Goal: Task Accomplishment & Management: Use online tool/utility

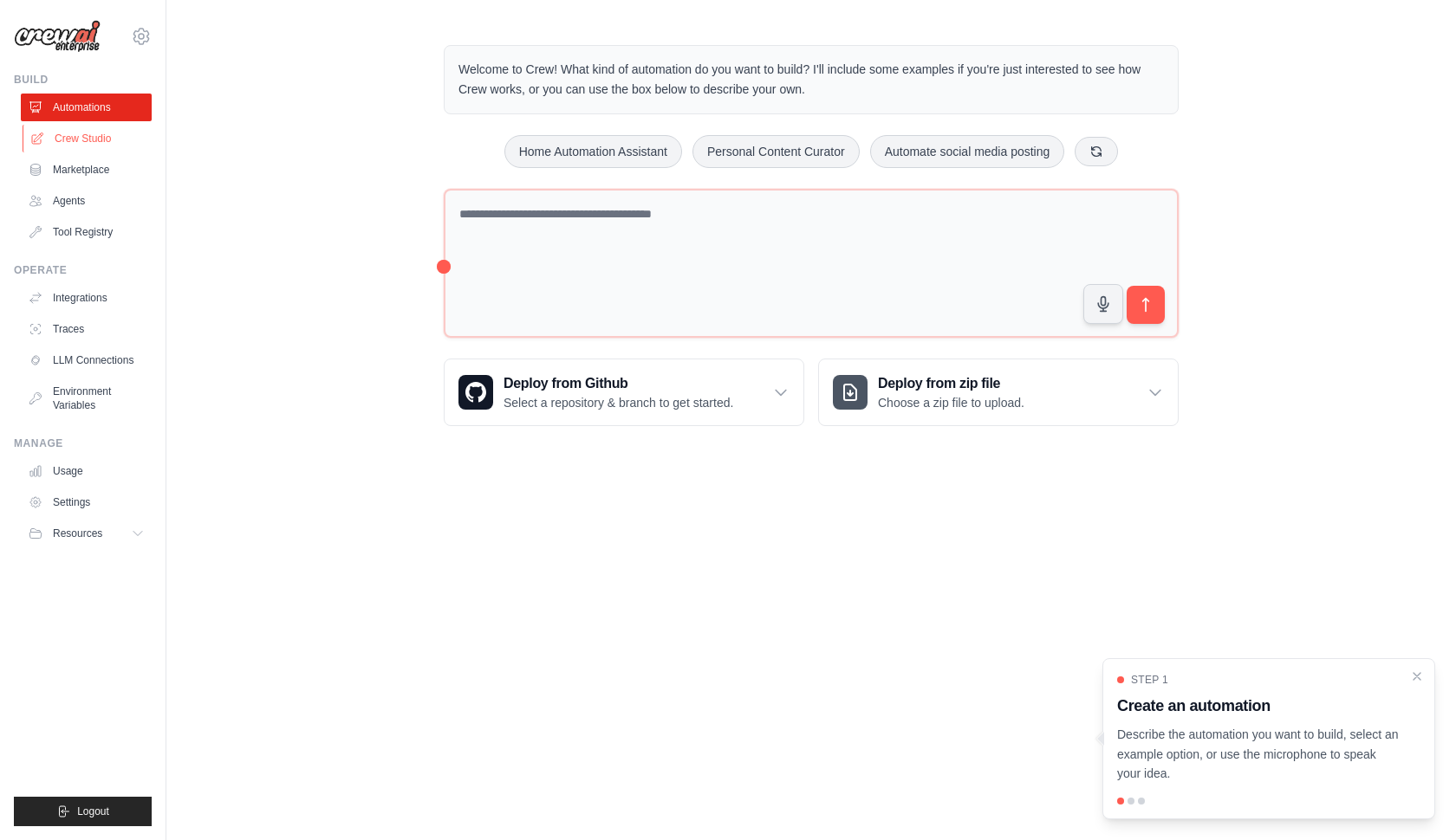
click at [113, 137] on link "Crew Studio" at bounding box center [87, 139] width 131 height 28
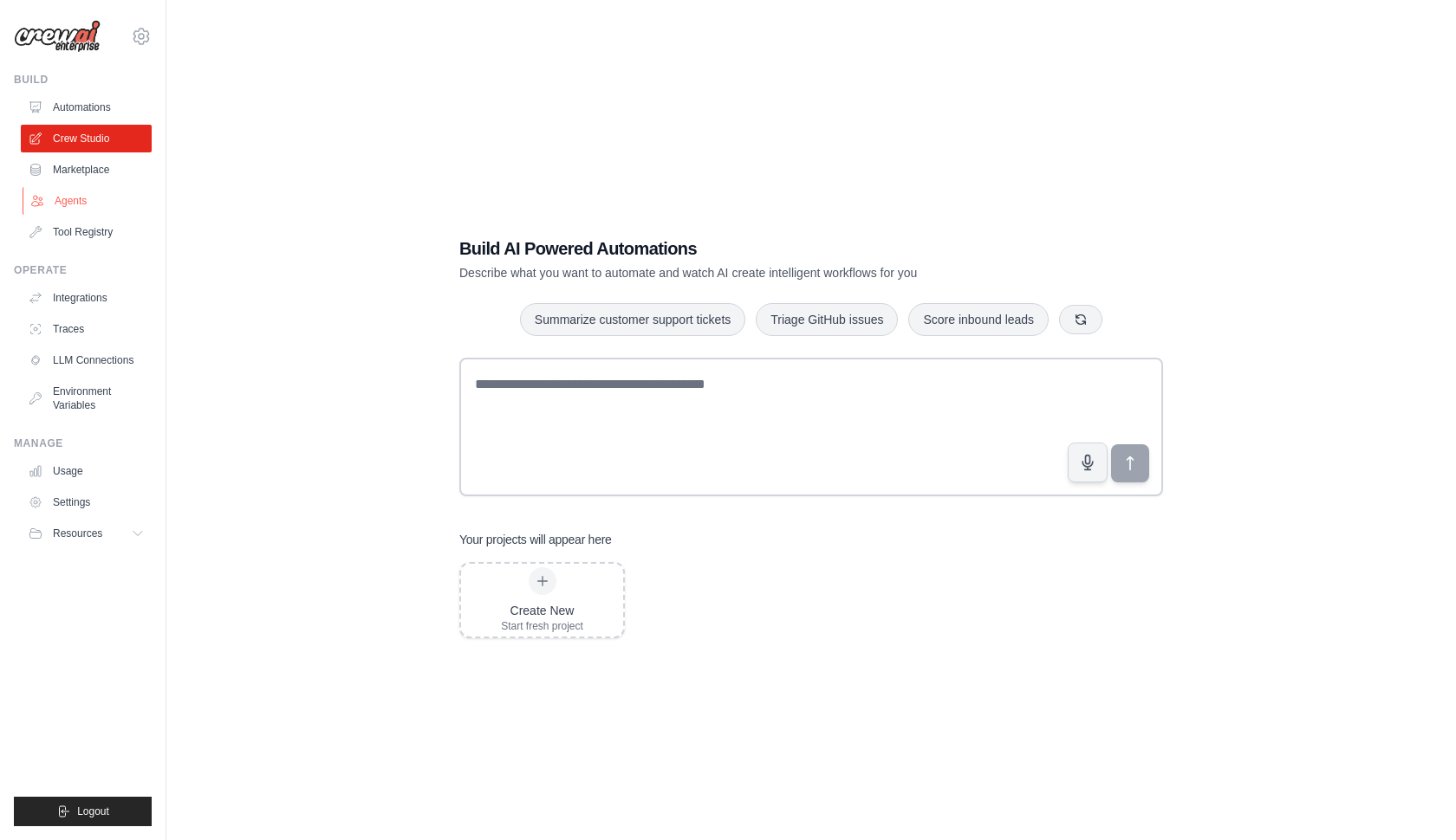
click at [74, 193] on link "Agents" at bounding box center [87, 201] width 131 height 28
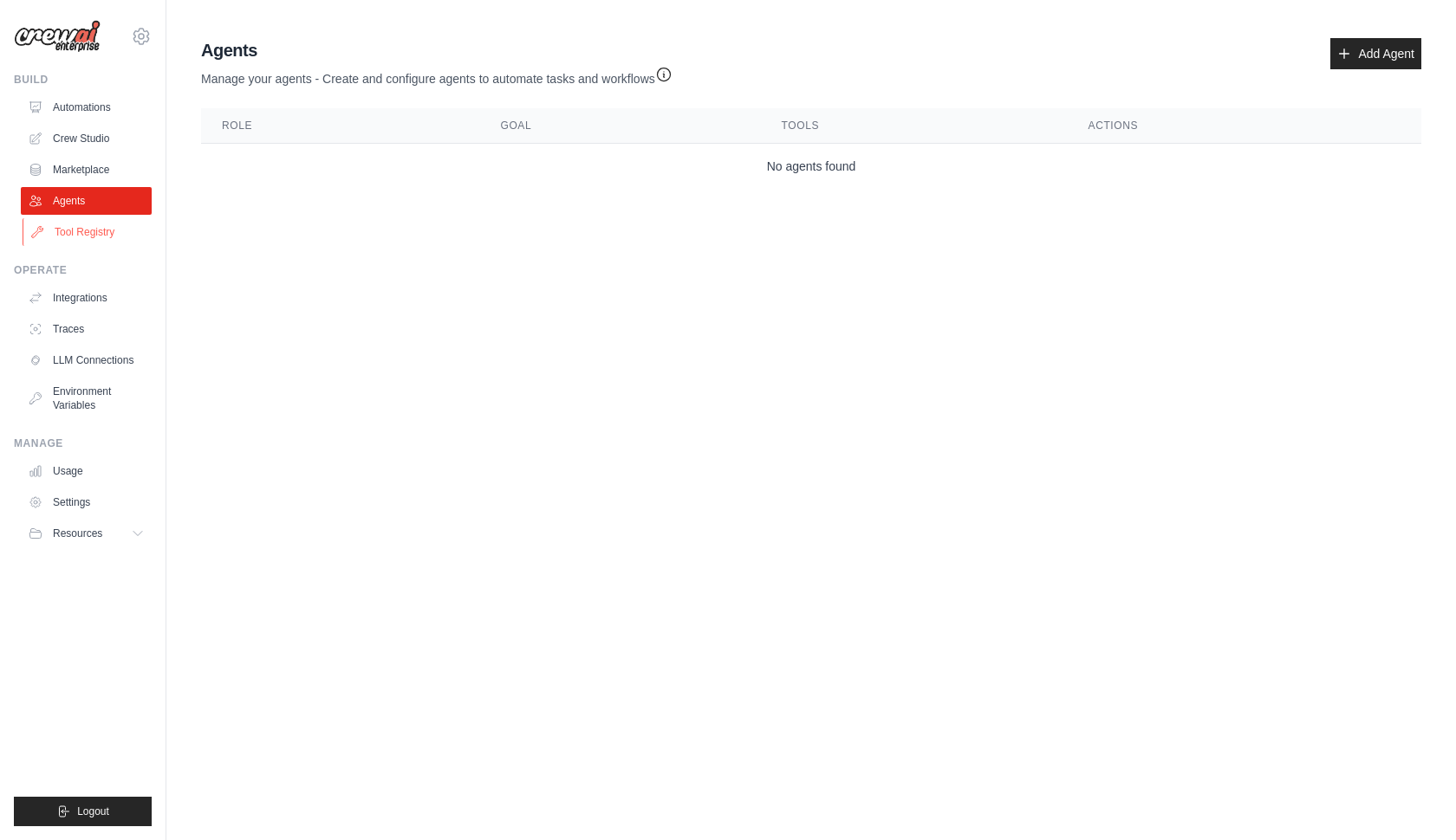
click at [100, 226] on link "Tool Registry" at bounding box center [87, 232] width 131 height 28
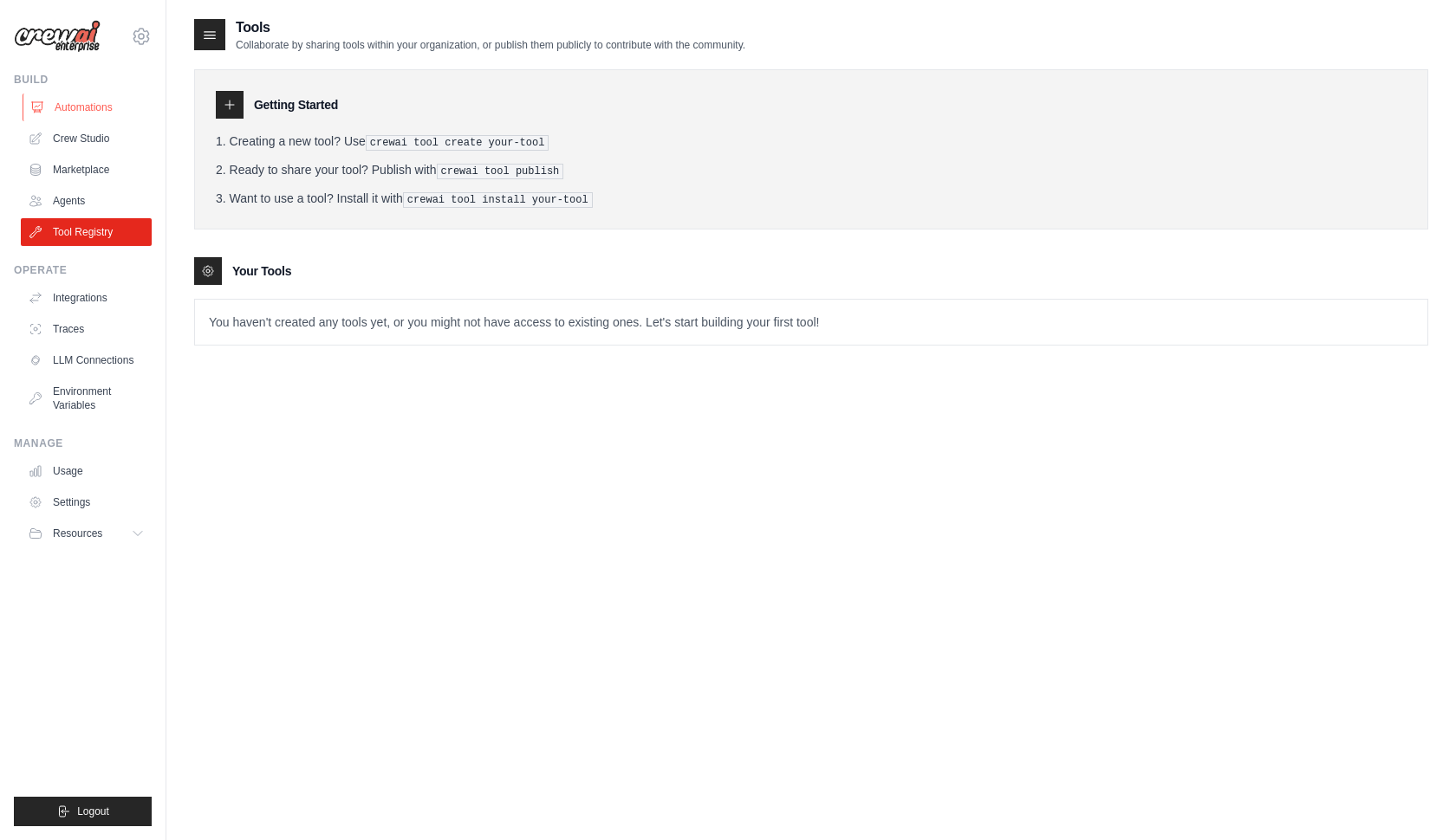
click at [108, 101] on link "Automations" at bounding box center [87, 108] width 131 height 28
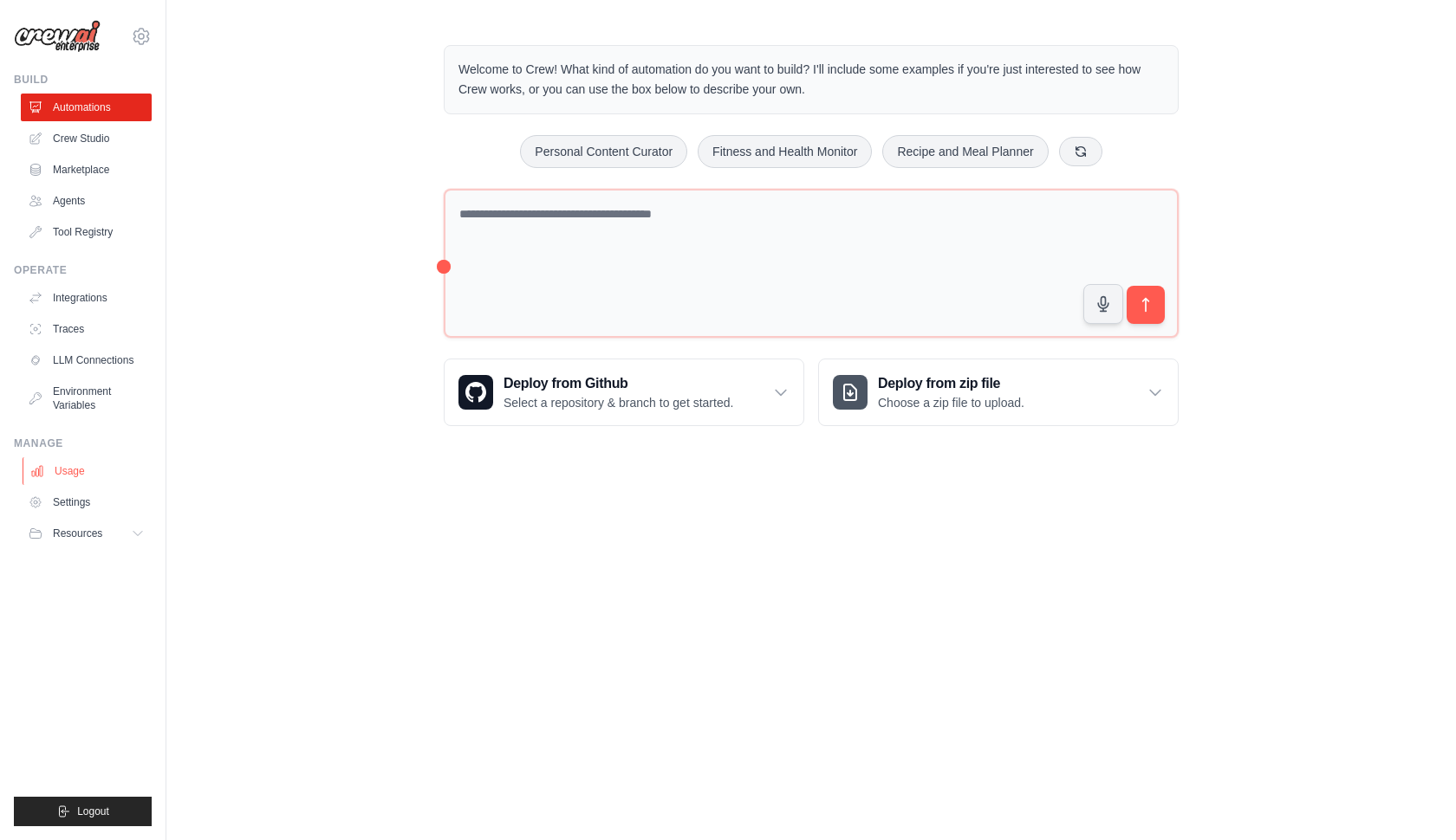
click at [93, 470] on link "Usage" at bounding box center [87, 471] width 131 height 28
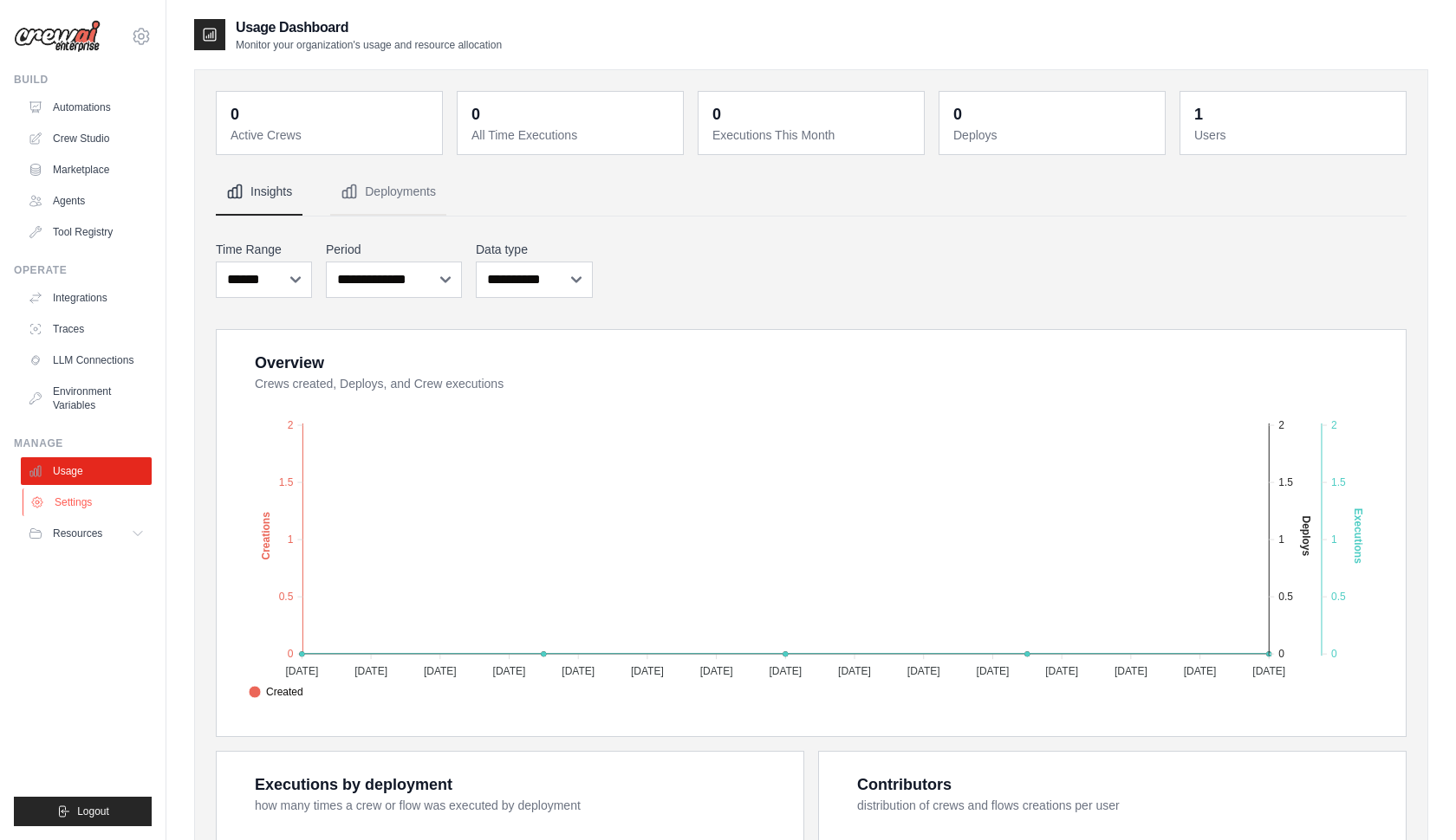
click at [87, 494] on link "Settings" at bounding box center [87, 503] width 131 height 28
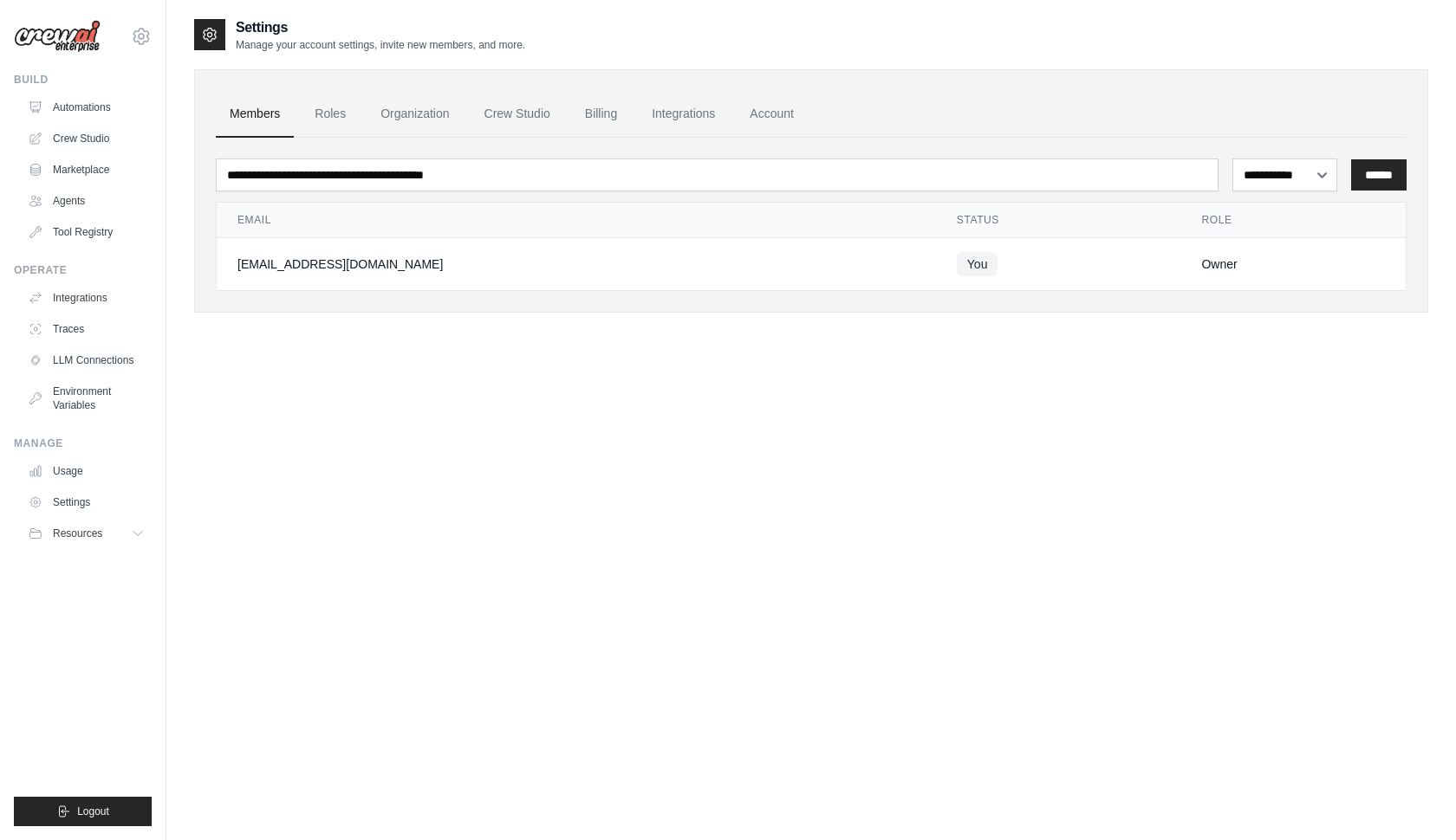
click at [82, 548] on ul "Build Automations Crew Studio Marketplace Agents" at bounding box center [83, 449] width 138 height 754
click at [99, 535] on span "Resources" at bounding box center [79, 533] width 49 height 14
click at [77, 105] on link "Automations" at bounding box center [87, 108] width 131 height 28
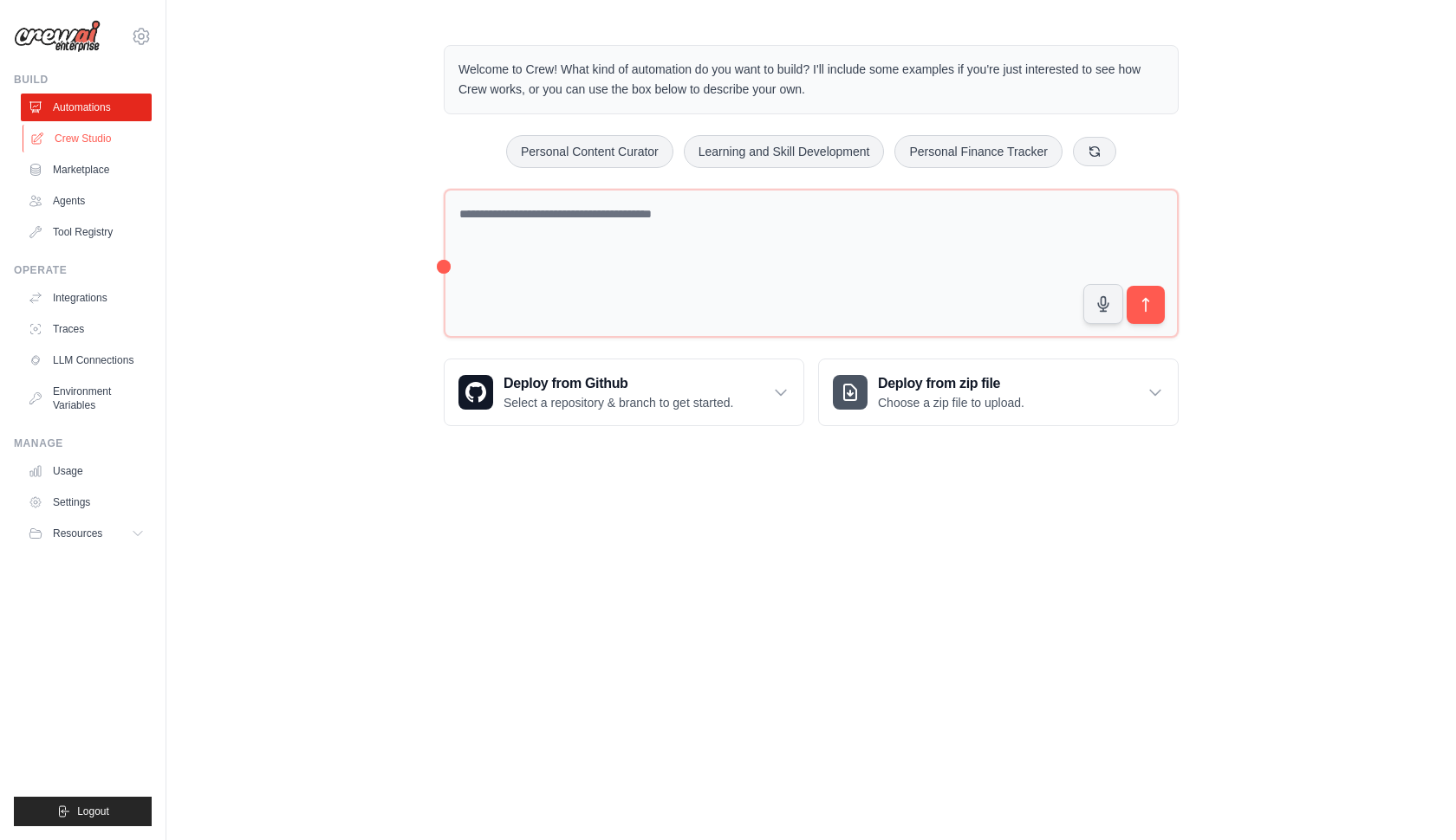
click at [70, 138] on link "Crew Studio" at bounding box center [87, 139] width 131 height 28
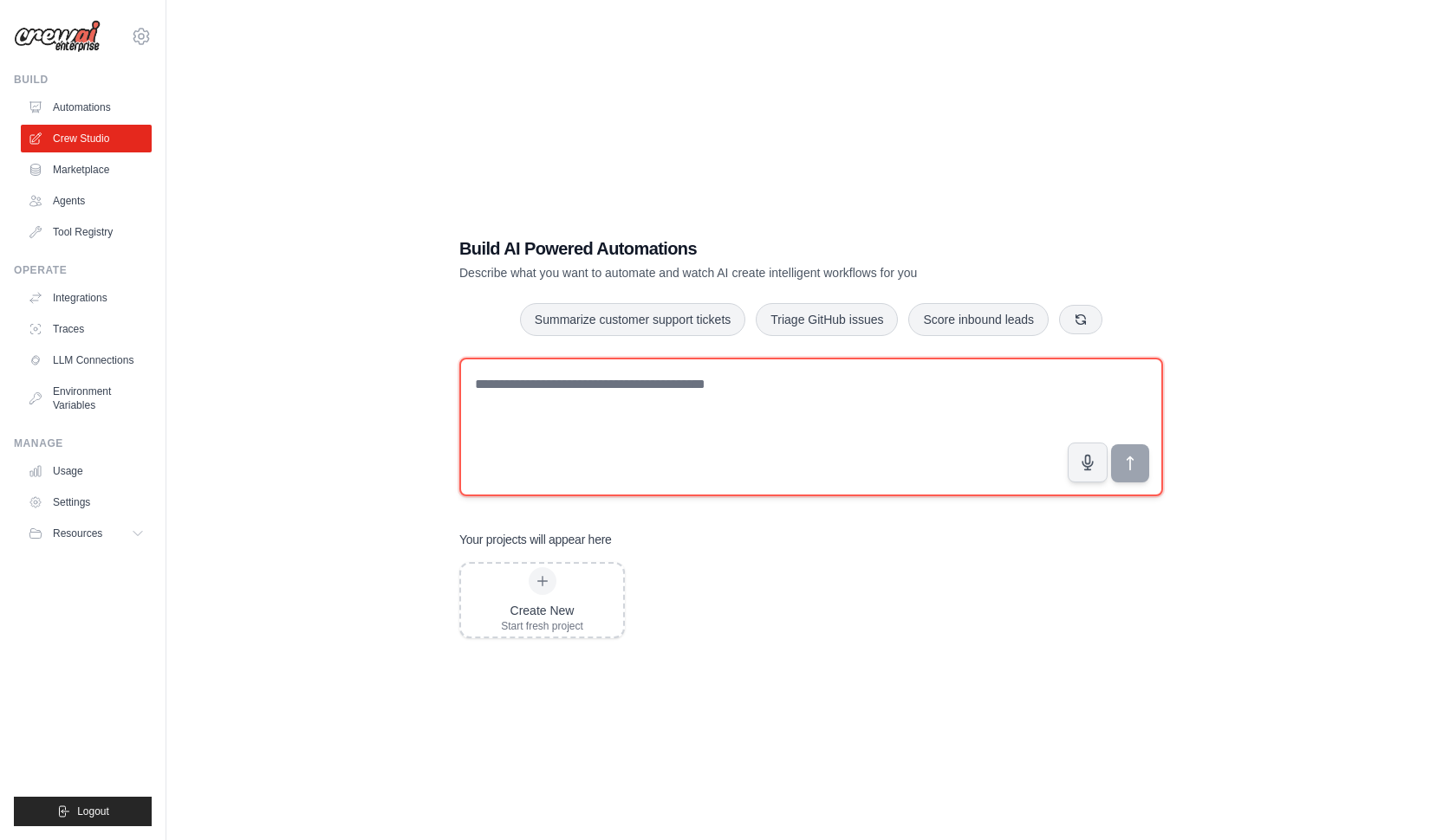
click at [504, 393] on textarea at bounding box center [811, 426] width 704 height 138
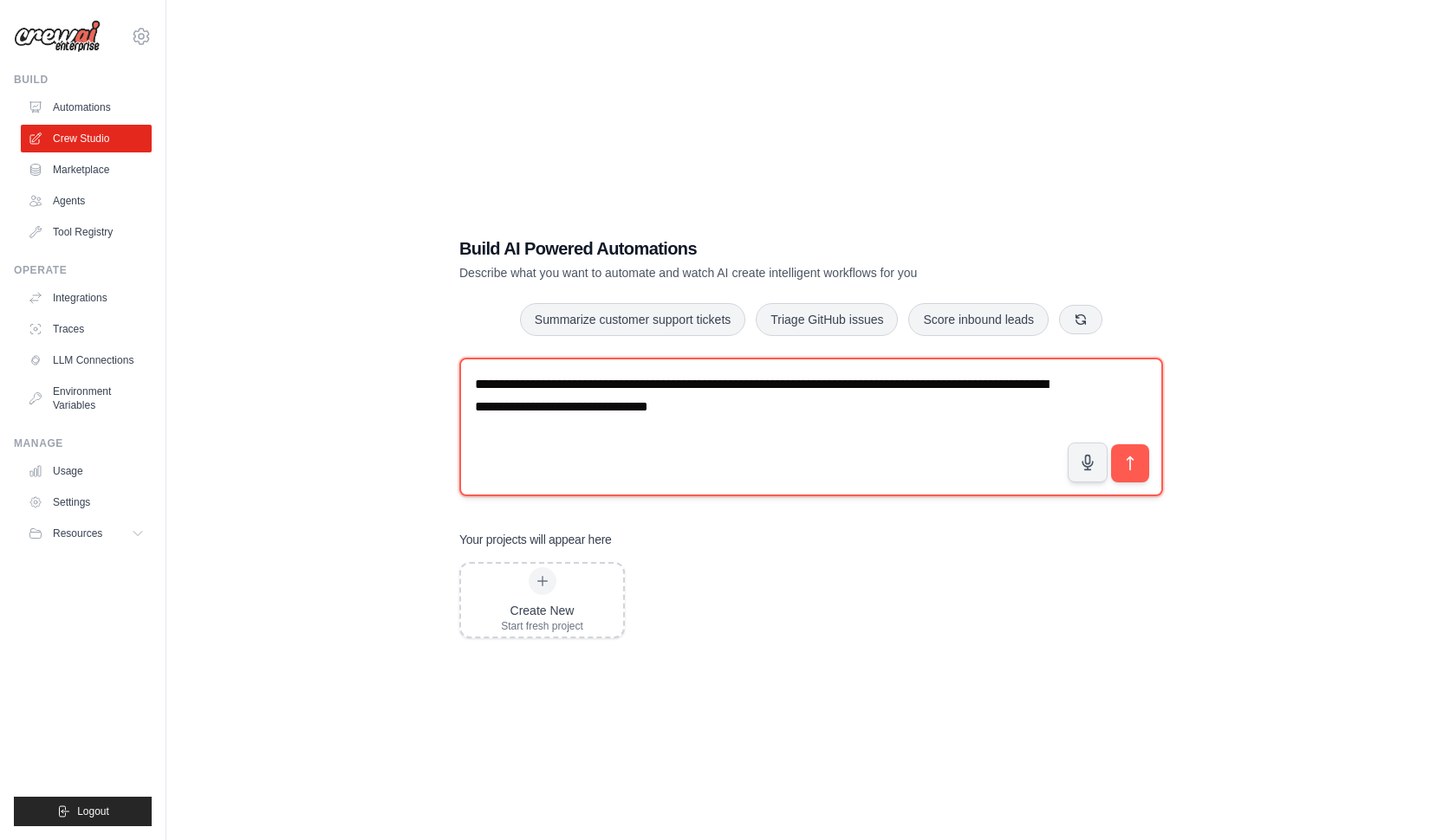
type textarea "**********"
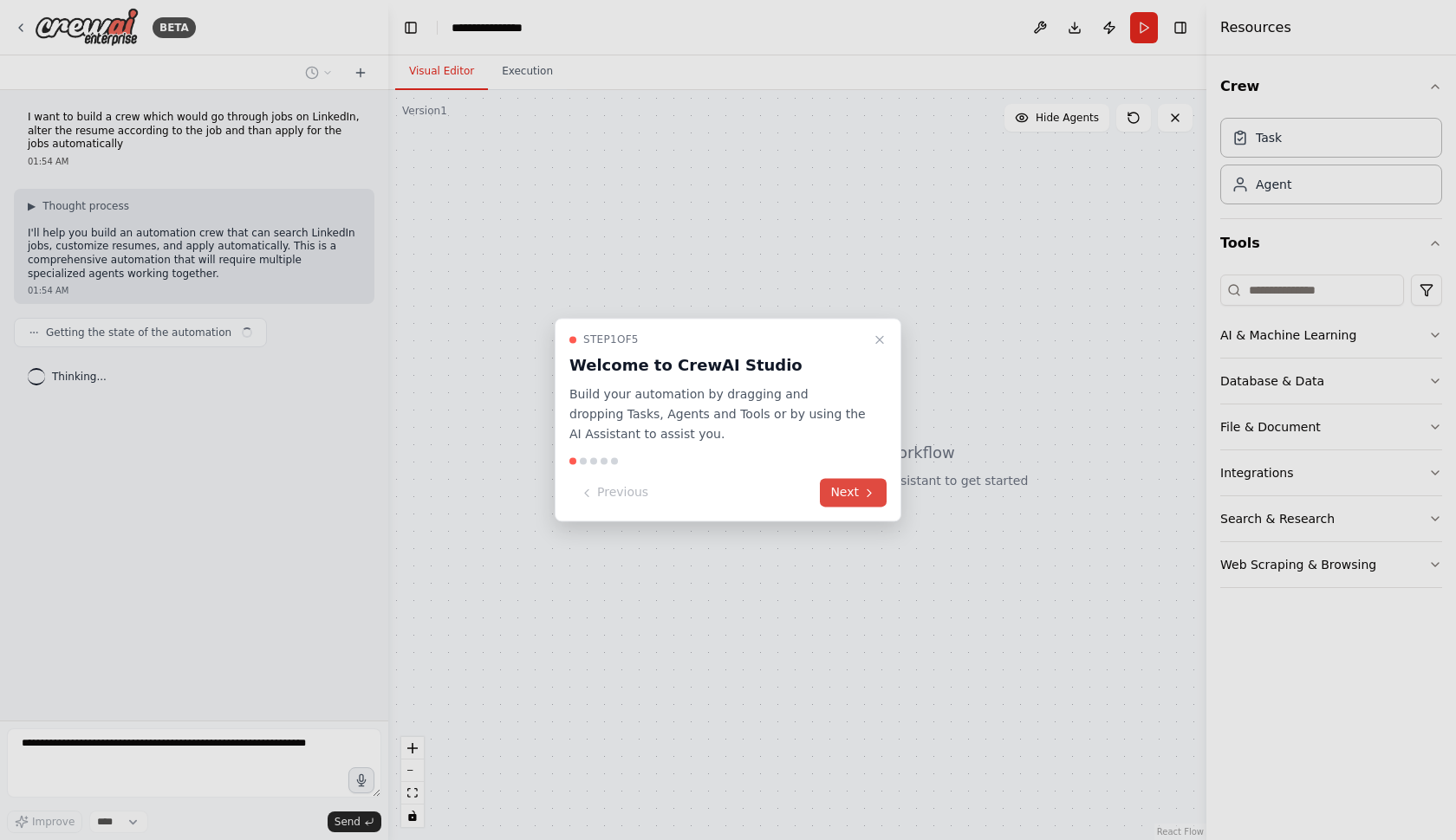
click at [849, 501] on button "Next" at bounding box center [853, 493] width 67 height 29
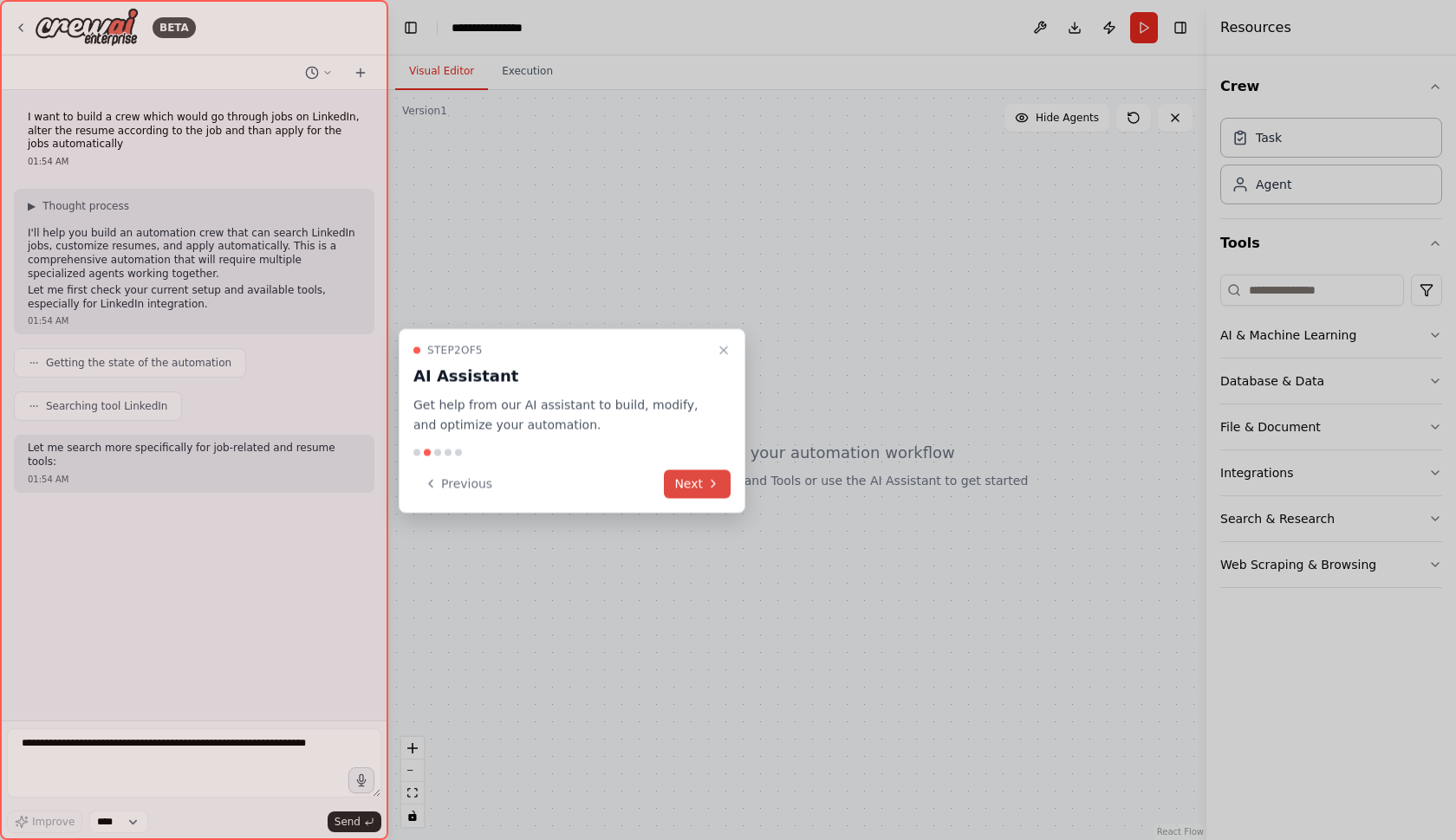
click at [697, 477] on button "Next" at bounding box center [697, 483] width 67 height 29
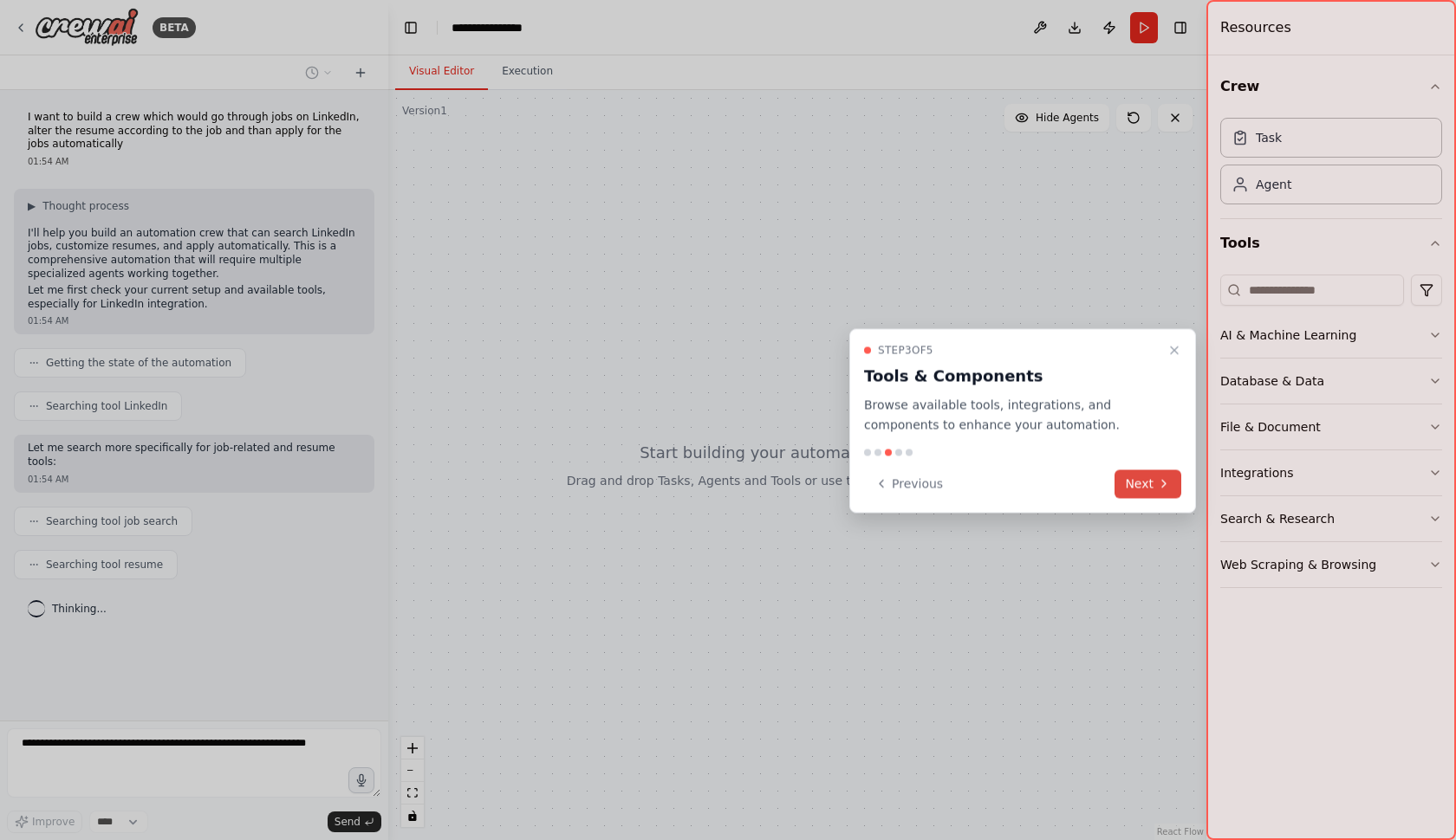
click at [1144, 478] on button "Next" at bounding box center [1148, 483] width 67 height 29
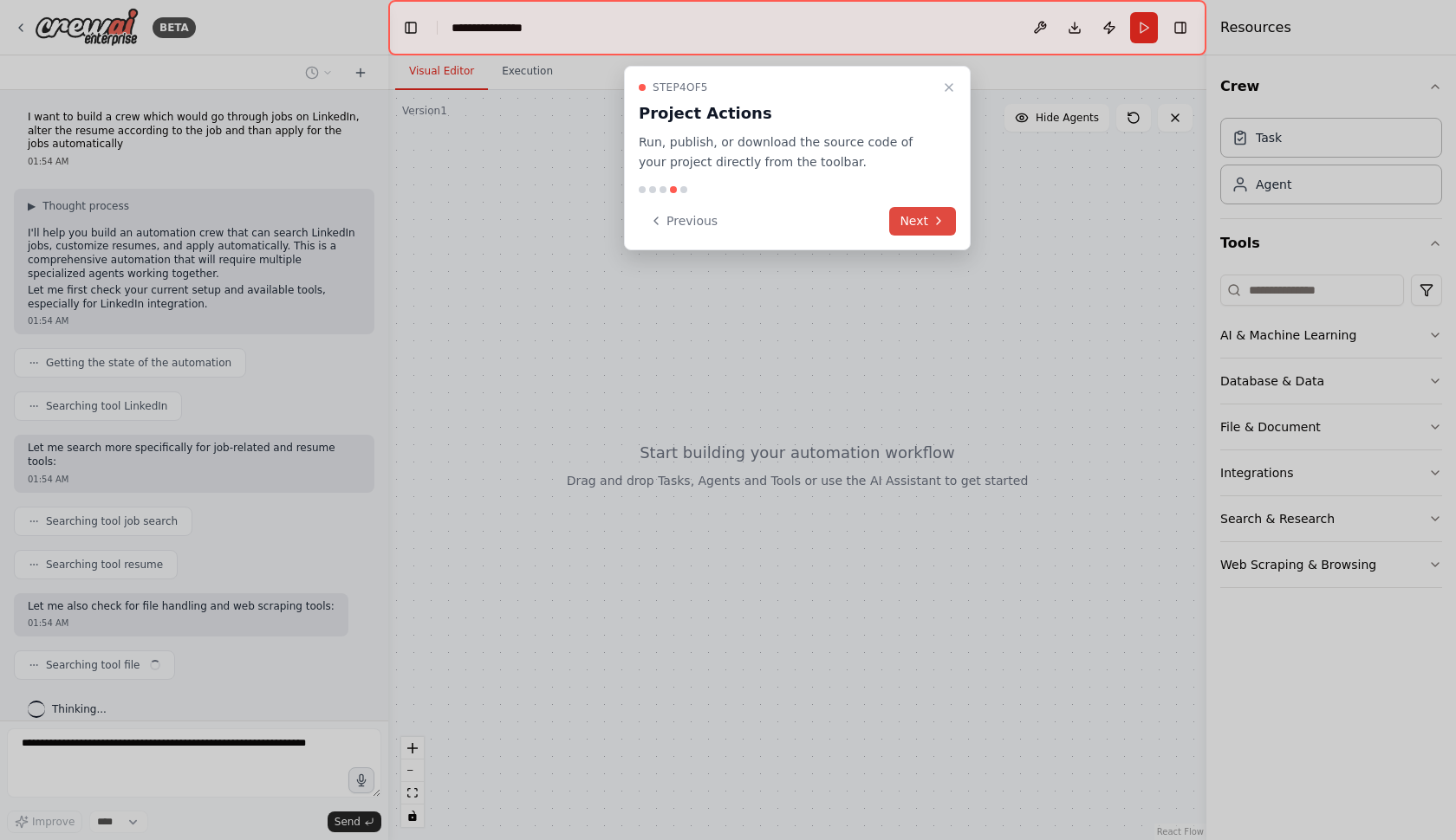
click at [926, 226] on button "Next" at bounding box center [923, 221] width 67 height 29
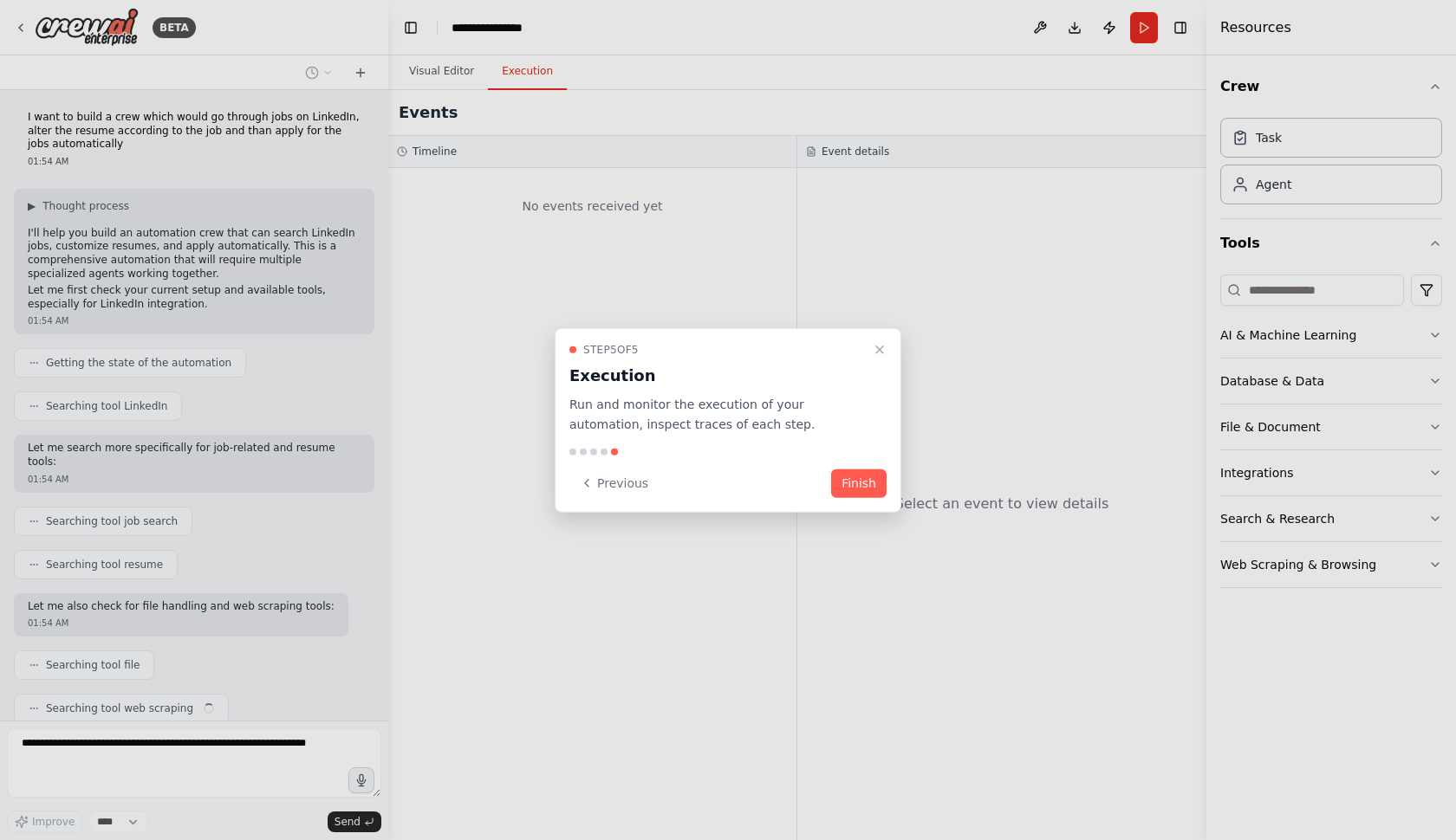
scroll to position [42, 0]
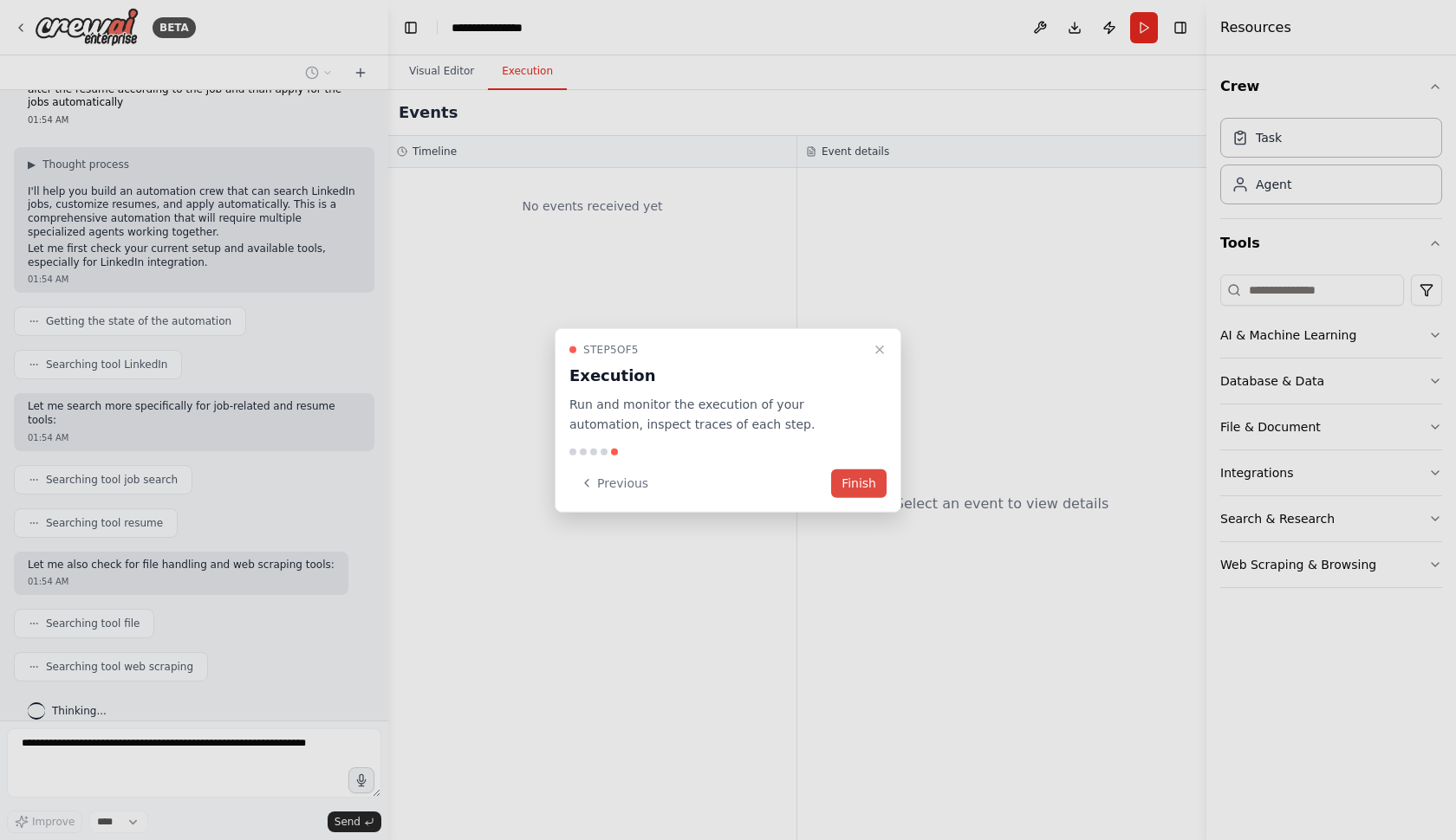
click at [879, 485] on button "Finish" at bounding box center [859, 482] width 56 height 29
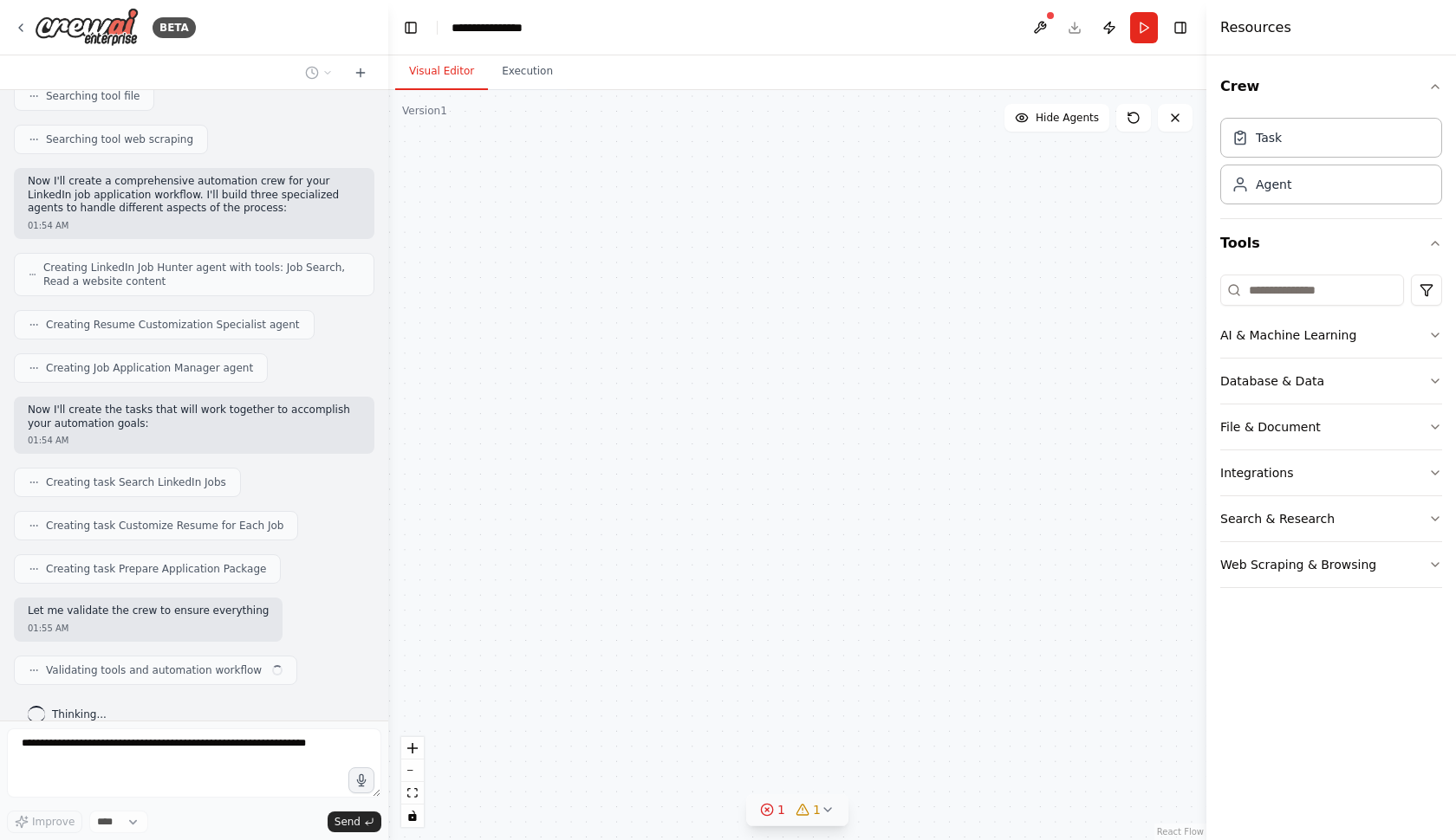
scroll to position [569, 0]
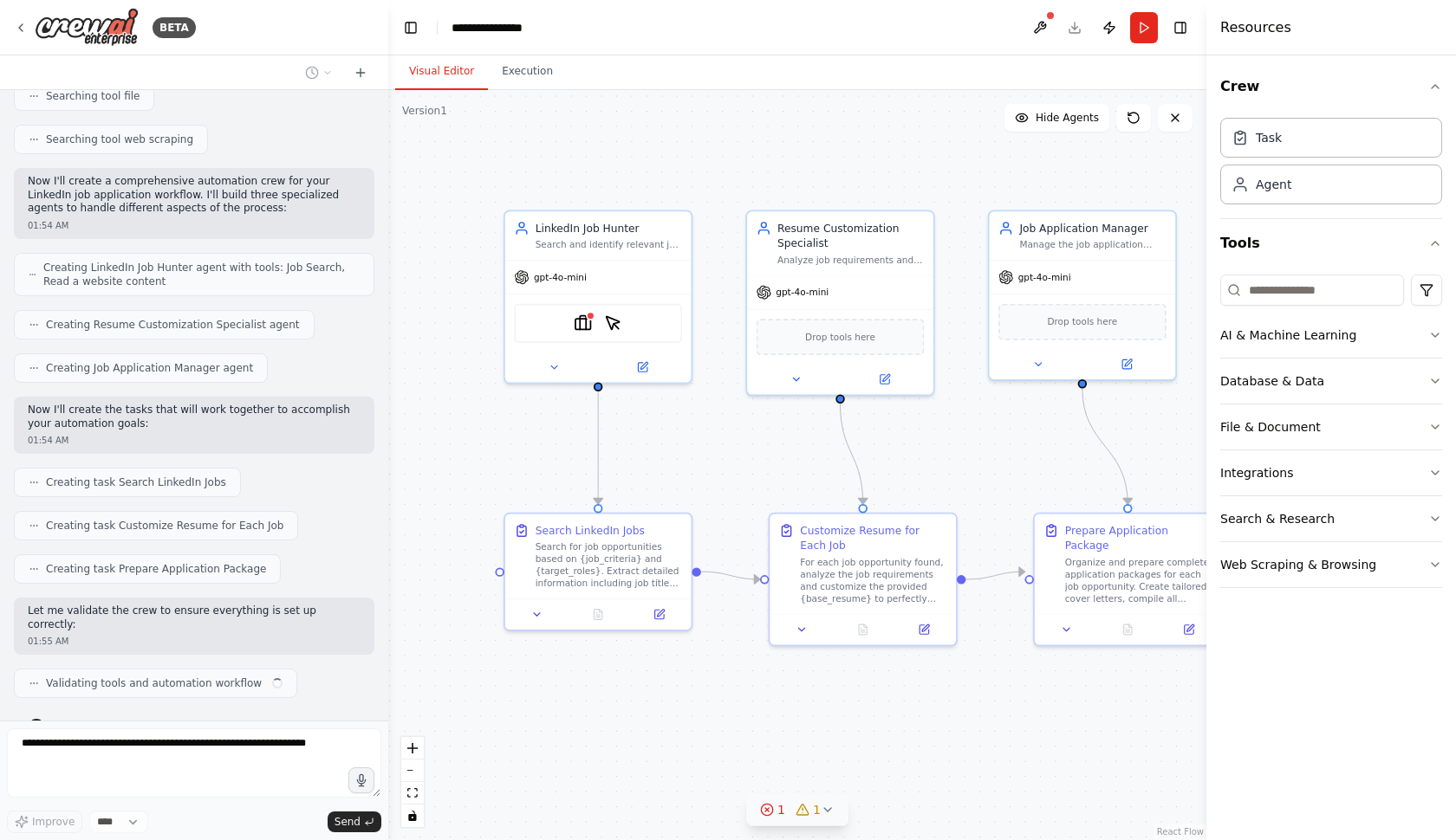
click at [831, 809] on icon at bounding box center [827, 809] width 14 height 14
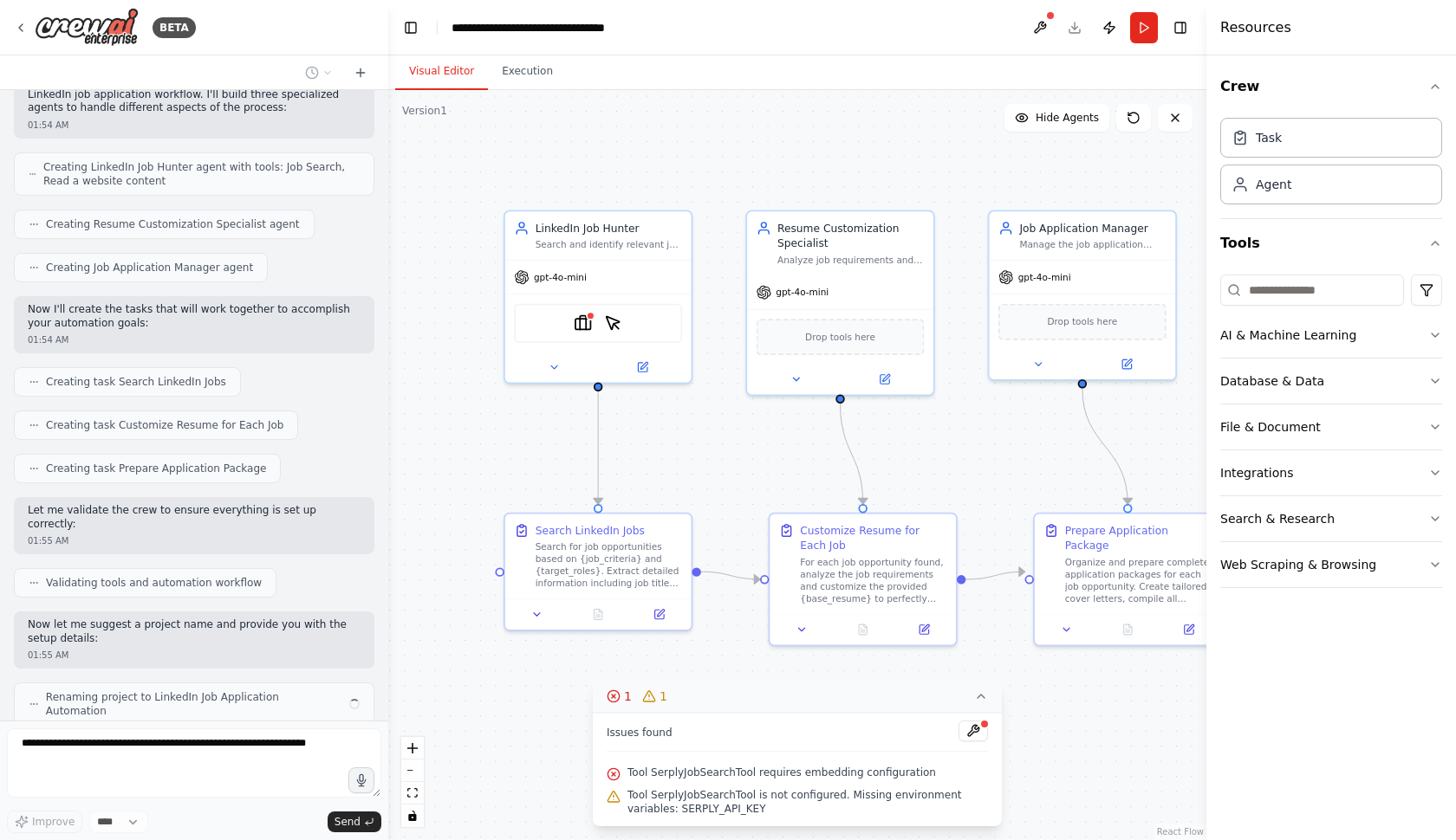
scroll to position [682, 0]
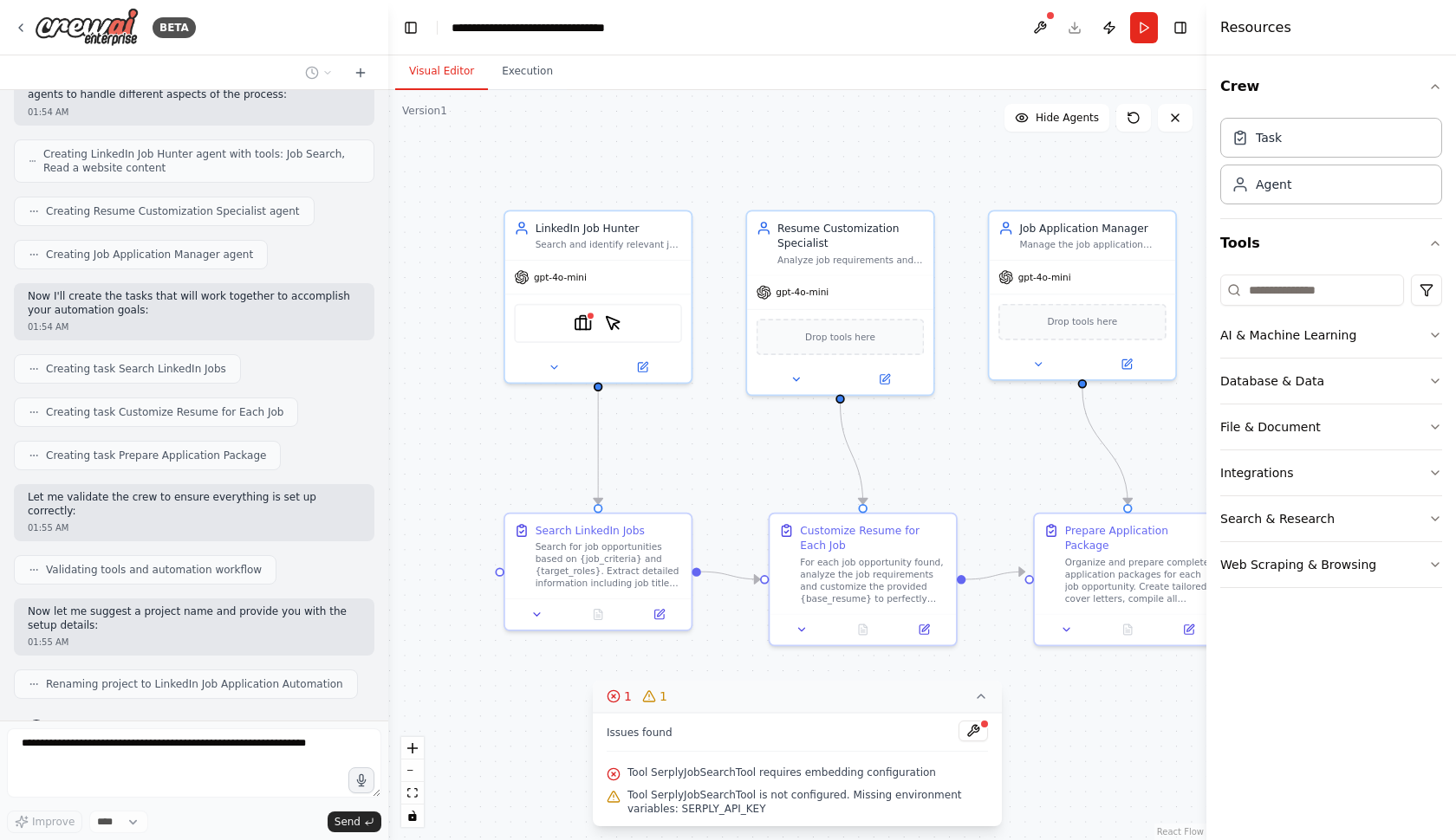
click at [1347, 706] on div "Crew Task Agent Tools AI & Machine Learning Database & Data File & Document Int…" at bounding box center [1331, 448] width 249 height 784
click at [1181, 27] on button "Toggle Right Sidebar" at bounding box center [1180, 28] width 24 height 24
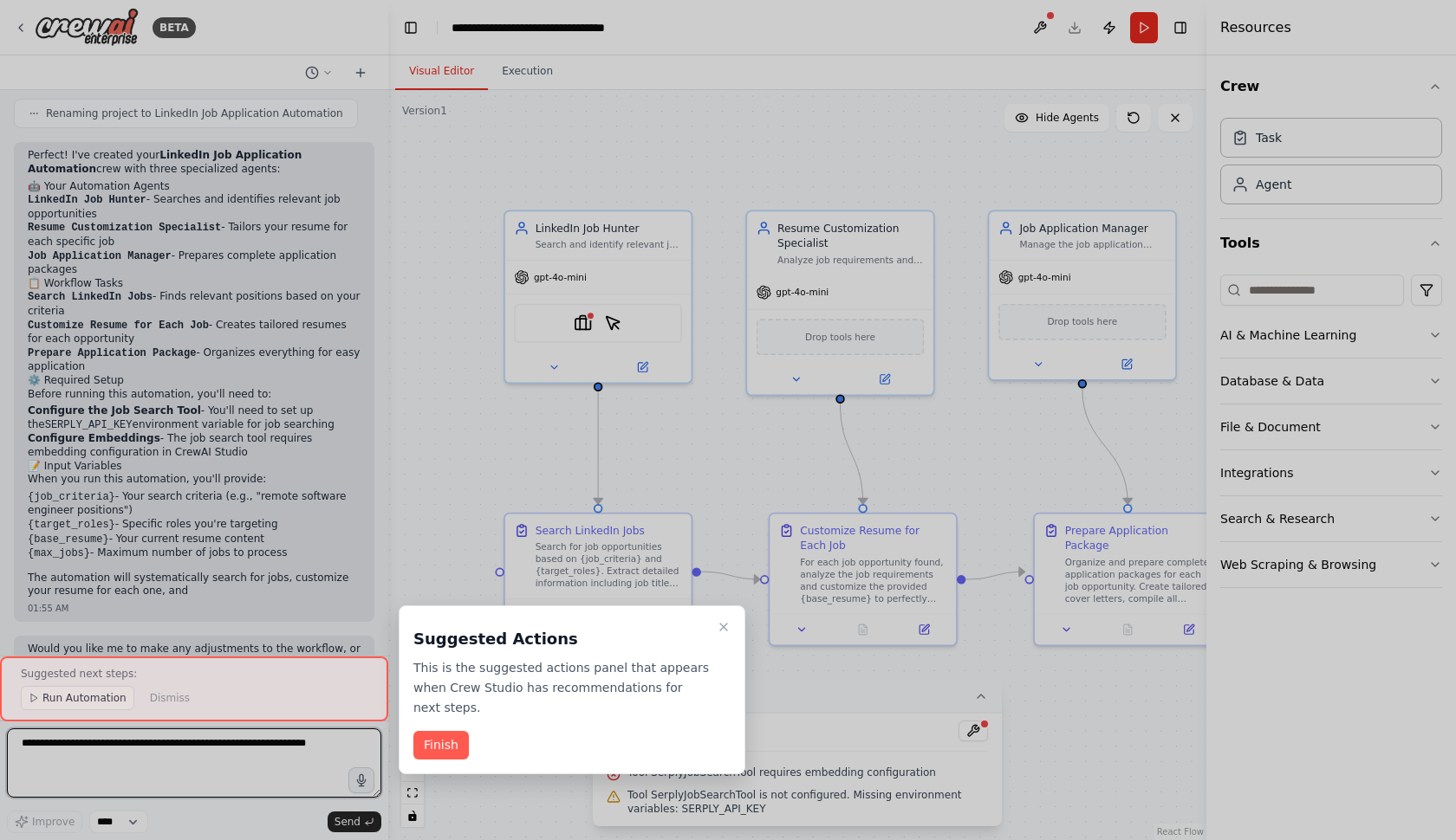
scroll to position [1266, 0]
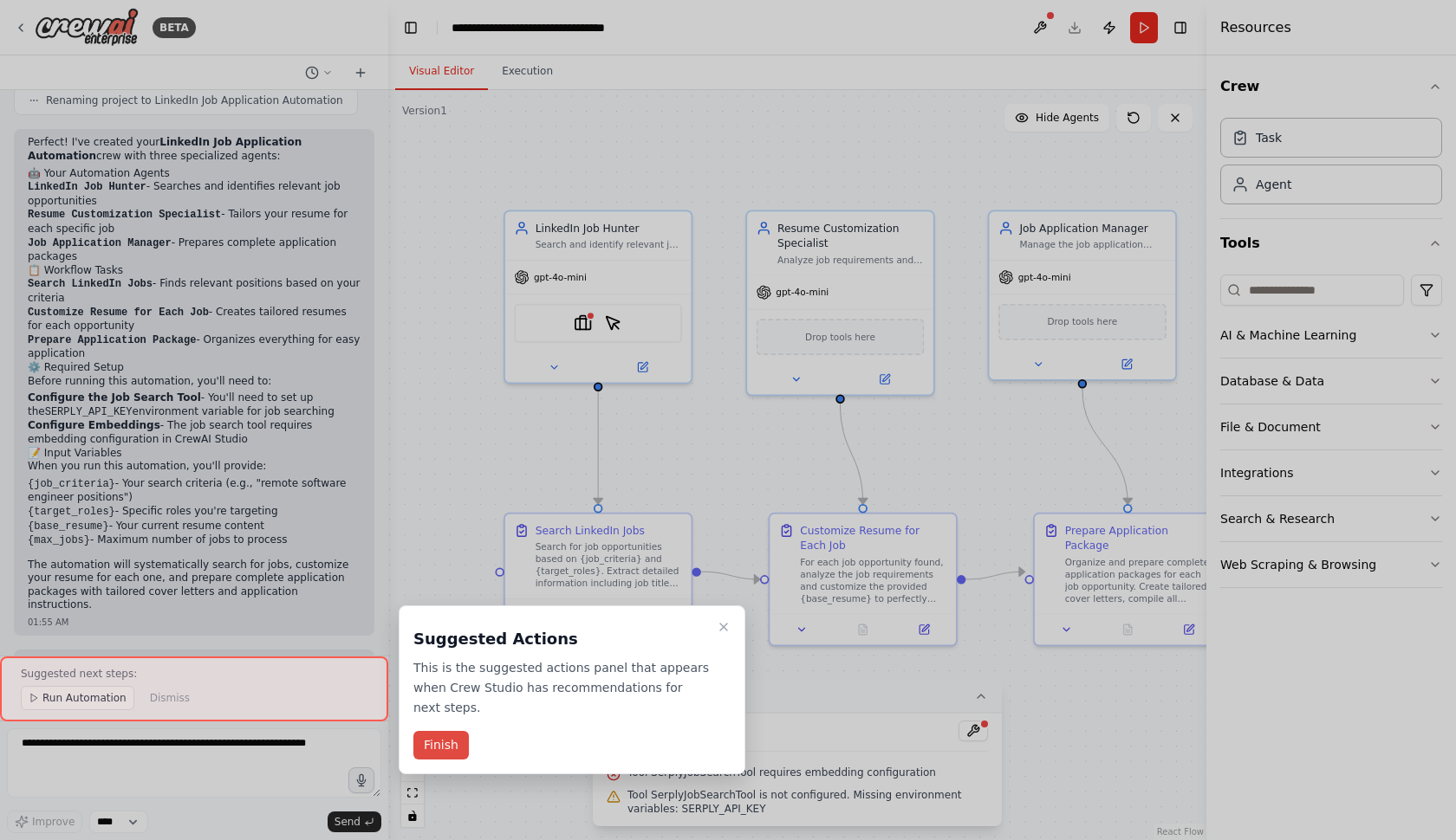
click at [446, 750] on button "Finish" at bounding box center [441, 745] width 56 height 29
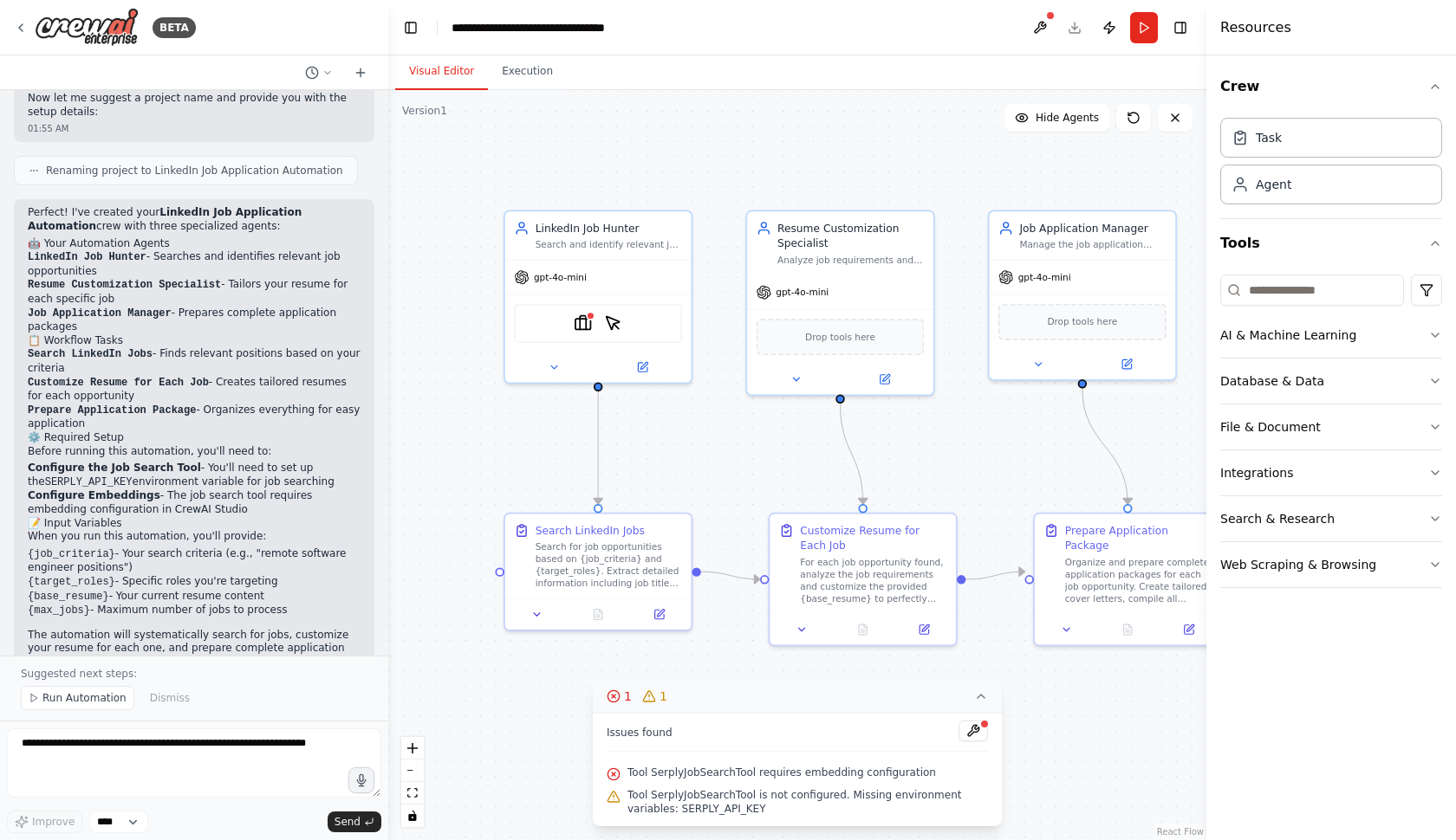
scroll to position [1198, 0]
click at [587, 324] on img at bounding box center [583, 320] width 19 height 19
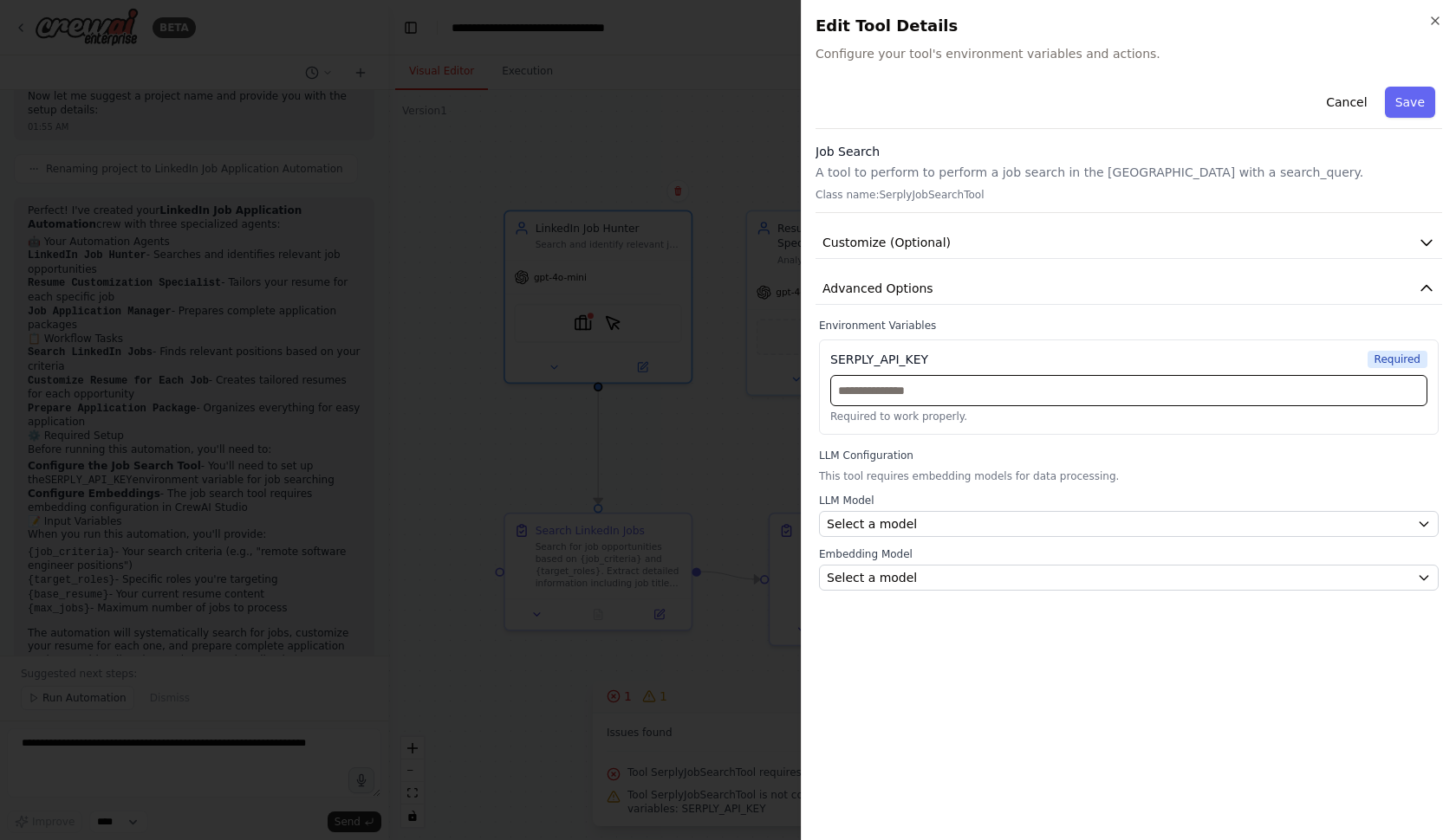
click at [903, 391] on input "text" at bounding box center [1129, 391] width 597 height 32
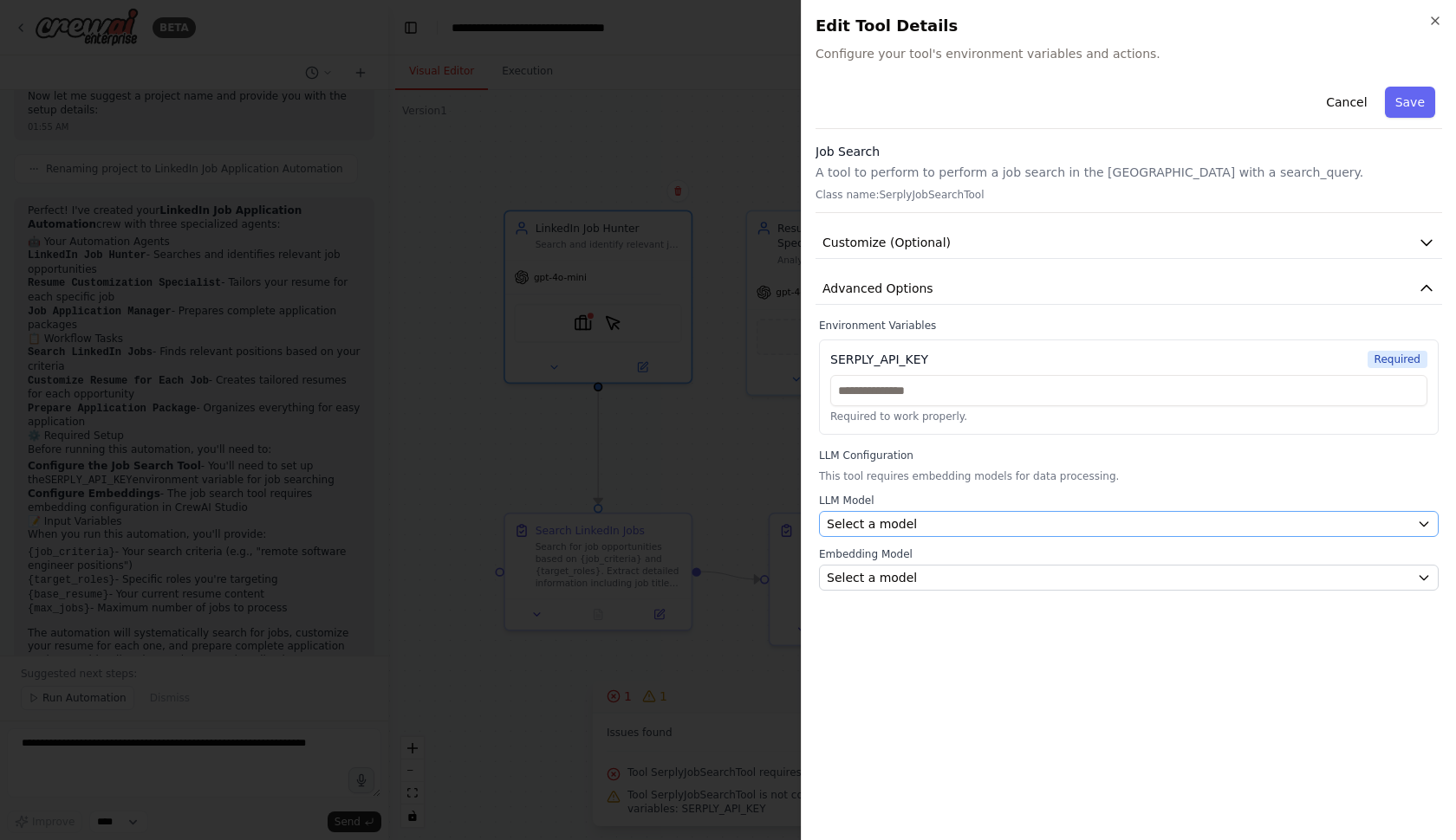
click at [901, 521] on span "Select a model" at bounding box center [871, 524] width 90 height 18
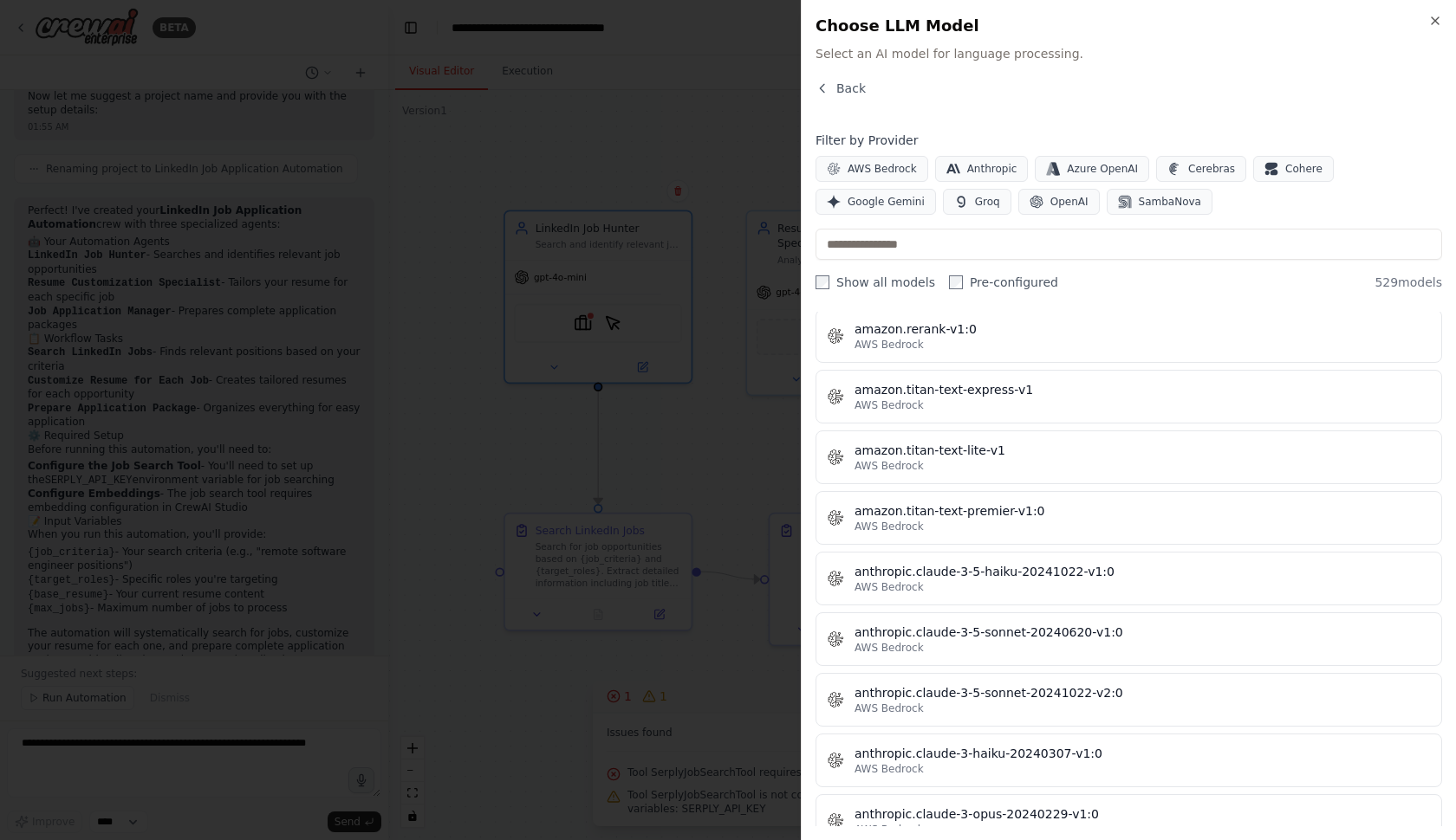
scroll to position [1165, 0]
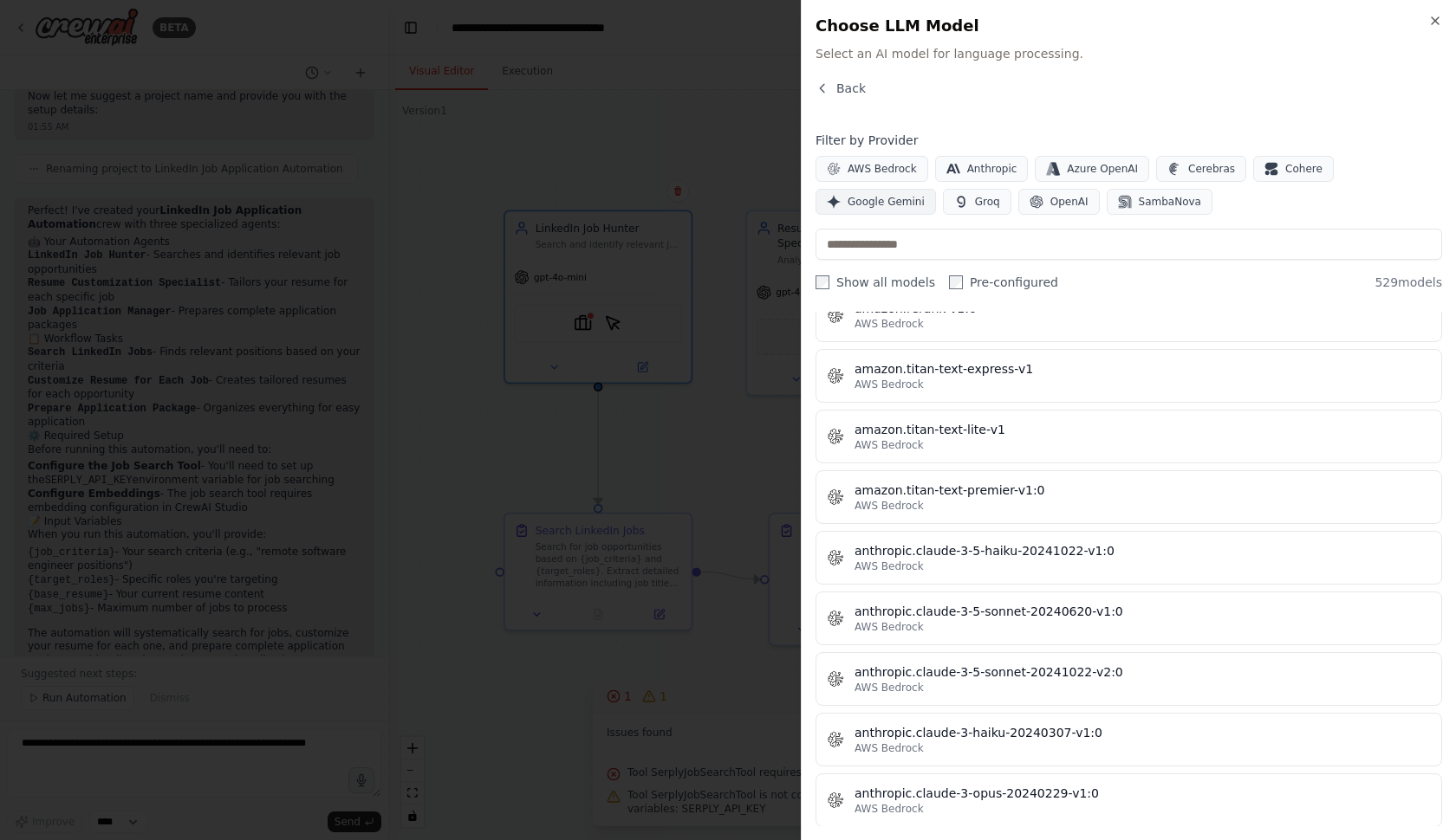
click at [890, 197] on span "Google Gemini" at bounding box center [886, 201] width 77 height 14
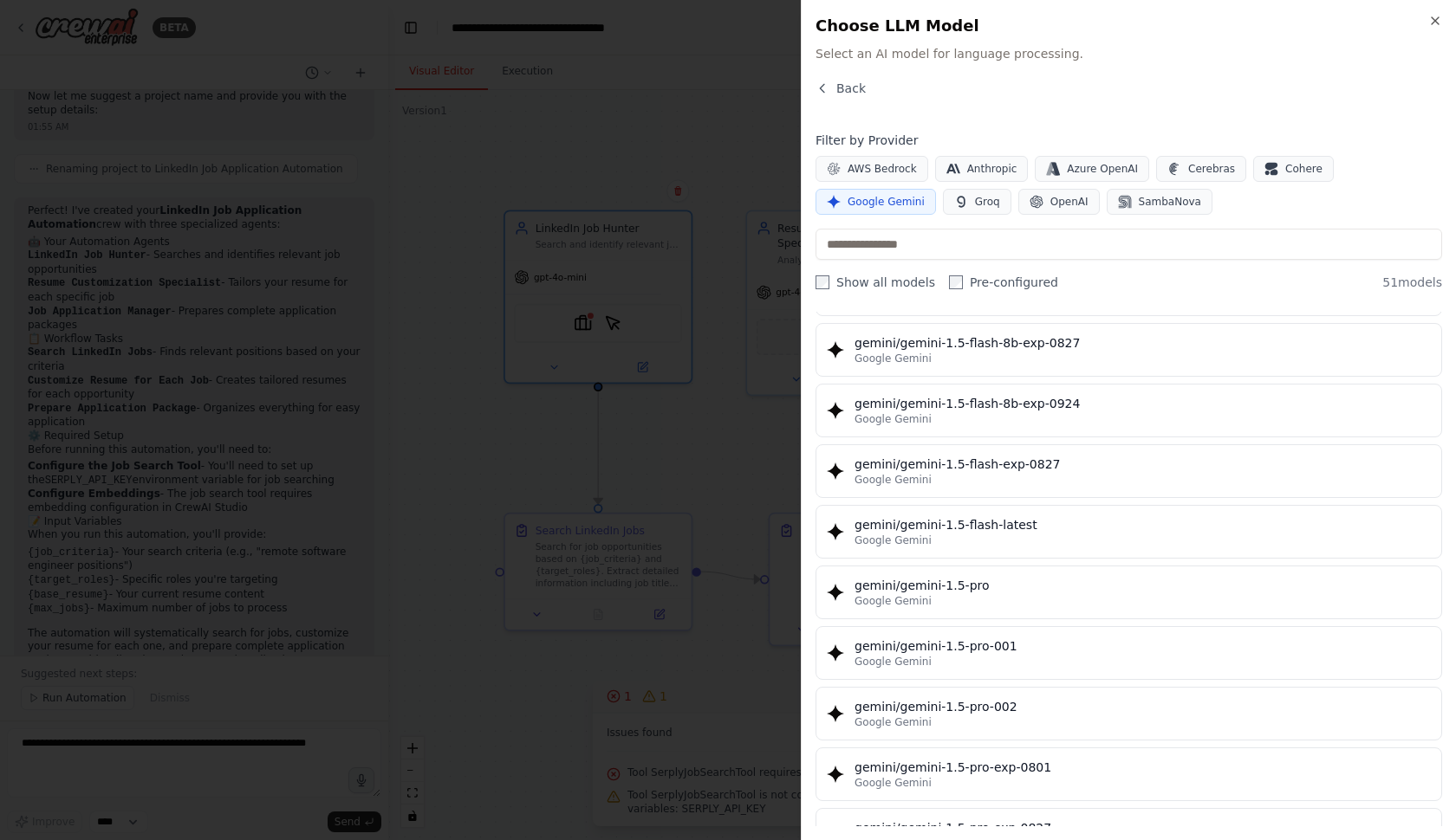
scroll to position [295, 0]
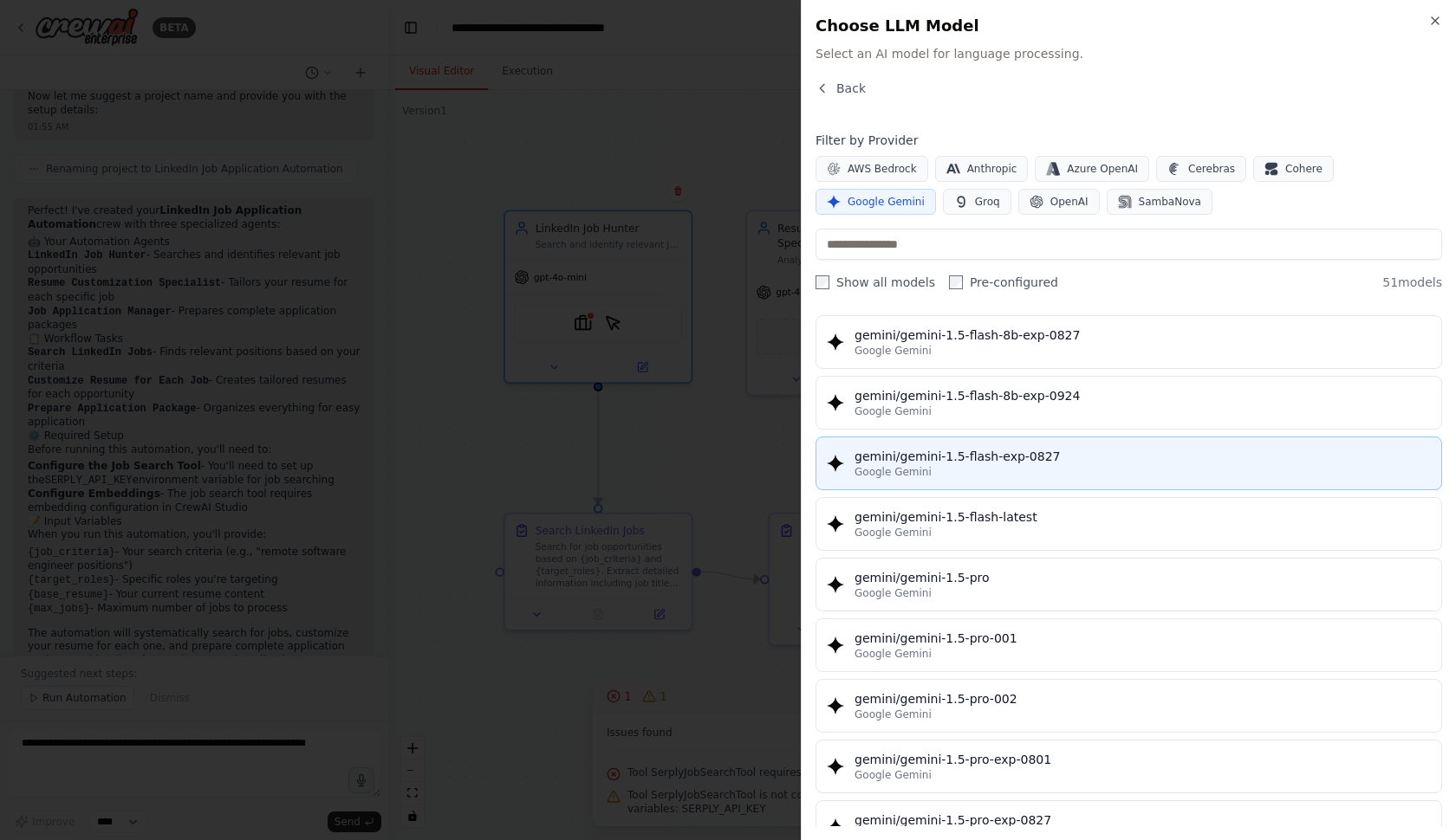
click at [941, 454] on div "gemini/gemini-1.5-flash-exp-0827" at bounding box center [1142, 456] width 576 height 18
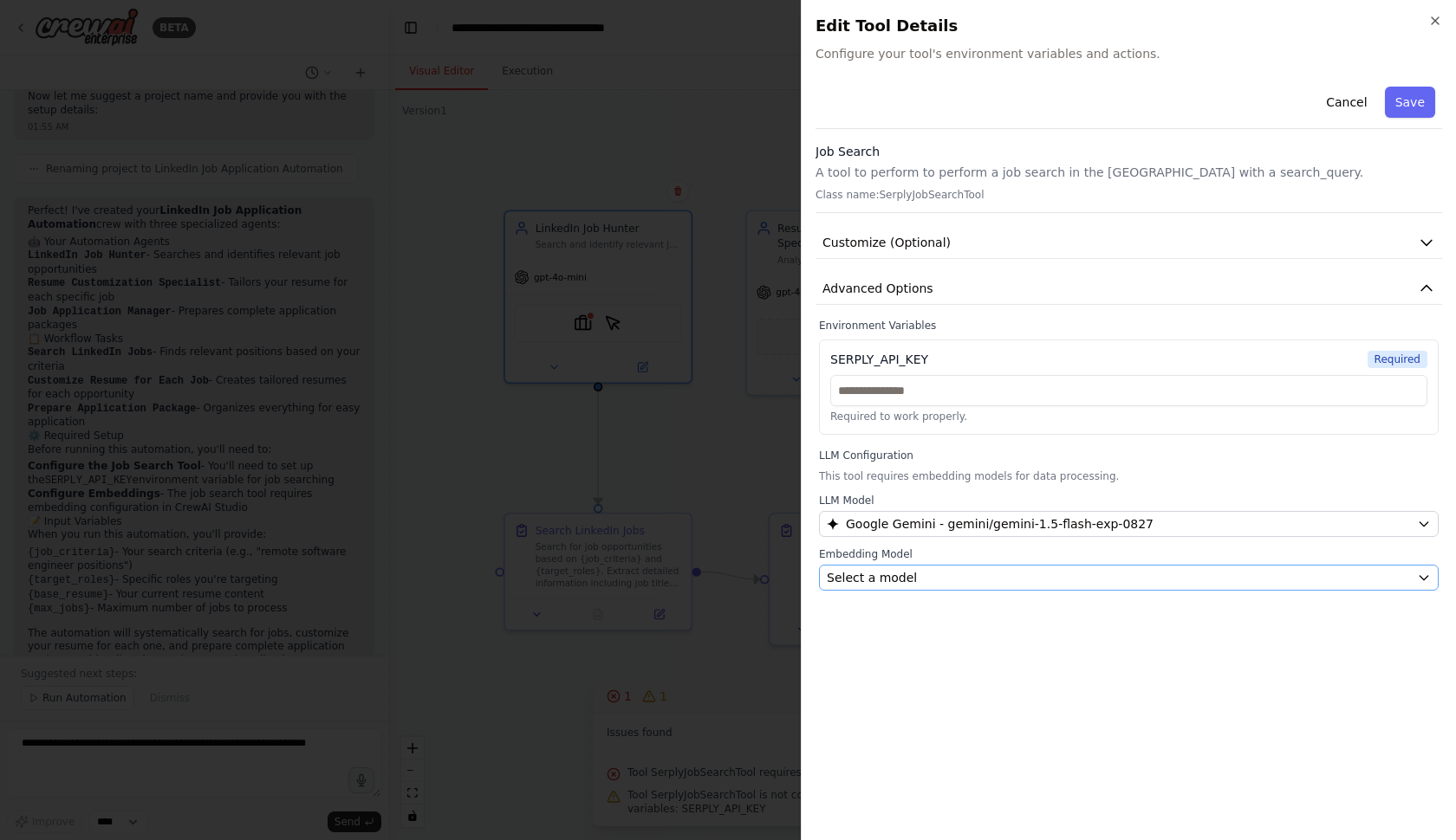
click at [876, 583] on span "Select a model" at bounding box center [871, 578] width 90 height 18
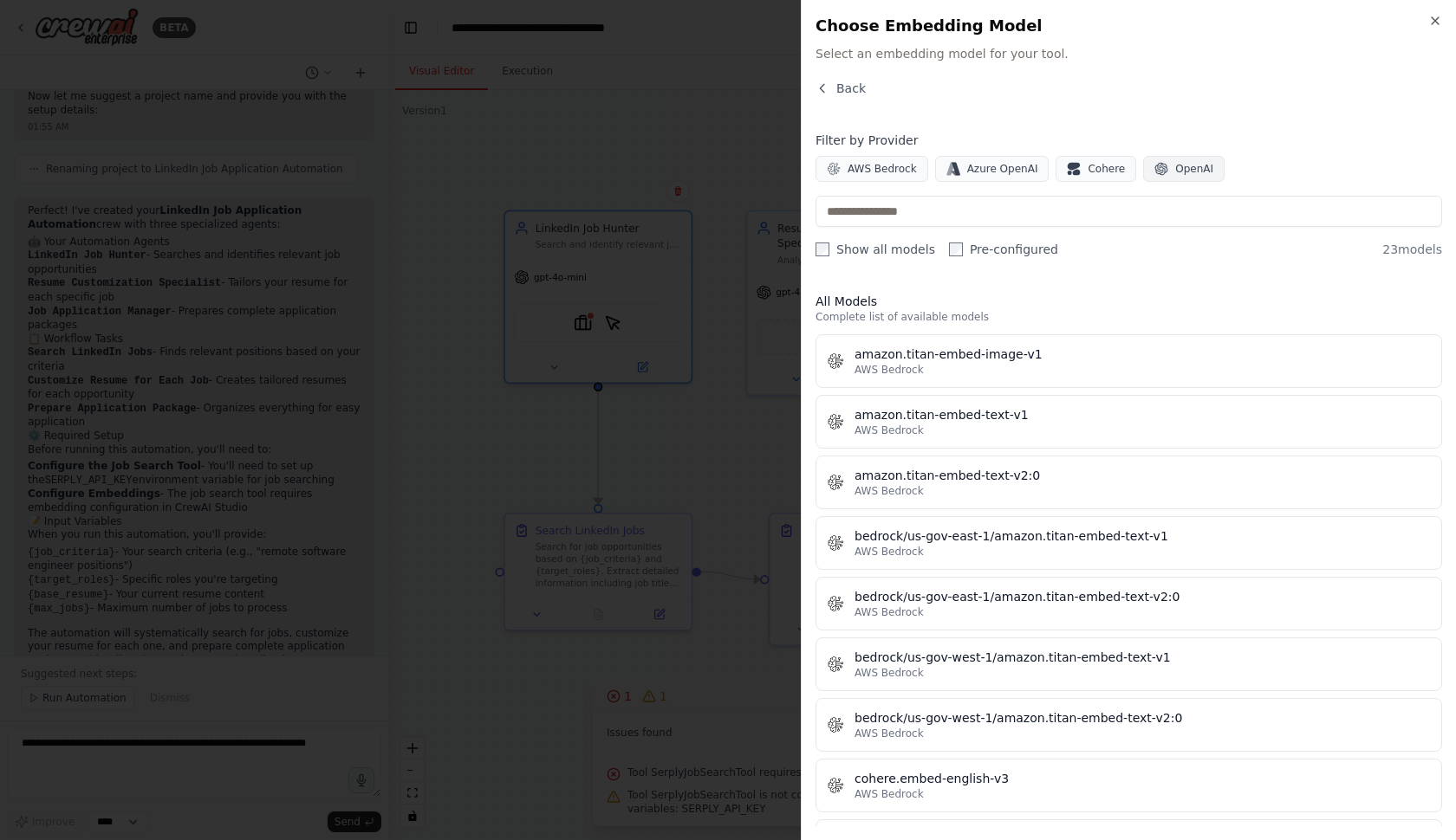
click at [1152, 160] on button "OpenAI" at bounding box center [1183, 169] width 82 height 26
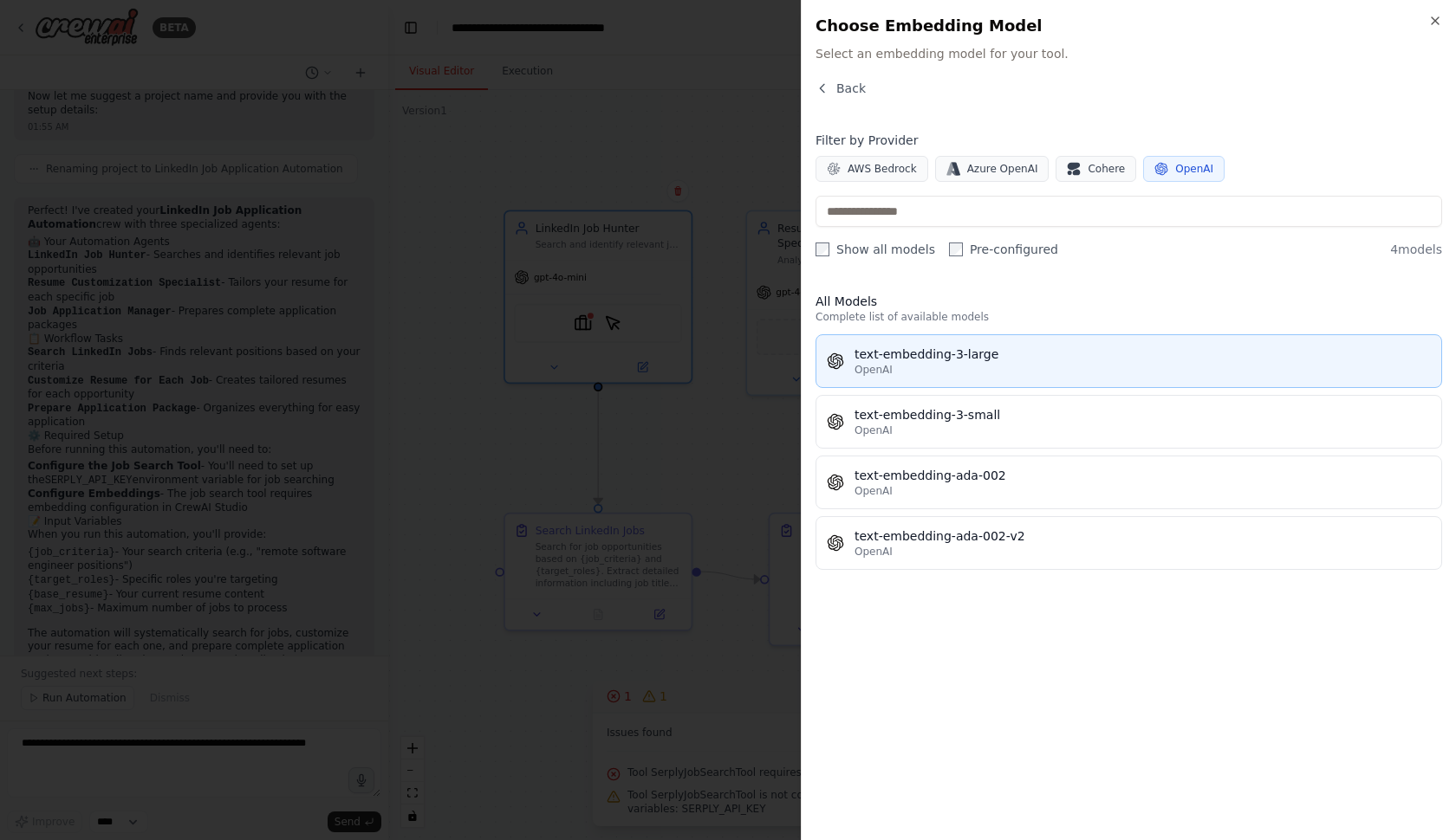
click at [996, 368] on div "OpenAI" at bounding box center [1142, 369] width 576 height 14
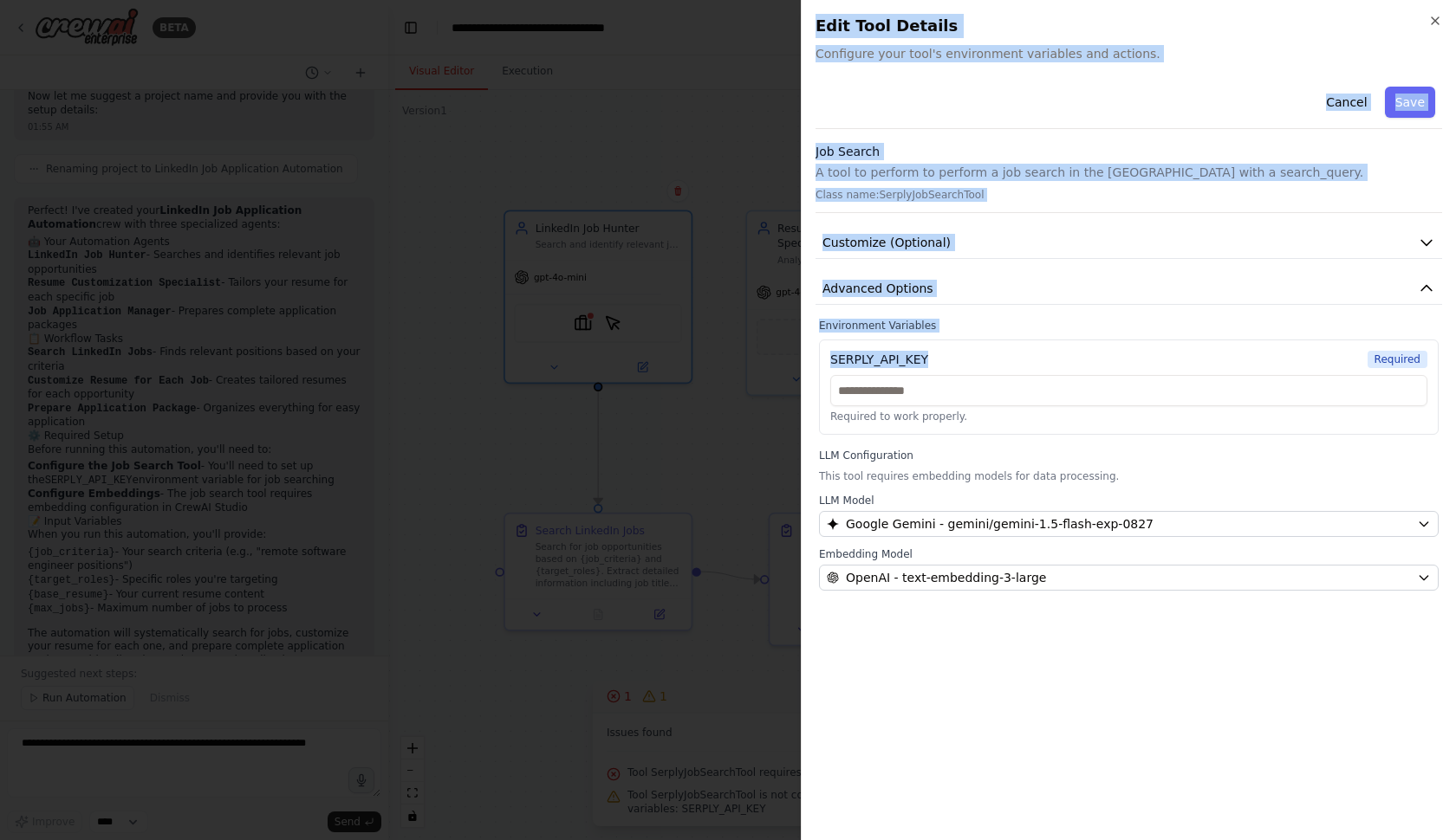
drag, startPoint x: 928, startPoint y: 356, endPoint x: 791, endPoint y: 356, distance: 137.0
click at [791, 356] on body "BETA I want to build a crew which would go through jobs on LinkedIn, alter the …" at bounding box center [728, 420] width 1456 height 840
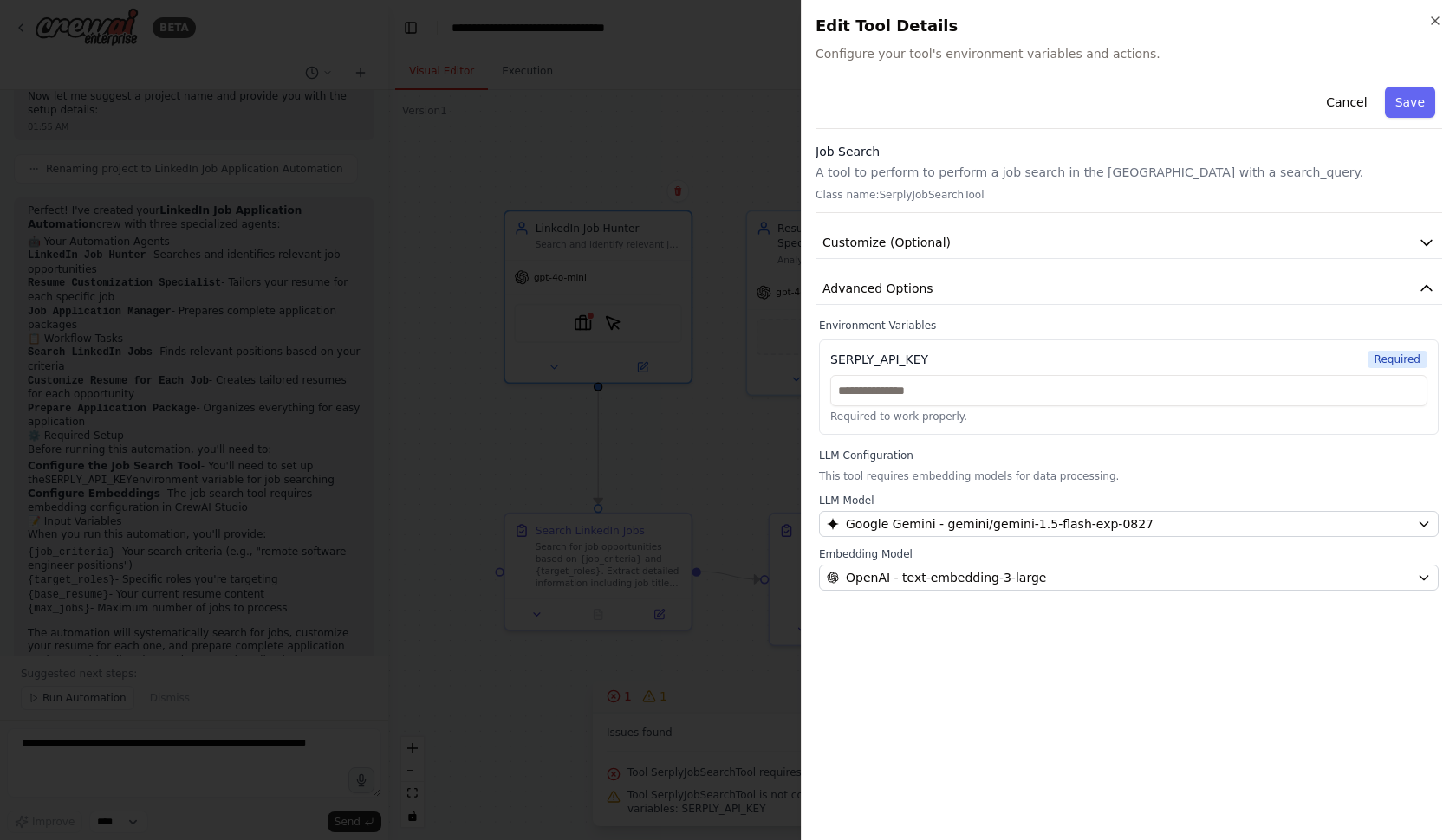
click at [989, 358] on div "SERPLY_API_KEY Required" at bounding box center [1129, 359] width 597 height 18
drag, startPoint x: 931, startPoint y: 357, endPoint x: 828, endPoint y: 359, distance: 103.0
click at [828, 359] on div "SERPLY_API_KEY Required Required to work properly." at bounding box center [1129, 387] width 619 height 95
copy div "SERPLY_API_KEY"
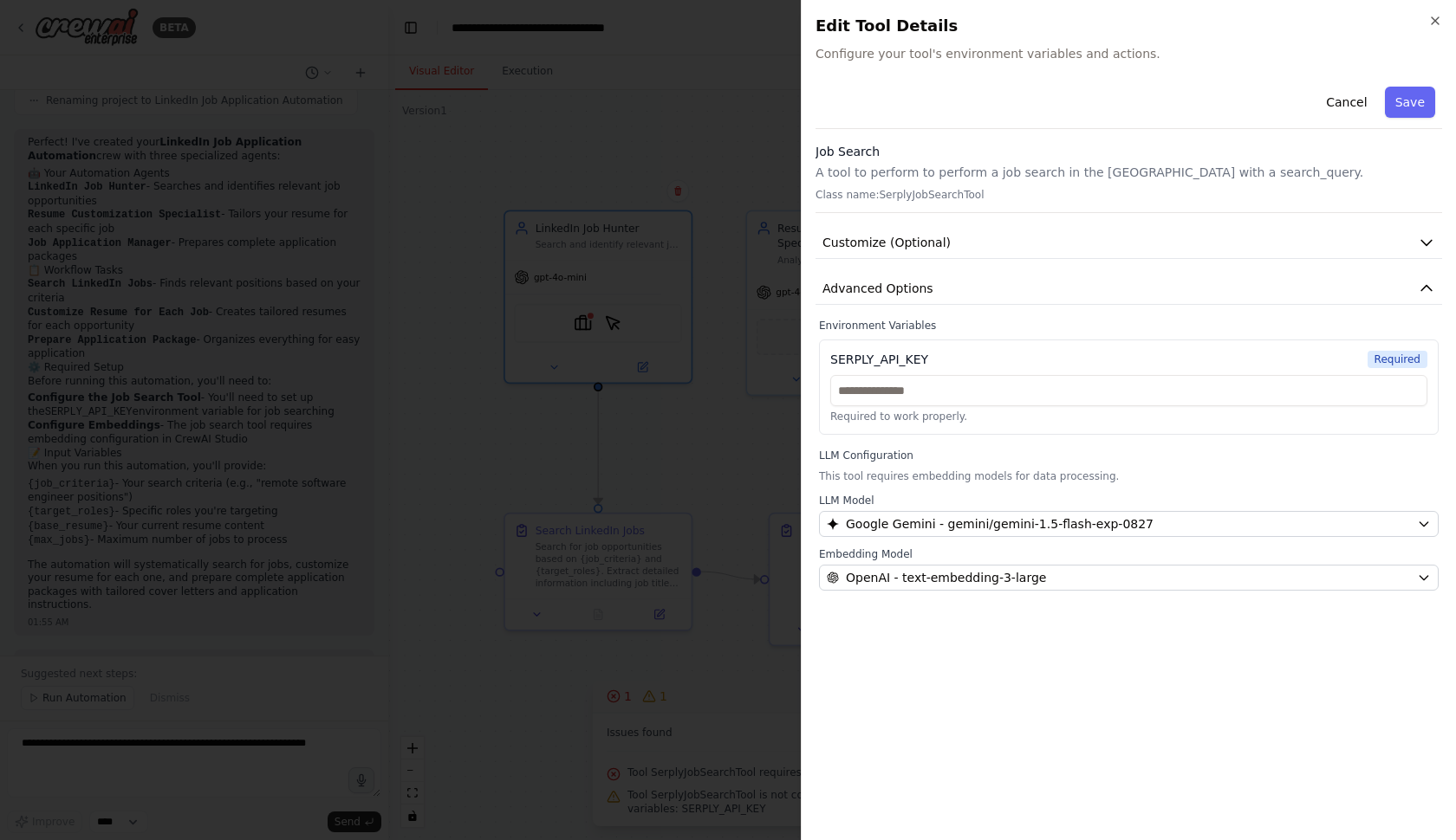
click at [641, 133] on div at bounding box center [728, 420] width 1456 height 840
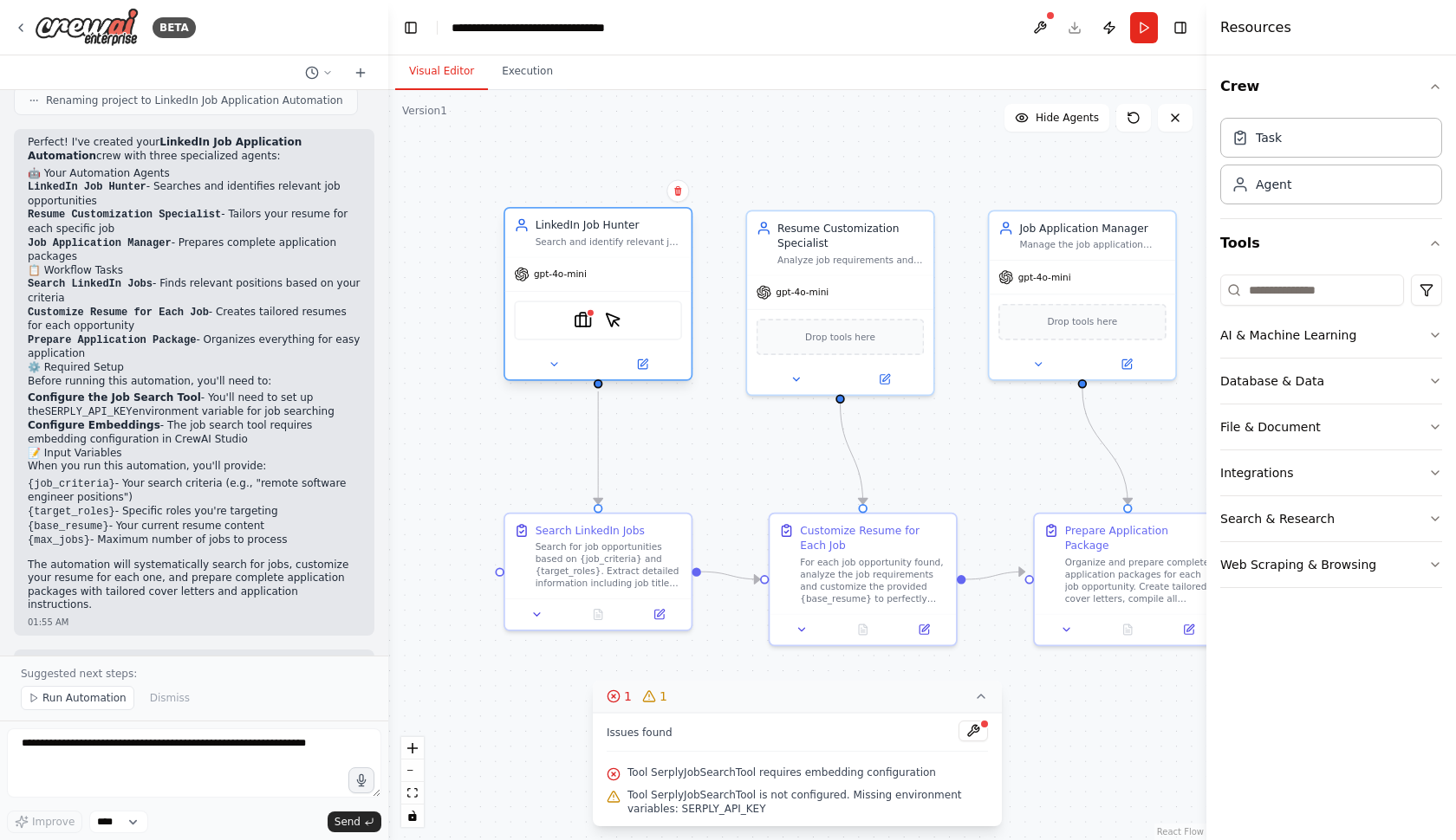
click at [602, 333] on div "SerplyJobSearchTool ScrapeElementFromWebsiteTool" at bounding box center [597, 320] width 168 height 39
click at [613, 322] on img at bounding box center [613, 320] width 19 height 19
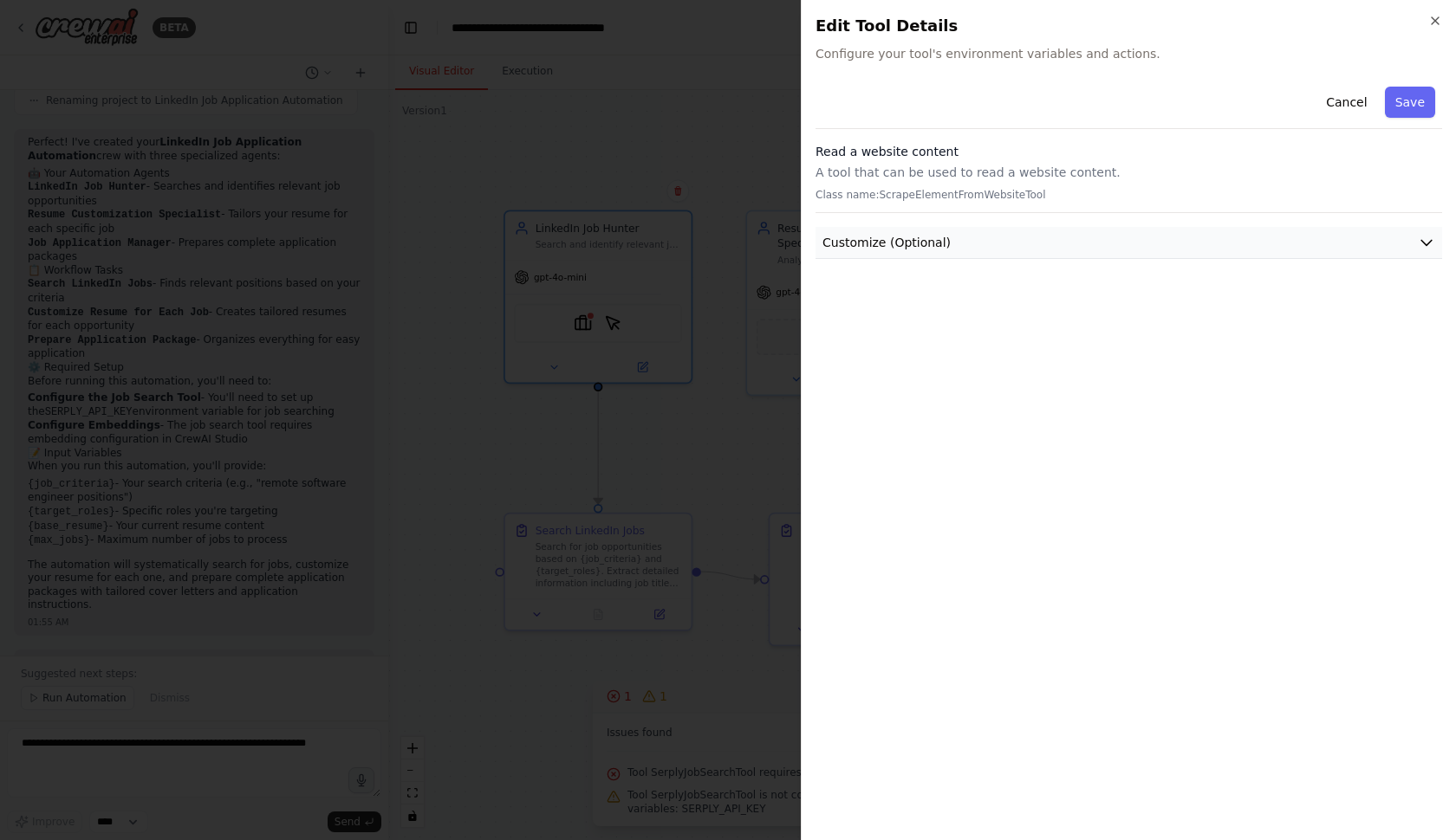
click at [943, 244] on span "Customize (Optional)" at bounding box center [887, 242] width 128 height 18
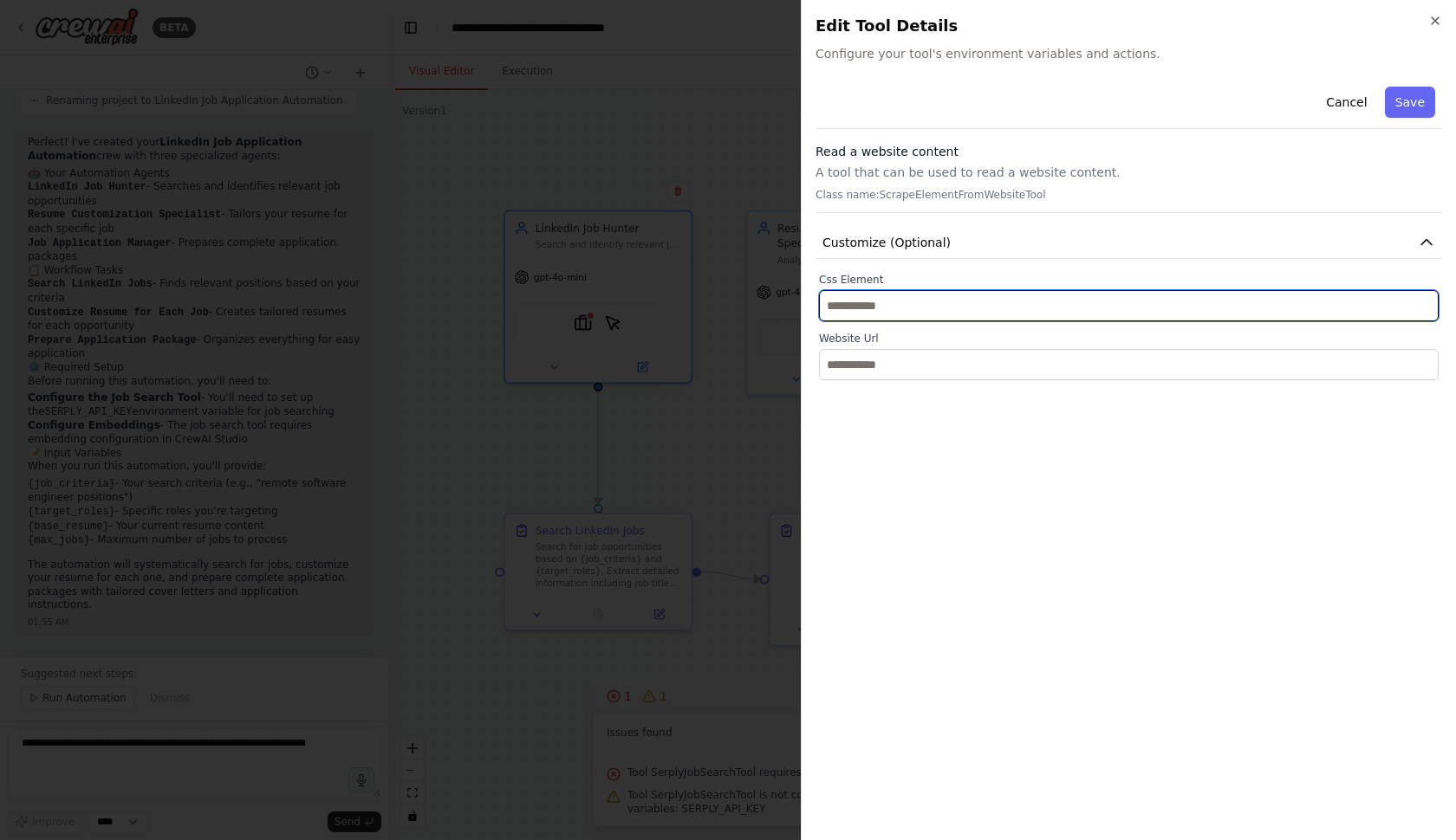
click at [897, 309] on input "text" at bounding box center [1129, 306] width 619 height 32
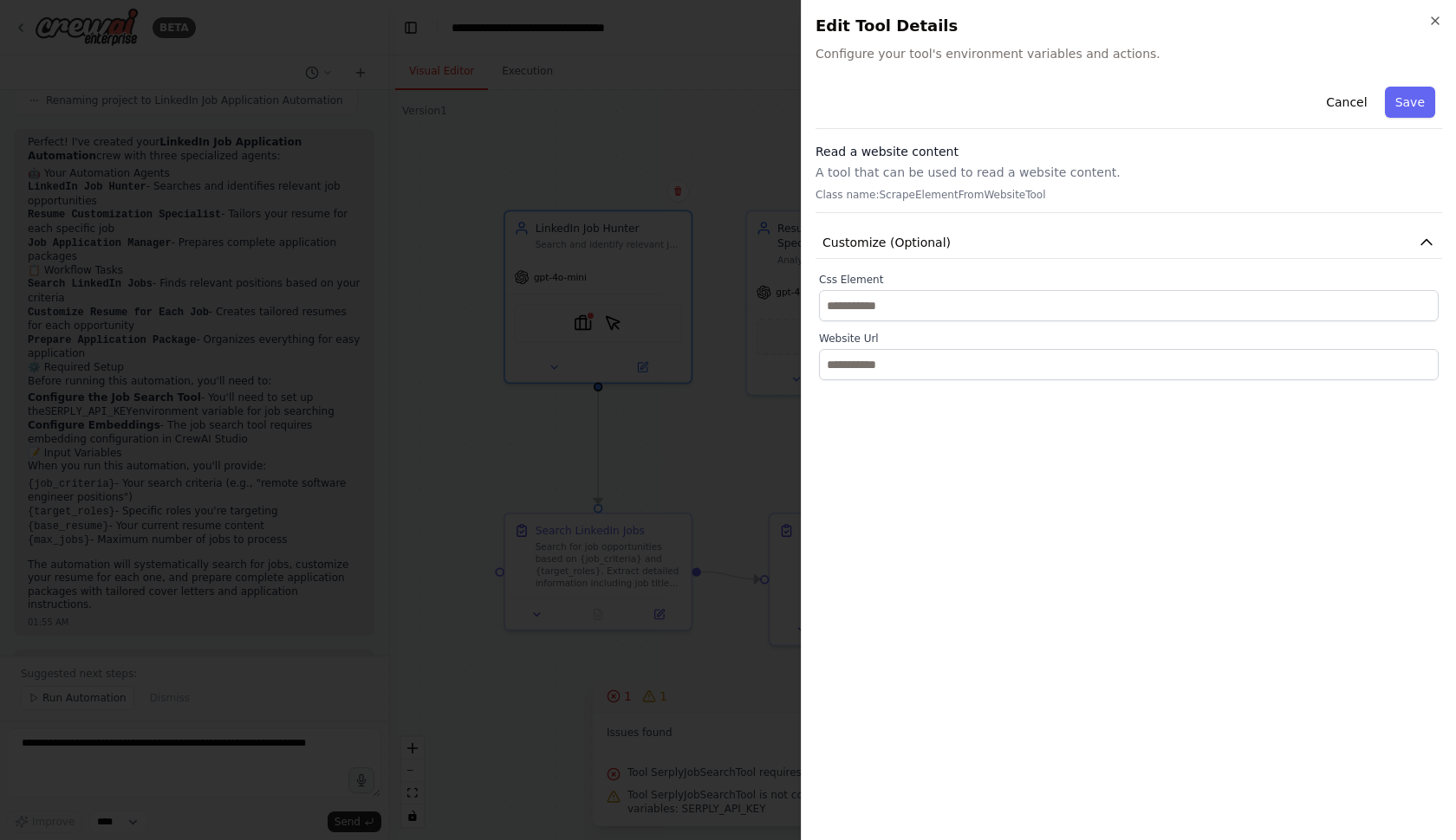
click at [880, 401] on div "Cancel Save Read a website content A tool that can be used to read a website co…" at bounding box center [1129, 452] width 627 height 746
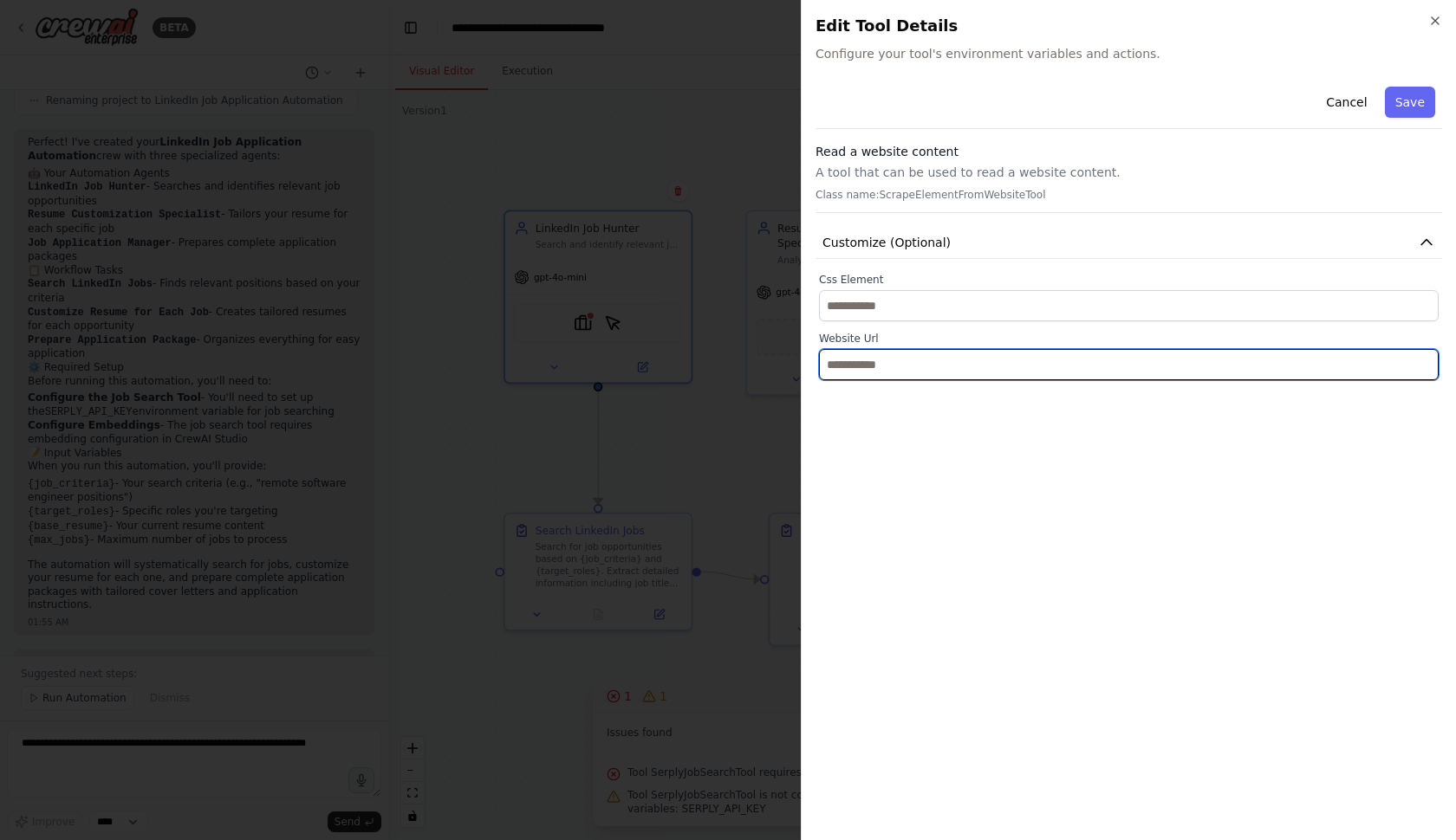
click at [905, 364] on input "text" at bounding box center [1129, 365] width 619 height 32
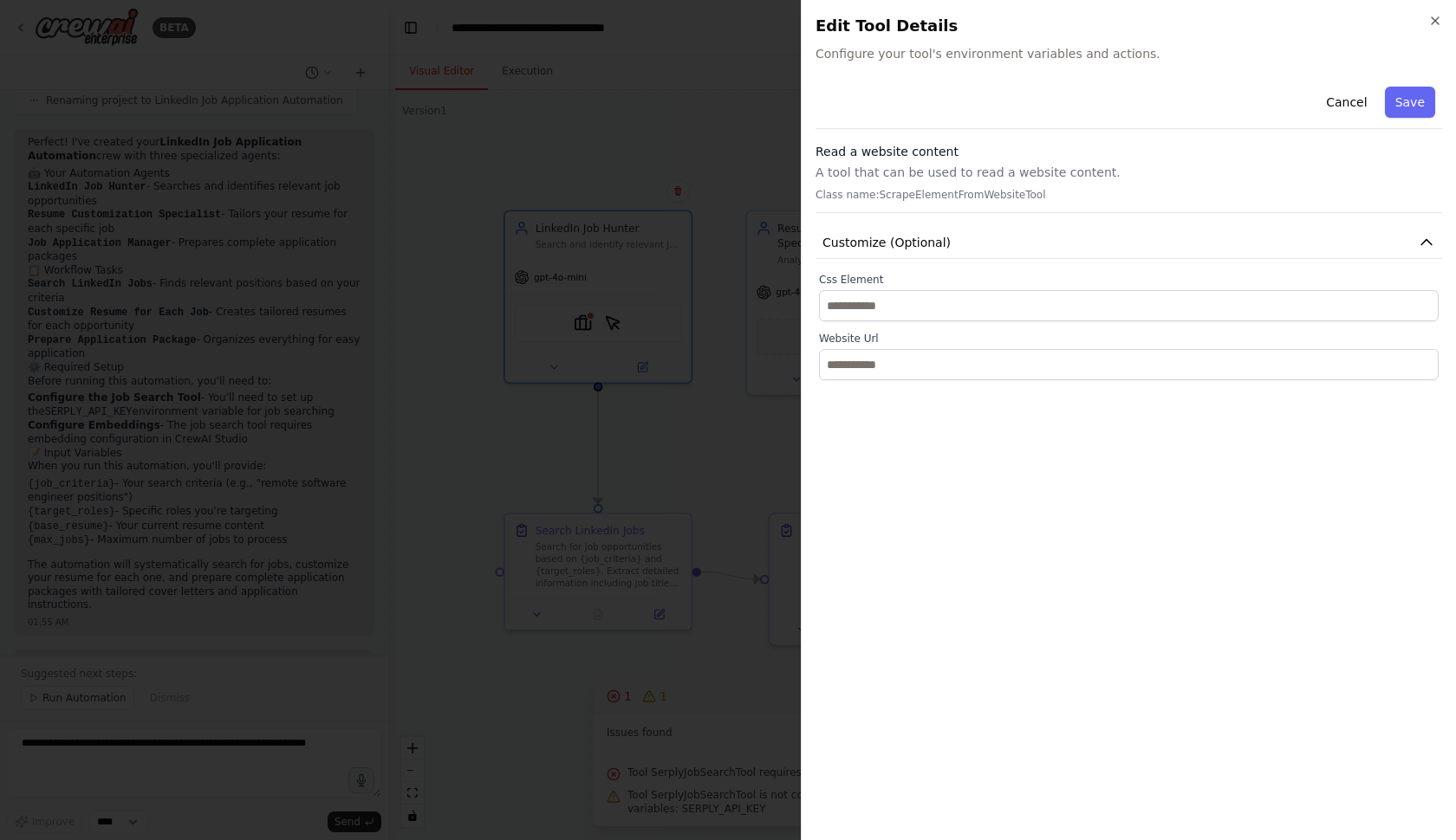
click at [878, 423] on div "Cancel Save Read a website content A tool that can be used to read a website co…" at bounding box center [1129, 452] width 627 height 746
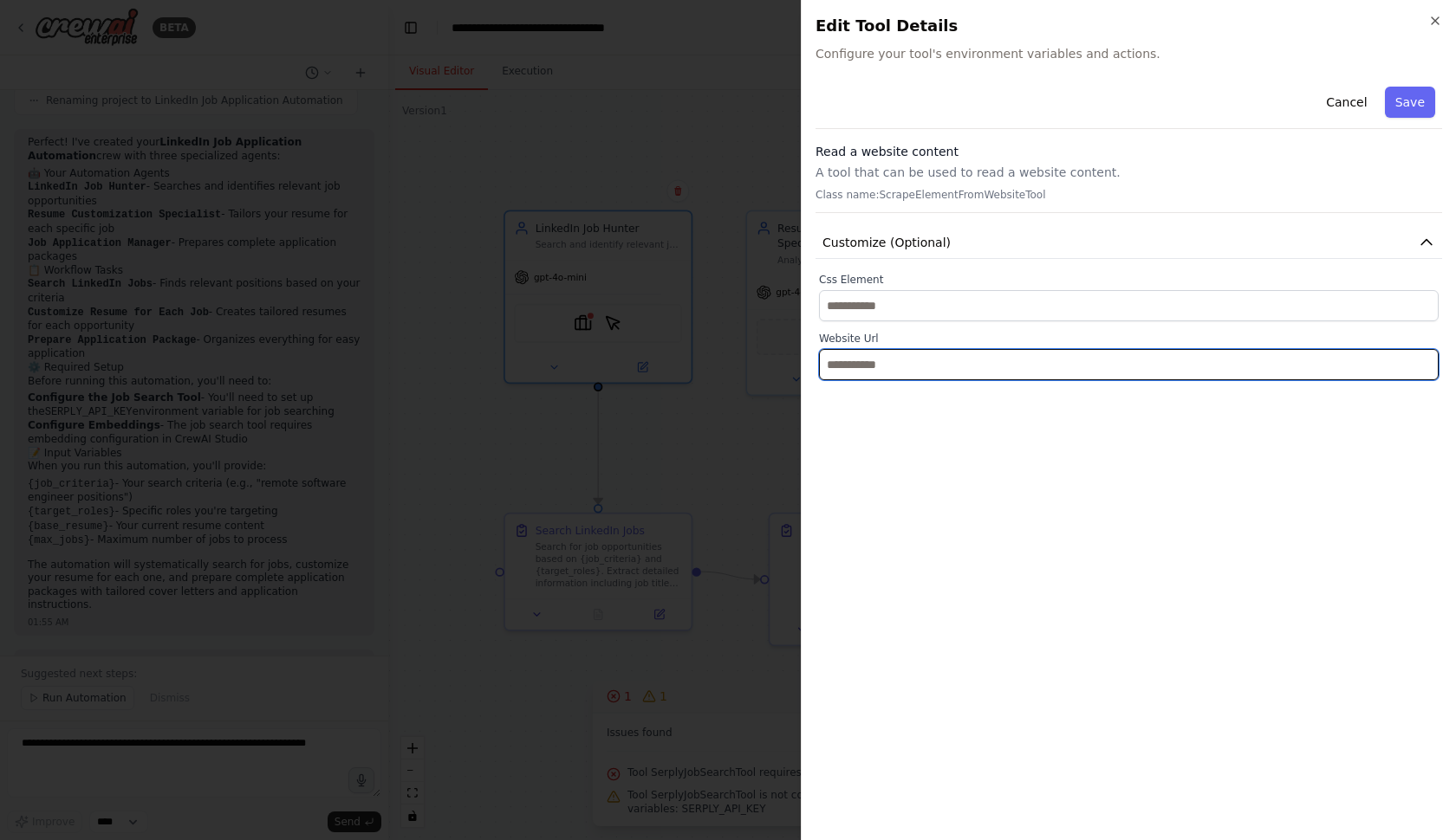
click at [859, 352] on input "text" at bounding box center [1129, 365] width 619 height 32
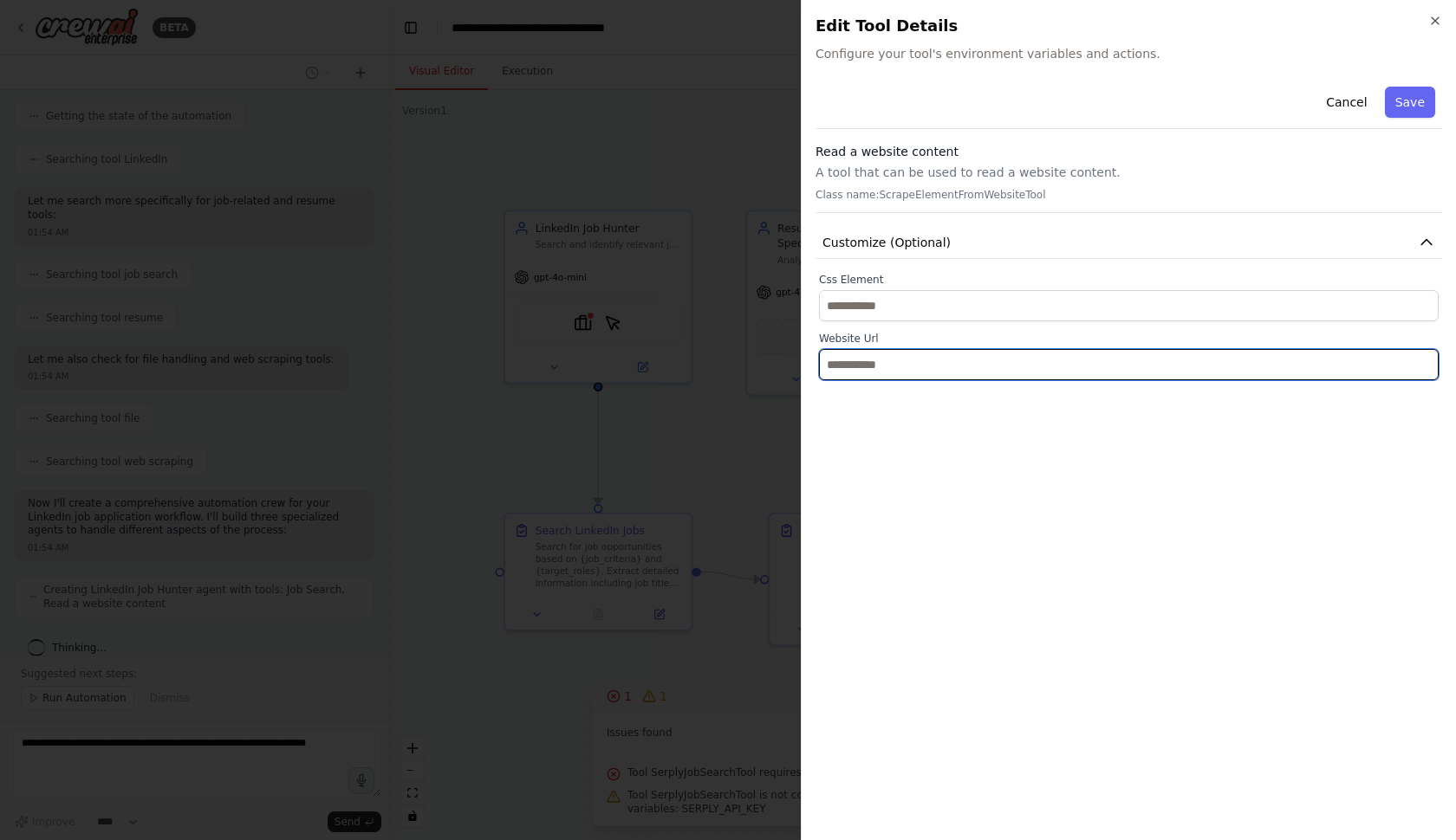
paste input "**********"
type input "**********"
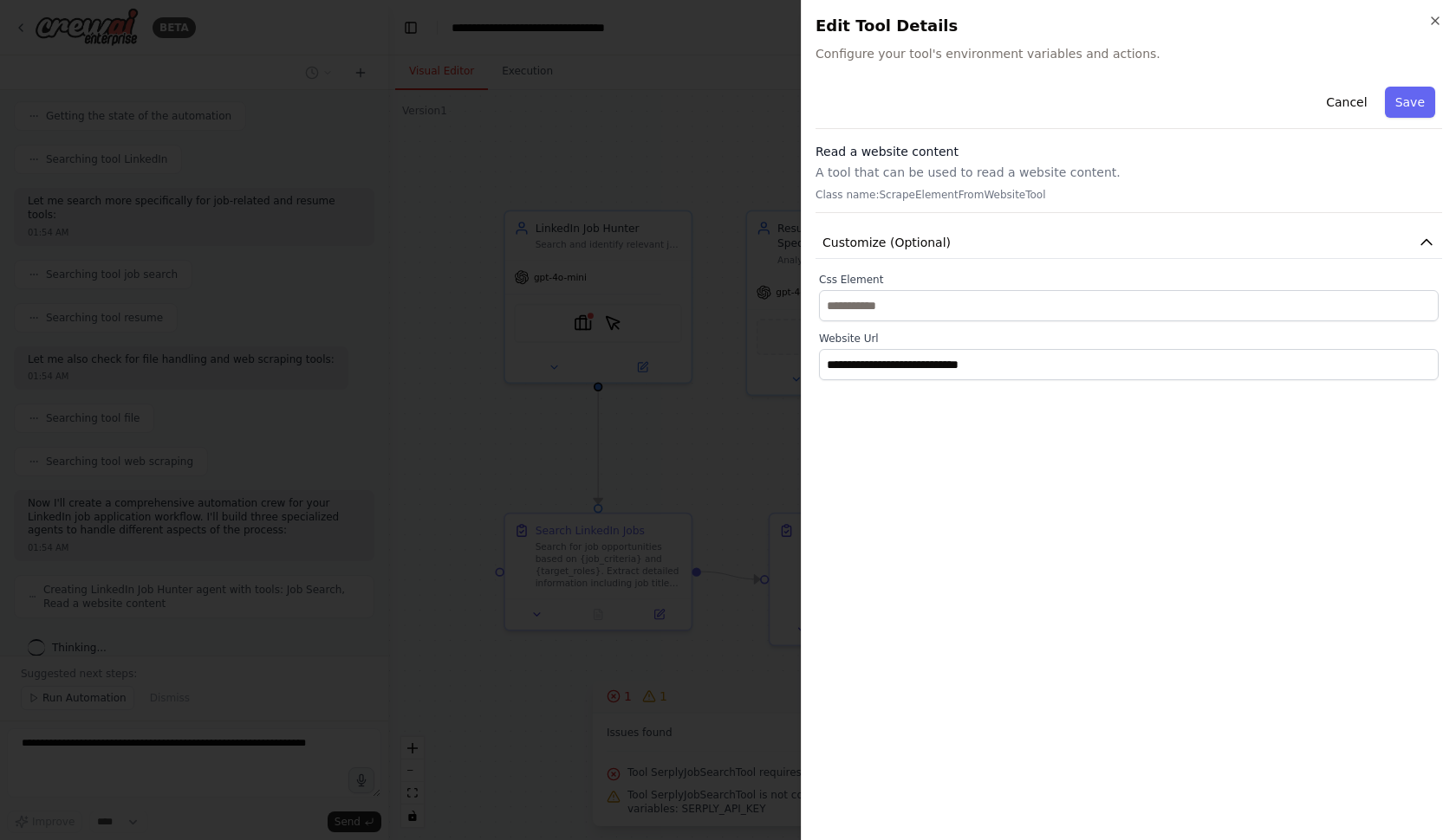
click at [908, 525] on div "**********" at bounding box center [1129, 452] width 627 height 746
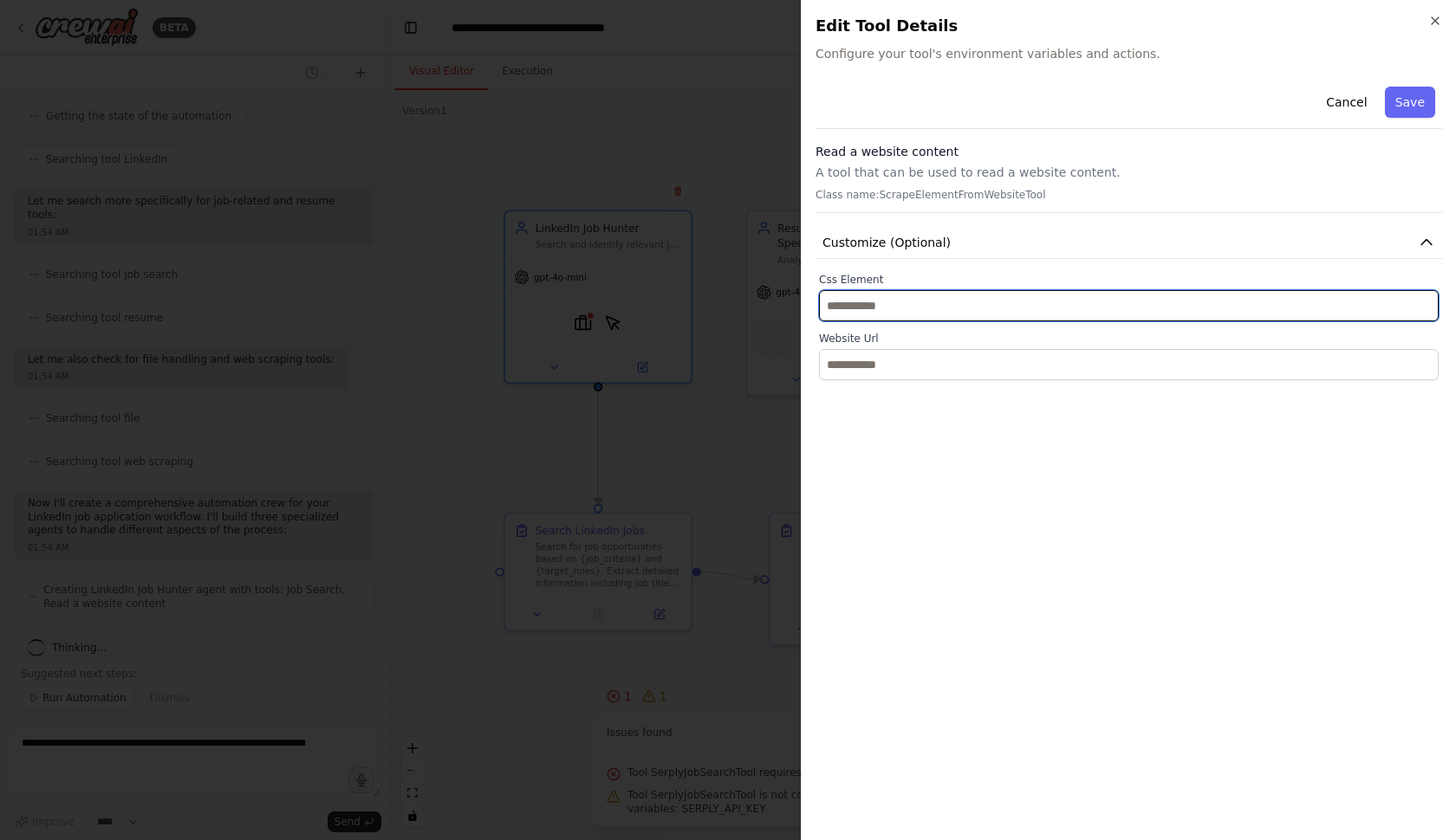
click at [851, 305] on input "text" at bounding box center [1129, 306] width 619 height 32
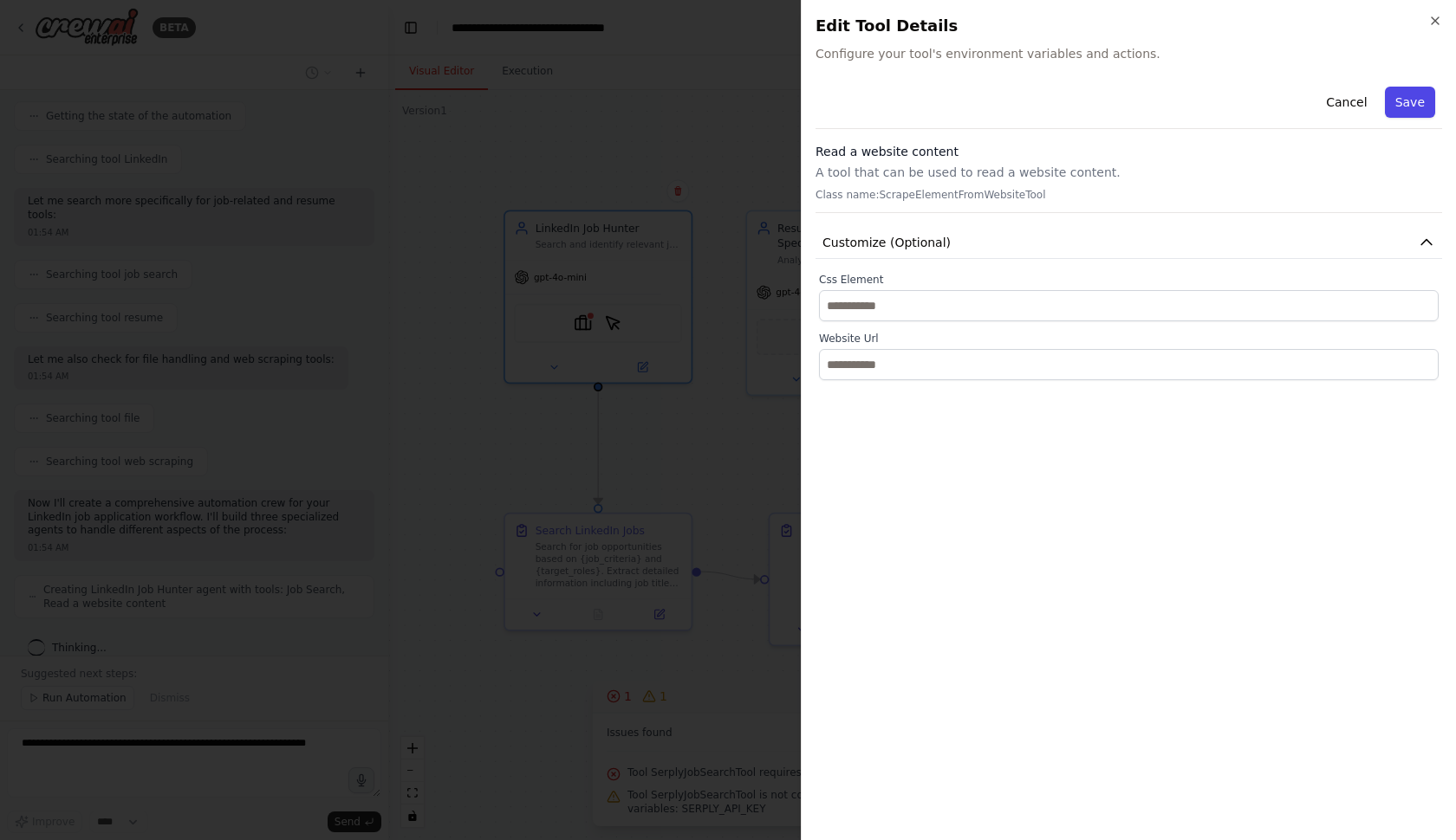
click at [1417, 108] on button "Save" at bounding box center [1410, 102] width 50 height 32
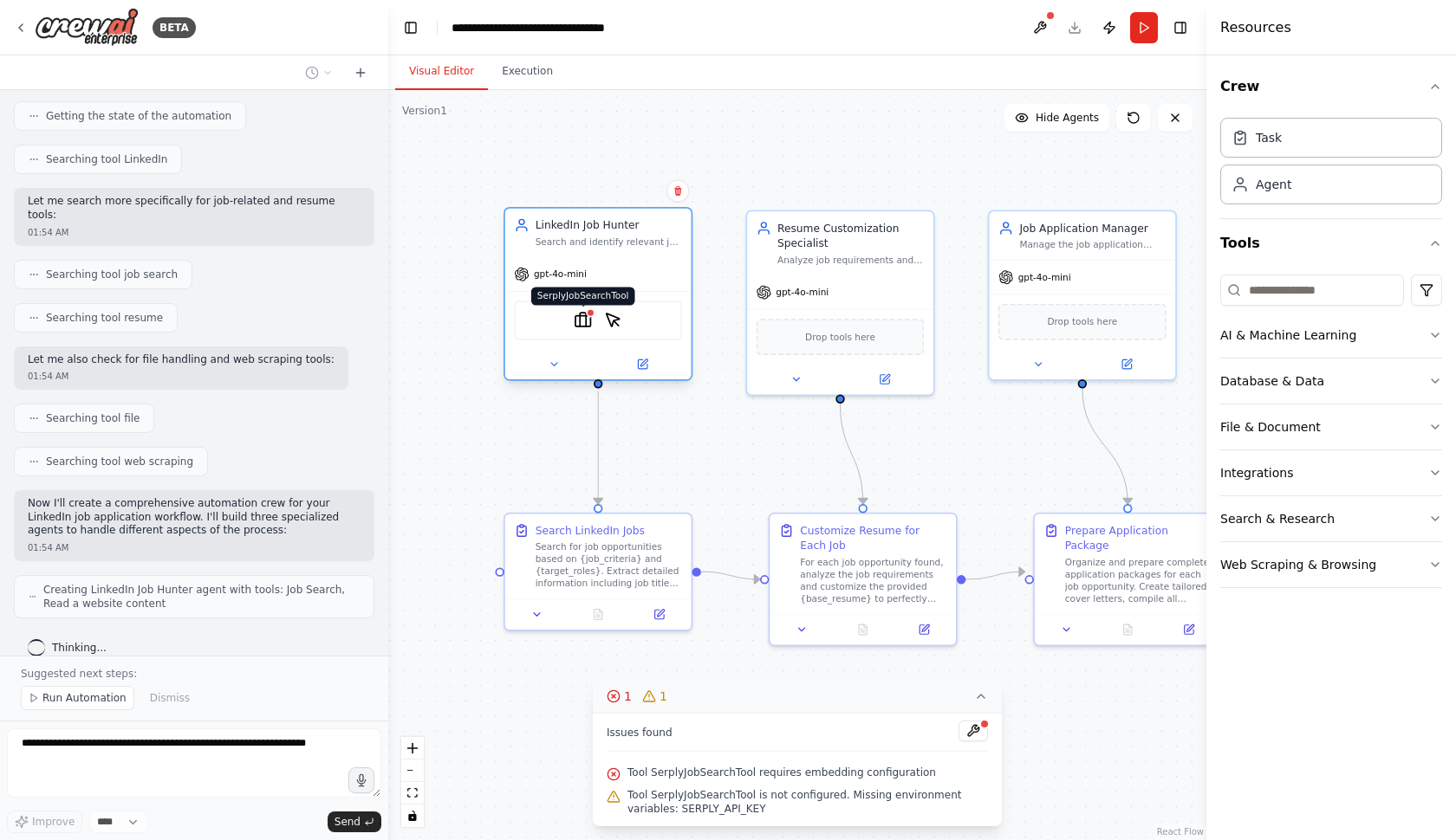
click at [587, 325] on img at bounding box center [583, 320] width 19 height 19
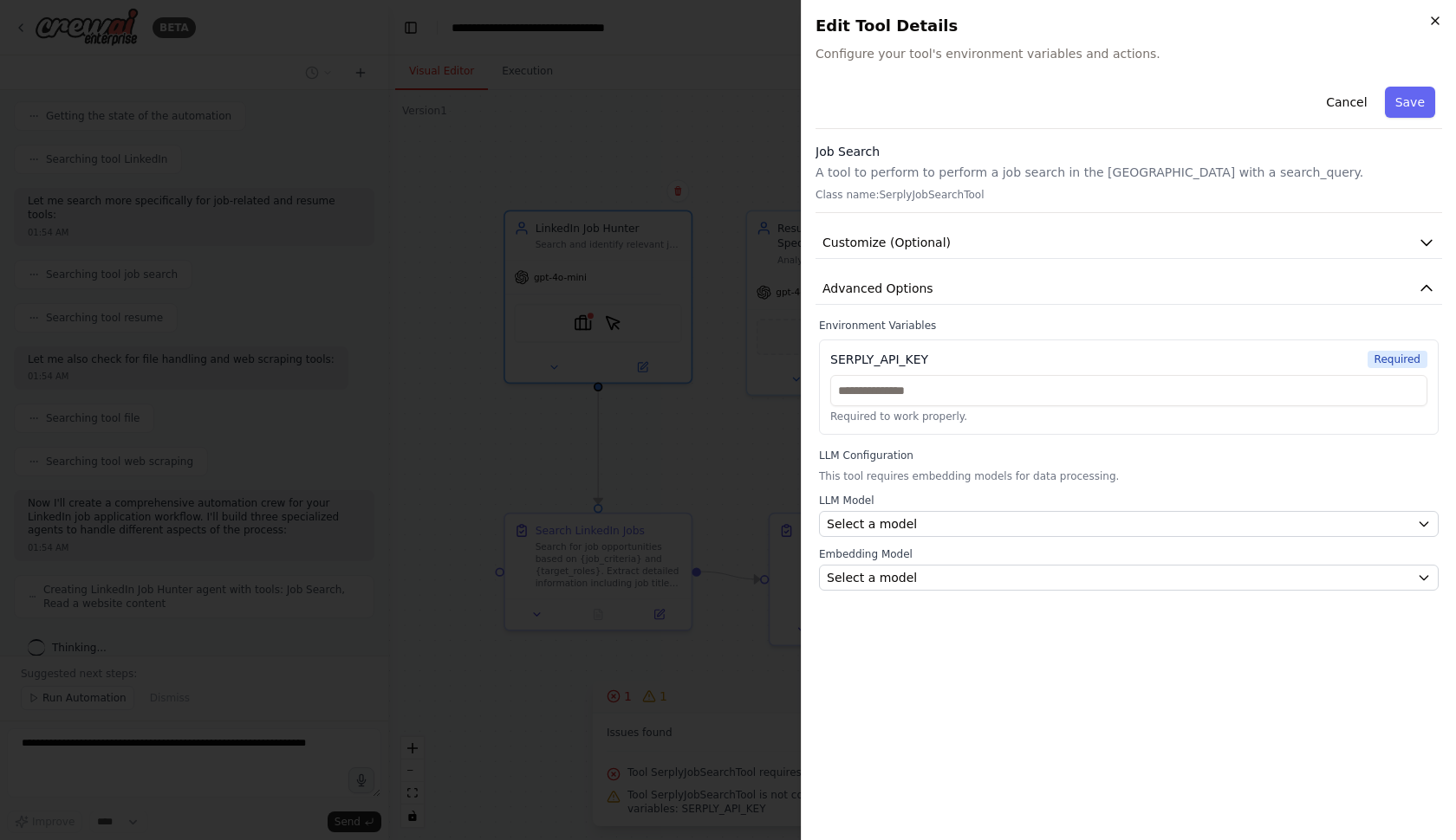
click at [1433, 17] on icon "button" at bounding box center [1435, 20] width 14 height 14
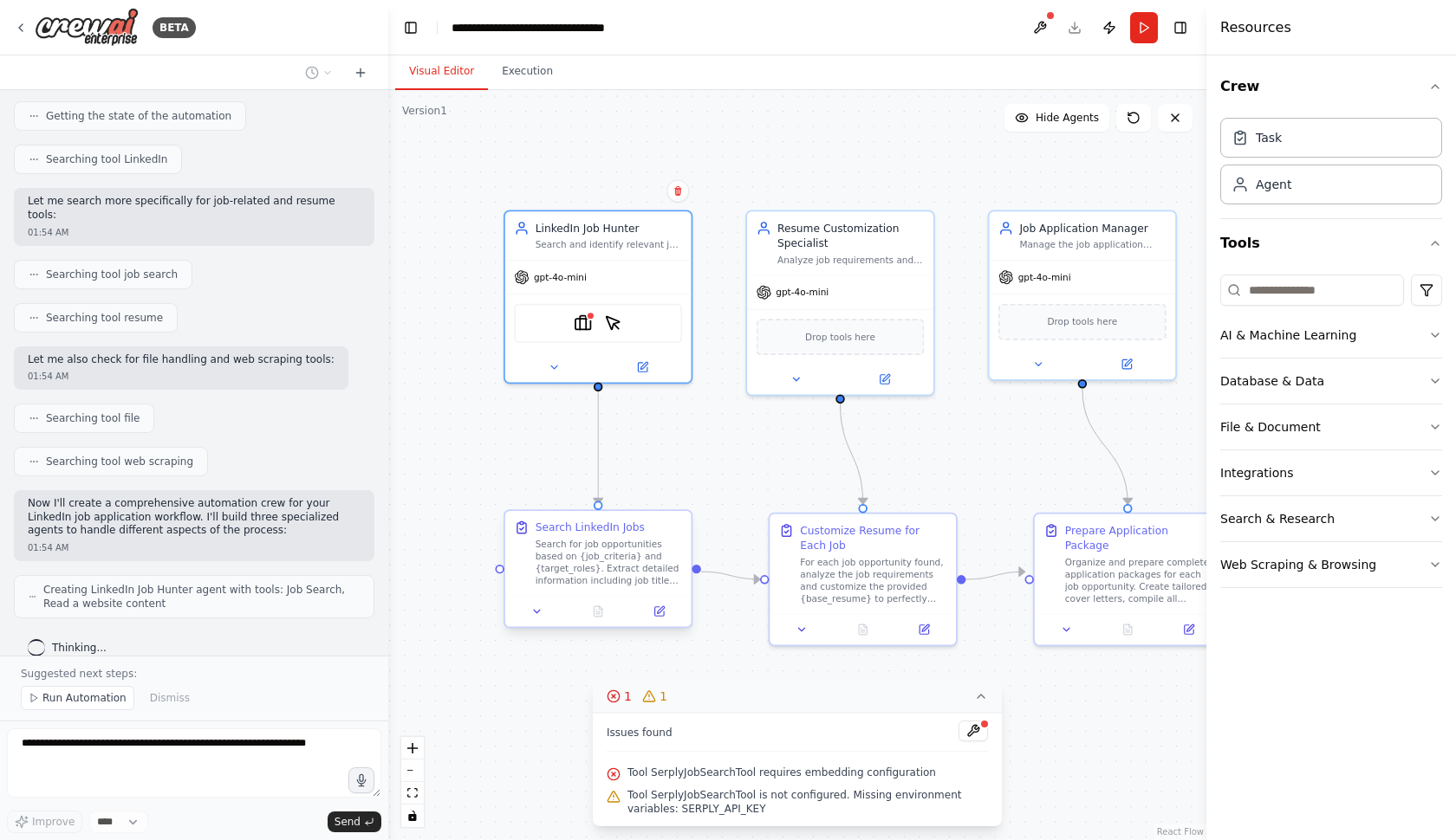
click at [548, 569] on div "Search for job opportunities based on {job_criteria} and {target_roles}. Extrac…" at bounding box center [608, 562] width 147 height 48
click at [658, 608] on icon at bounding box center [658, 611] width 8 height 8
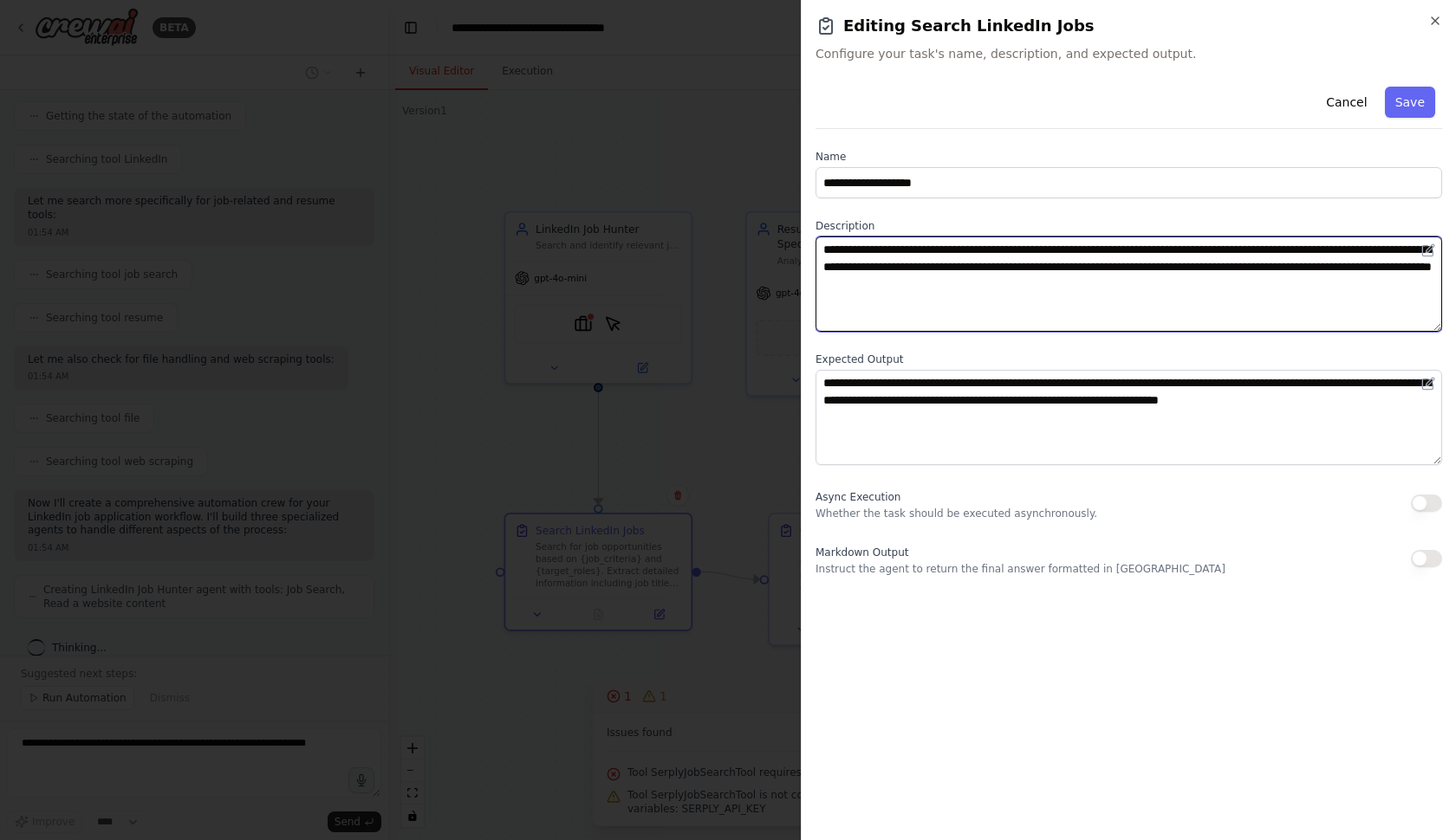
click at [1104, 244] on textarea "**********" at bounding box center [1129, 284] width 627 height 95
type textarea "**********"
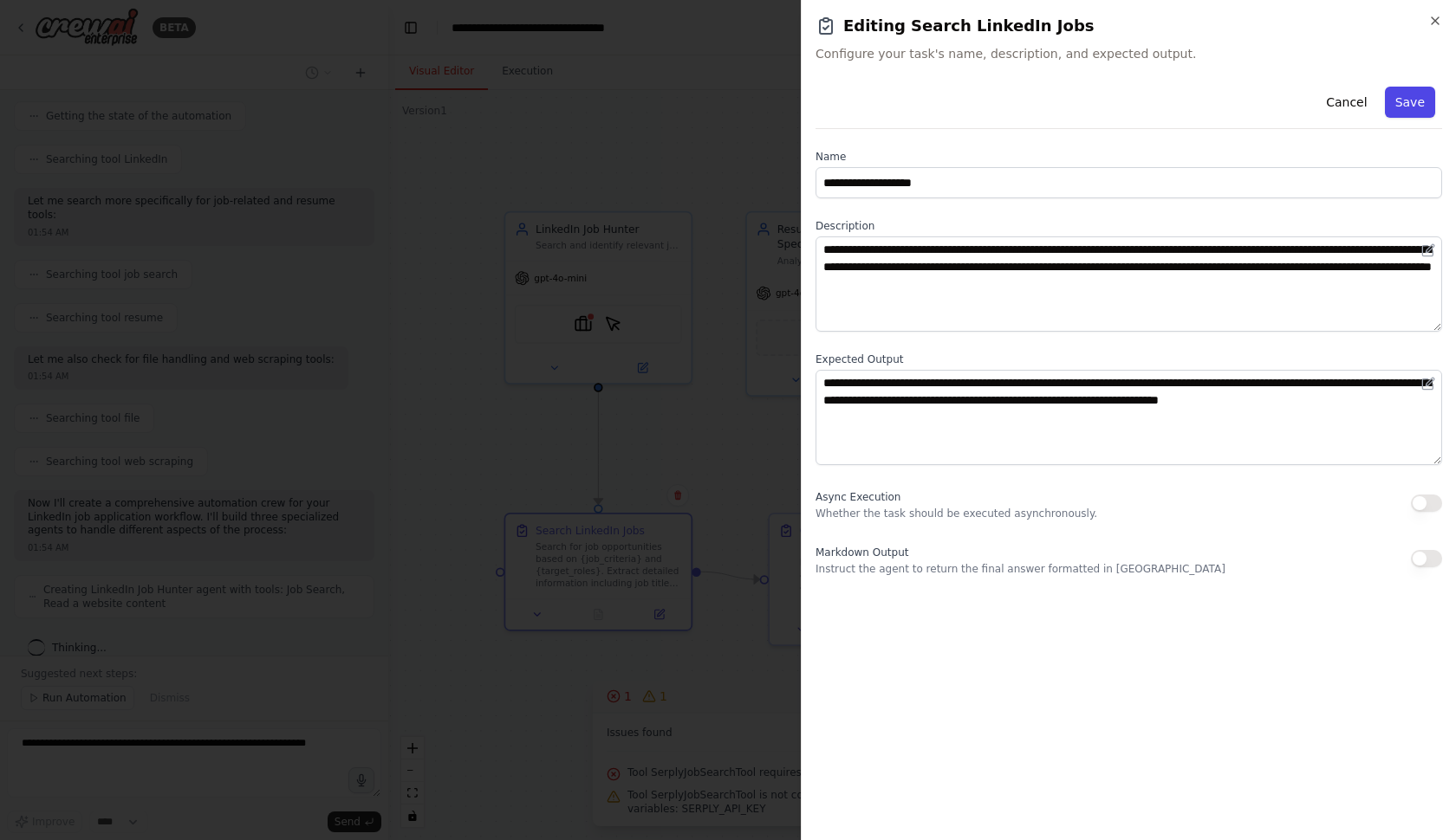
click at [1418, 108] on button "Save" at bounding box center [1410, 102] width 50 height 32
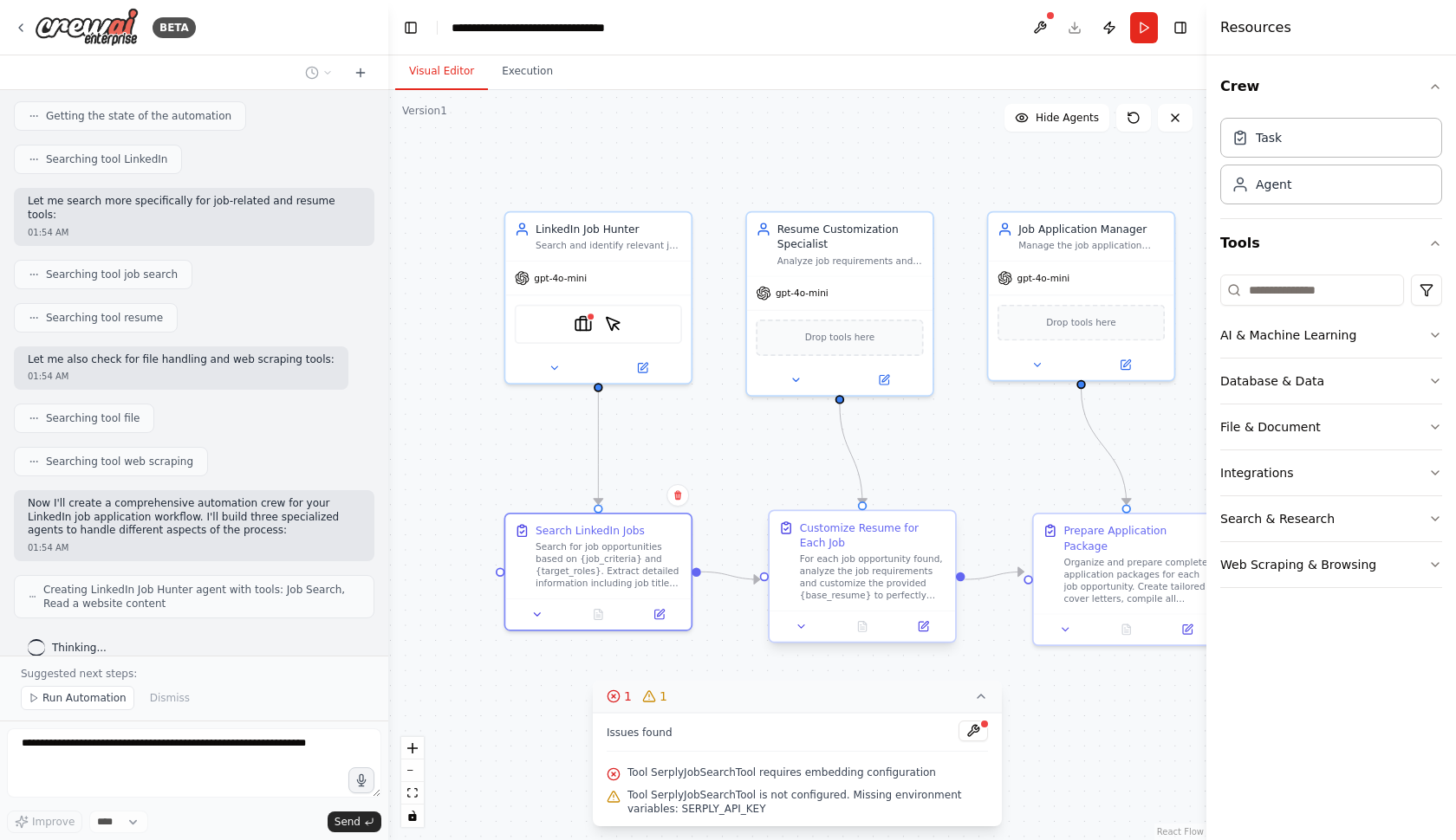
click at [863, 573] on div "For each job opportunity found, analyze the job requirements and customize the …" at bounding box center [873, 578] width 147 height 48
click at [814, 331] on span "Drop tools here" at bounding box center [840, 335] width 70 height 15
click at [819, 338] on span "Drop tools here" at bounding box center [840, 335] width 70 height 15
click at [796, 375] on icon at bounding box center [796, 376] width 6 height 3
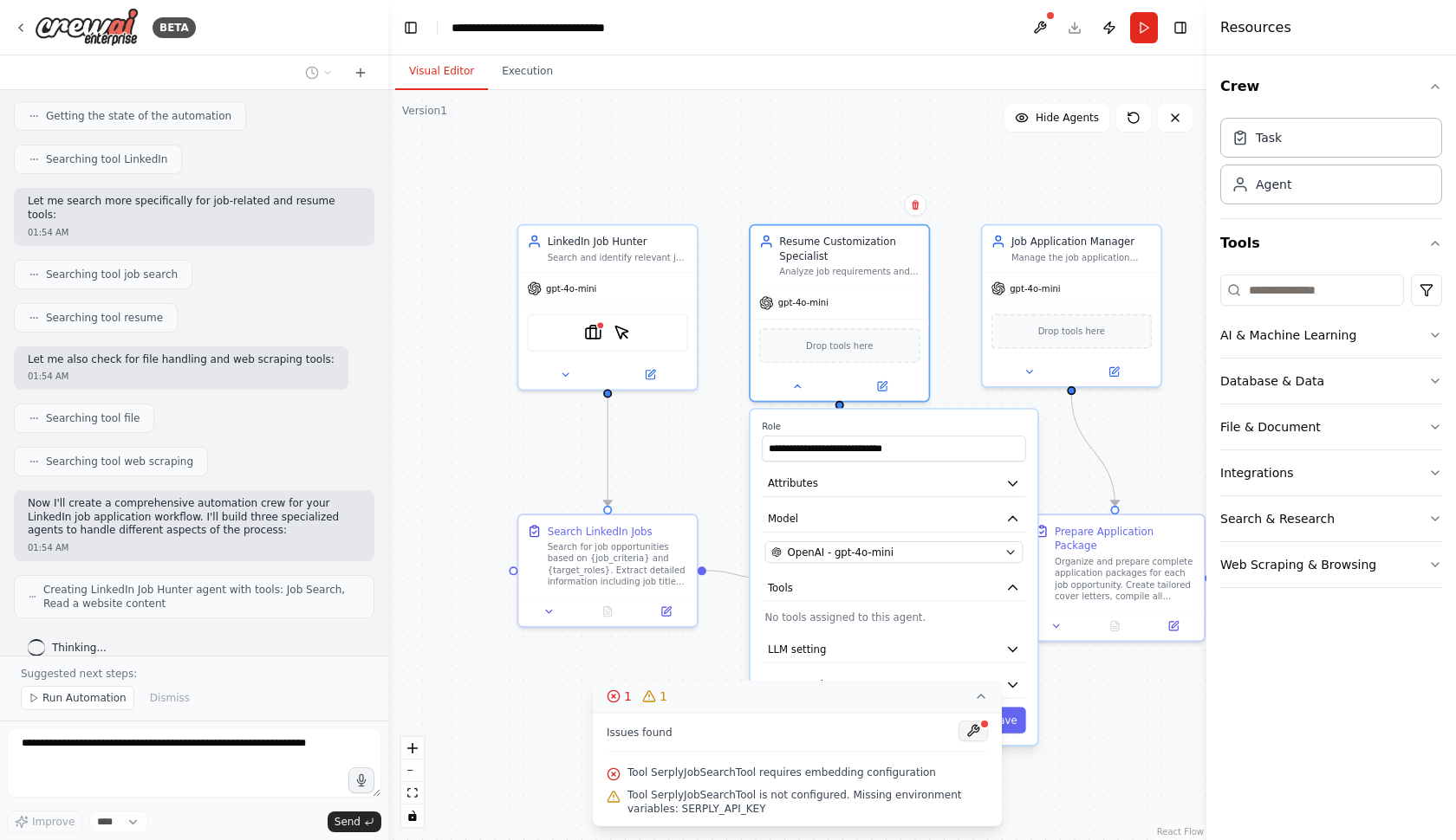
click at [974, 725] on button at bounding box center [973, 731] width 30 height 20
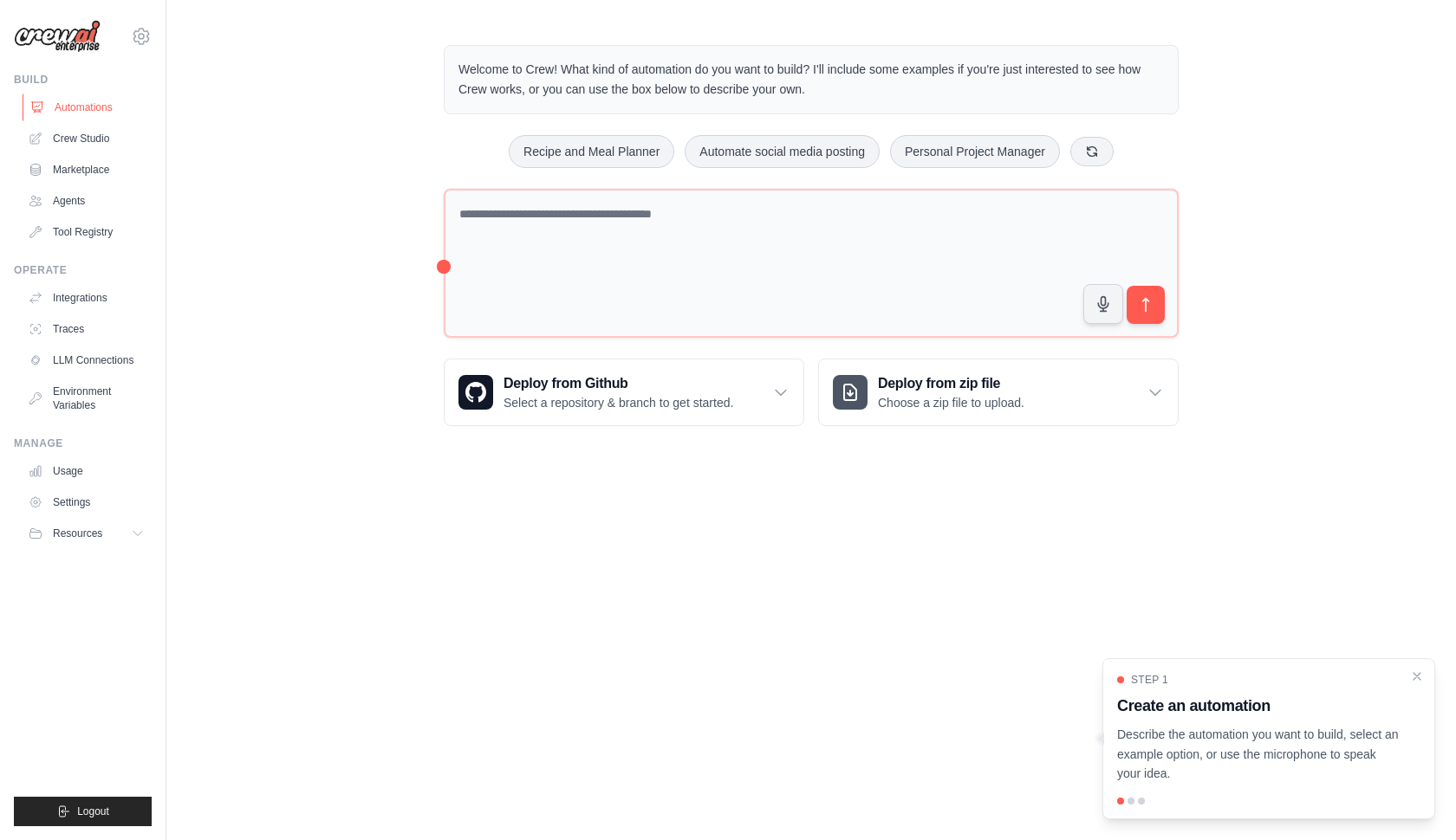
click at [91, 103] on link "Automations" at bounding box center [87, 108] width 131 height 28
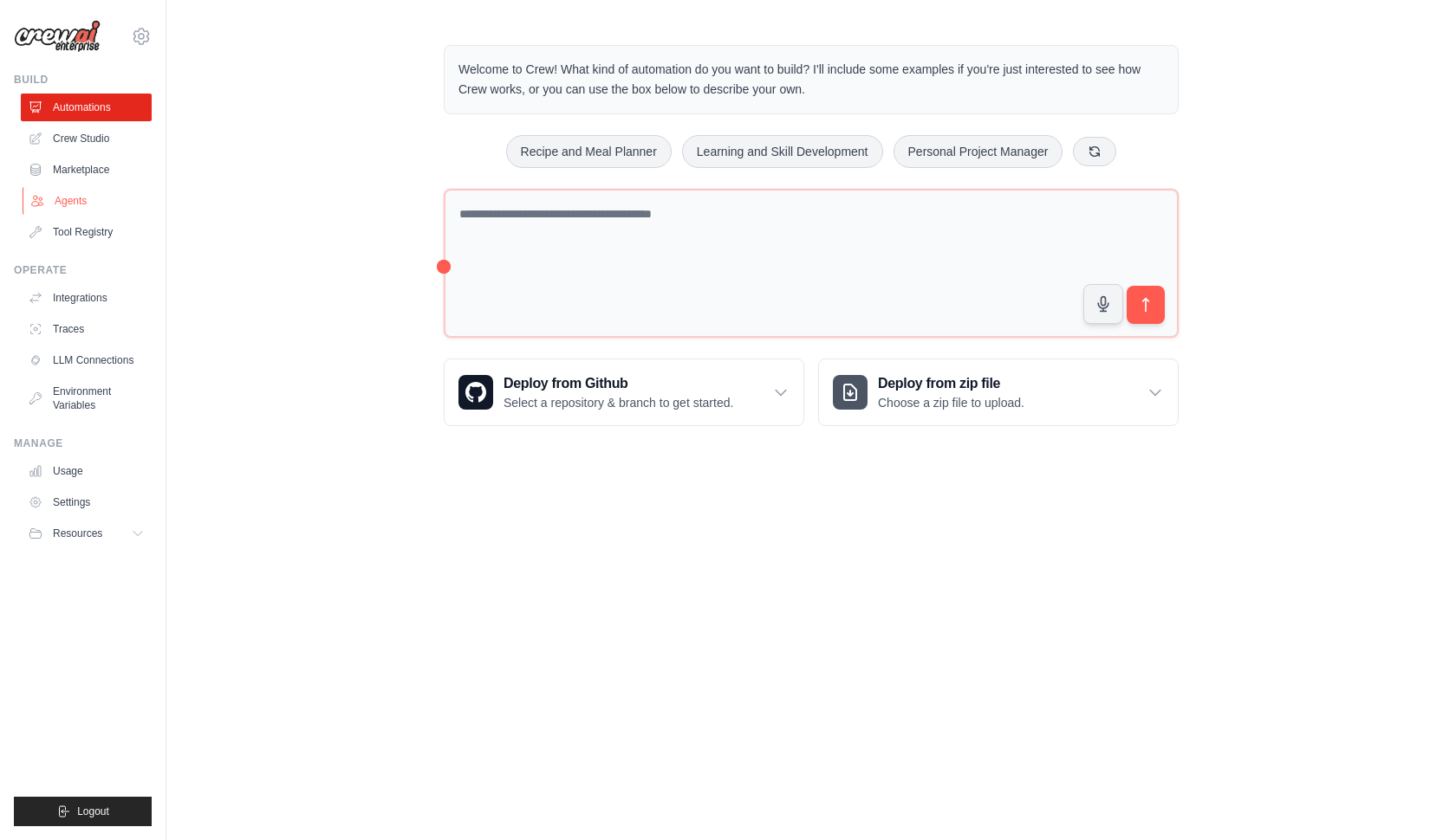
click at [81, 207] on link "Agents" at bounding box center [87, 201] width 131 height 28
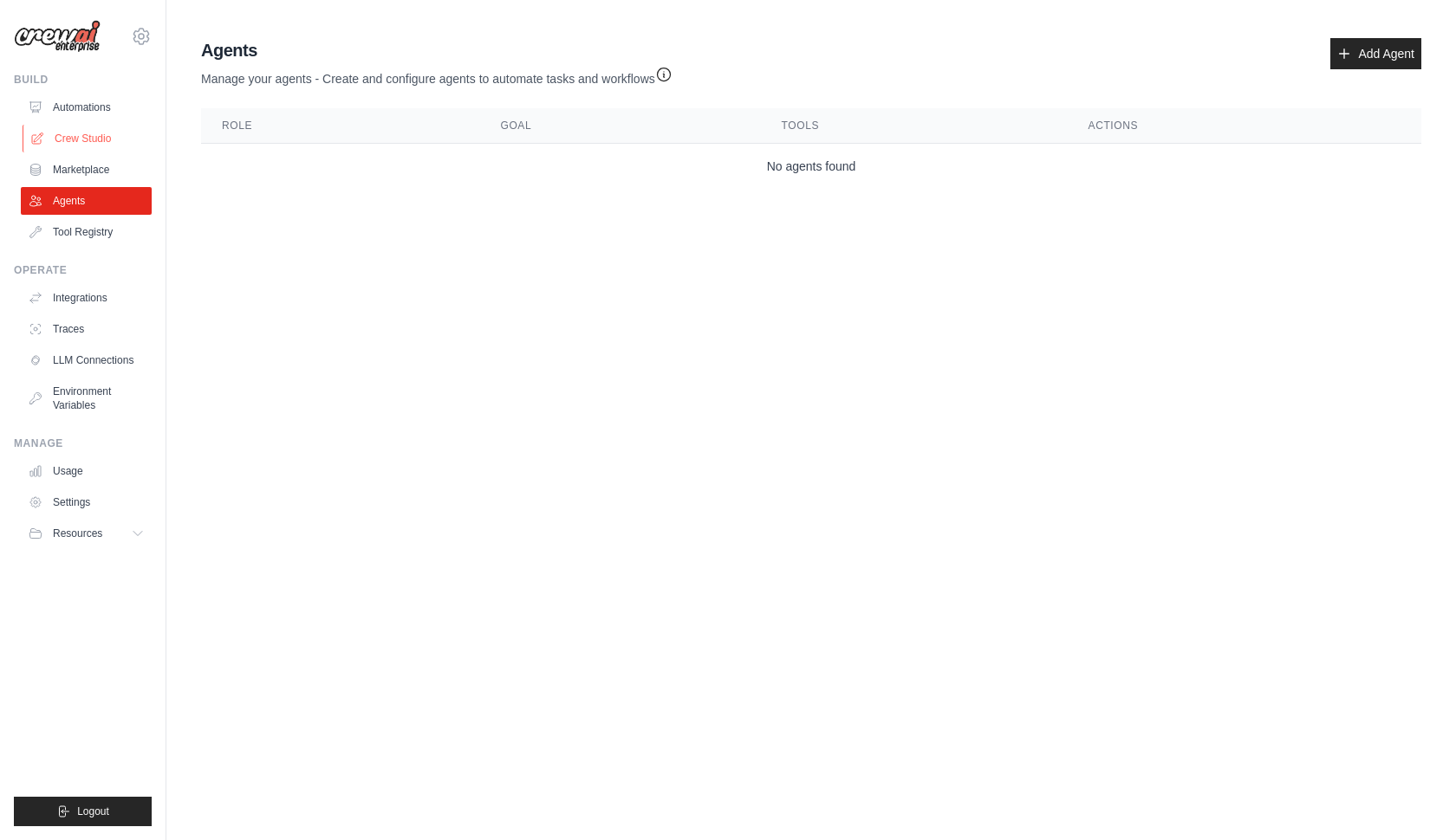
click at [61, 134] on link "Crew Studio" at bounding box center [87, 139] width 131 height 28
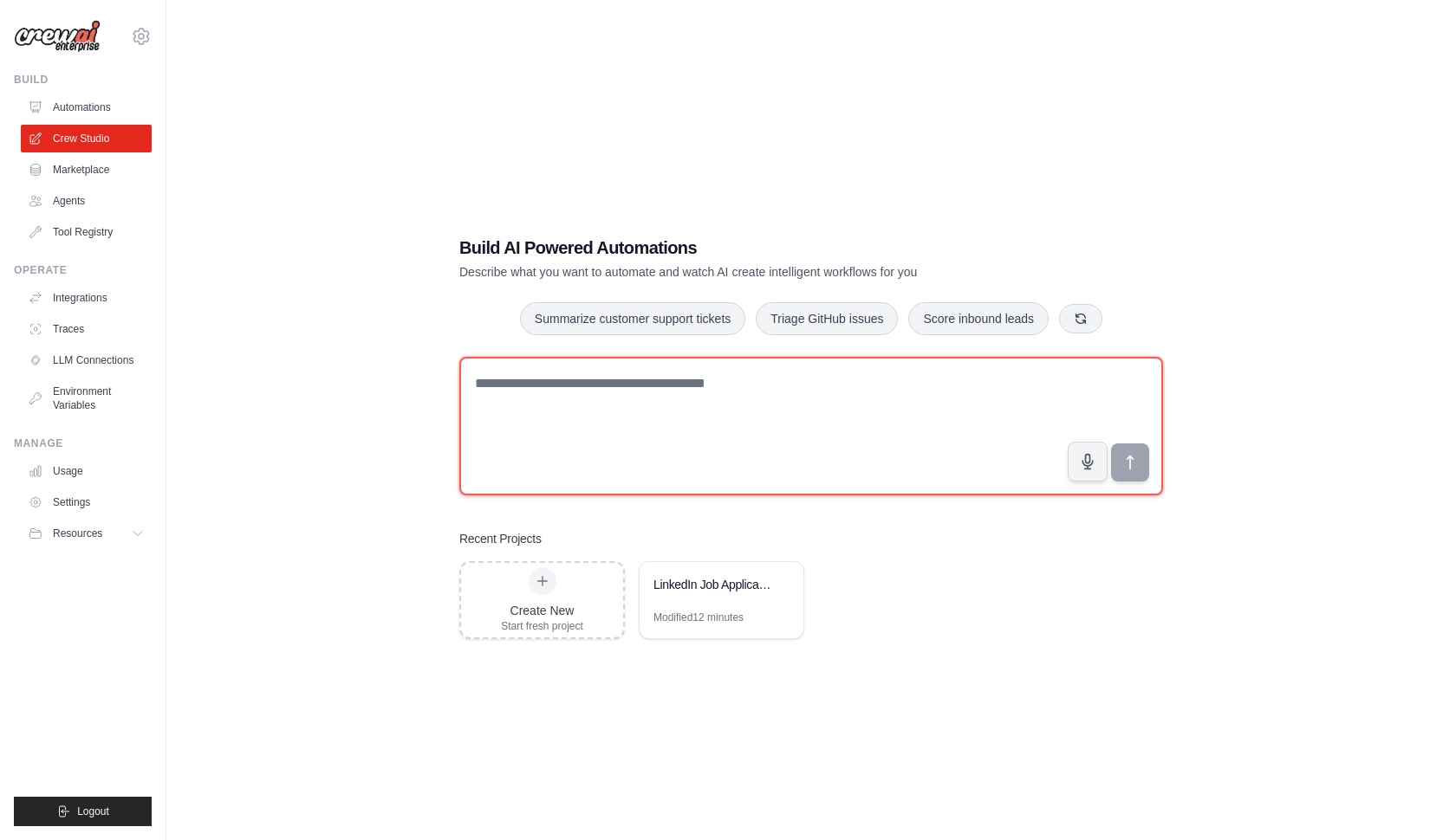
click at [630, 380] on textarea at bounding box center [811, 426] width 704 height 138
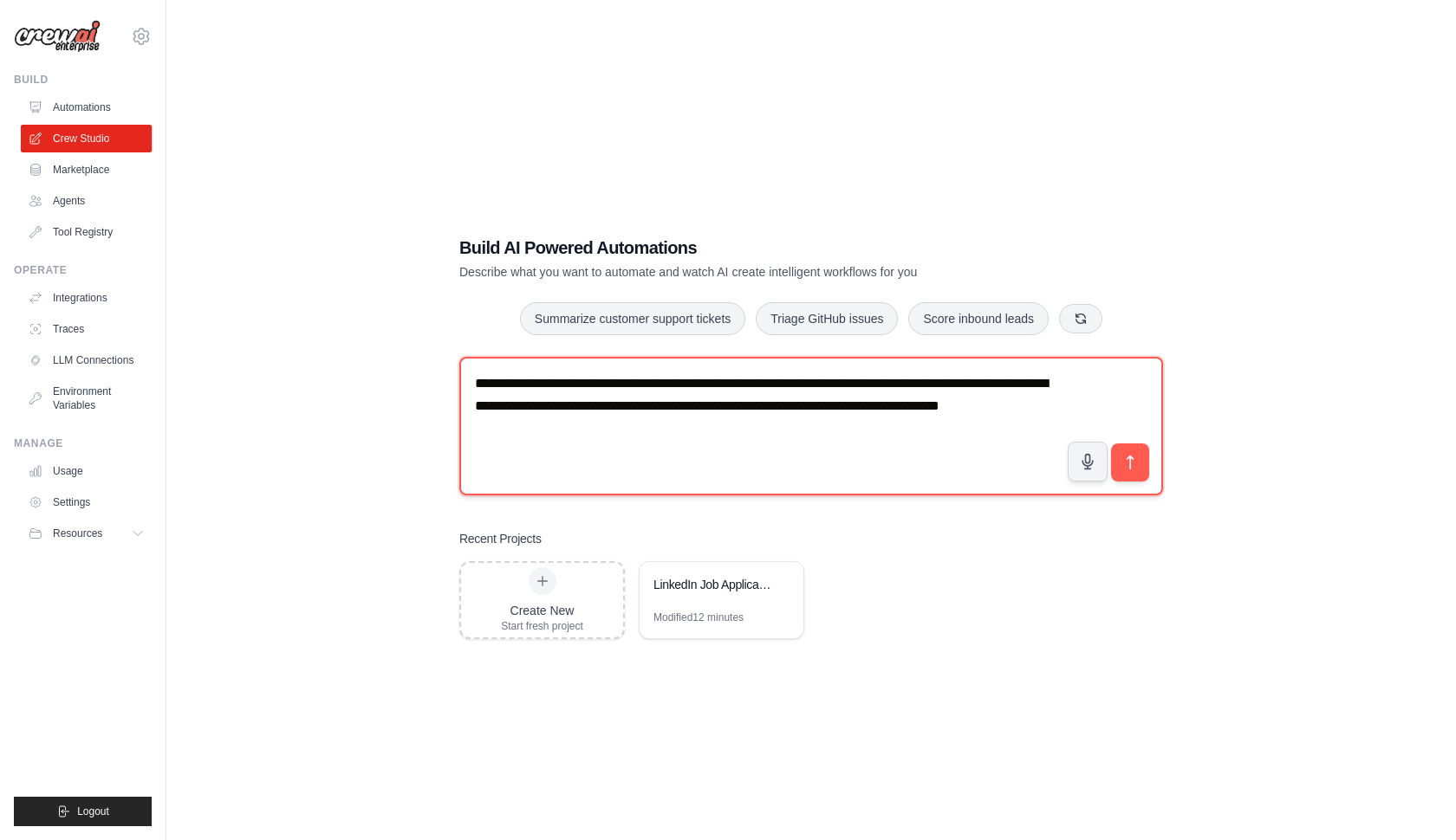
type textarea "**********"
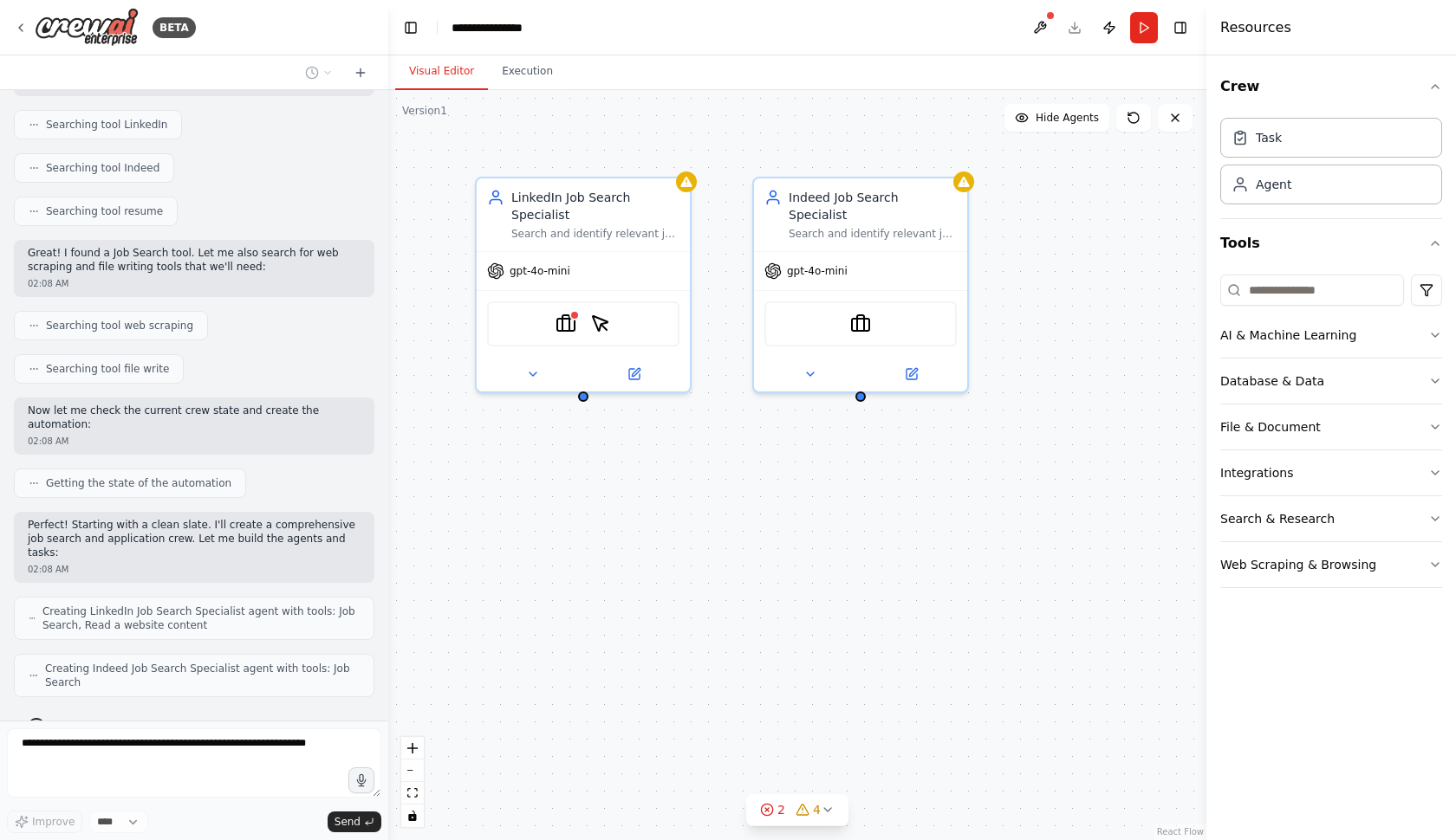
scroll to position [393, 0]
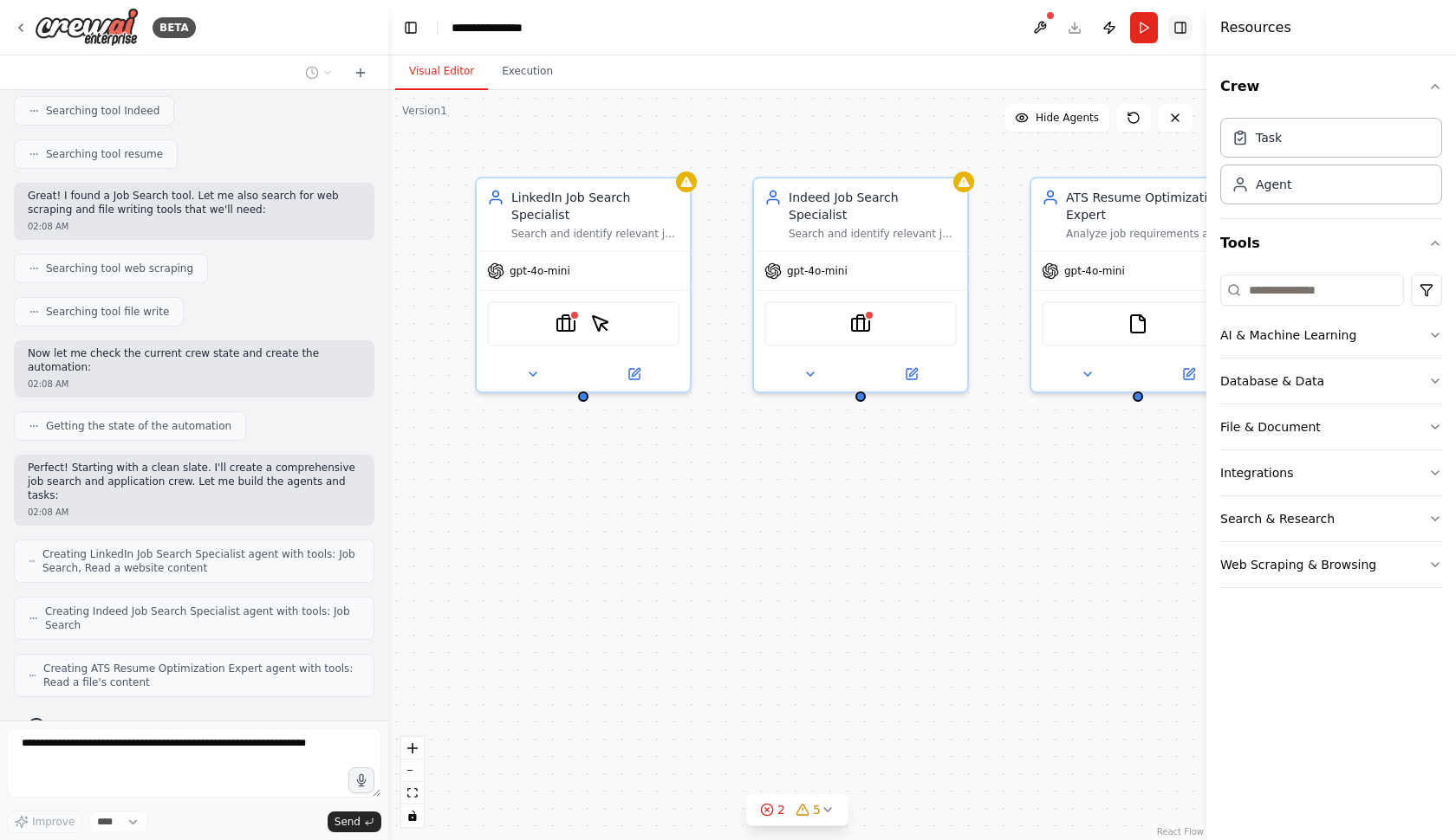
click at [1187, 22] on button "Toggle Right Sidebar" at bounding box center [1180, 28] width 24 height 24
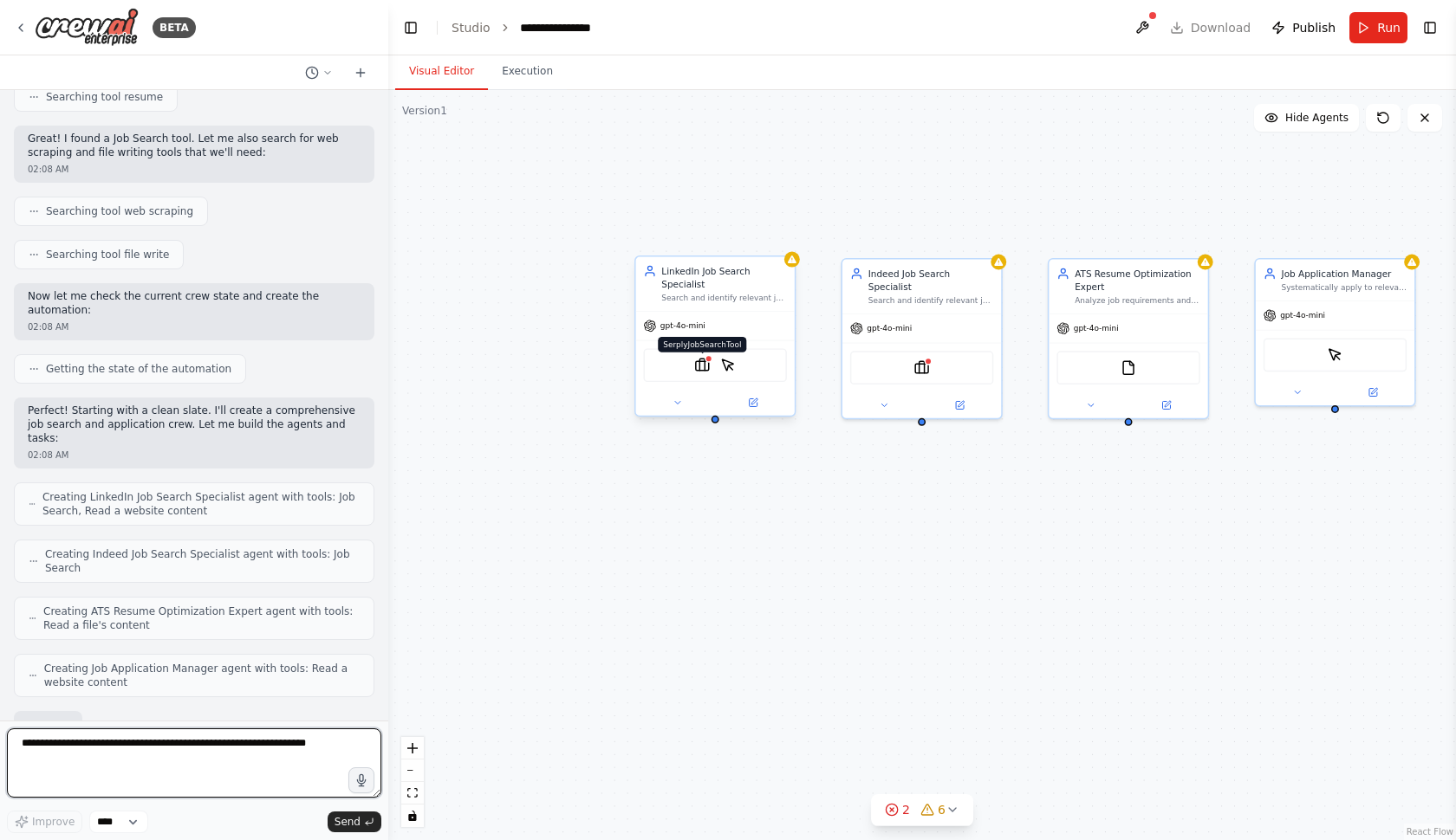
scroll to position [551, 0]
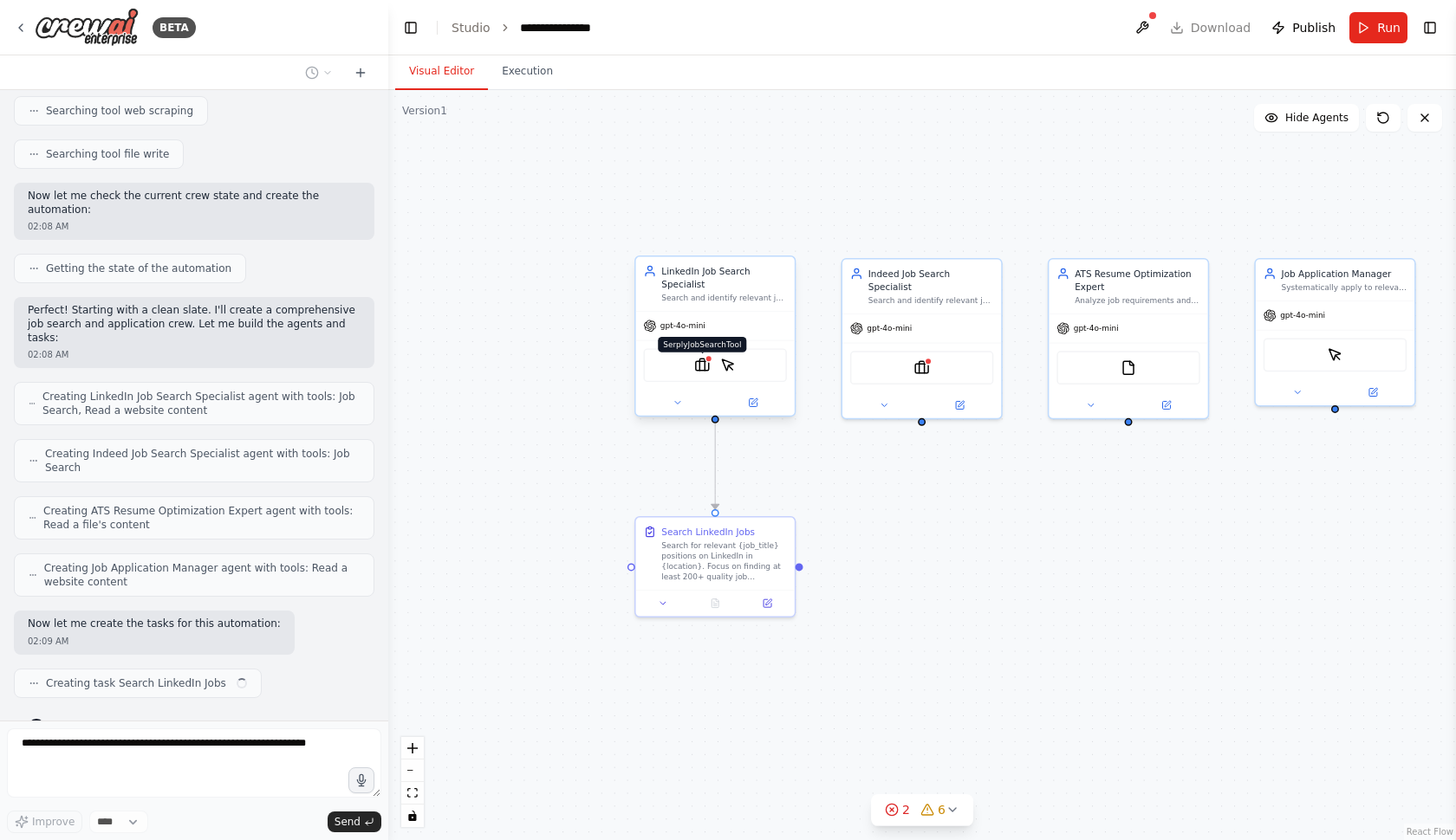
click at [707, 367] on img at bounding box center [701, 365] width 16 height 16
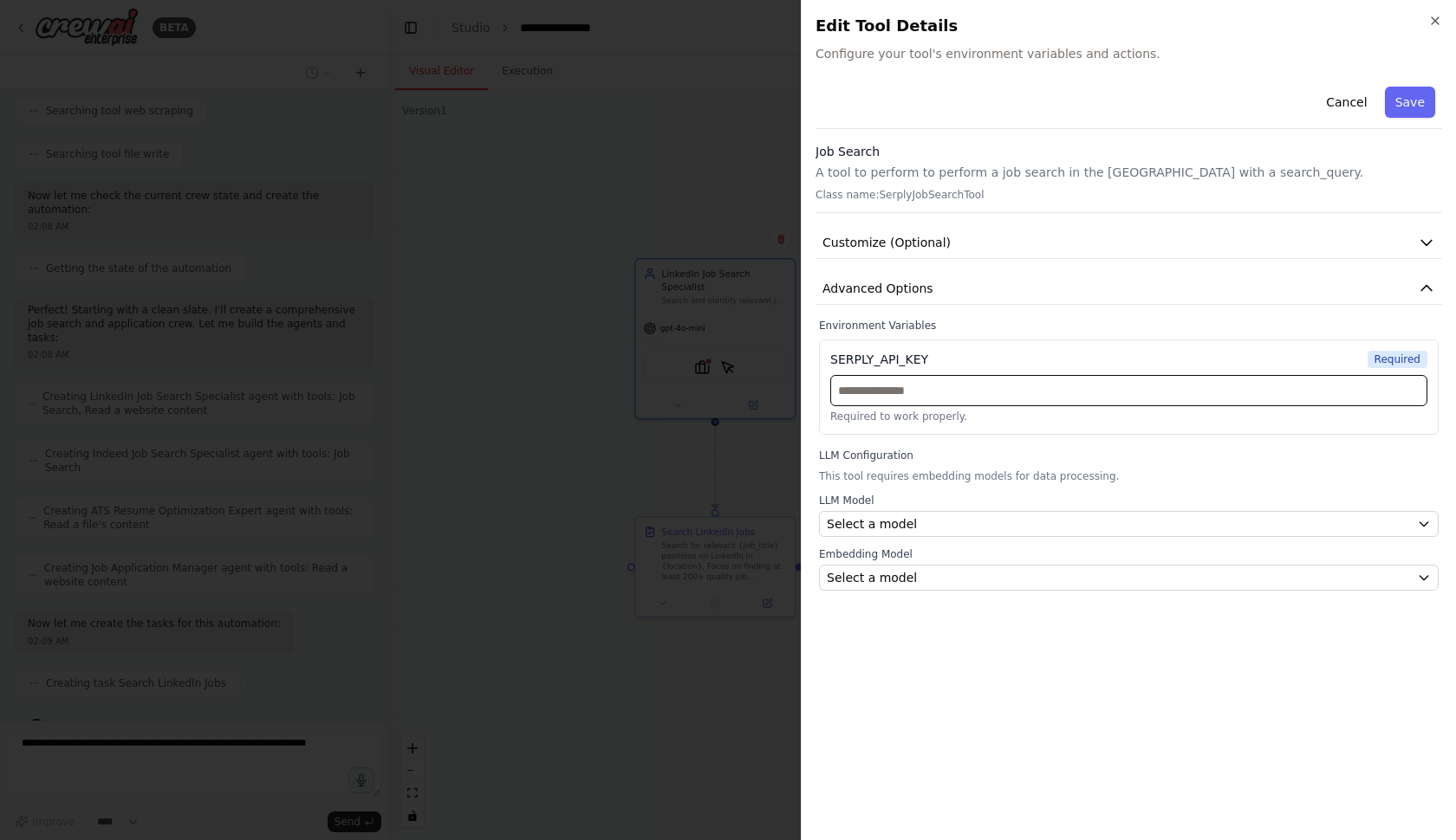
click at [893, 399] on input "text" at bounding box center [1129, 391] width 597 height 32
paste input "**********"
type input "**********"
click at [862, 625] on div "**********" at bounding box center [1129, 452] width 627 height 746
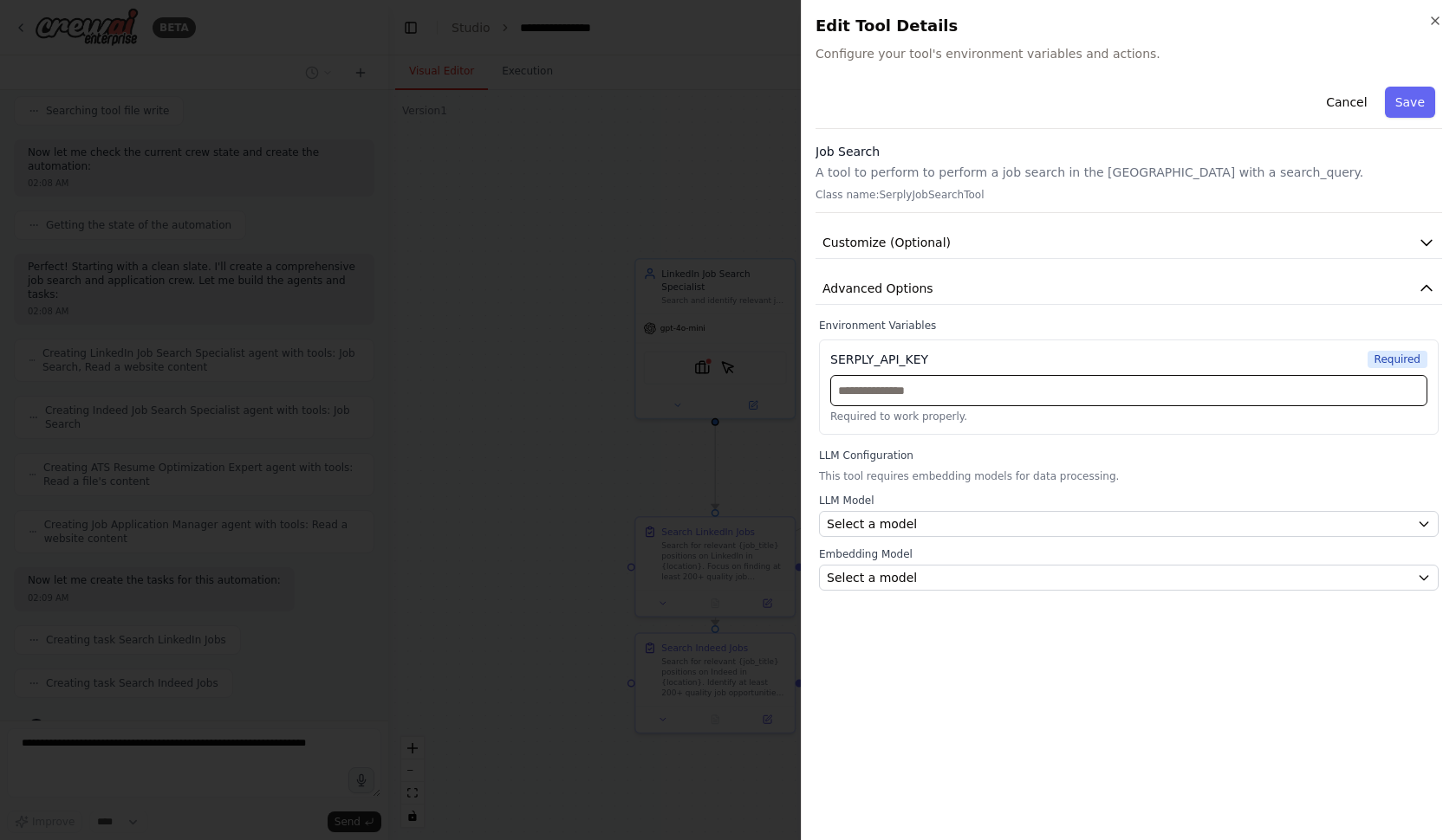
click at [876, 389] on input "text" at bounding box center [1129, 391] width 597 height 32
paste input "**********"
type input "**********"
click at [879, 518] on span "Select a model" at bounding box center [871, 524] width 90 height 18
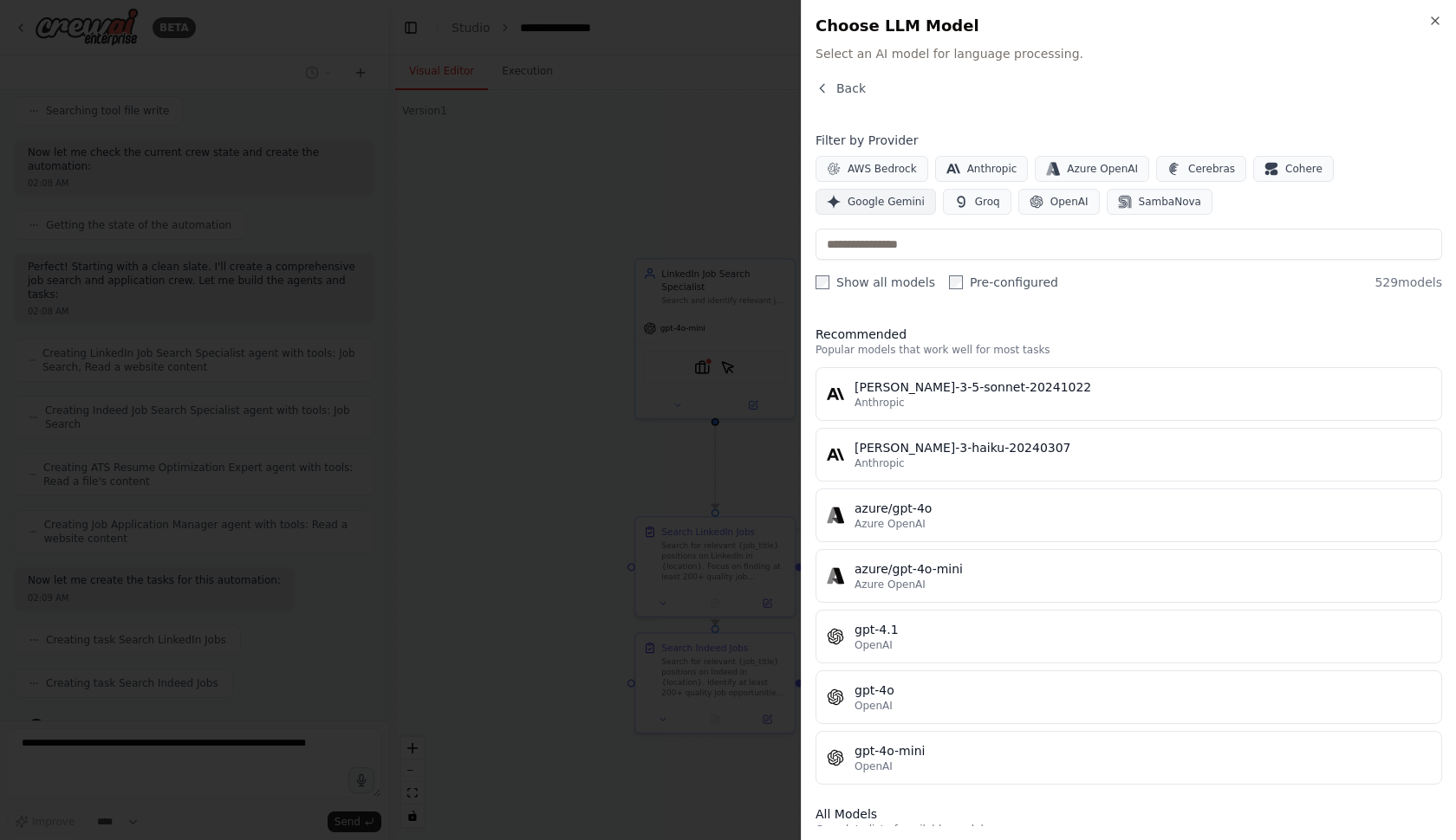
click at [890, 205] on span "Google Gemini" at bounding box center [886, 201] width 77 height 14
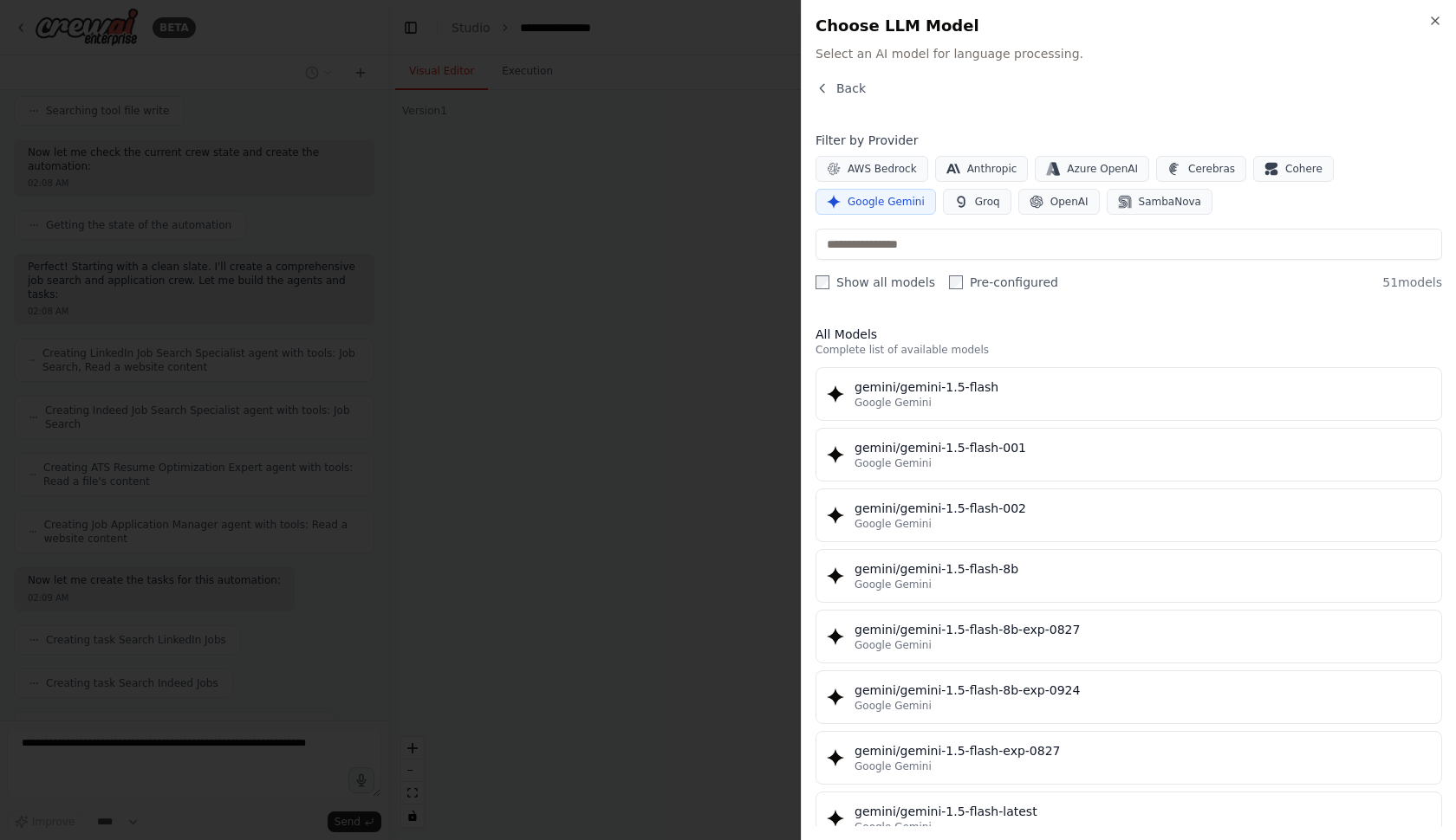
scroll to position [638, 0]
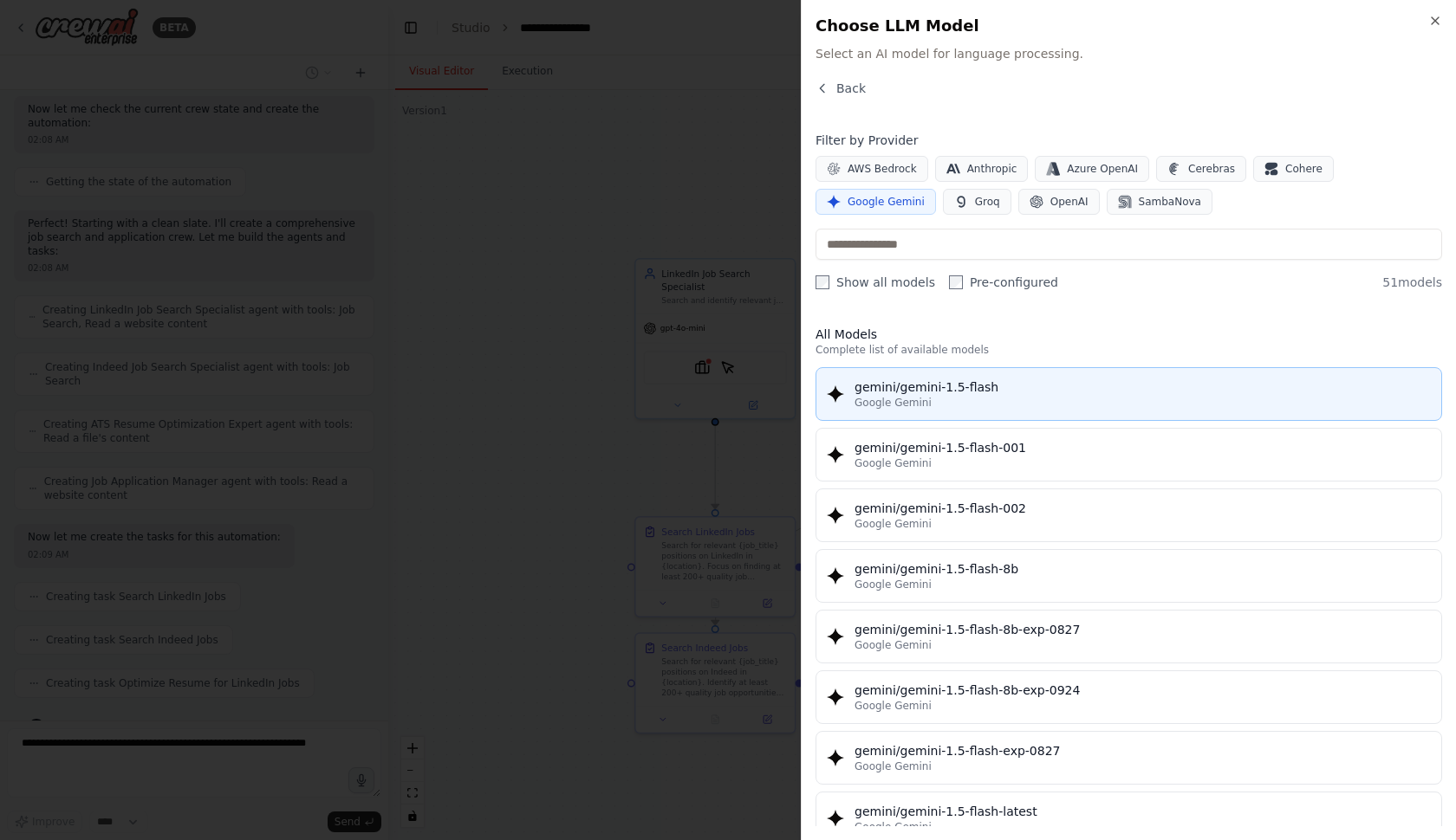
click at [913, 401] on span "Google Gemini" at bounding box center [892, 402] width 77 height 14
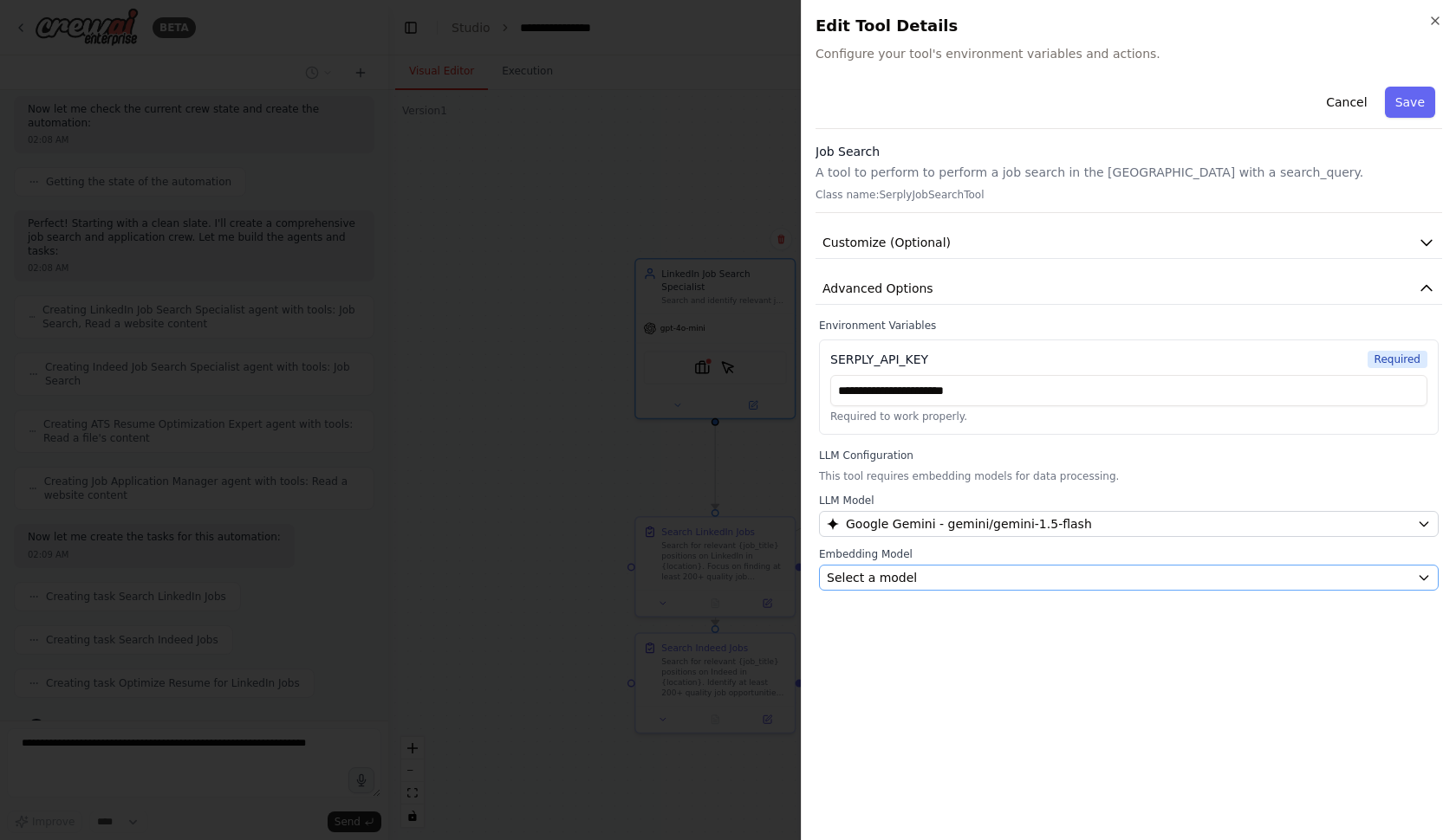
click at [915, 580] on div "Select a model" at bounding box center [1118, 578] width 583 height 18
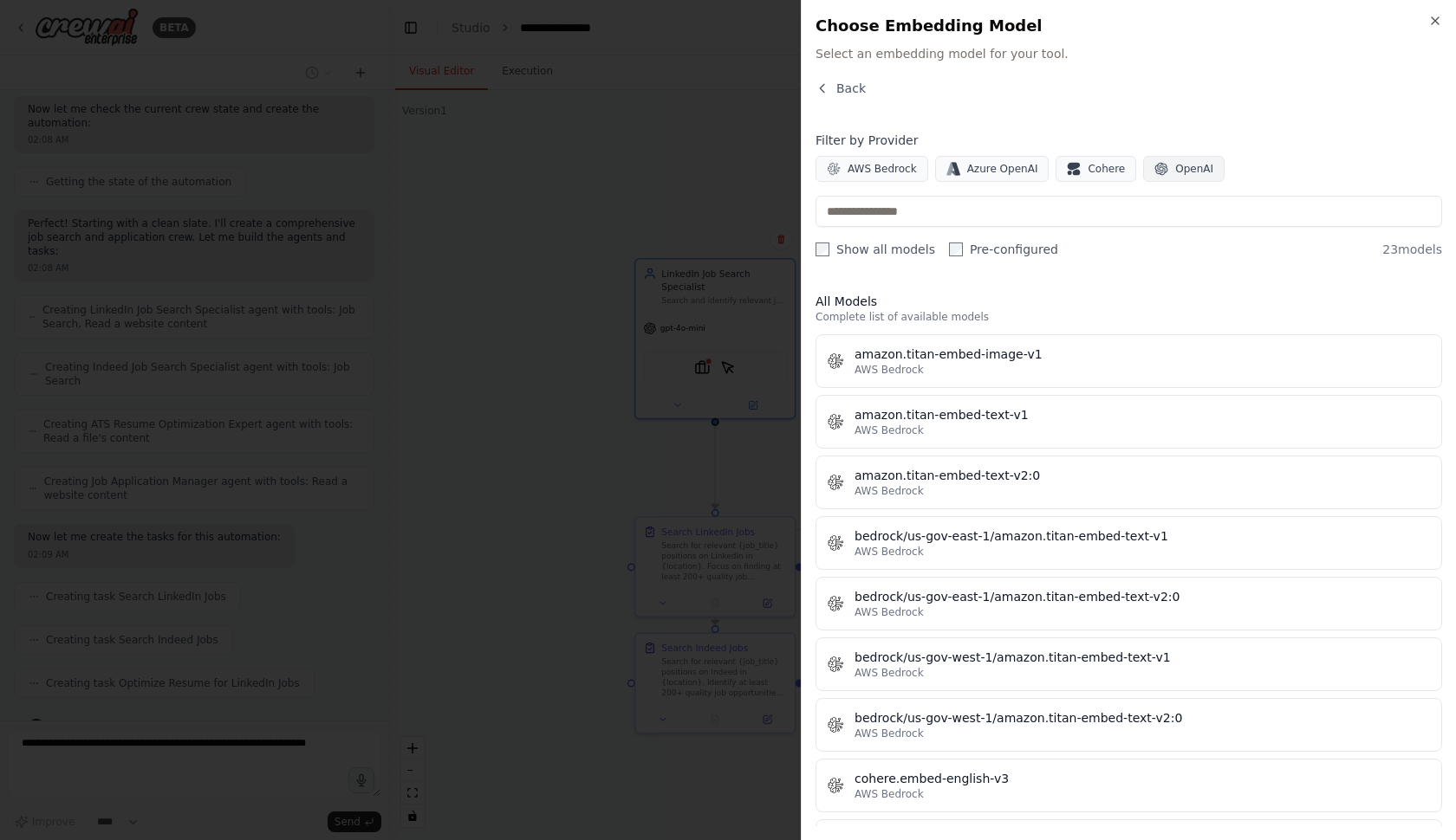
click at [1176, 163] on span "OpenAI" at bounding box center [1194, 169] width 38 height 14
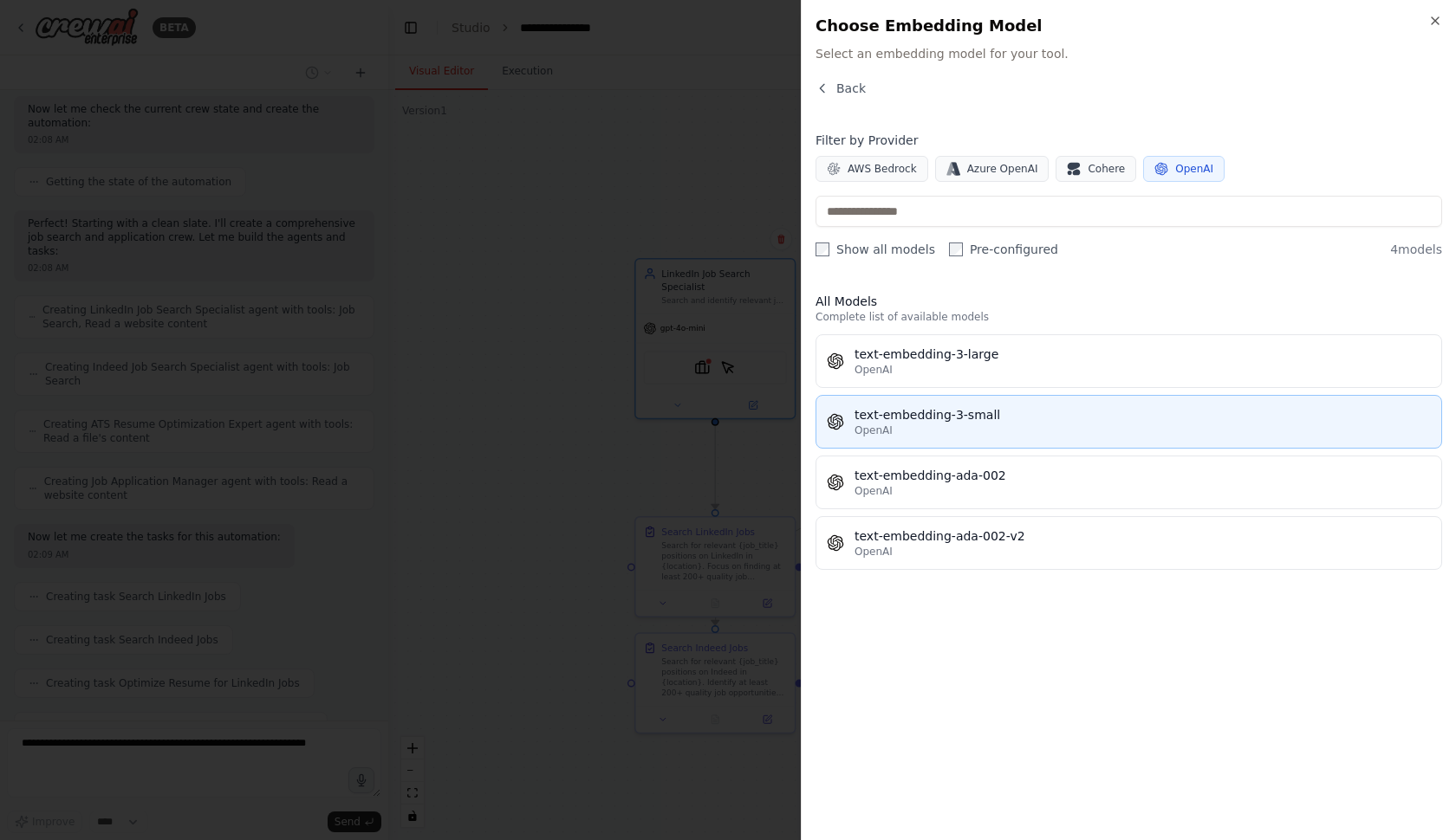
scroll to position [681, 0]
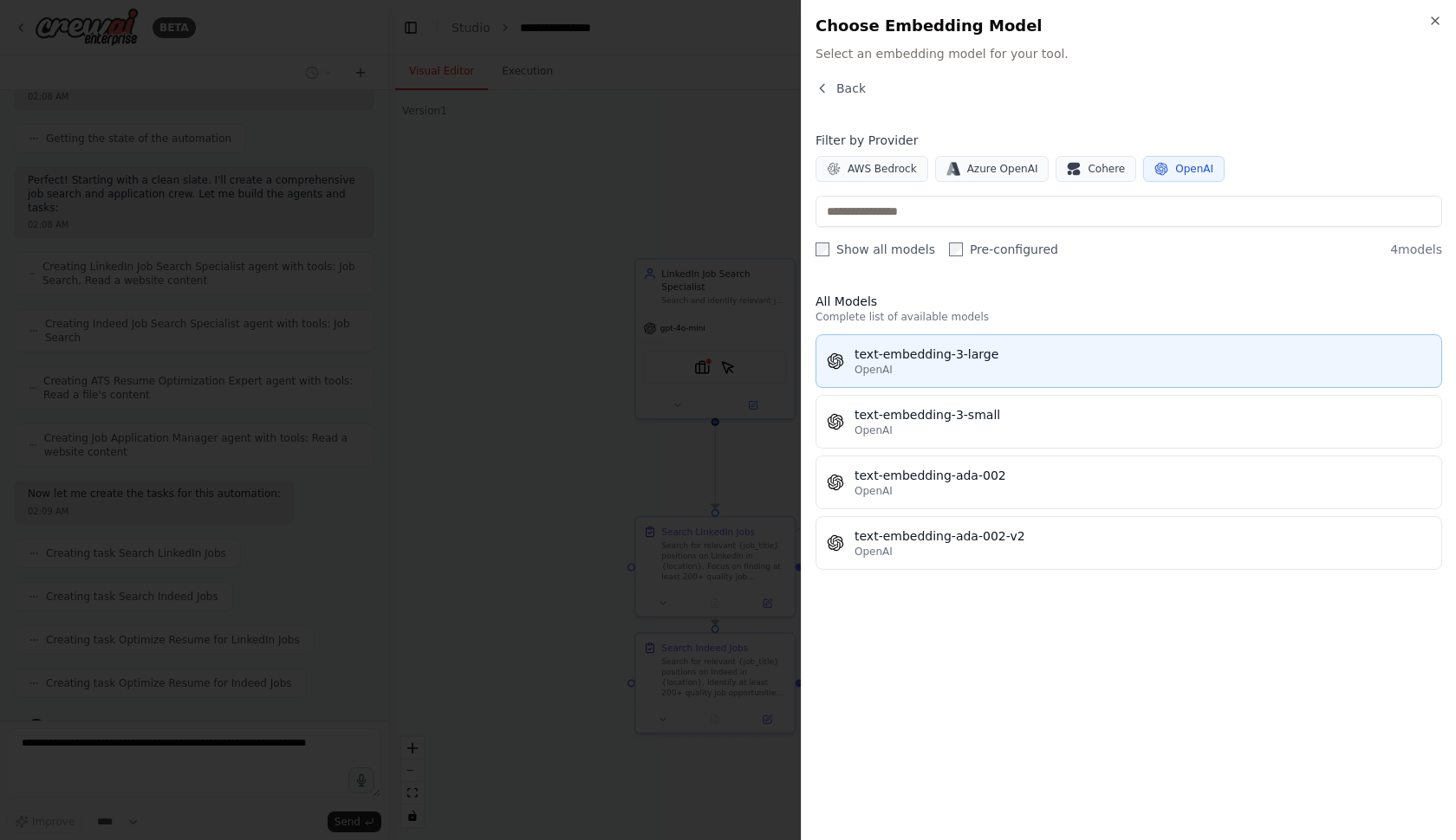
click at [1036, 367] on div "OpenAI" at bounding box center [1142, 369] width 576 height 14
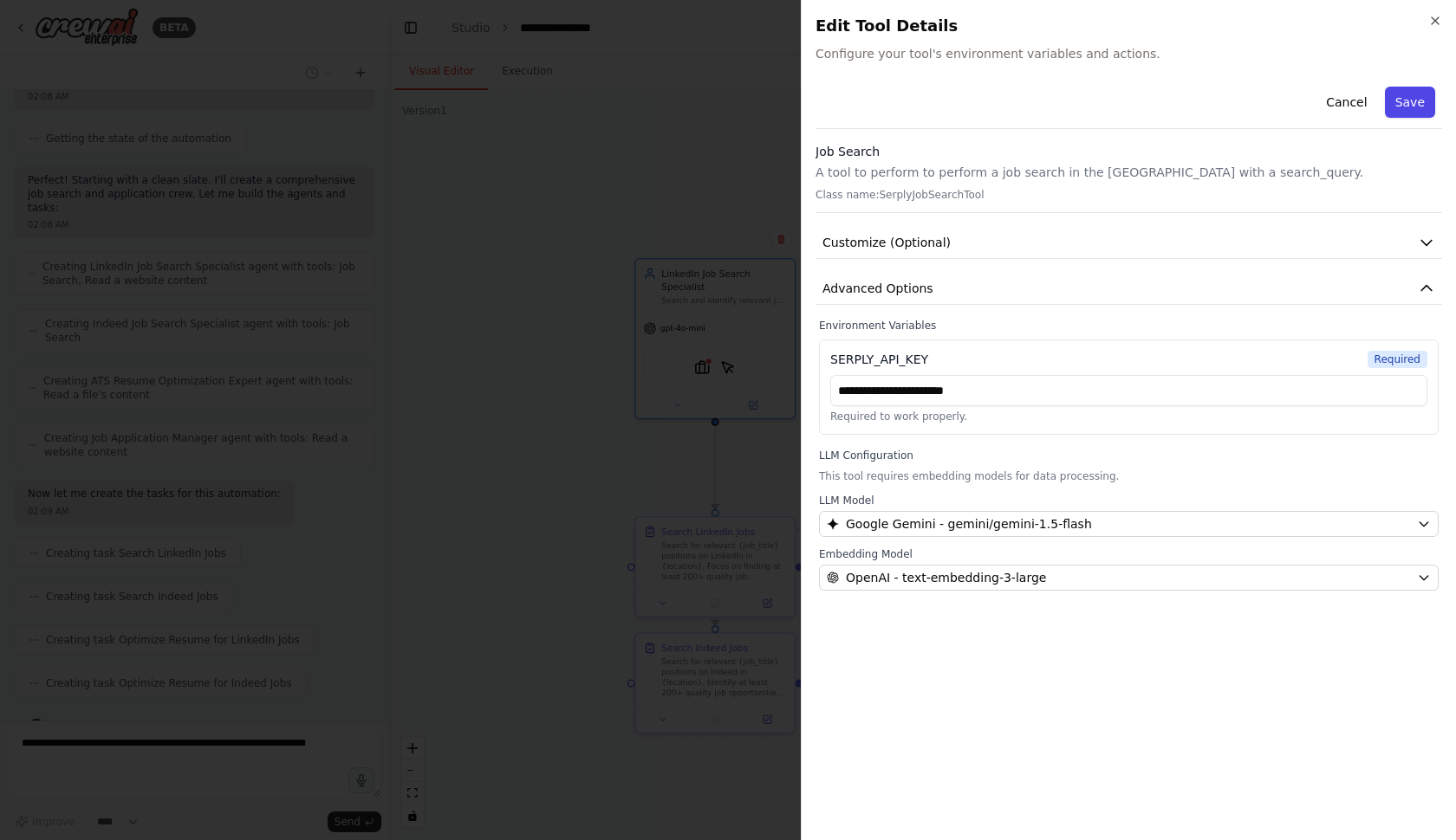
click at [1414, 100] on button "Save" at bounding box center [1410, 102] width 50 height 32
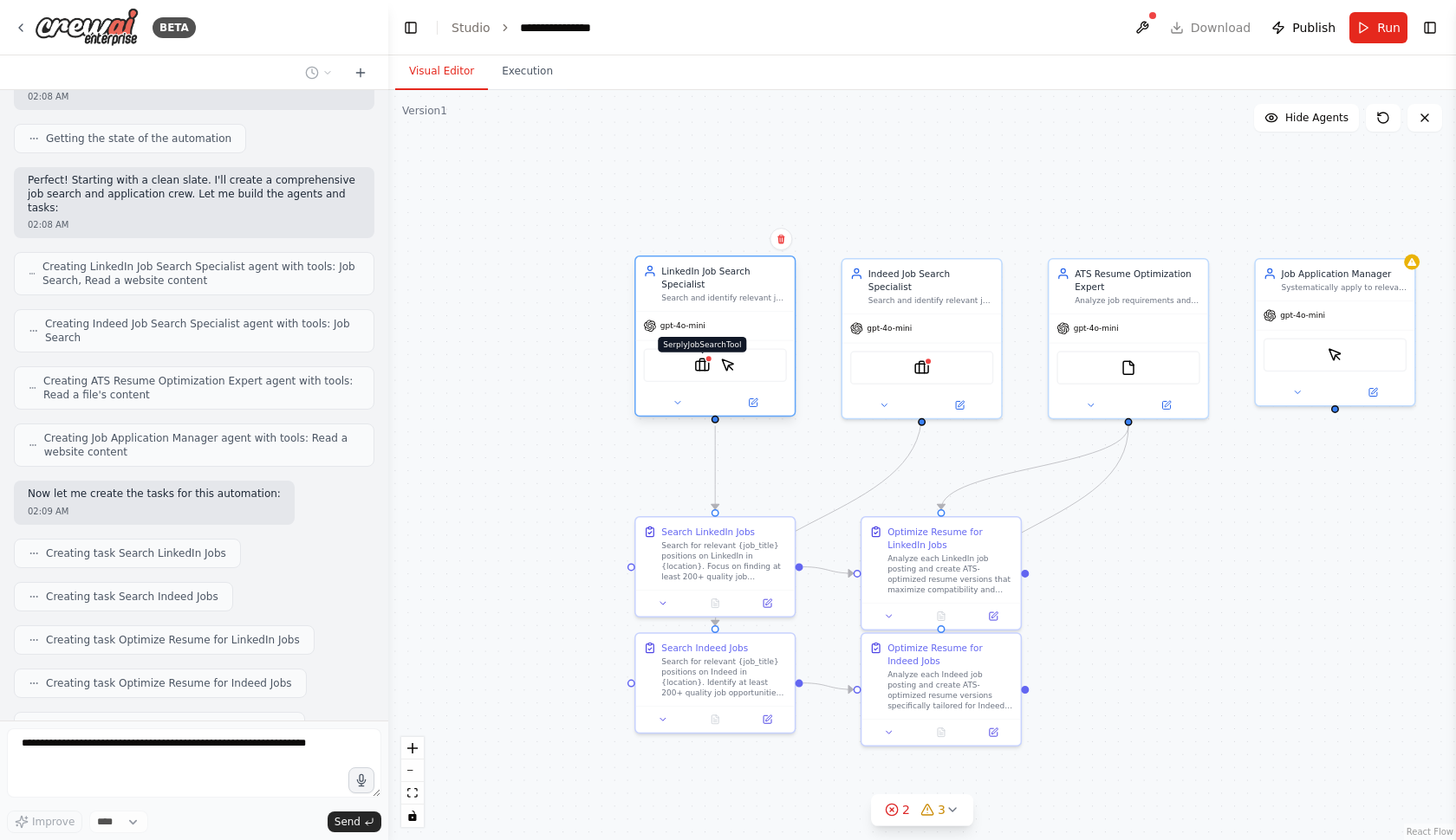
scroll to position [724, 0]
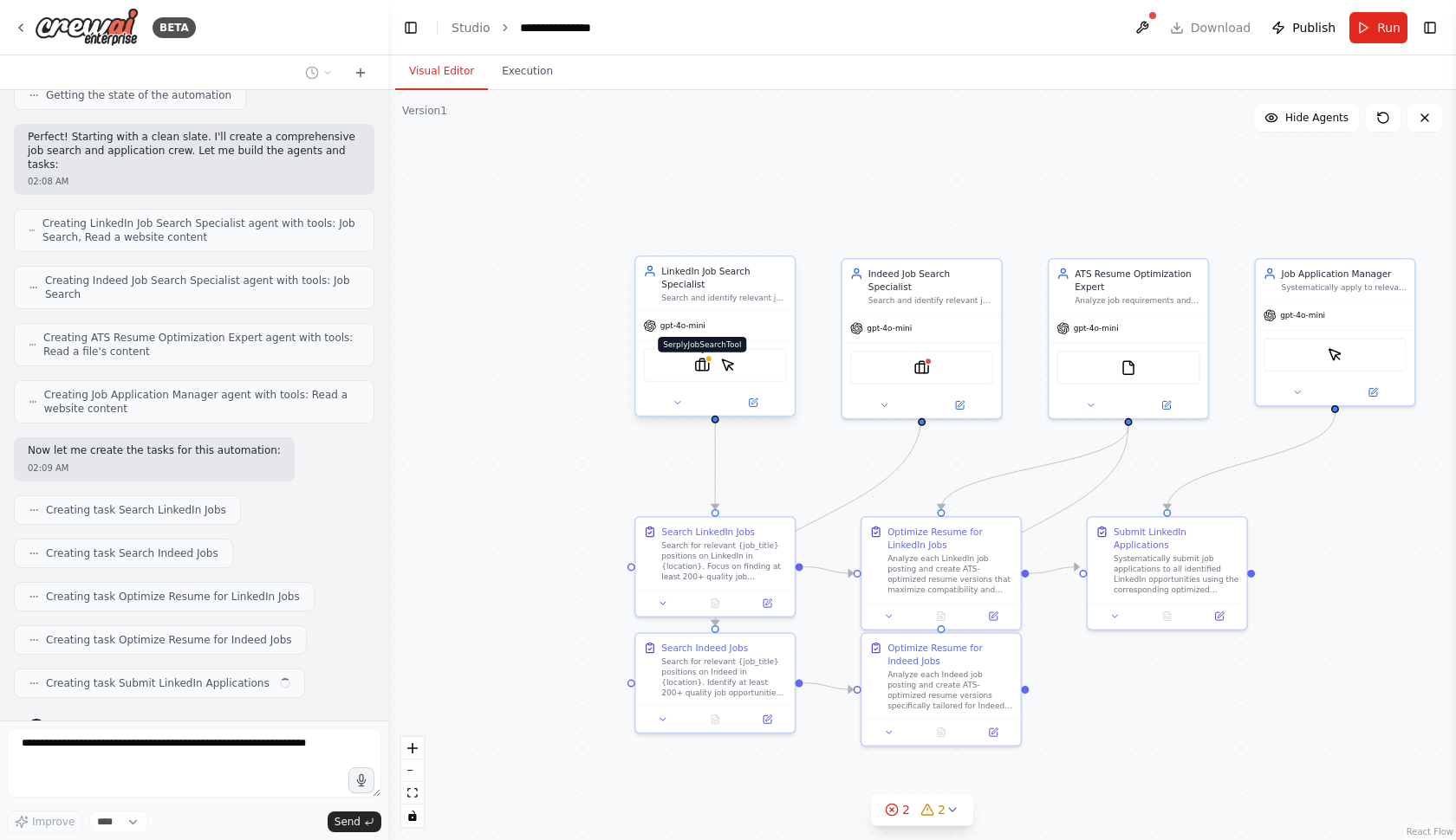
click at [703, 363] on img at bounding box center [701, 365] width 16 height 16
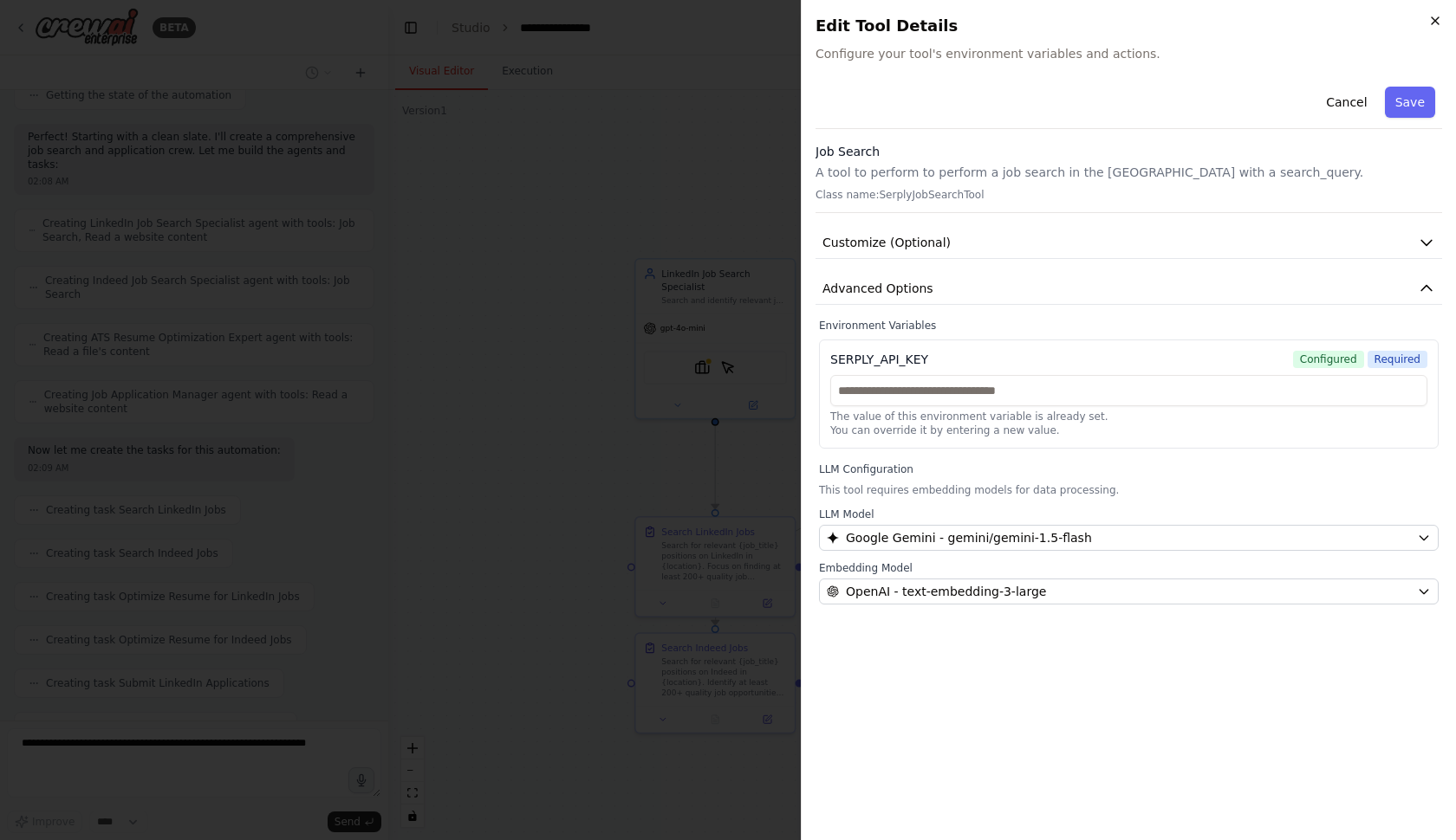
click at [1438, 19] on icon "button" at bounding box center [1435, 20] width 14 height 14
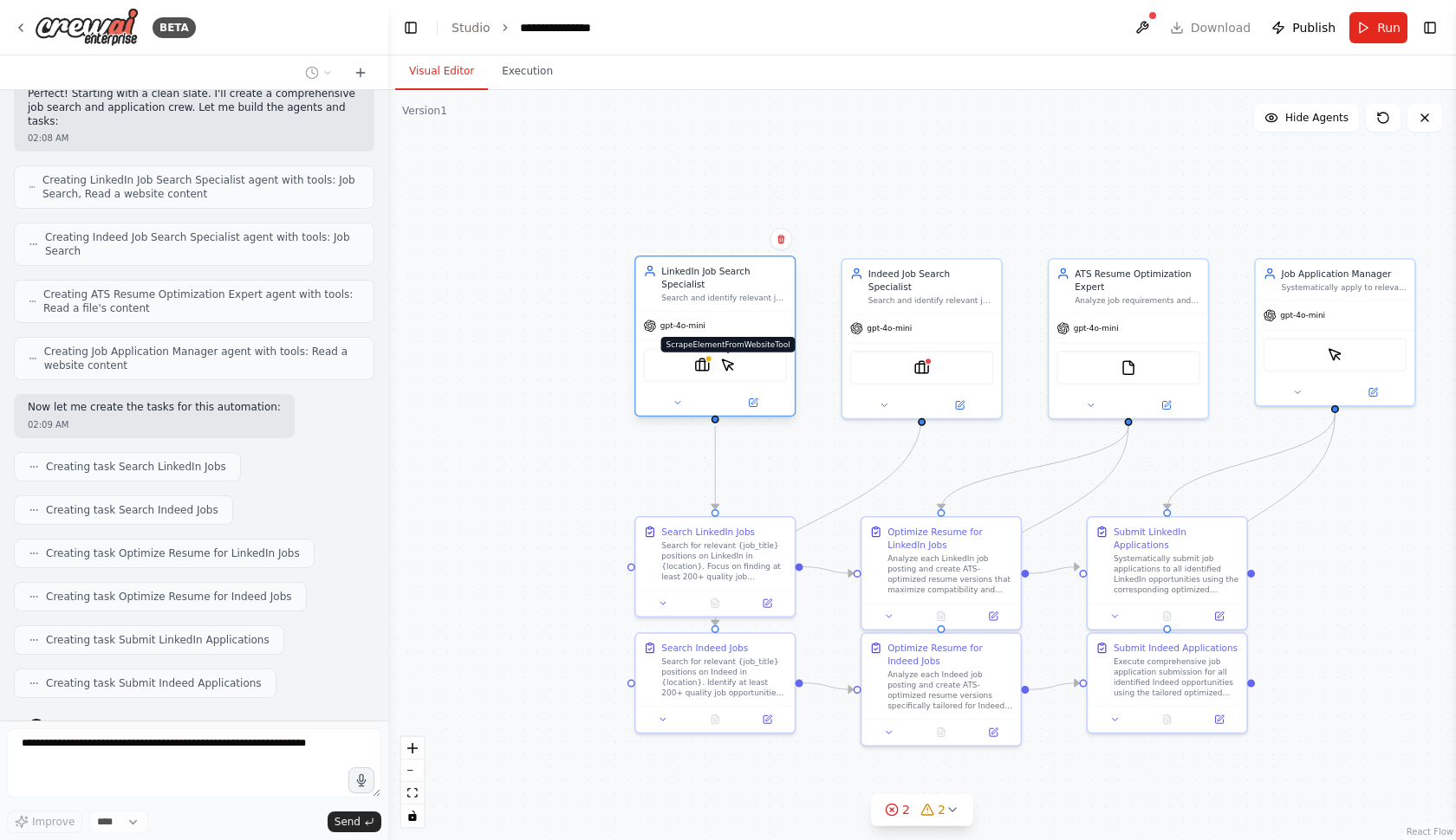
click at [732, 370] on img at bounding box center [727, 365] width 16 height 16
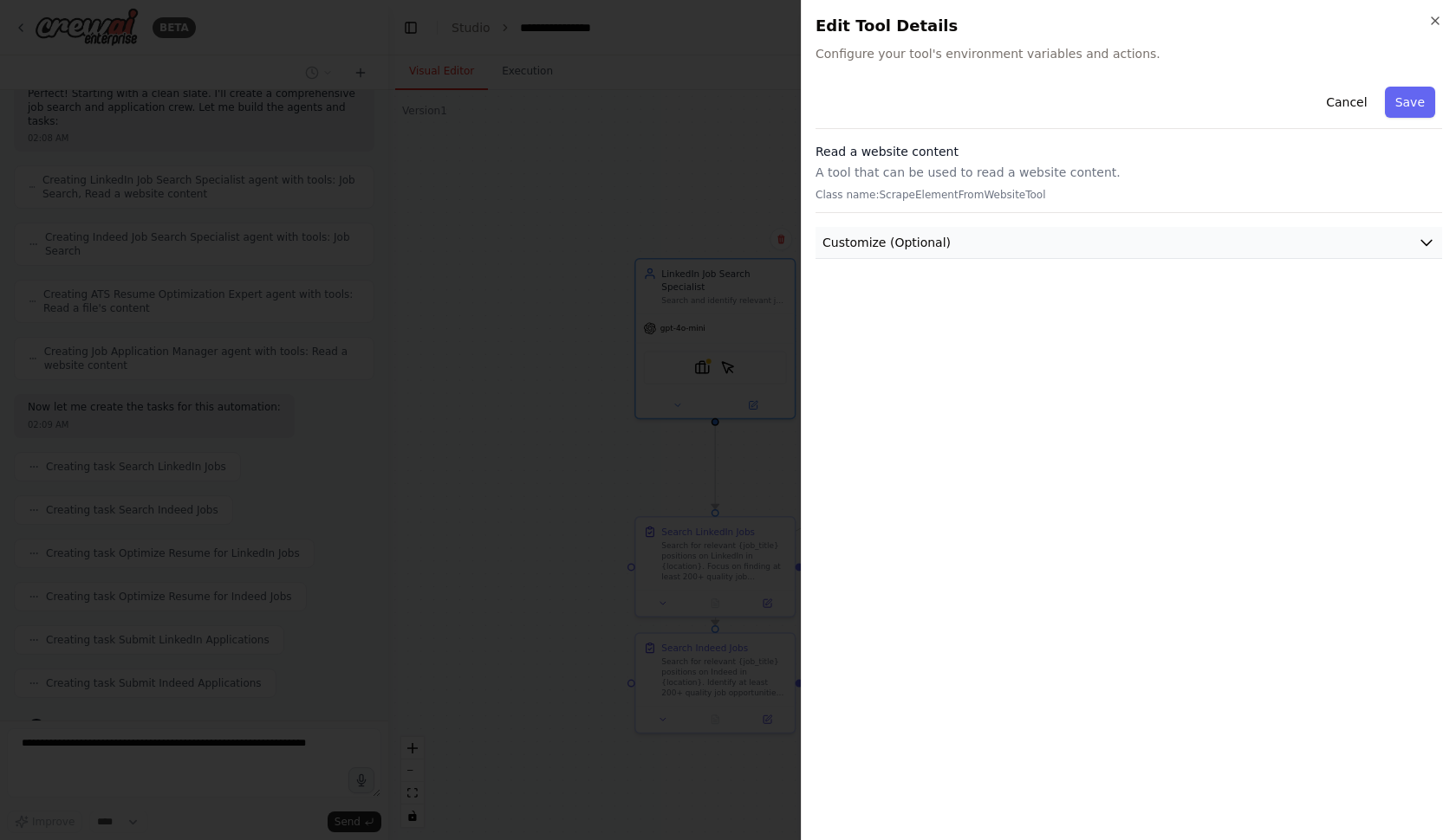
click at [916, 236] on span "Customize (Optional)" at bounding box center [887, 242] width 128 height 18
click at [778, 160] on div at bounding box center [728, 420] width 1456 height 840
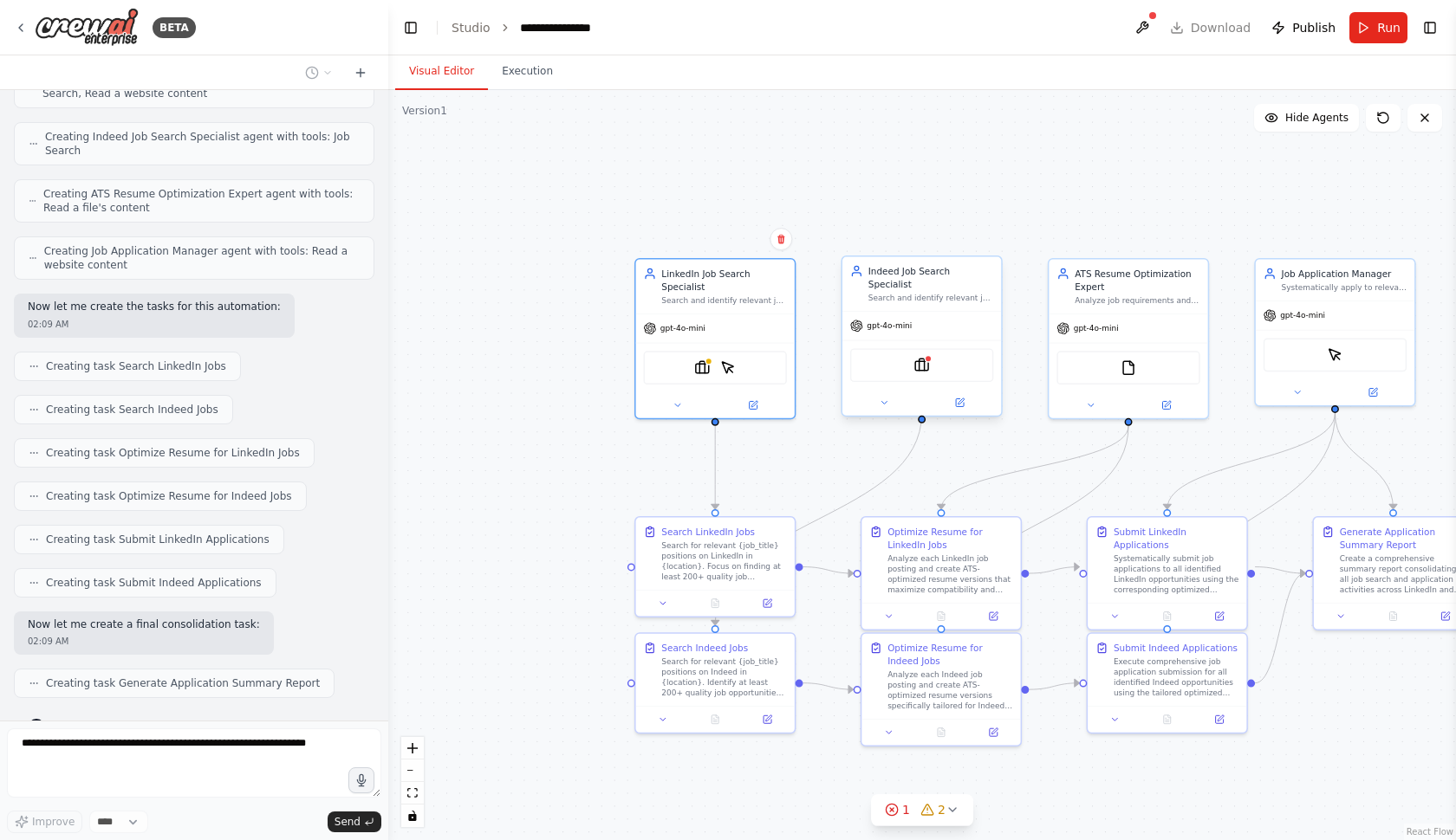
scroll to position [969, 0]
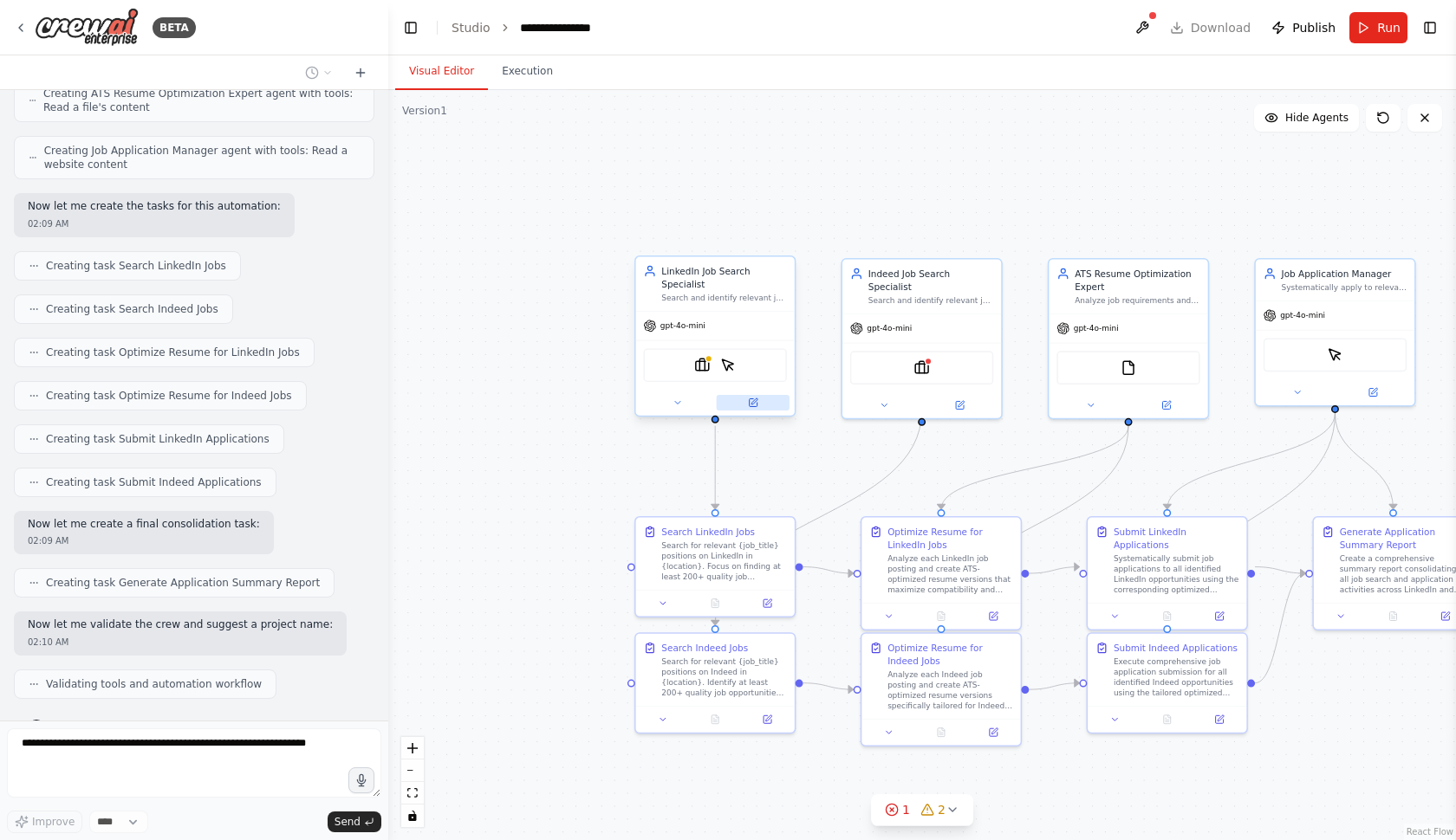
click at [746, 404] on button at bounding box center [753, 402] width 72 height 16
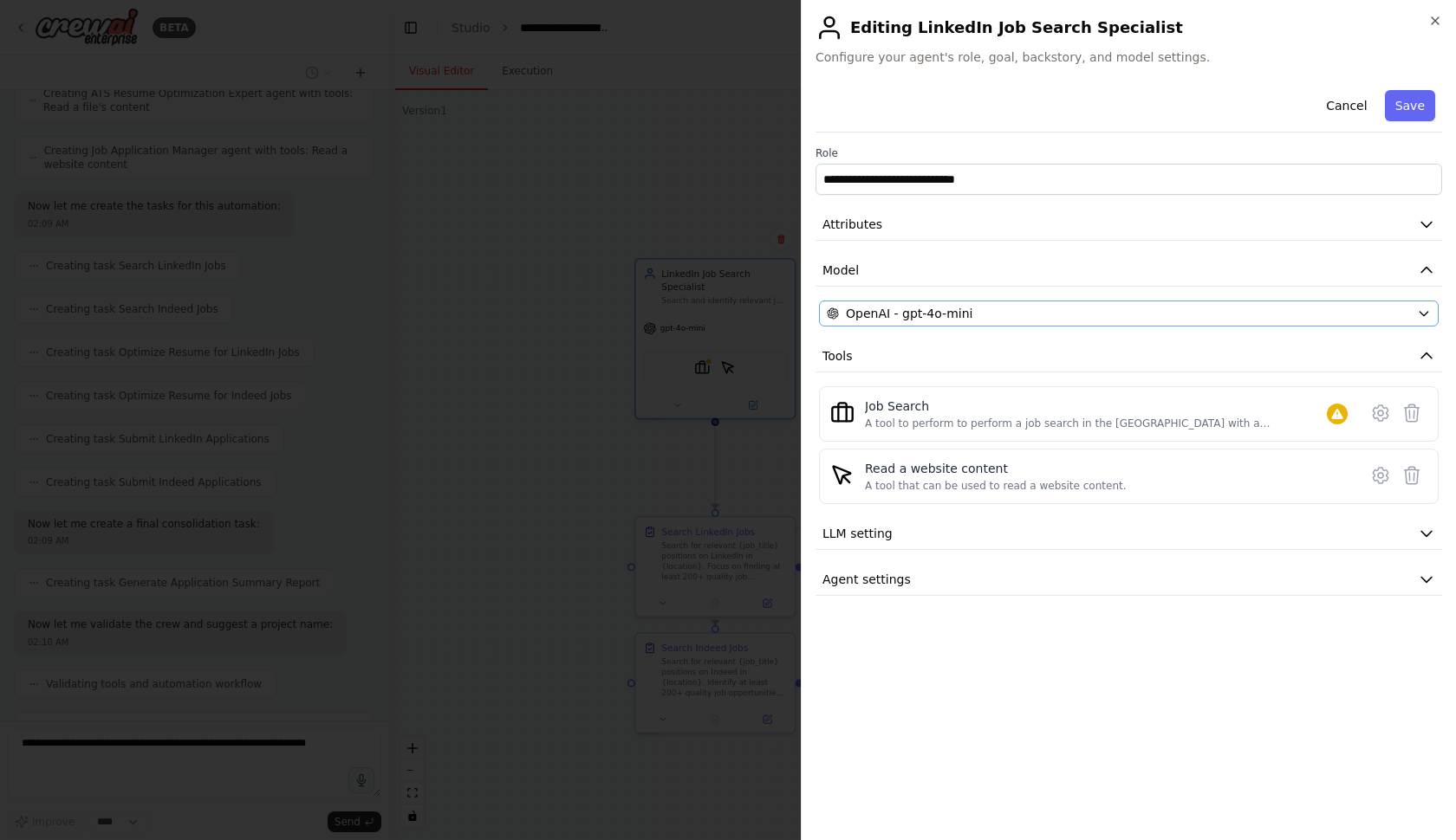
scroll to position [1025, 0]
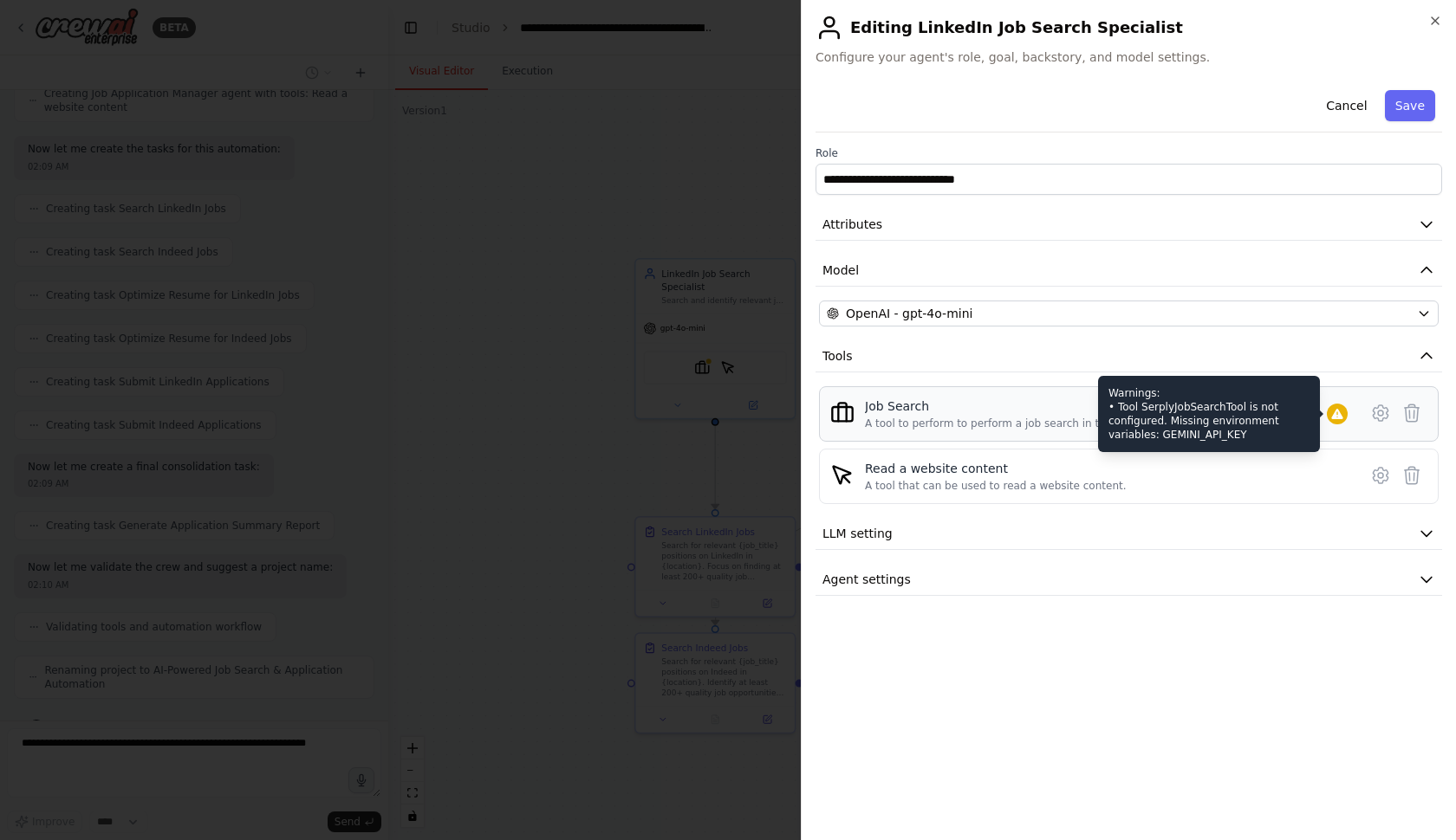
click at [1262, 411] on div "Warnings: • Tool SerplyJobSearchTool is not configured. Missing environment var…" at bounding box center [1208, 414] width 222 height 76
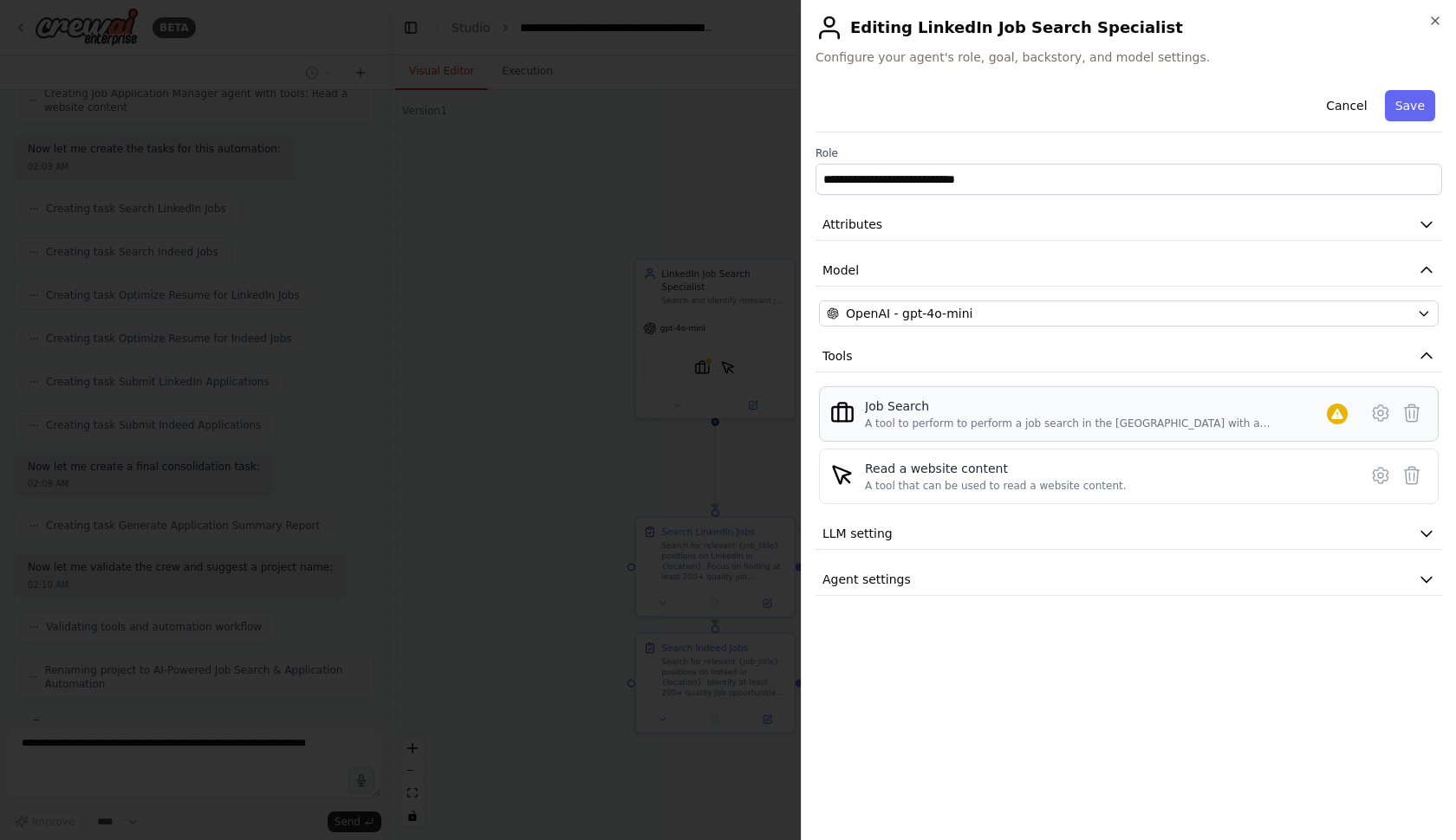
click at [999, 411] on div "Job Search" at bounding box center [1095, 406] width 462 height 18
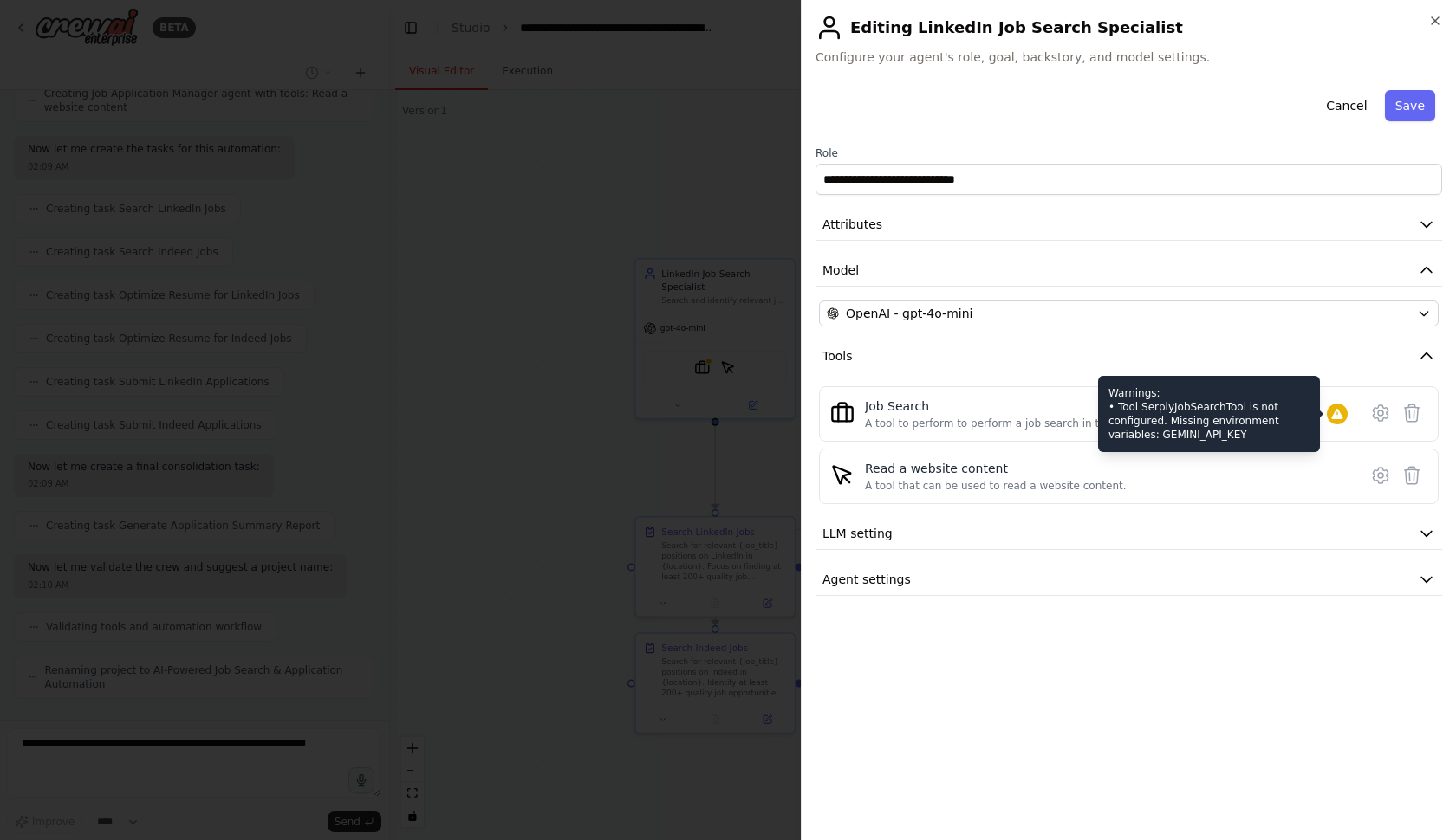
click at [1337, 413] on icon at bounding box center [1336, 414] width 11 height 10
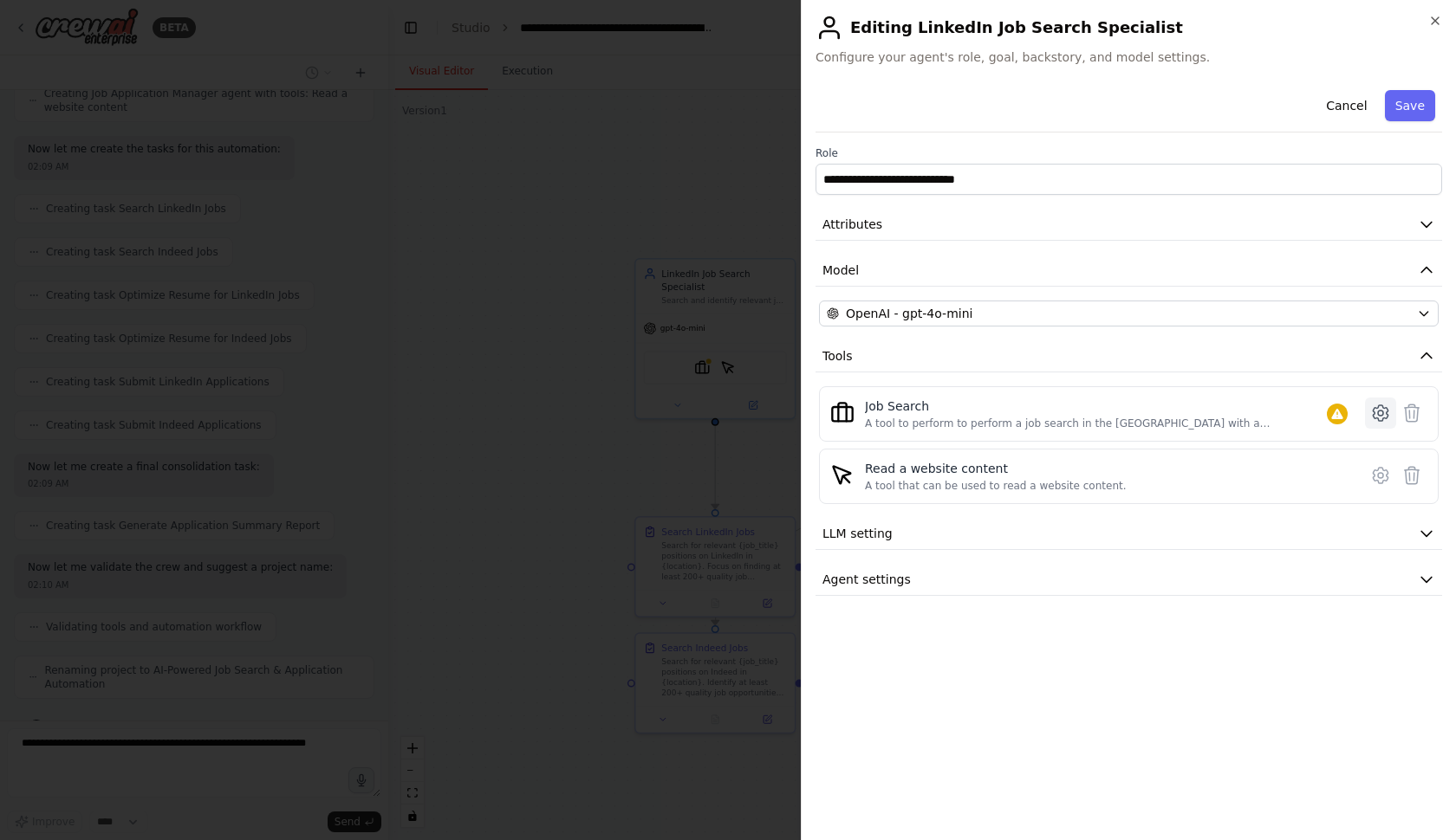
click at [1377, 411] on icon at bounding box center [1380, 413] width 20 height 20
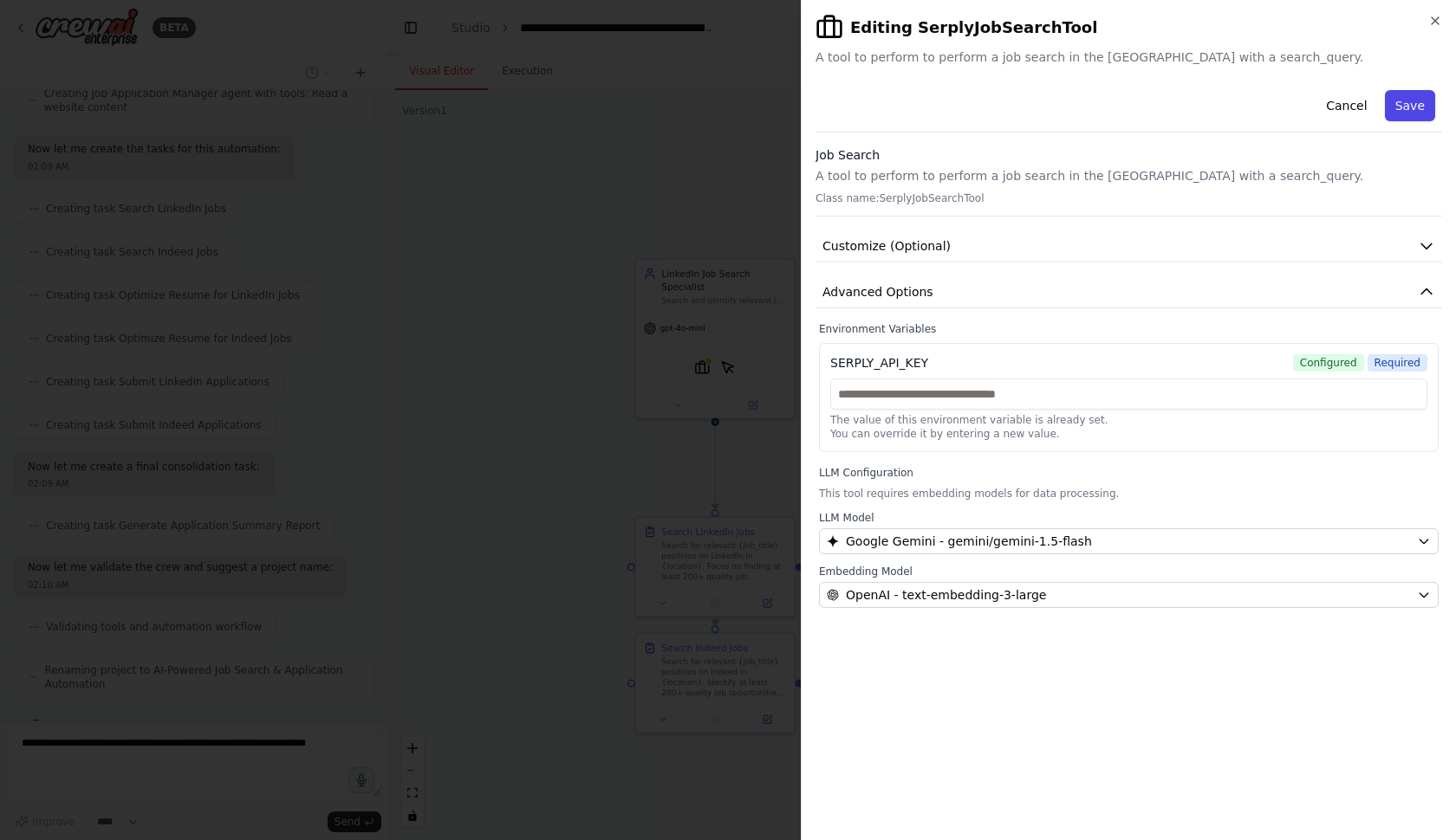
click at [1428, 102] on button "Save" at bounding box center [1410, 106] width 50 height 32
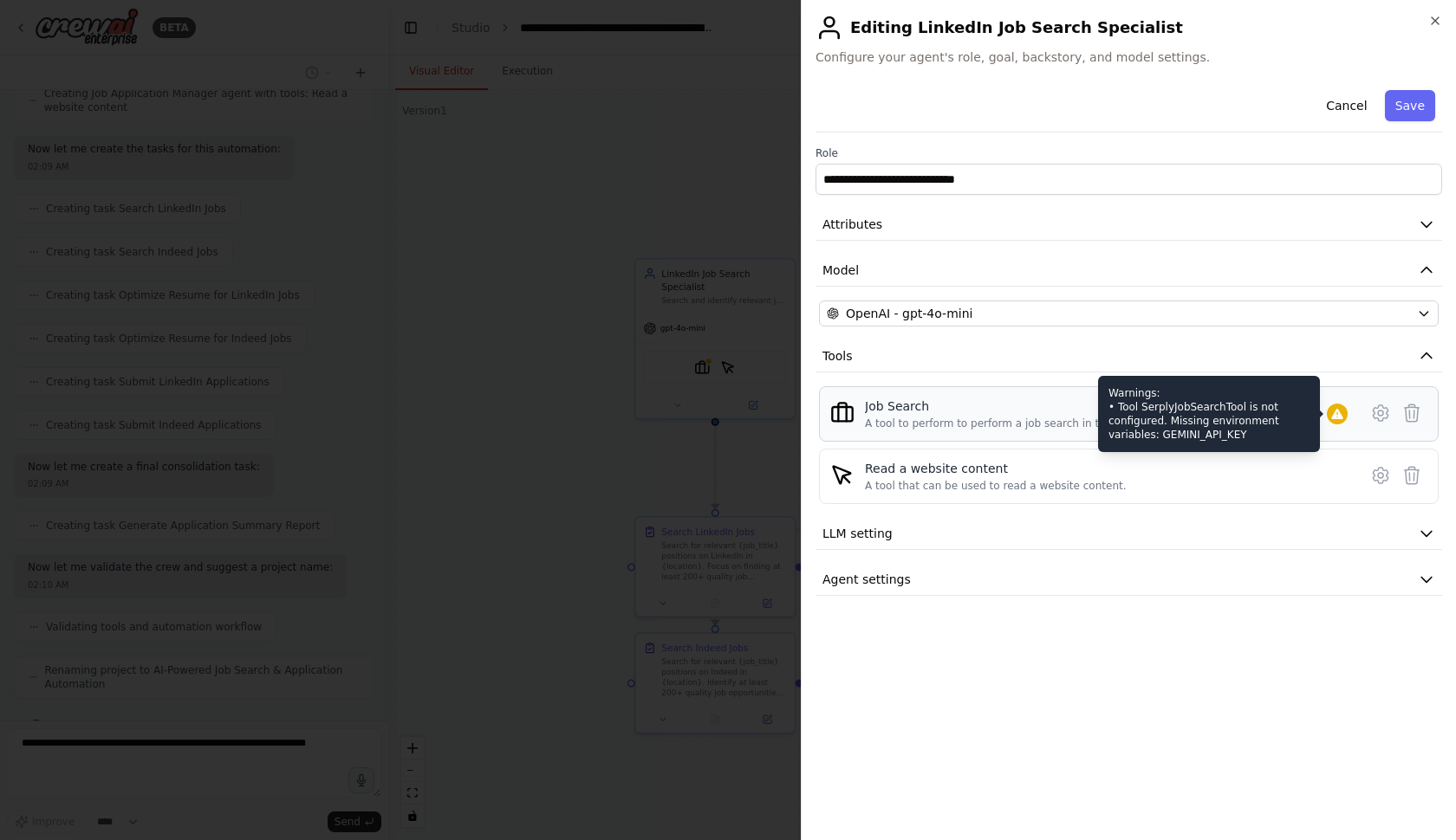
click at [1342, 414] on icon at bounding box center [1336, 414] width 14 height 14
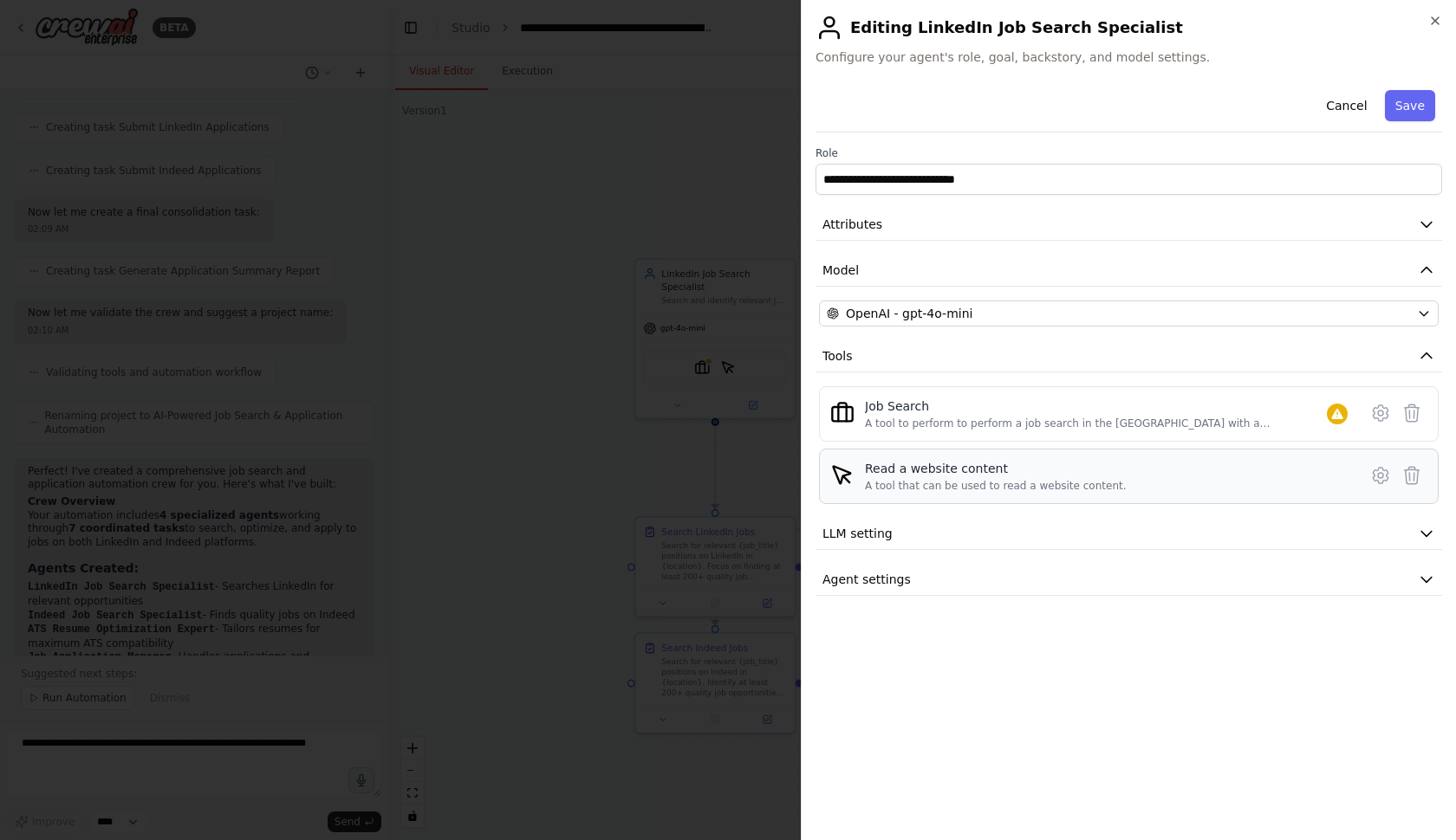
click at [1261, 485] on div "Read a website content A tool that can be used to read a website content." at bounding box center [1109, 477] width 490 height 33
click at [1051, 528] on button "LLM setting" at bounding box center [1129, 534] width 627 height 32
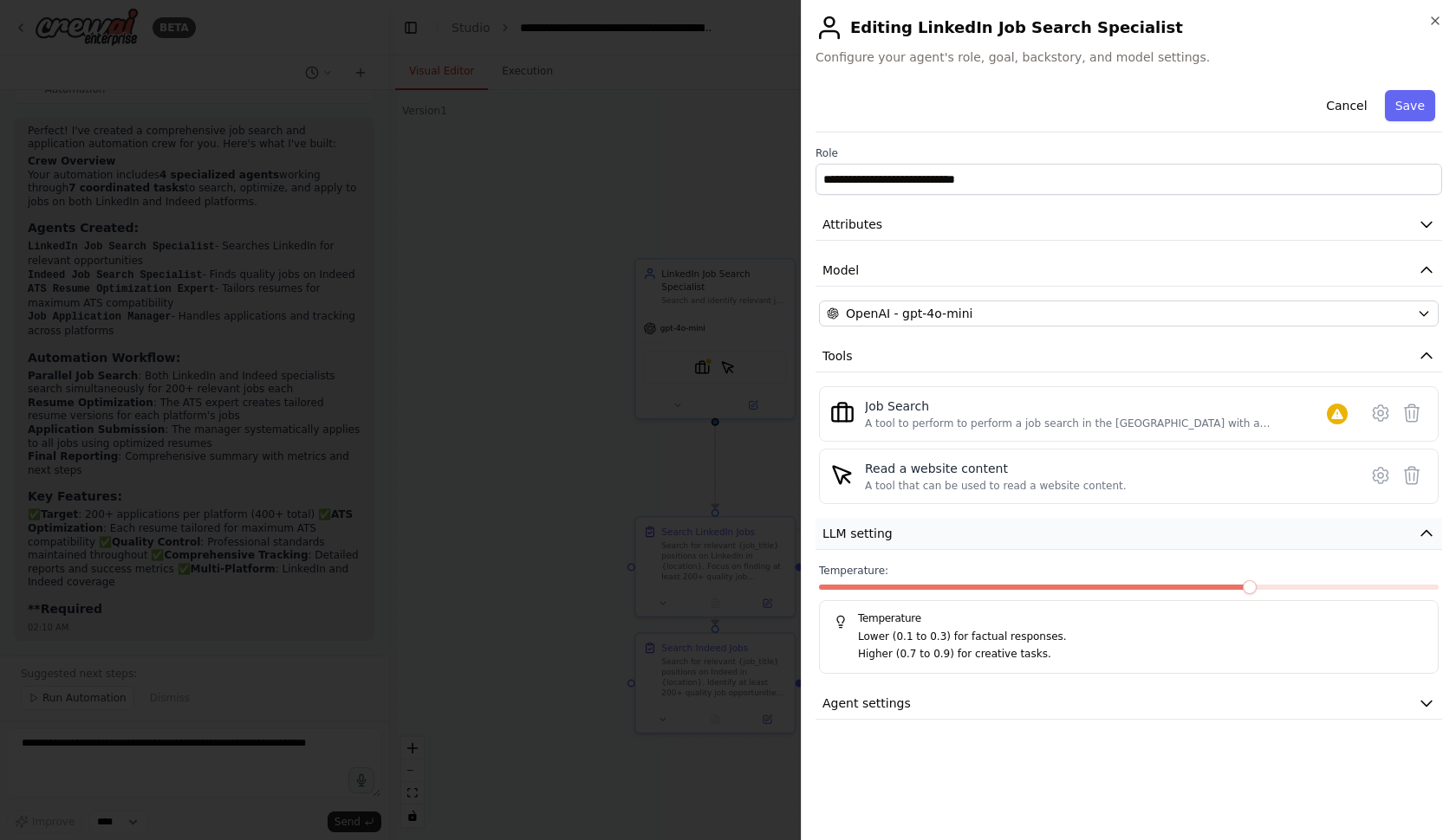
click at [1051, 528] on button "LLM setting" at bounding box center [1129, 534] width 627 height 32
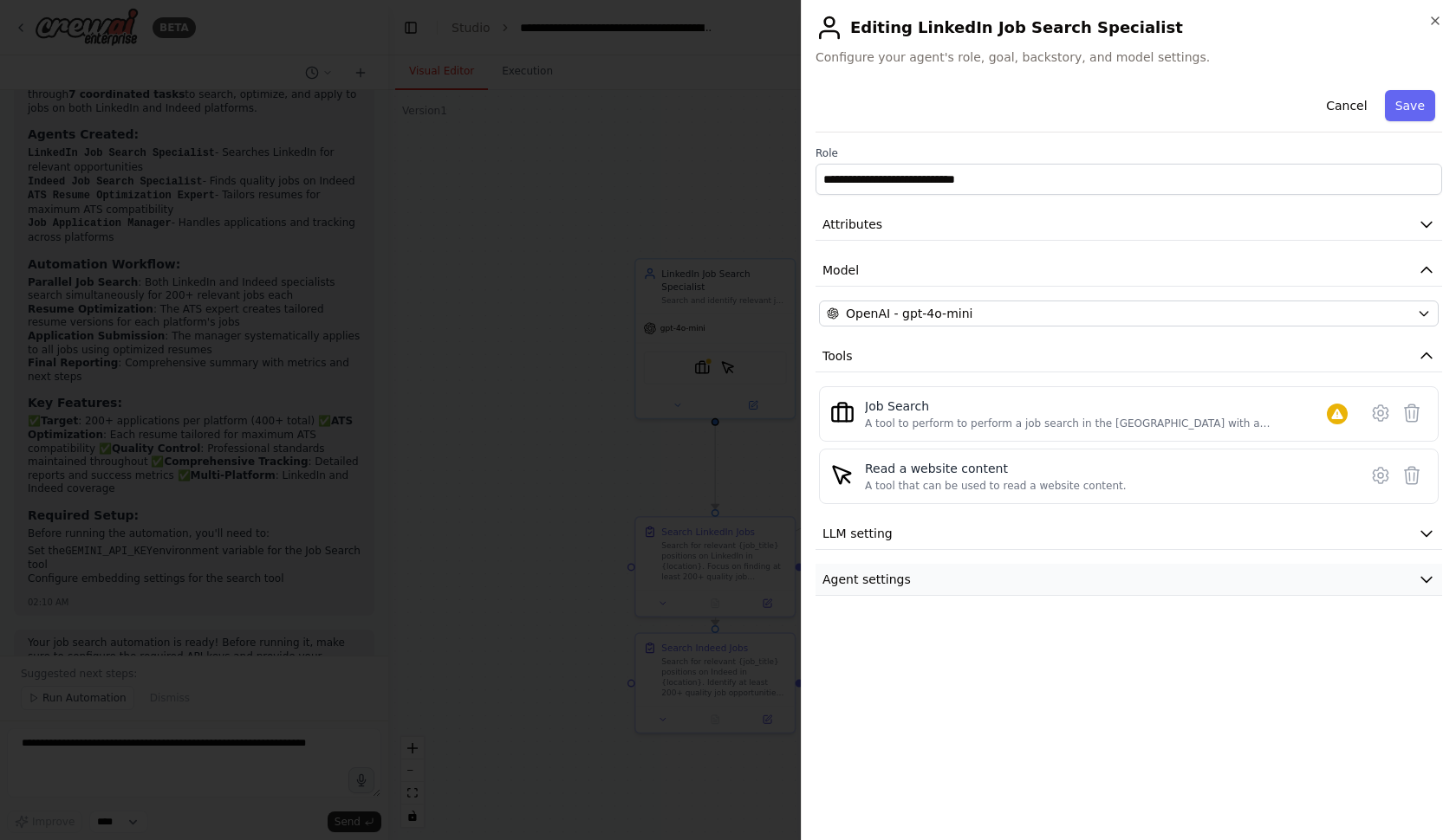
click at [1026, 566] on button "Agent settings" at bounding box center [1129, 579] width 627 height 32
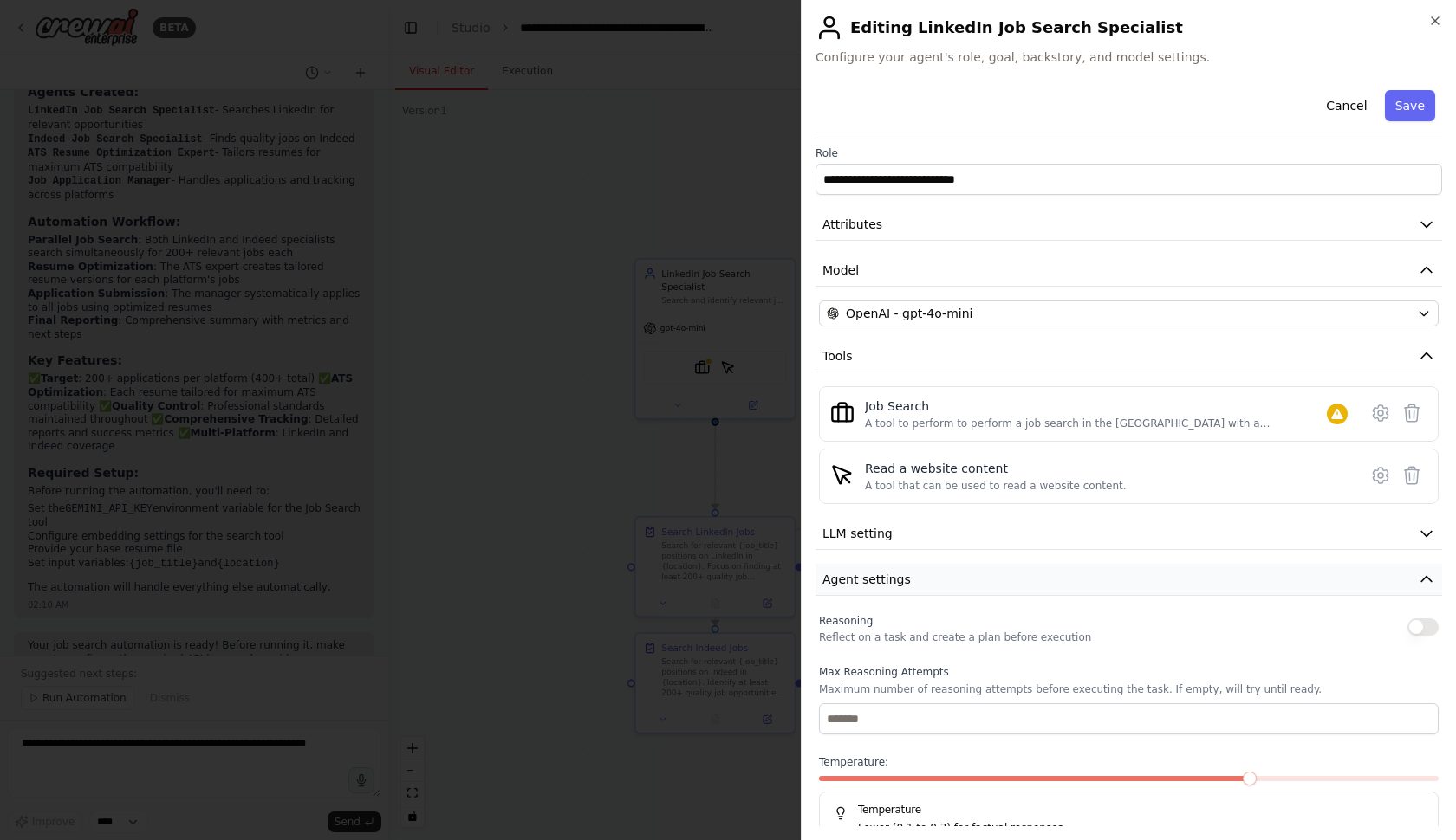
scroll to position [1770, 0]
click at [1026, 564] on button "Agent settings" at bounding box center [1129, 579] width 627 height 32
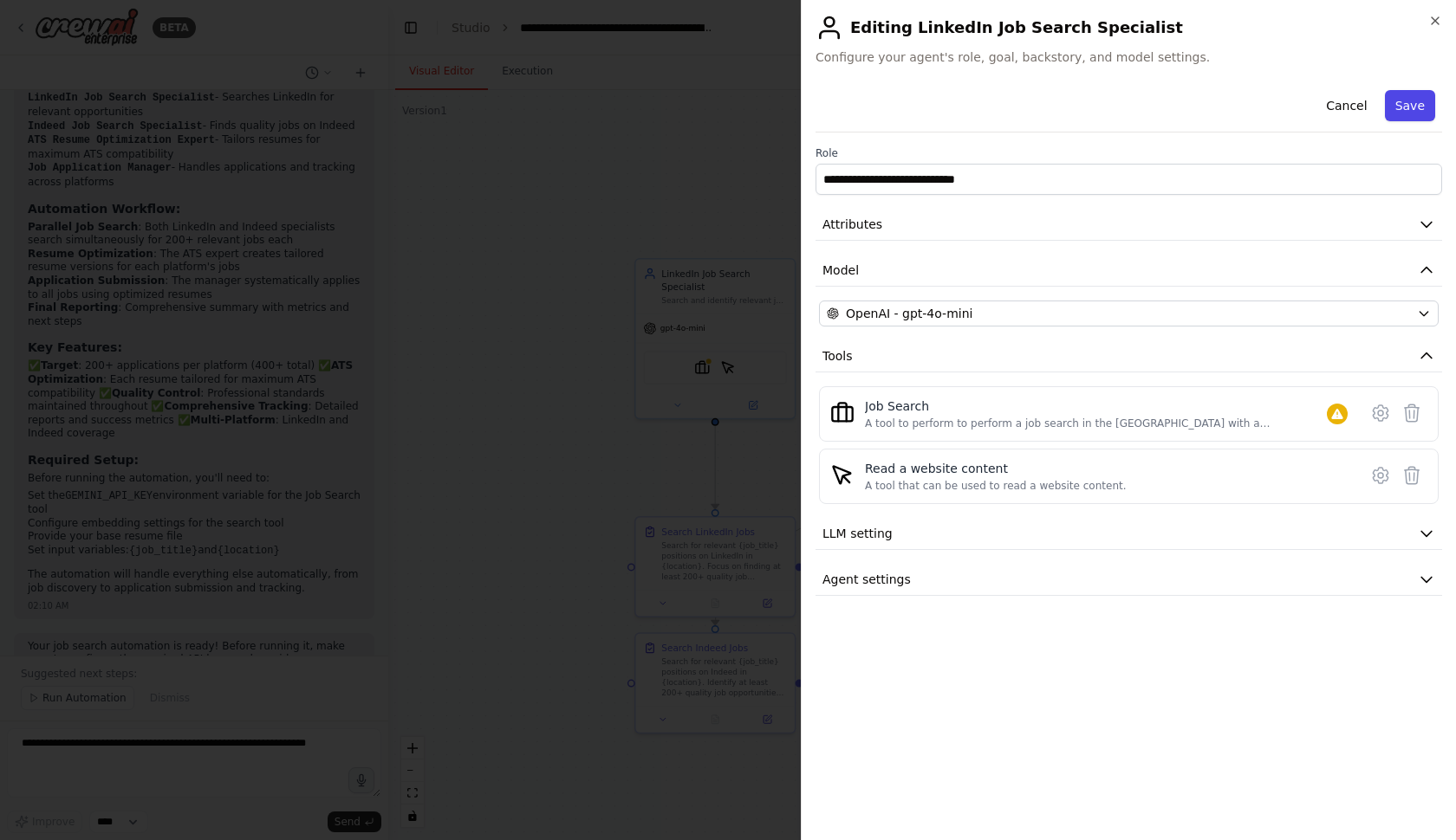
click at [1403, 102] on button "Save" at bounding box center [1410, 106] width 50 height 32
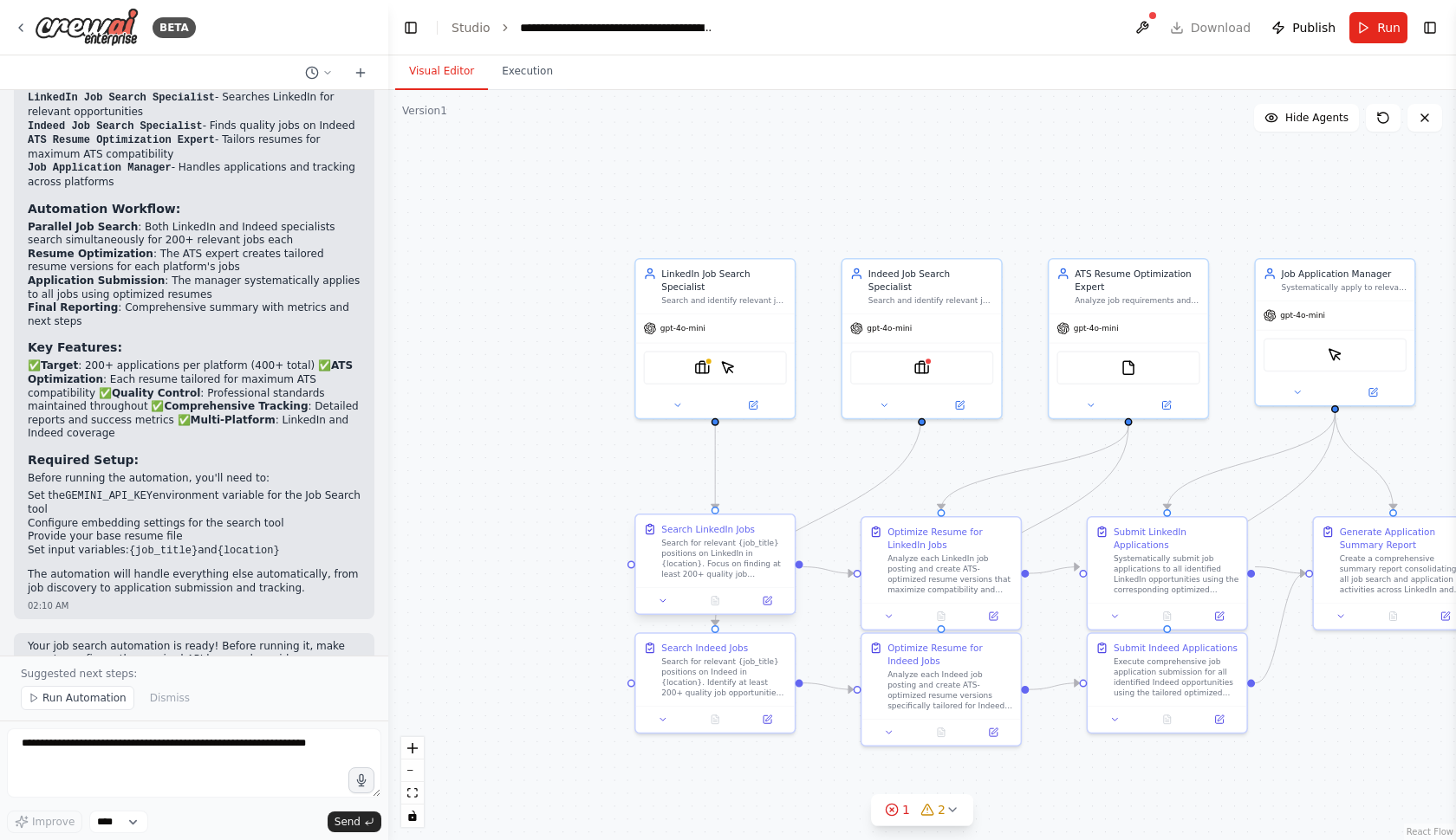
click at [721, 551] on div "Search for relevant {job_title} positions on LinkedIn in {location}. Focus on f…" at bounding box center [723, 558] width 125 height 42
click at [952, 809] on icon at bounding box center [952, 809] width 14 height 14
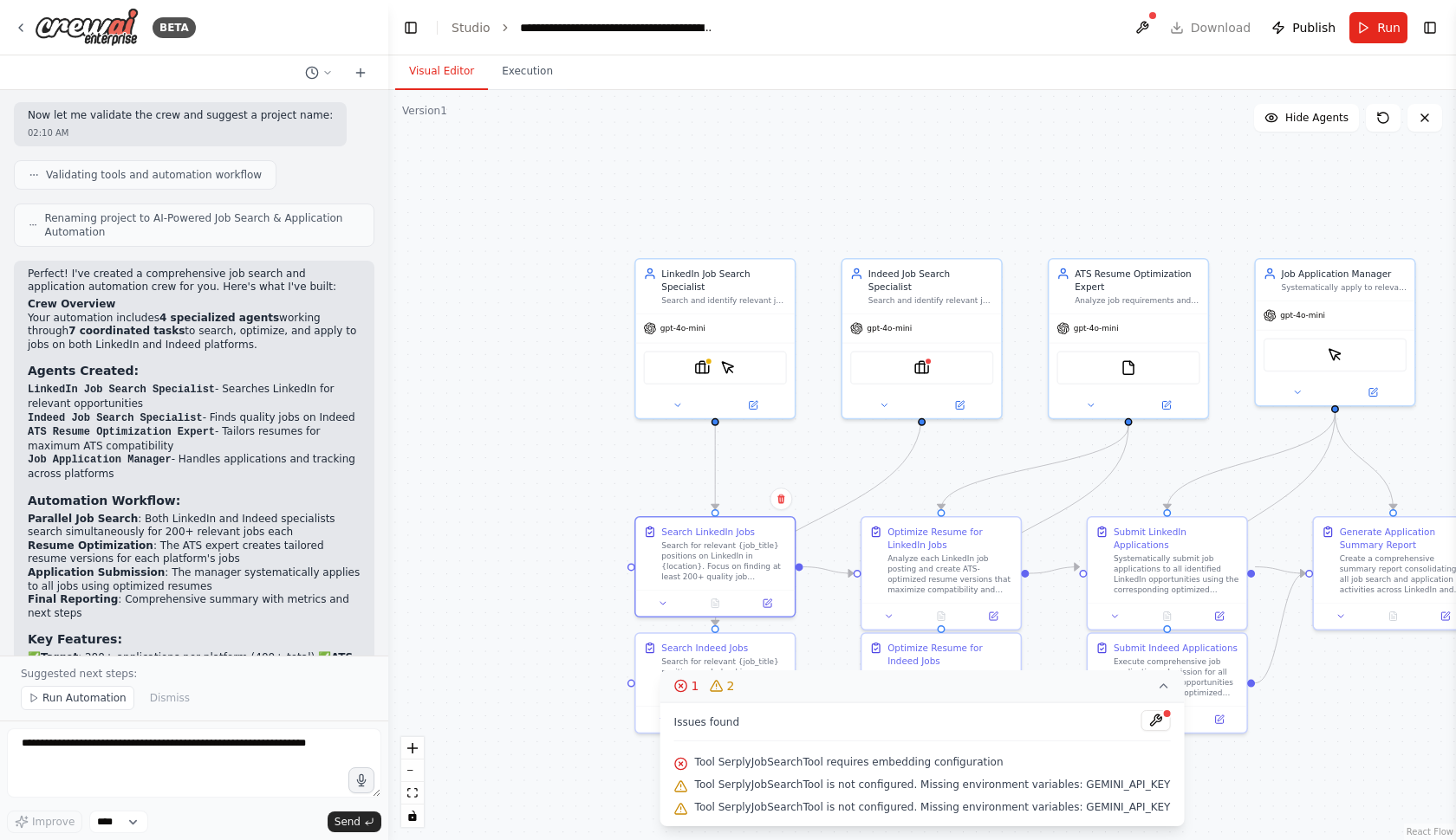
scroll to position [1474, 0]
click at [538, 79] on button "Execution" at bounding box center [527, 71] width 79 height 36
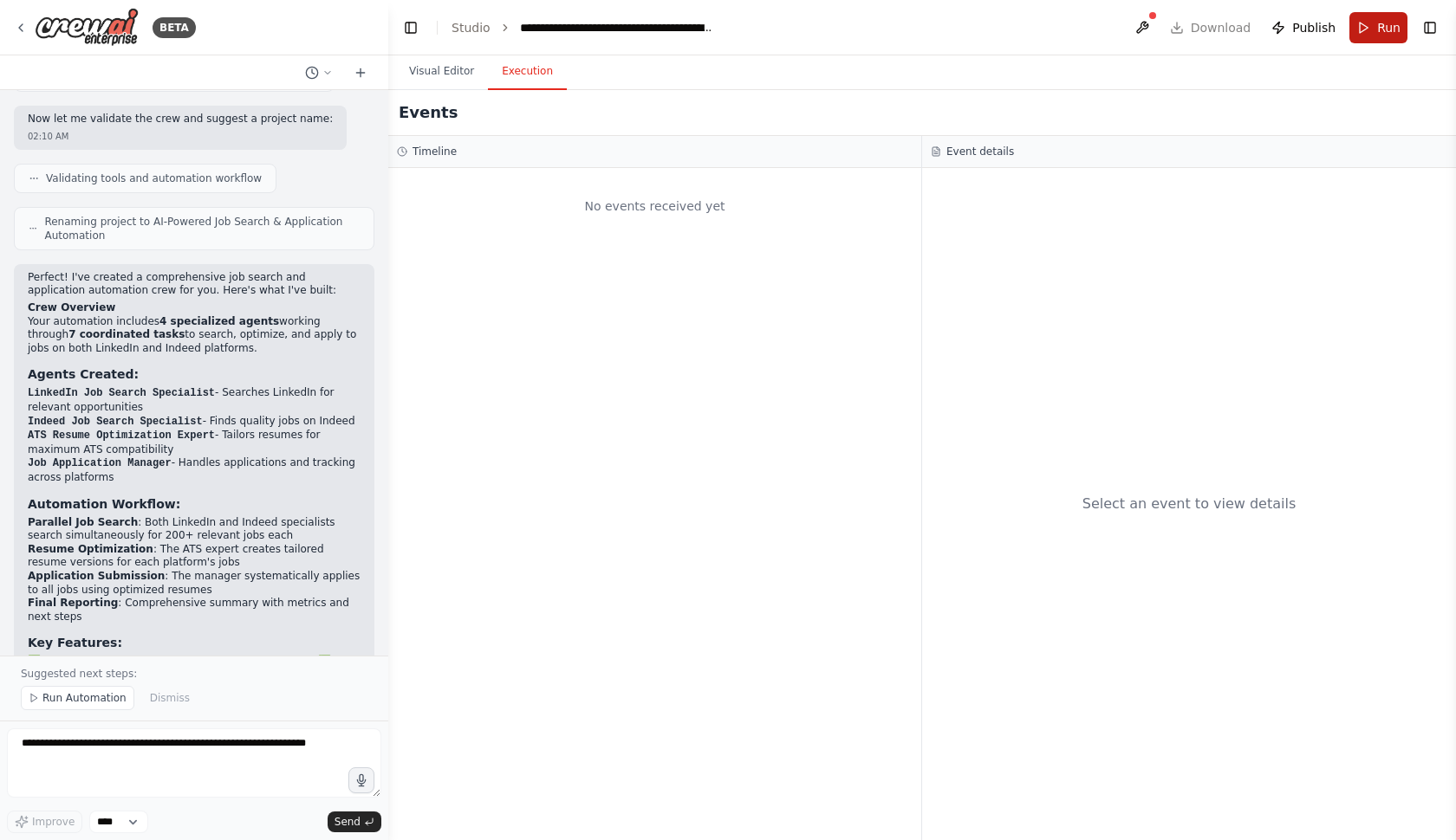
click at [1379, 28] on span "Run" at bounding box center [1388, 28] width 23 height 18
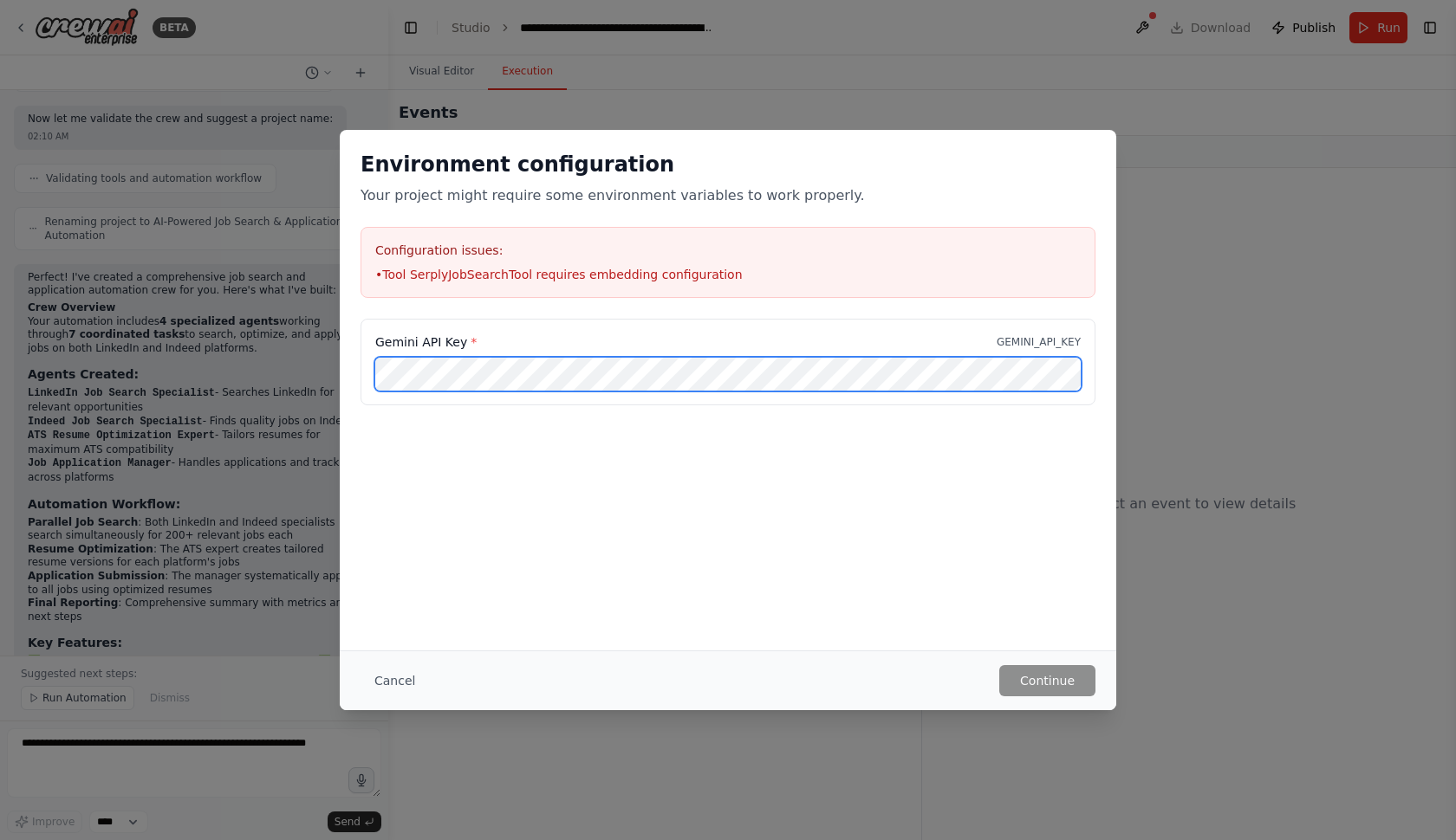
scroll to position [1770, 0]
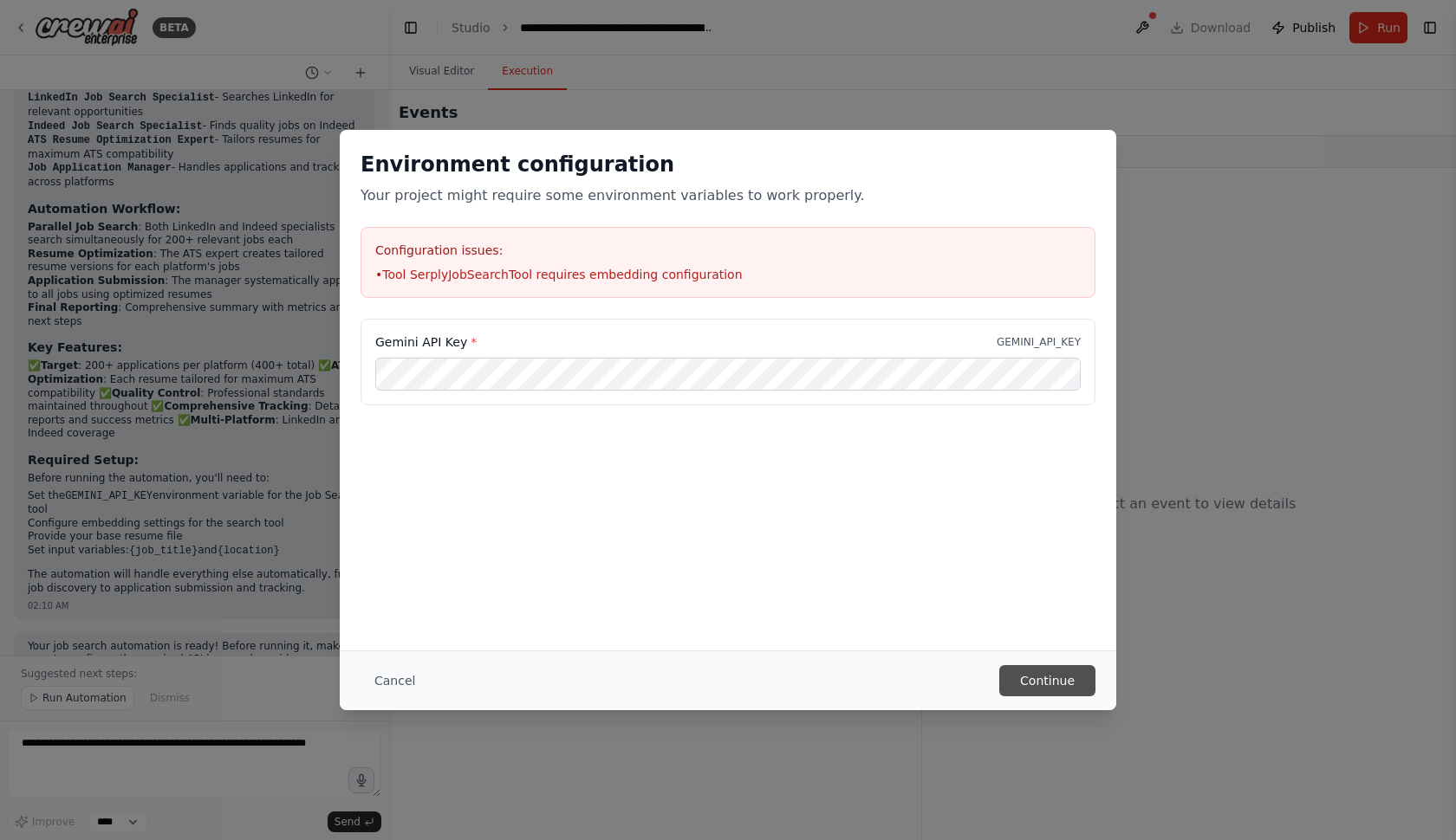
click at [1059, 675] on button "Continue" at bounding box center [1047, 681] width 96 height 32
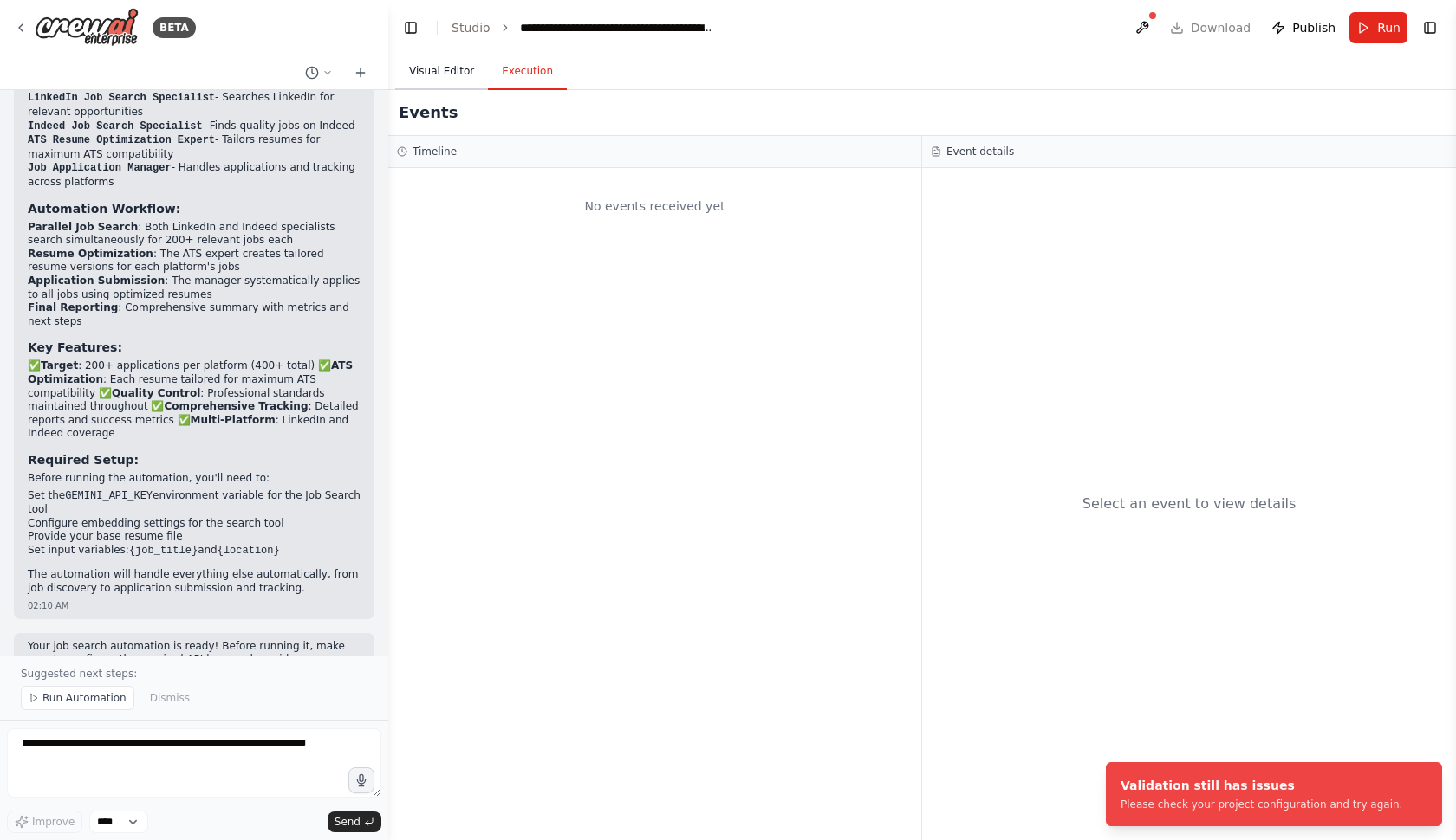
click at [418, 70] on button "Visual Editor" at bounding box center [441, 71] width 93 height 36
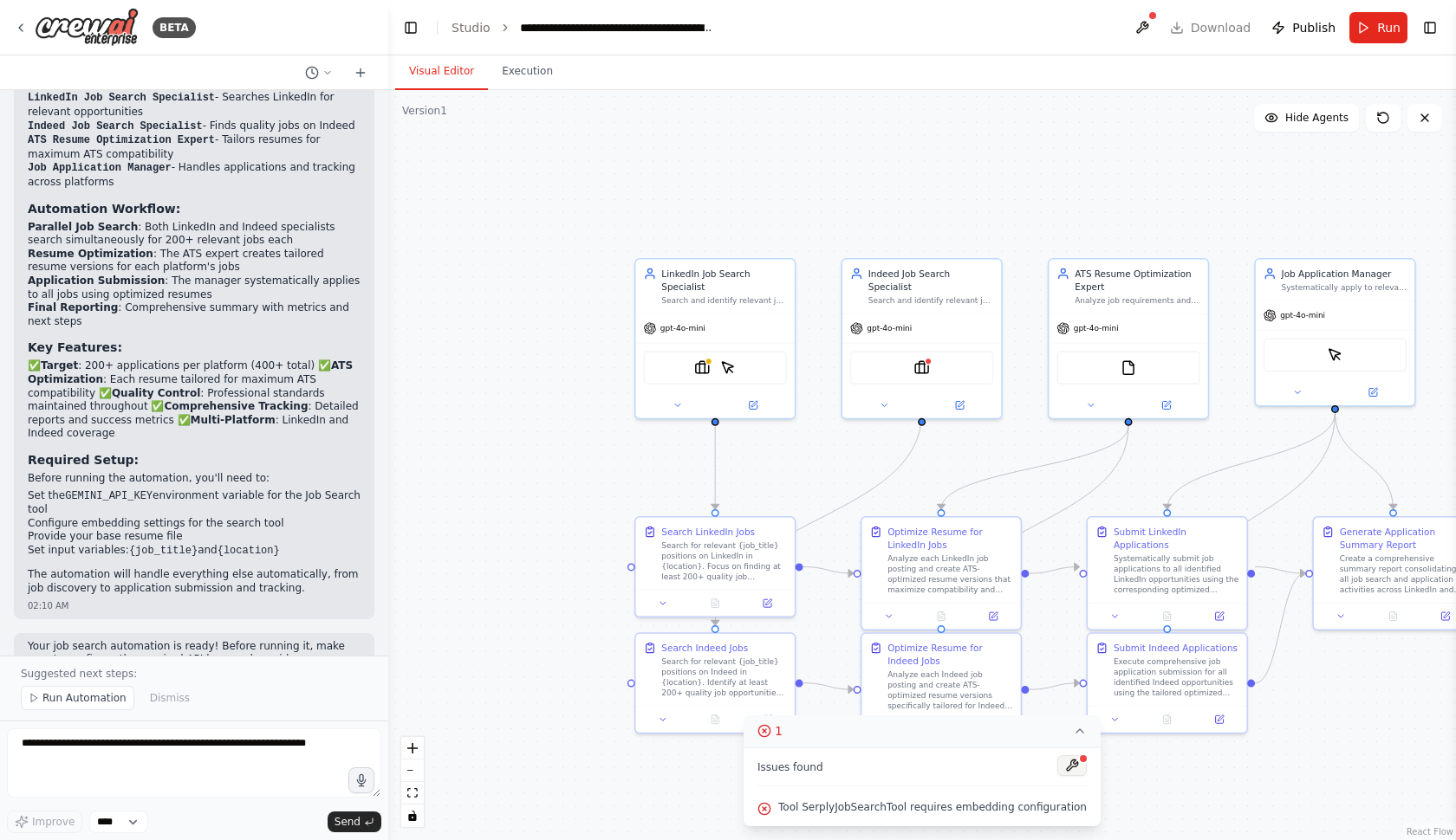
click at [1068, 769] on button at bounding box center [1072, 766] width 30 height 20
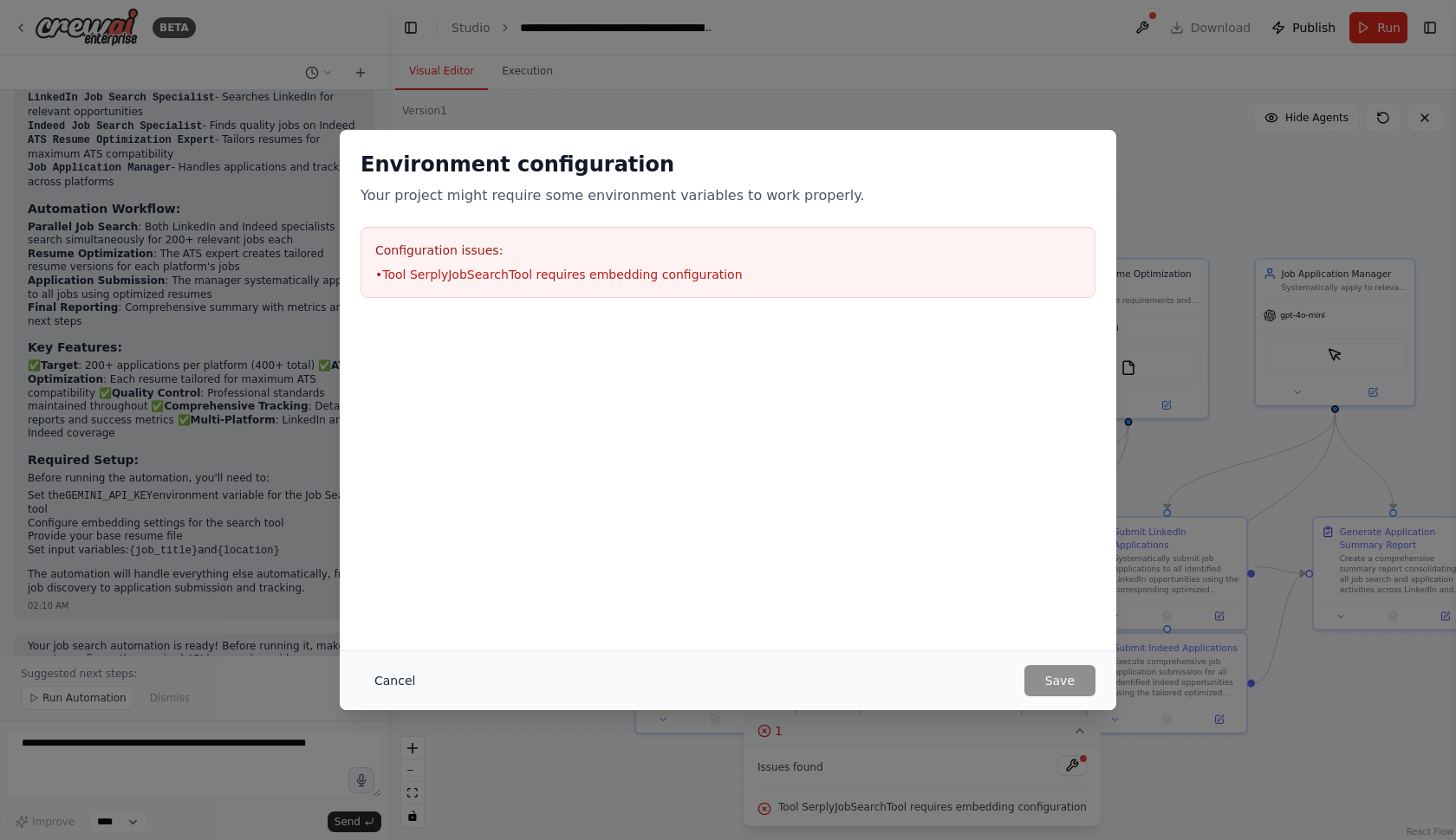
click at [372, 671] on button "Cancel" at bounding box center [395, 681] width 69 height 32
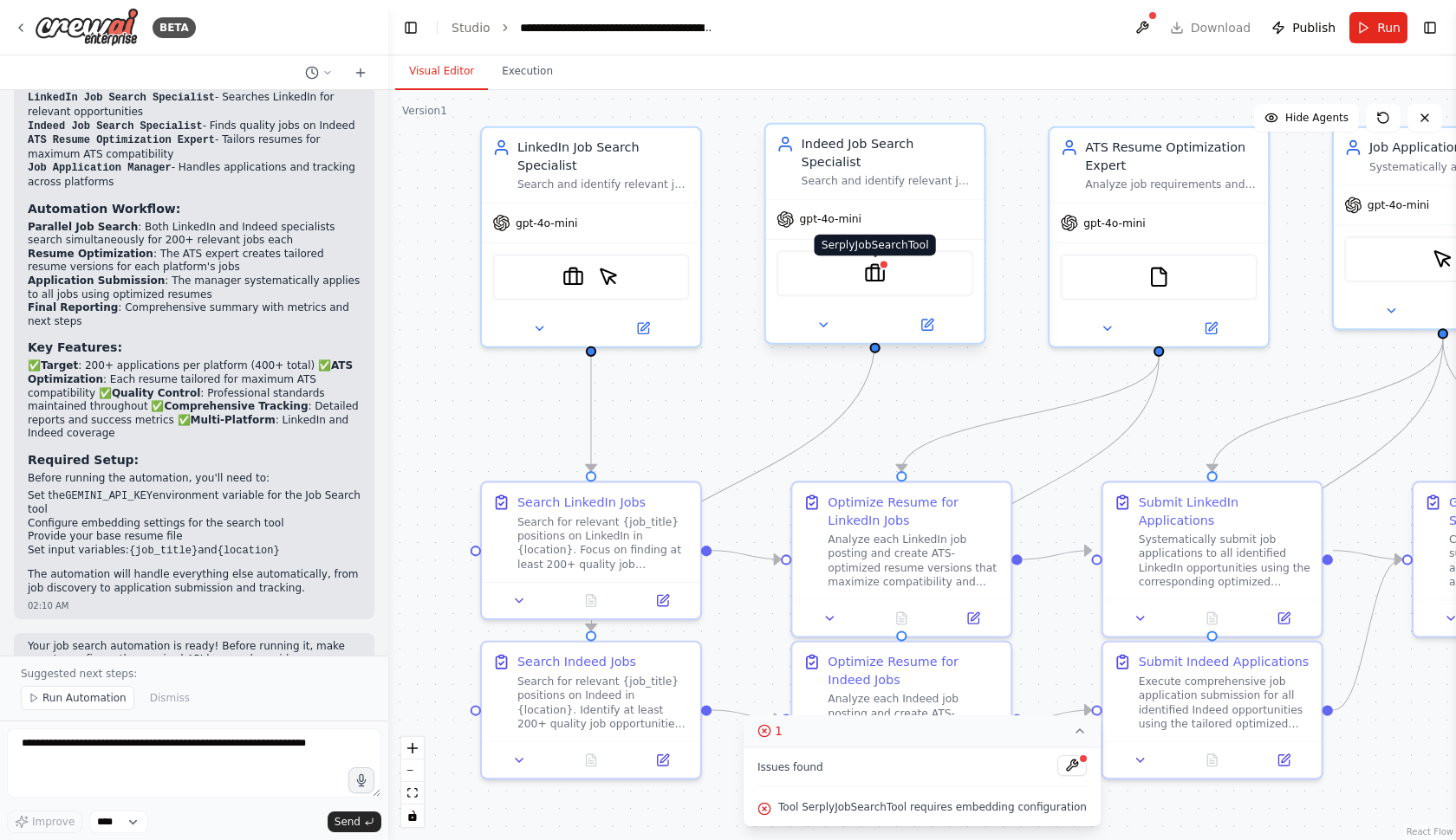
click at [870, 262] on img at bounding box center [875, 273] width 21 height 21
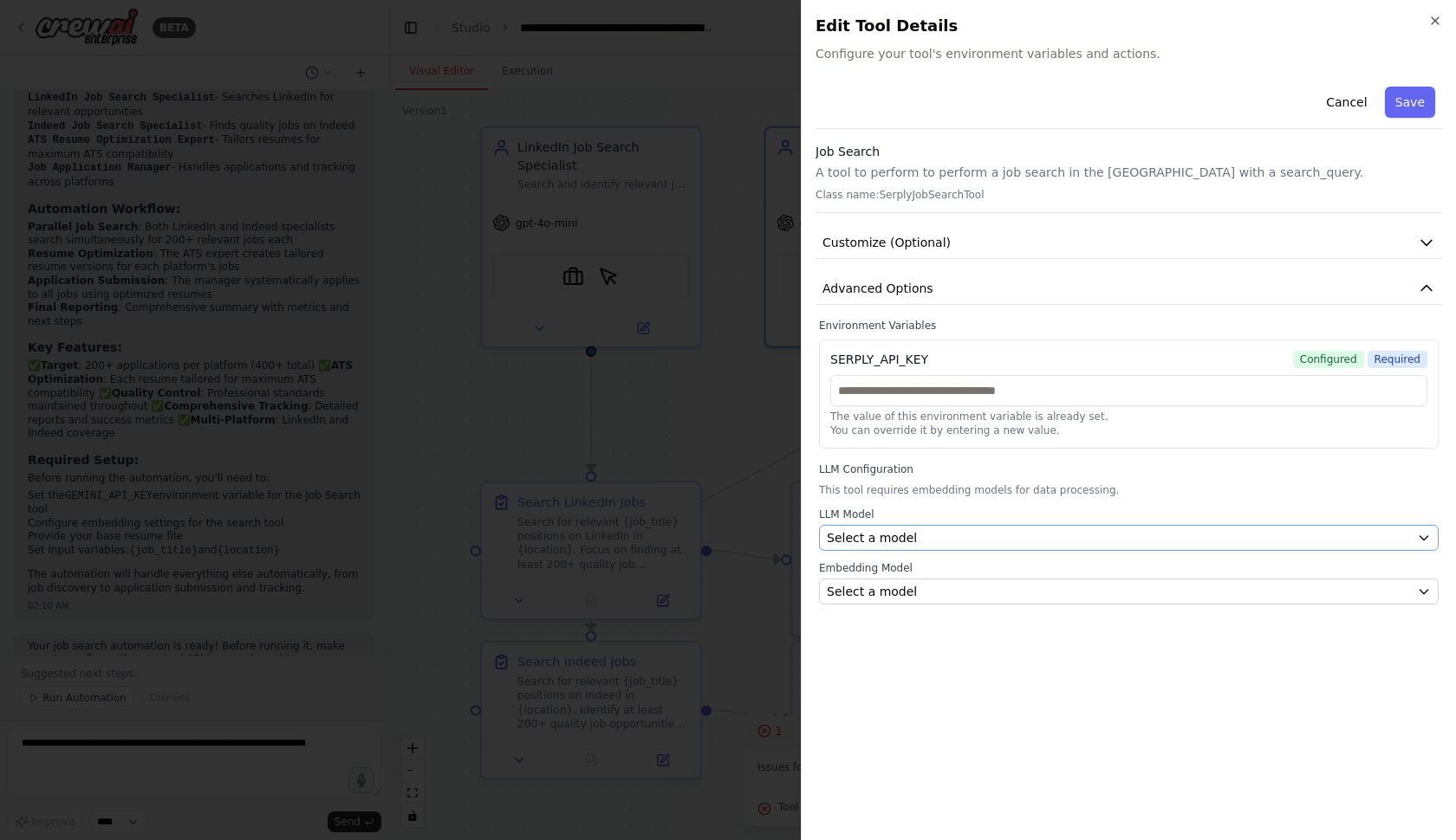
click at [873, 550] on button "Select a model" at bounding box center [1129, 538] width 619 height 26
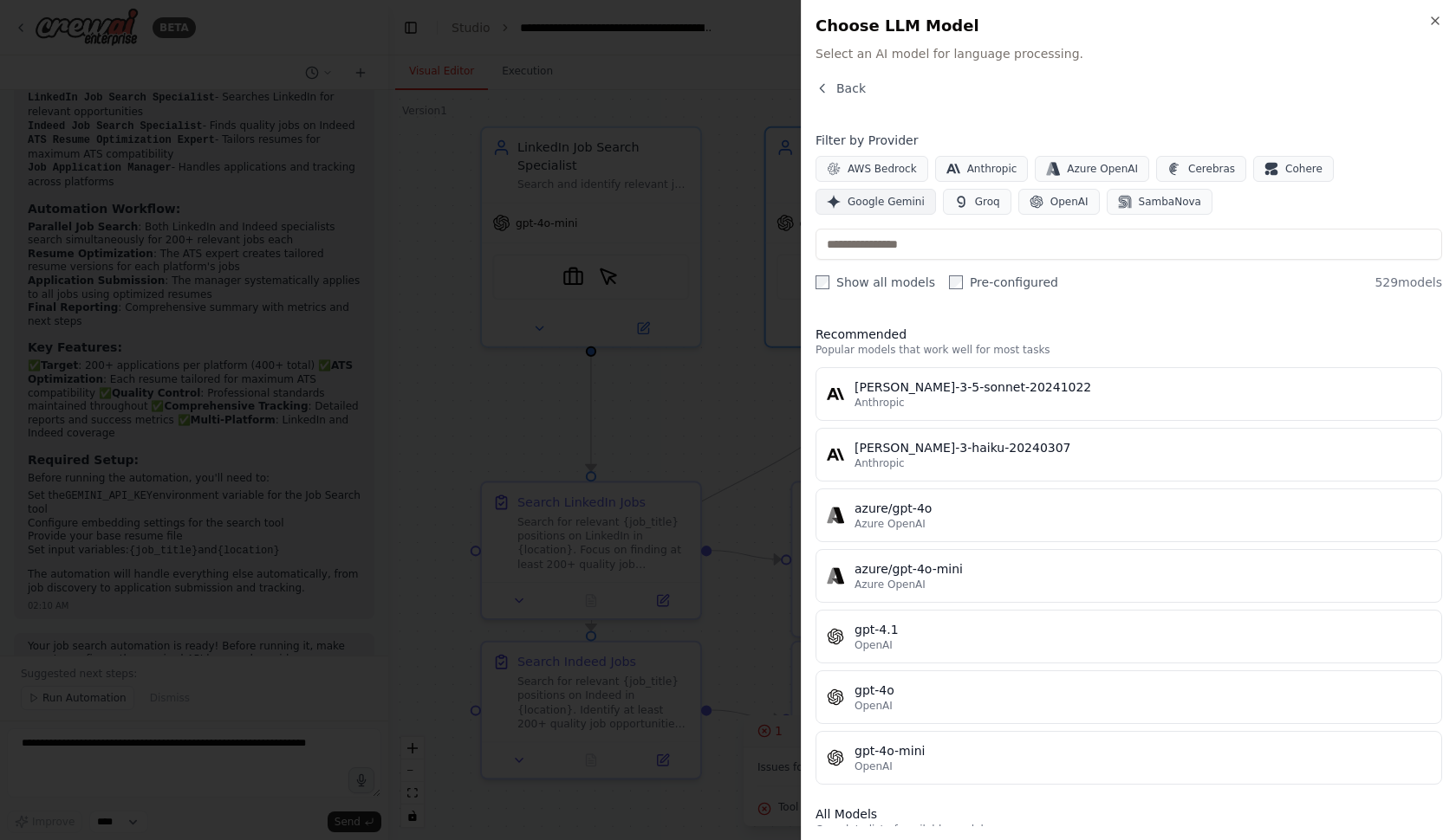
click at [893, 197] on span "Google Gemini" at bounding box center [886, 201] width 77 height 14
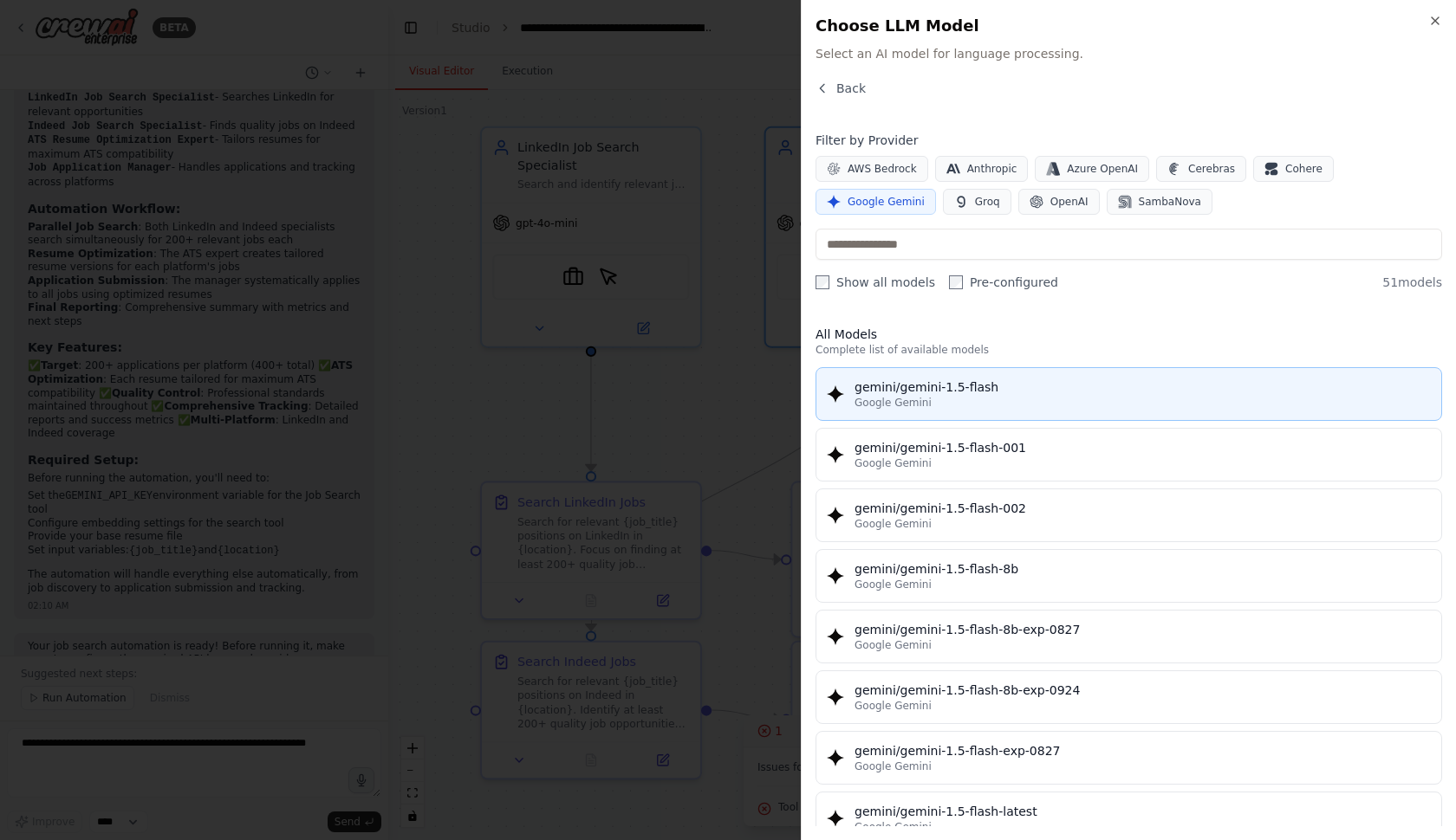
click at [928, 401] on div "Google Gemini" at bounding box center [1142, 402] width 576 height 14
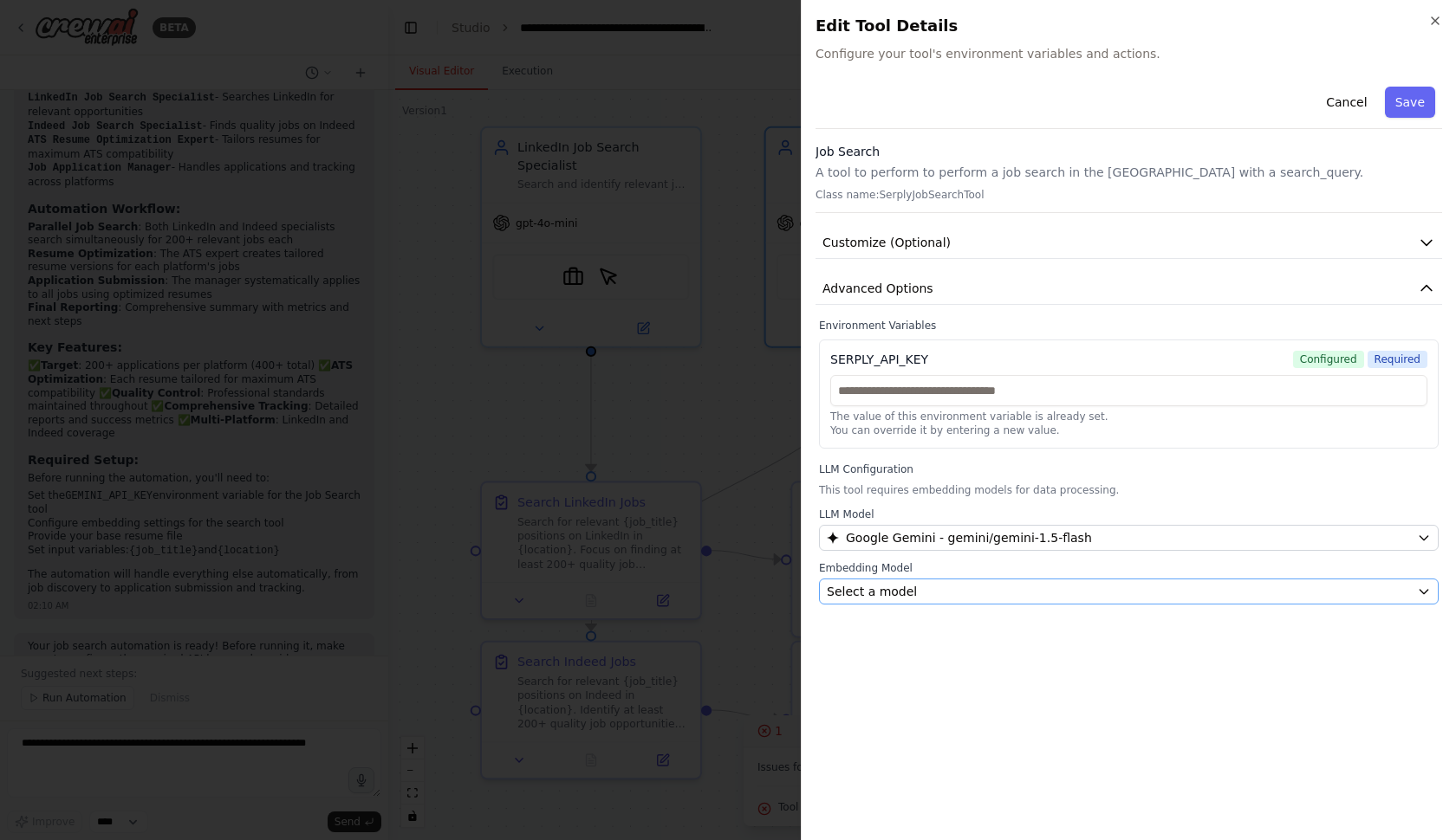
click at [884, 584] on span "Select a model" at bounding box center [871, 592] width 90 height 18
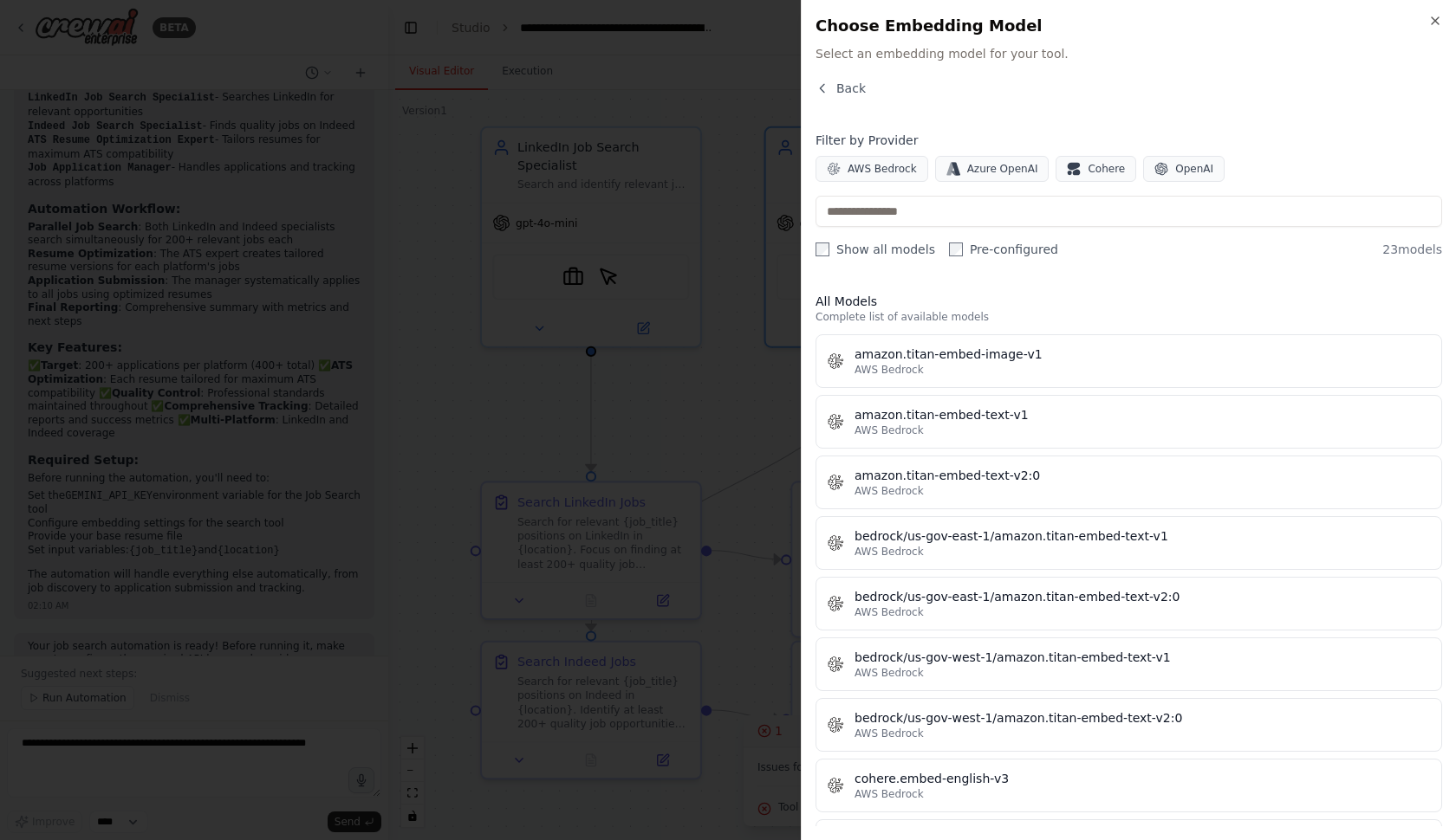
click at [1184, 185] on div "Filter by Provider AWS Bedrock Azure OpenAI Cohere OpenAI Show all models Pre-c…" at bounding box center [1129, 195] width 627 height 126
click at [1194, 170] on span "OpenAI" at bounding box center [1194, 169] width 38 height 14
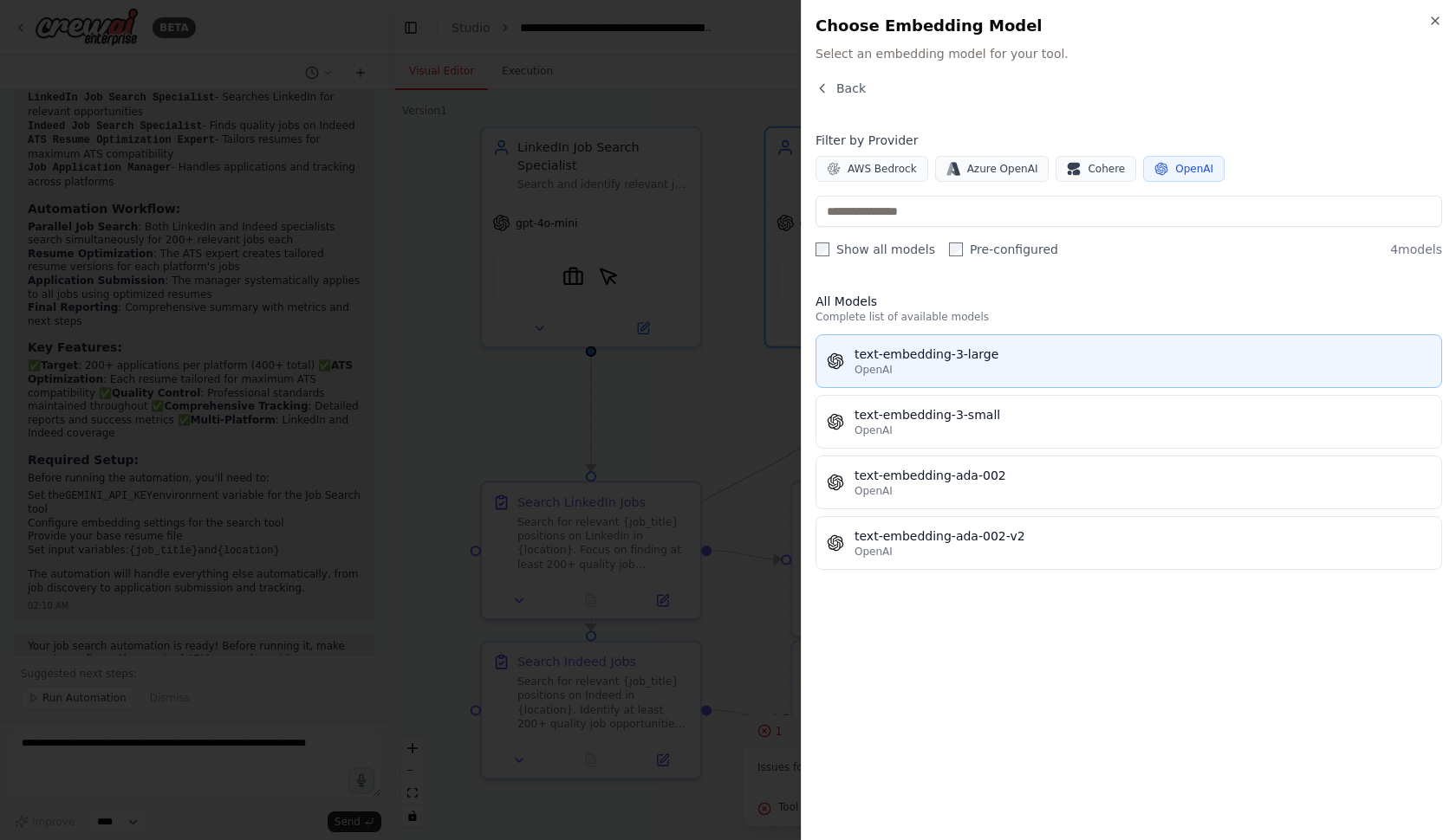
click at [966, 357] on div "text-embedding-3-large" at bounding box center [1142, 354] width 576 height 18
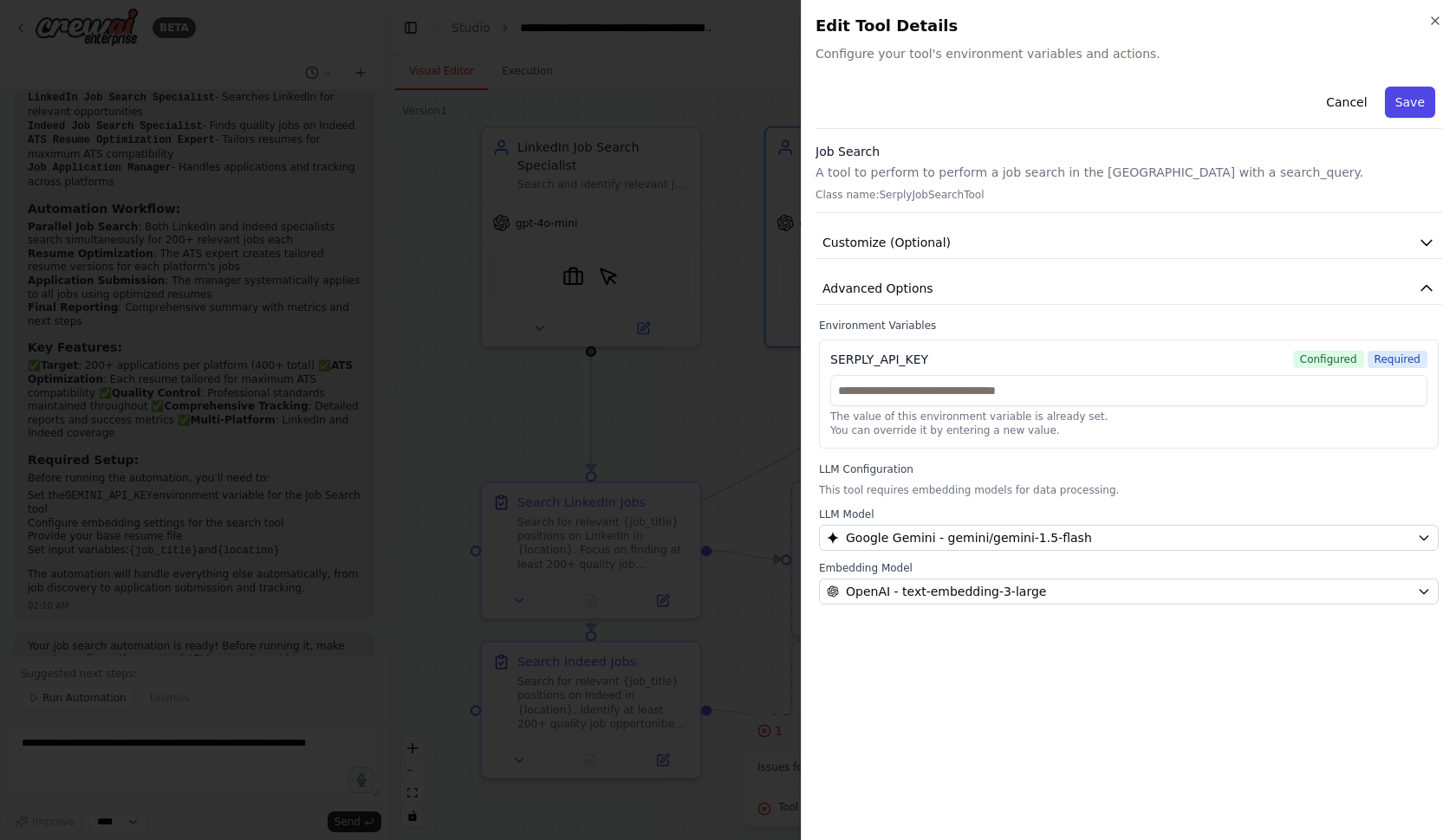
click at [1403, 101] on button "Save" at bounding box center [1410, 102] width 50 height 32
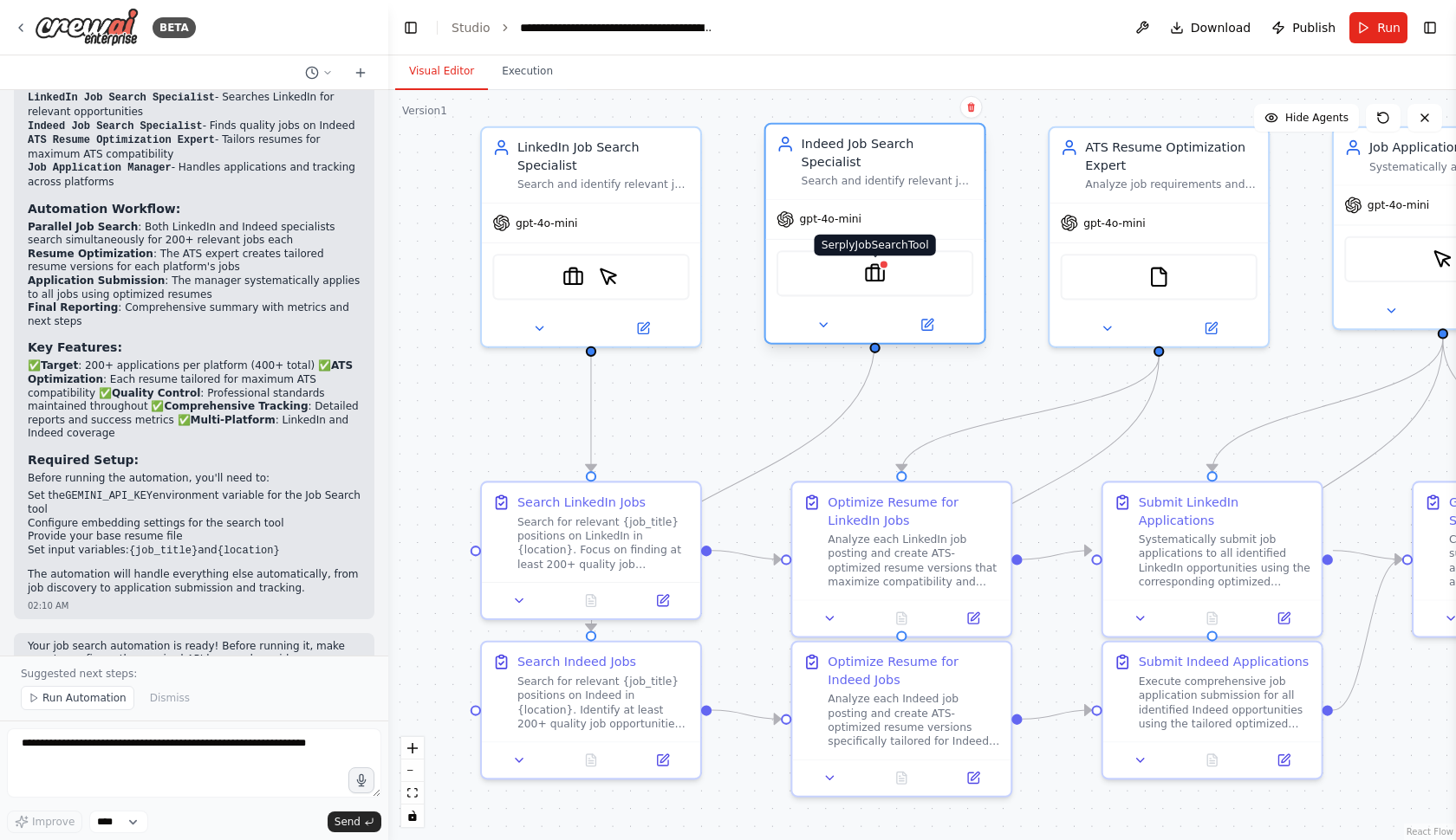
click at [879, 262] on img at bounding box center [875, 273] width 21 height 21
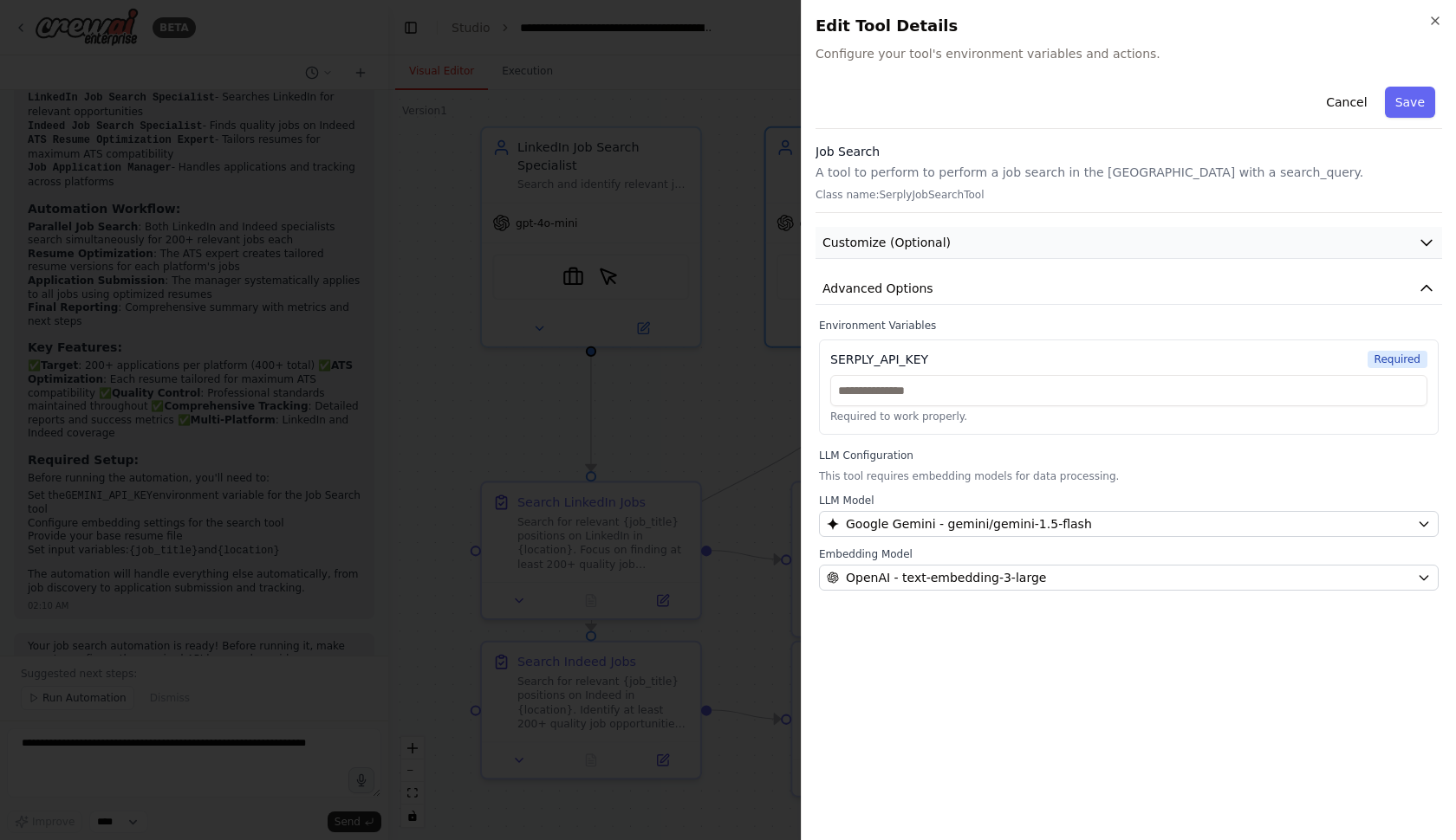
click at [1408, 241] on button "Customize (Optional)" at bounding box center [1129, 243] width 627 height 32
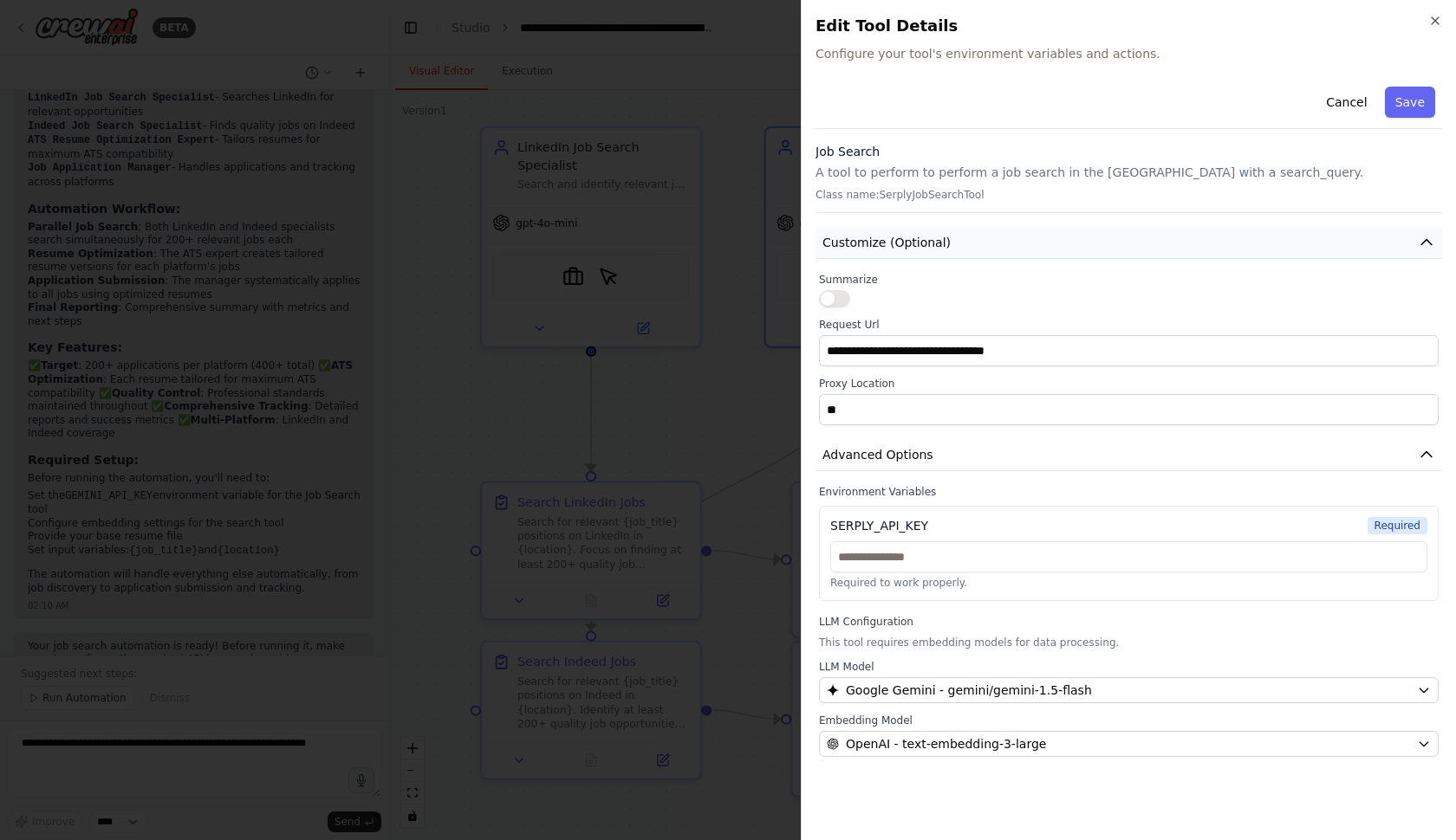
click at [1408, 242] on button "Customize (Optional)" at bounding box center [1129, 243] width 627 height 32
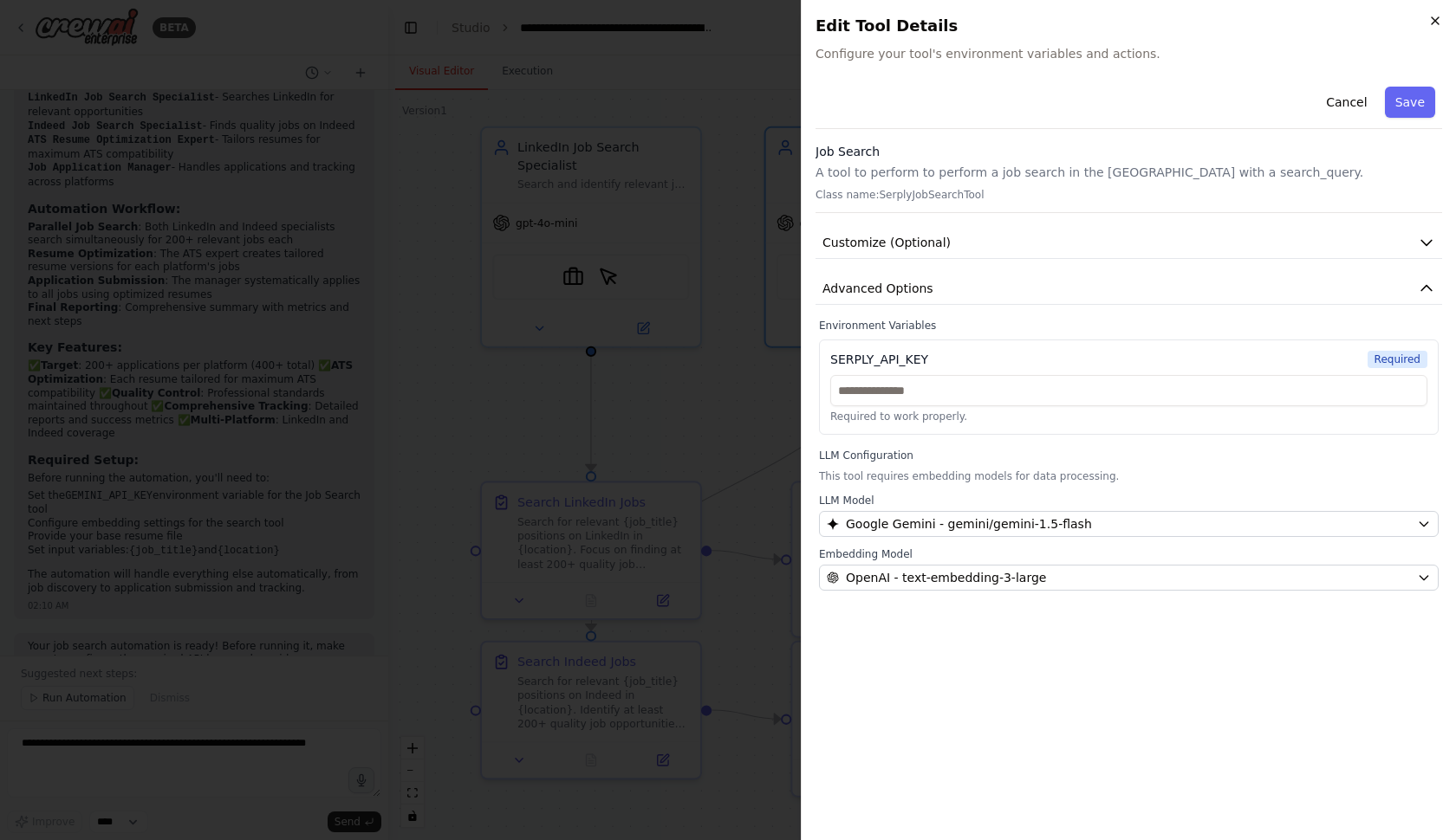
click at [1433, 21] on icon "button" at bounding box center [1435, 20] width 14 height 14
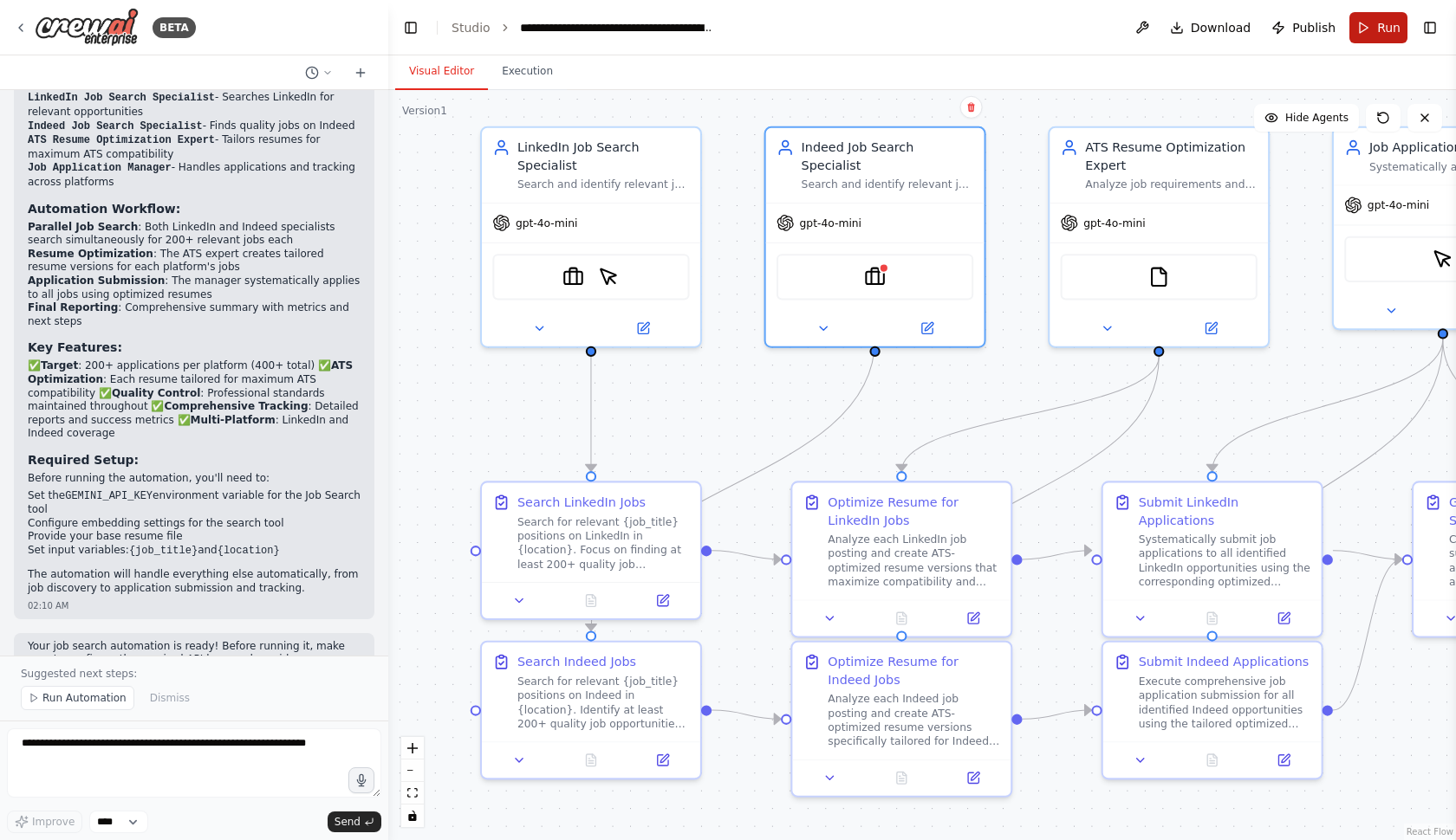
click at [1364, 25] on button "Run" at bounding box center [1378, 28] width 58 height 32
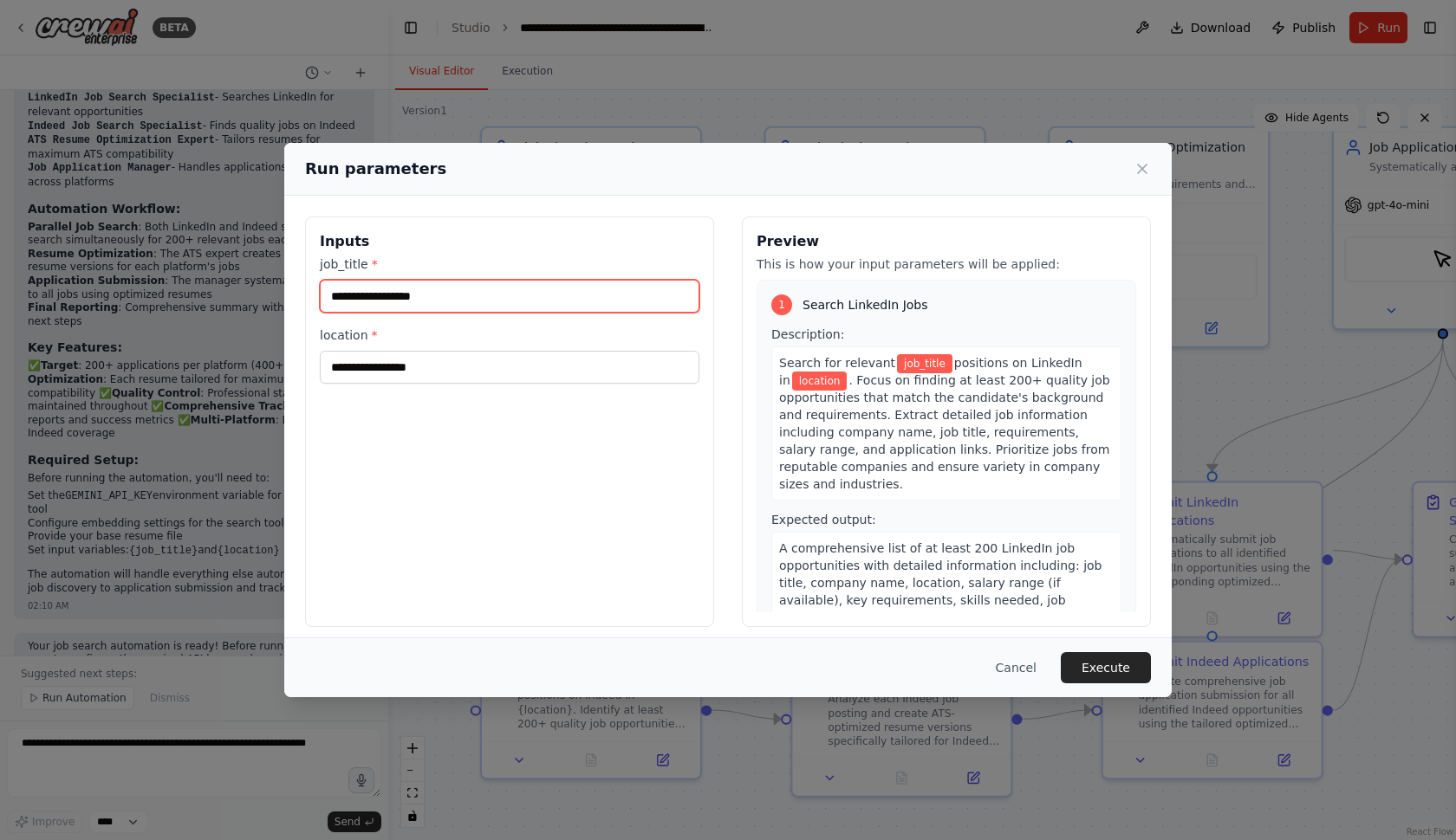
click at [610, 303] on input "job_title *" at bounding box center [509, 297] width 379 height 33
type input "**********"
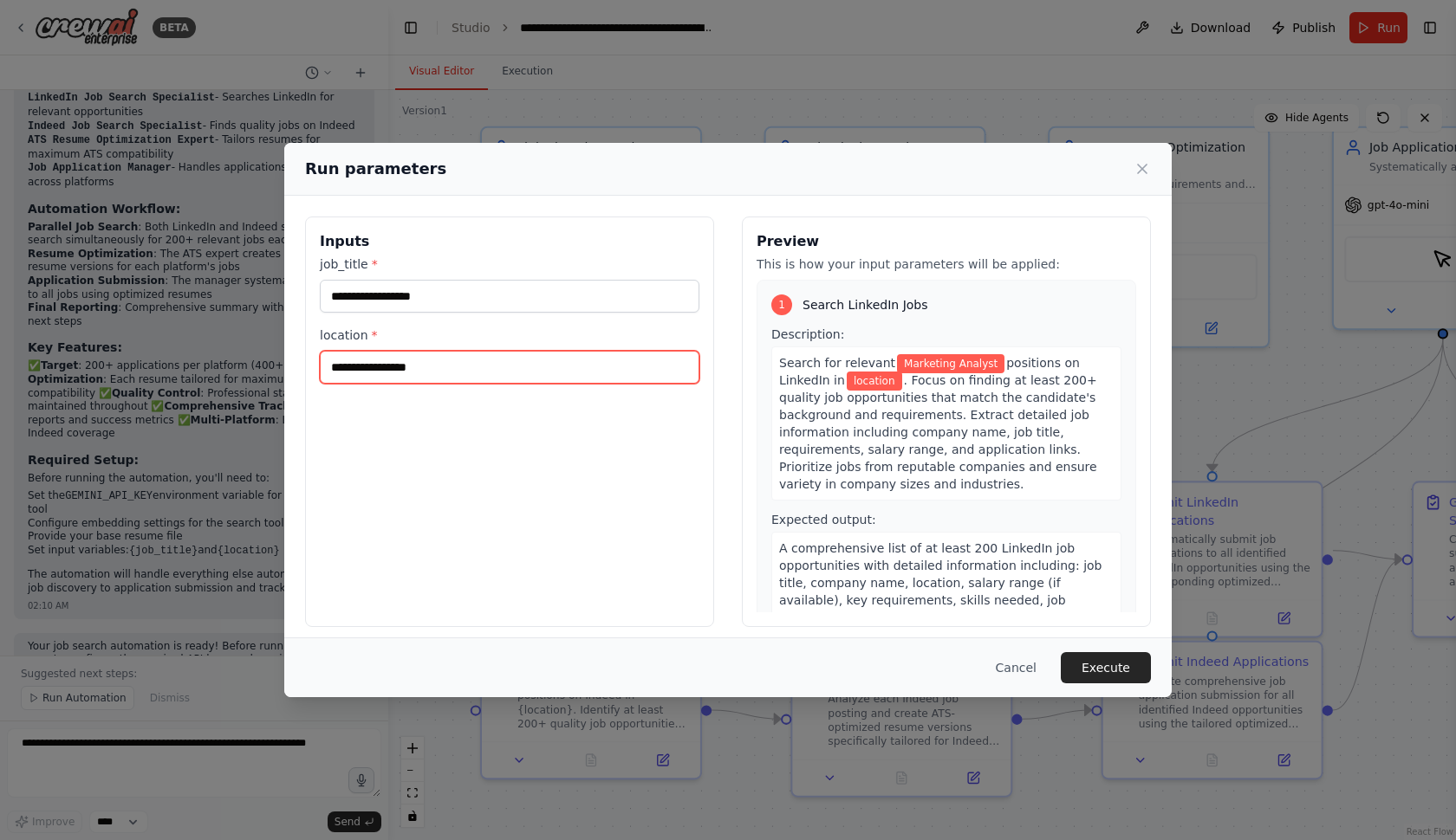
click at [471, 368] on input "location *" at bounding box center [509, 367] width 379 height 33
type input "**********"
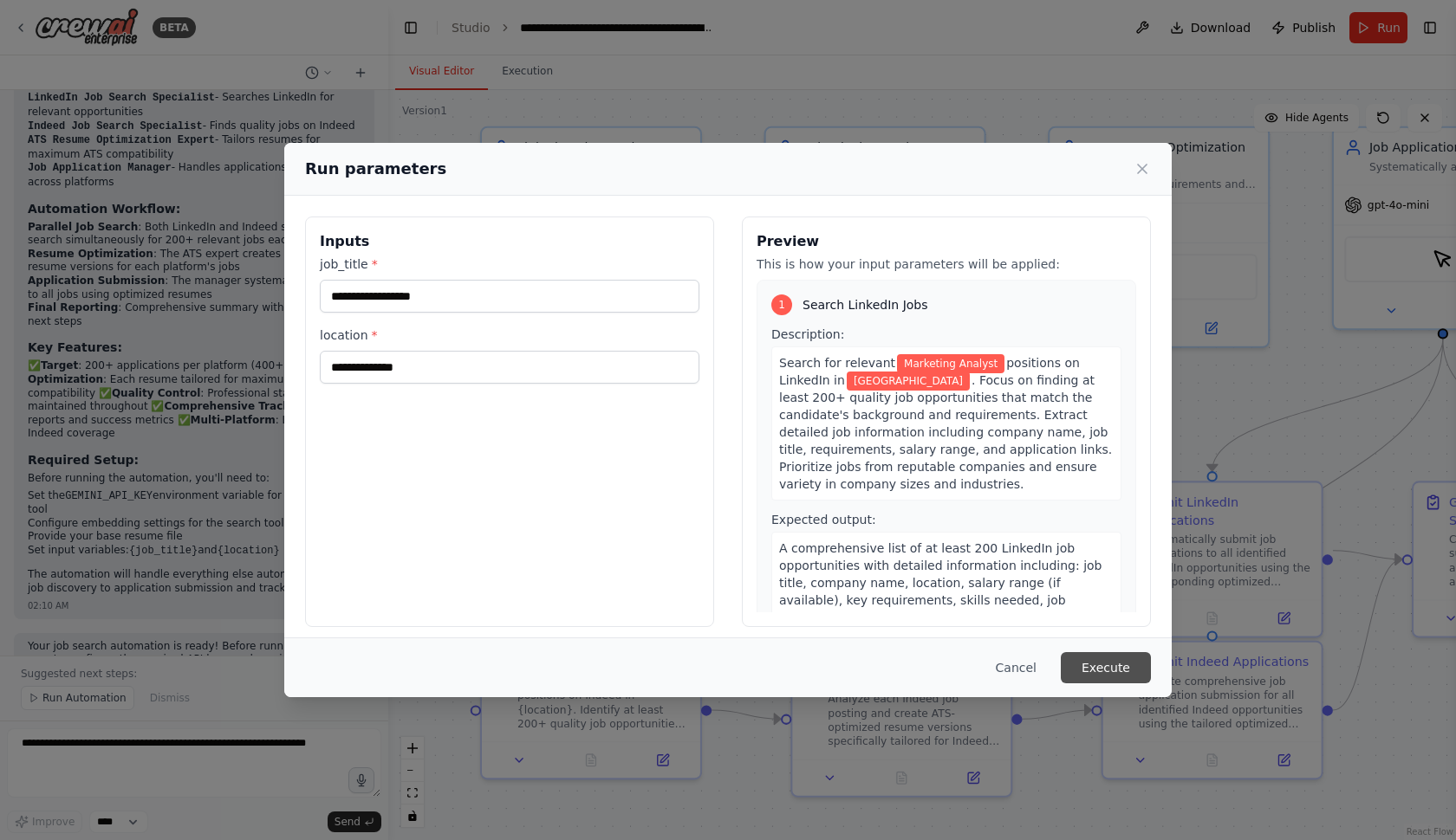
click at [1092, 663] on button "Execute" at bounding box center [1105, 668] width 90 height 32
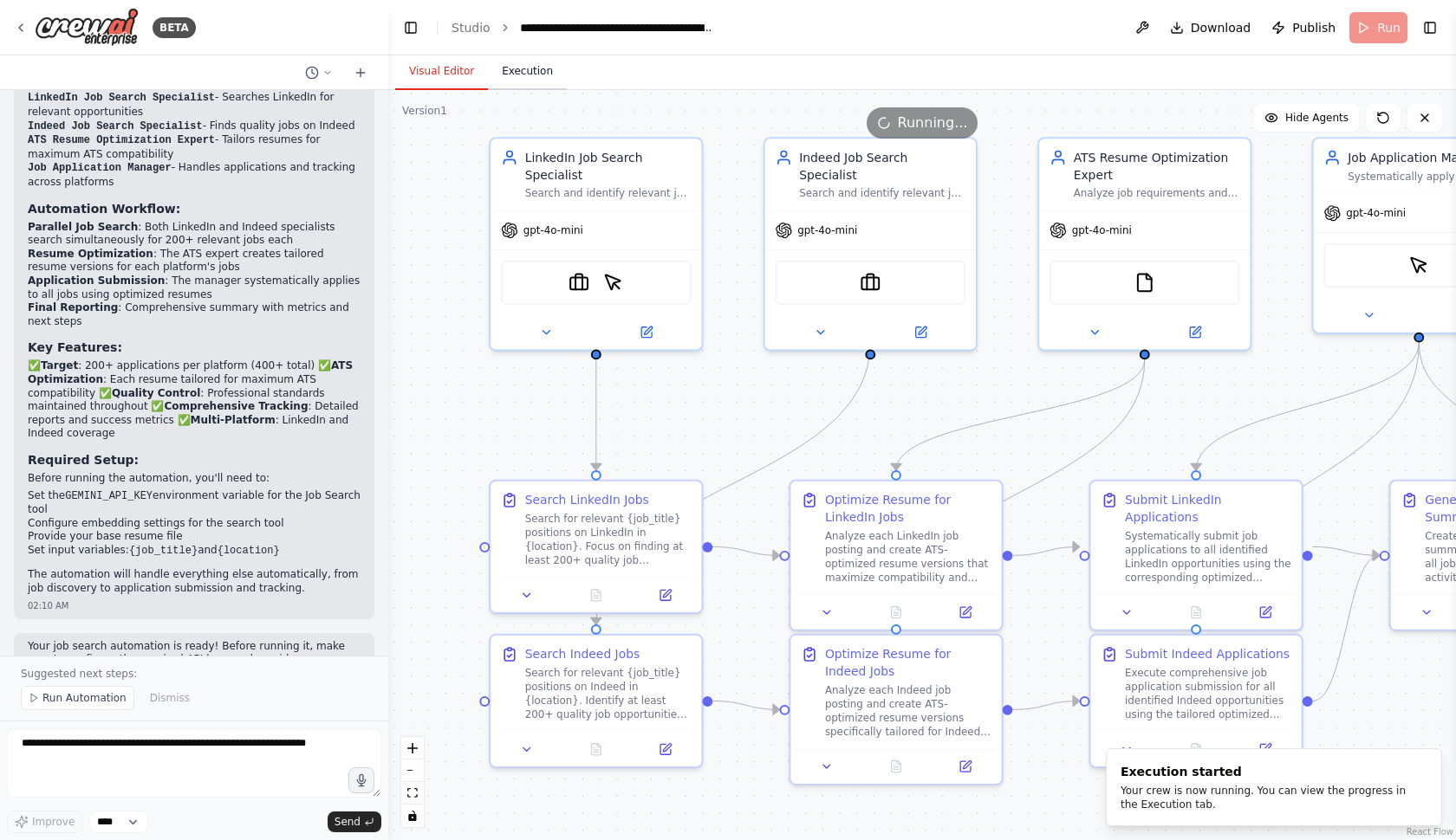
click at [518, 71] on button "Execution" at bounding box center [527, 71] width 79 height 36
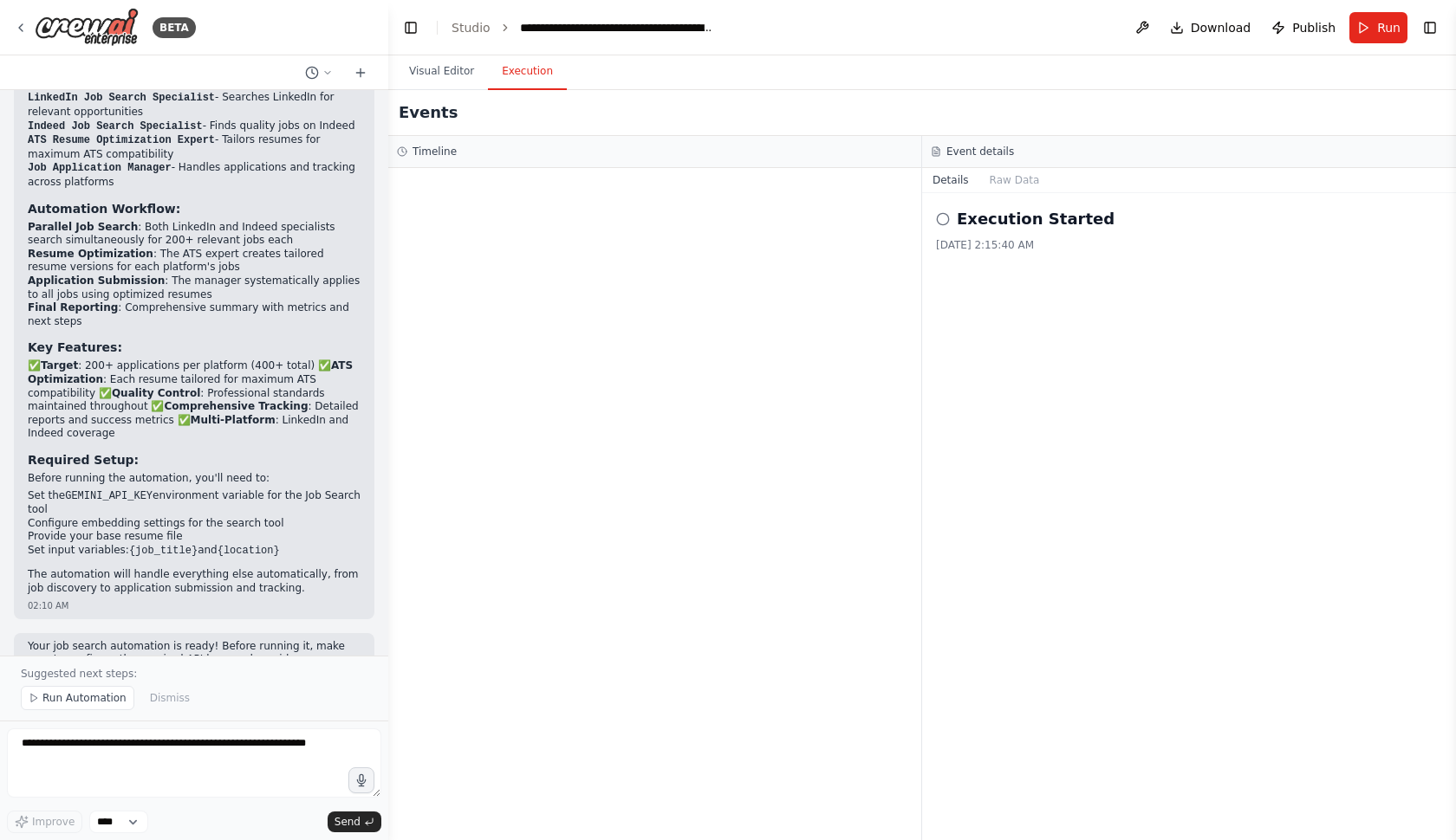
click at [989, 230] on h2 "Execution Started" at bounding box center [1035, 219] width 158 height 24
click at [940, 223] on icon at bounding box center [942, 219] width 14 height 14
click at [952, 182] on button "Details" at bounding box center [951, 180] width 57 height 24
click at [999, 183] on button "Raw Data" at bounding box center [1015, 180] width 71 height 24
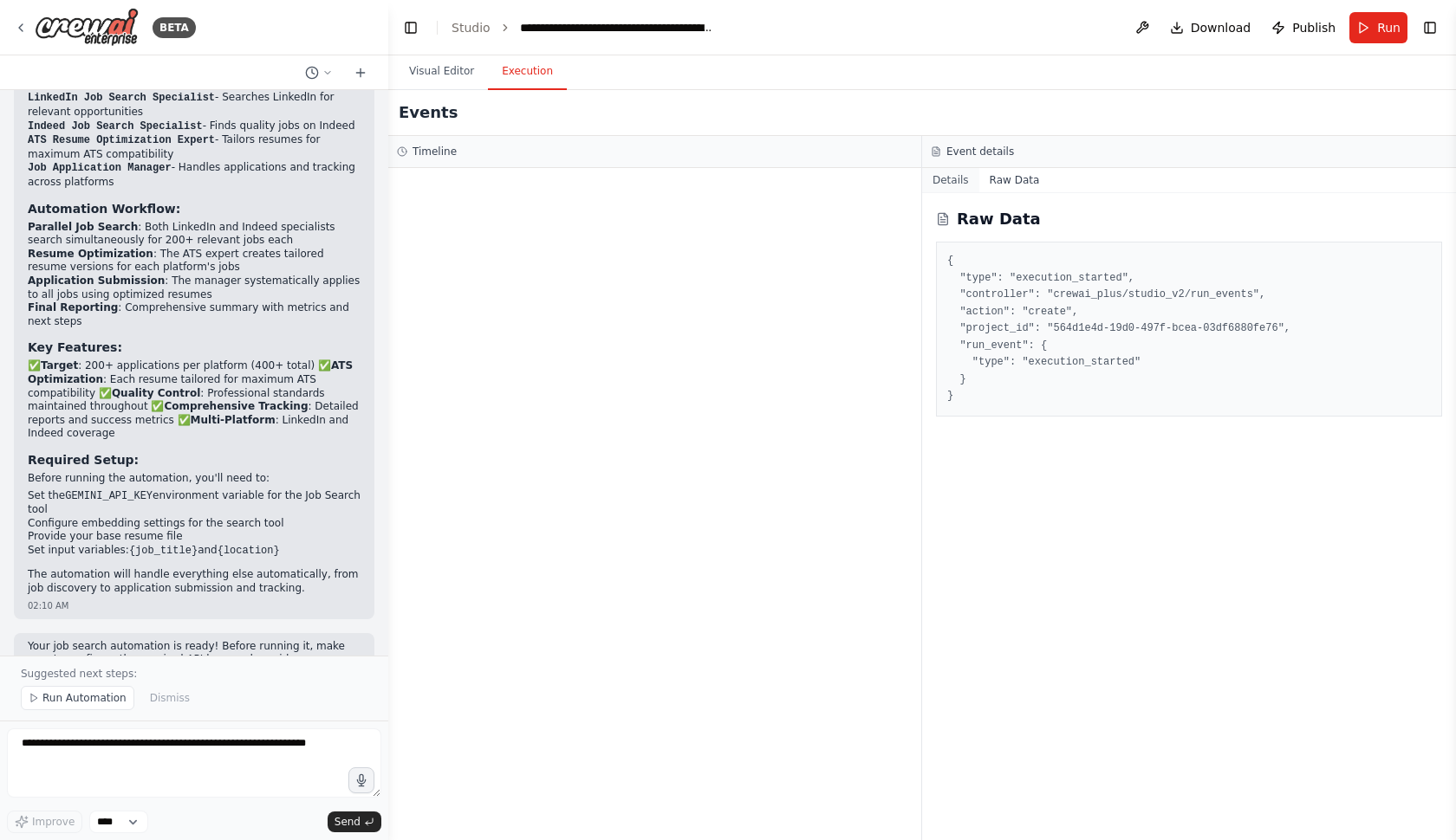
click at [956, 184] on button "Details" at bounding box center [951, 180] width 57 height 24
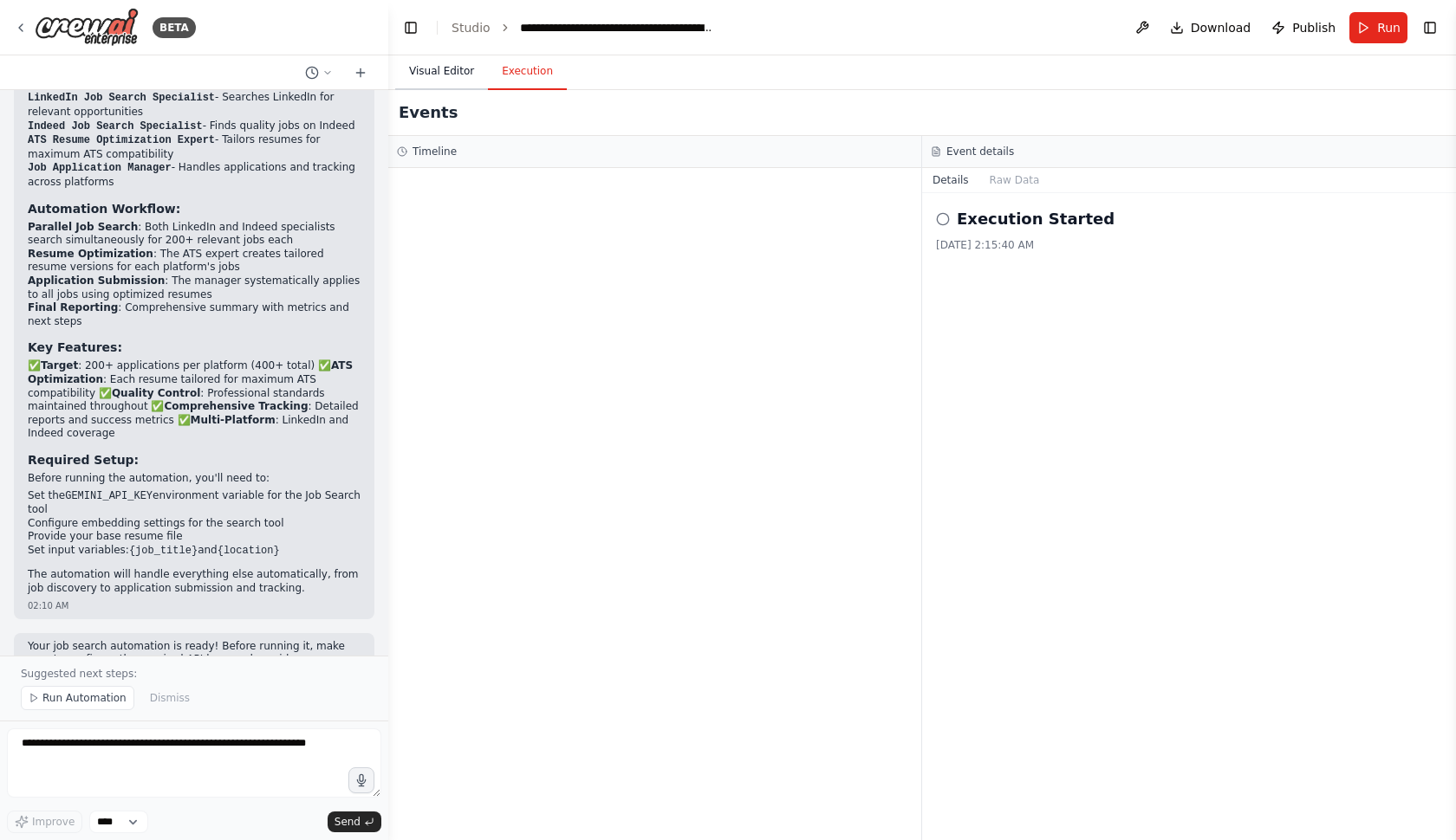
click at [457, 71] on button "Visual Editor" at bounding box center [441, 71] width 93 height 36
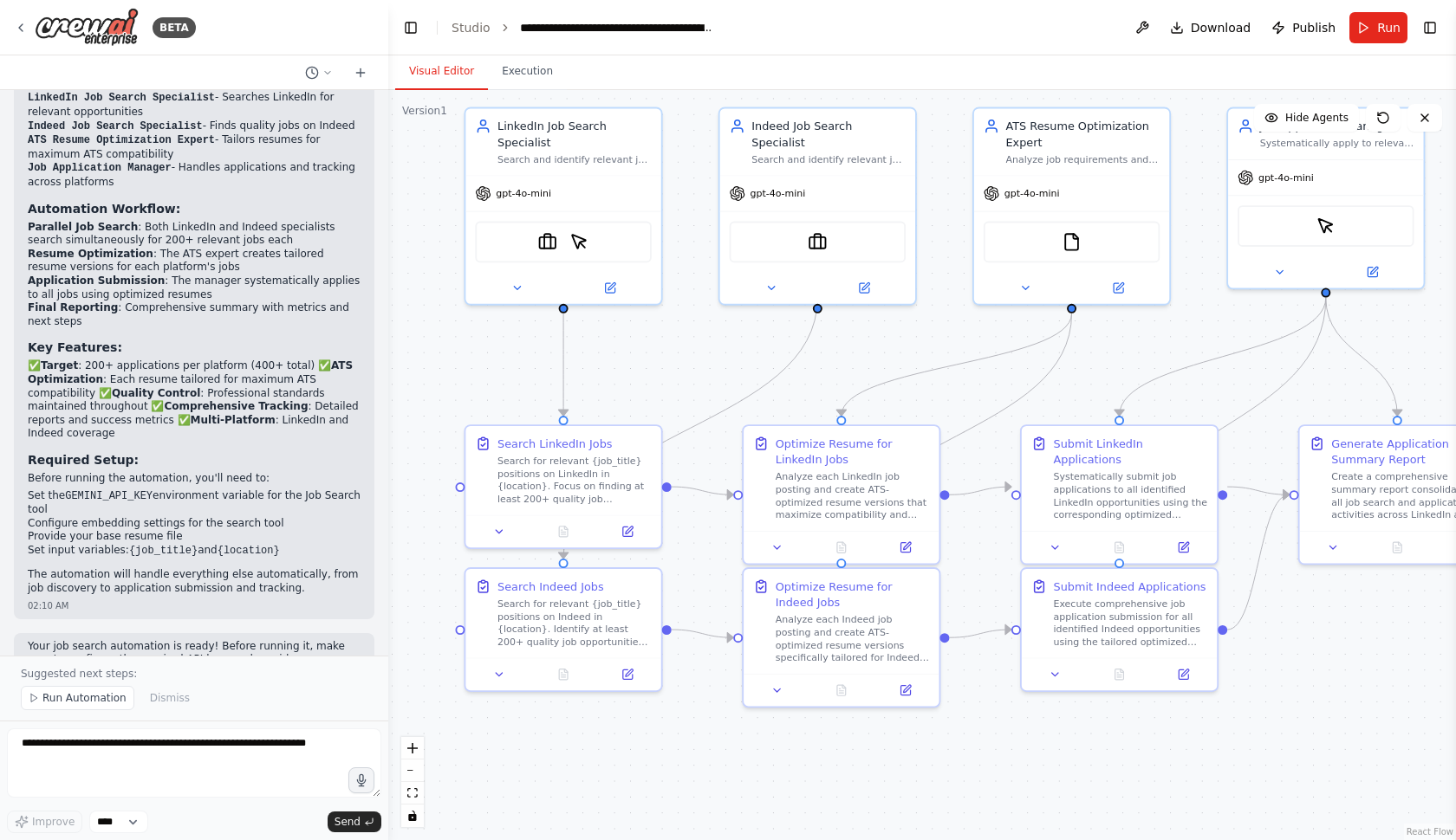
drag, startPoint x: 1272, startPoint y: 456, endPoint x: 1200, endPoint y: 395, distance: 94.4
click at [1200, 395] on div ".deletable-edge-delete-btn { width: 20px; height: 20px; border: 0px solid #ffff…" at bounding box center [922, 465] width 1067 height 750
click at [1369, 34] on button "Run" at bounding box center [1378, 28] width 58 height 32
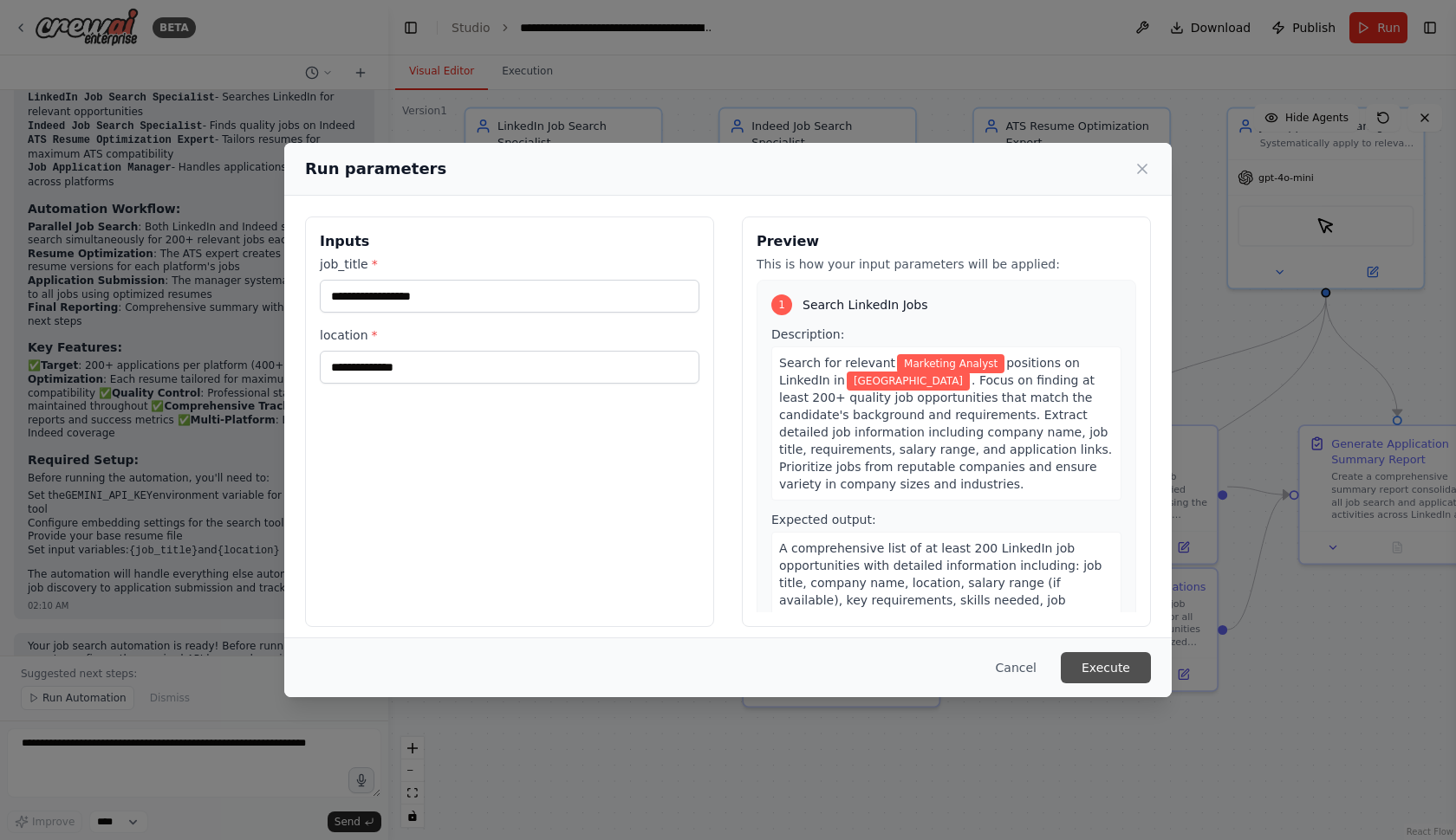
click at [1123, 671] on button "Execute" at bounding box center [1105, 668] width 90 height 32
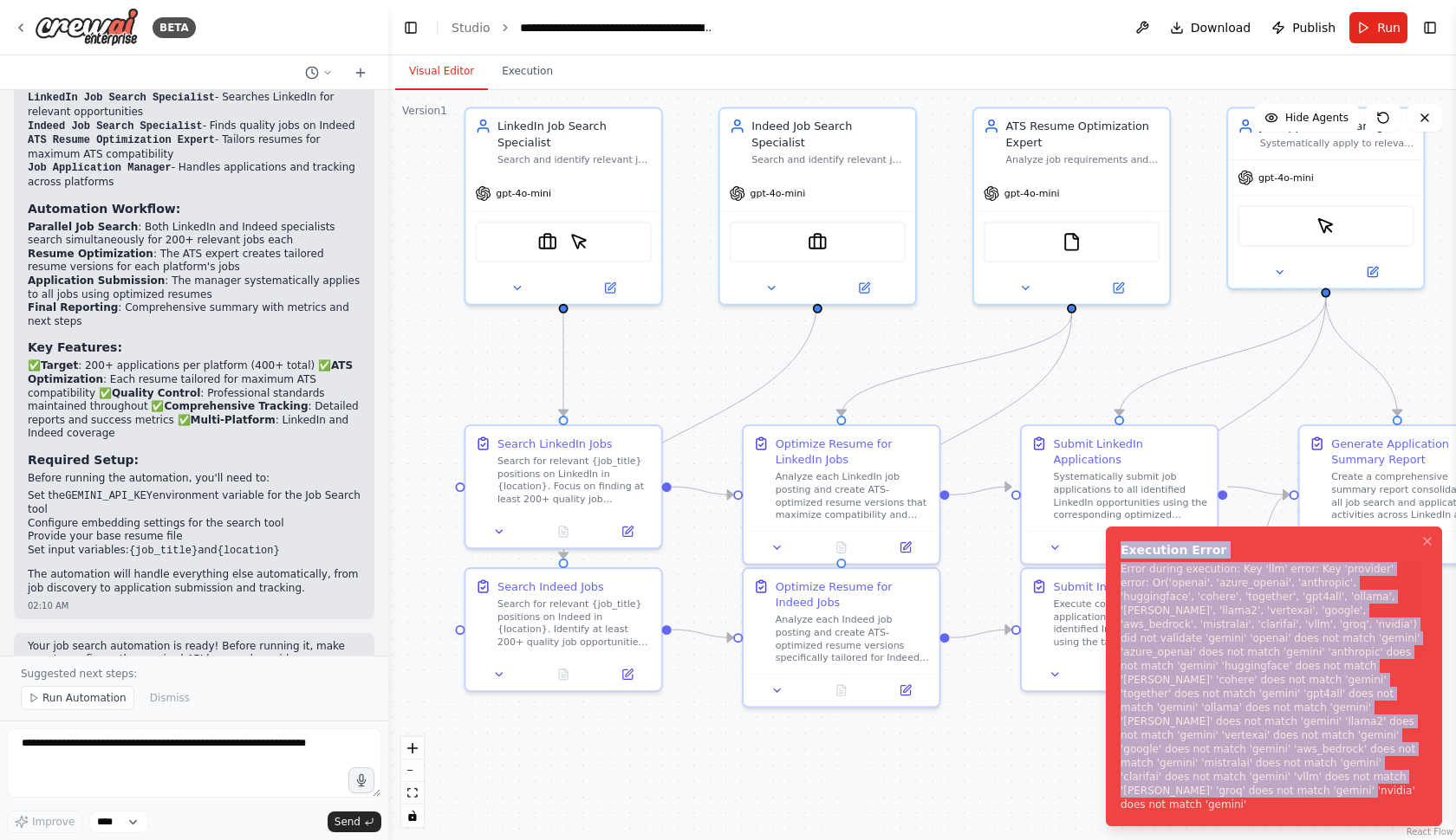
drag, startPoint x: 1240, startPoint y: 805, endPoint x: 1119, endPoint y: 577, distance: 258.1
click at [1119, 577] on li "Execution Error Error during execution: Key 'llm' error: Key 'provider' error: …" at bounding box center [1273, 676] width 337 height 299
copy div "Execution Error Error during execution: Key 'llm' error: Key 'provider' error: …"
click at [547, 236] on img at bounding box center [547, 239] width 19 height 19
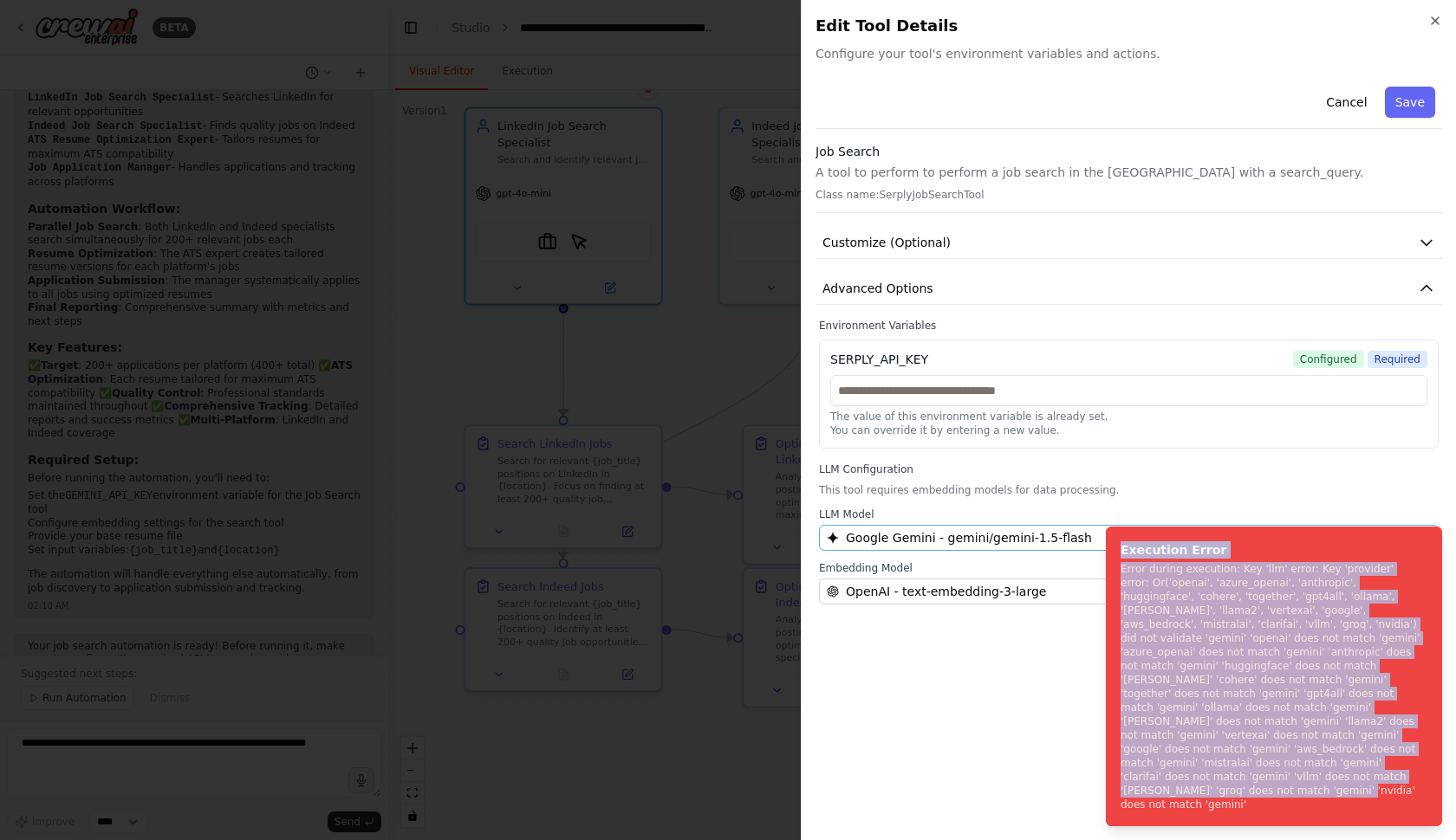
click at [863, 534] on span "Google Gemini - gemini/gemini-1.5-flash" at bounding box center [968, 538] width 246 height 18
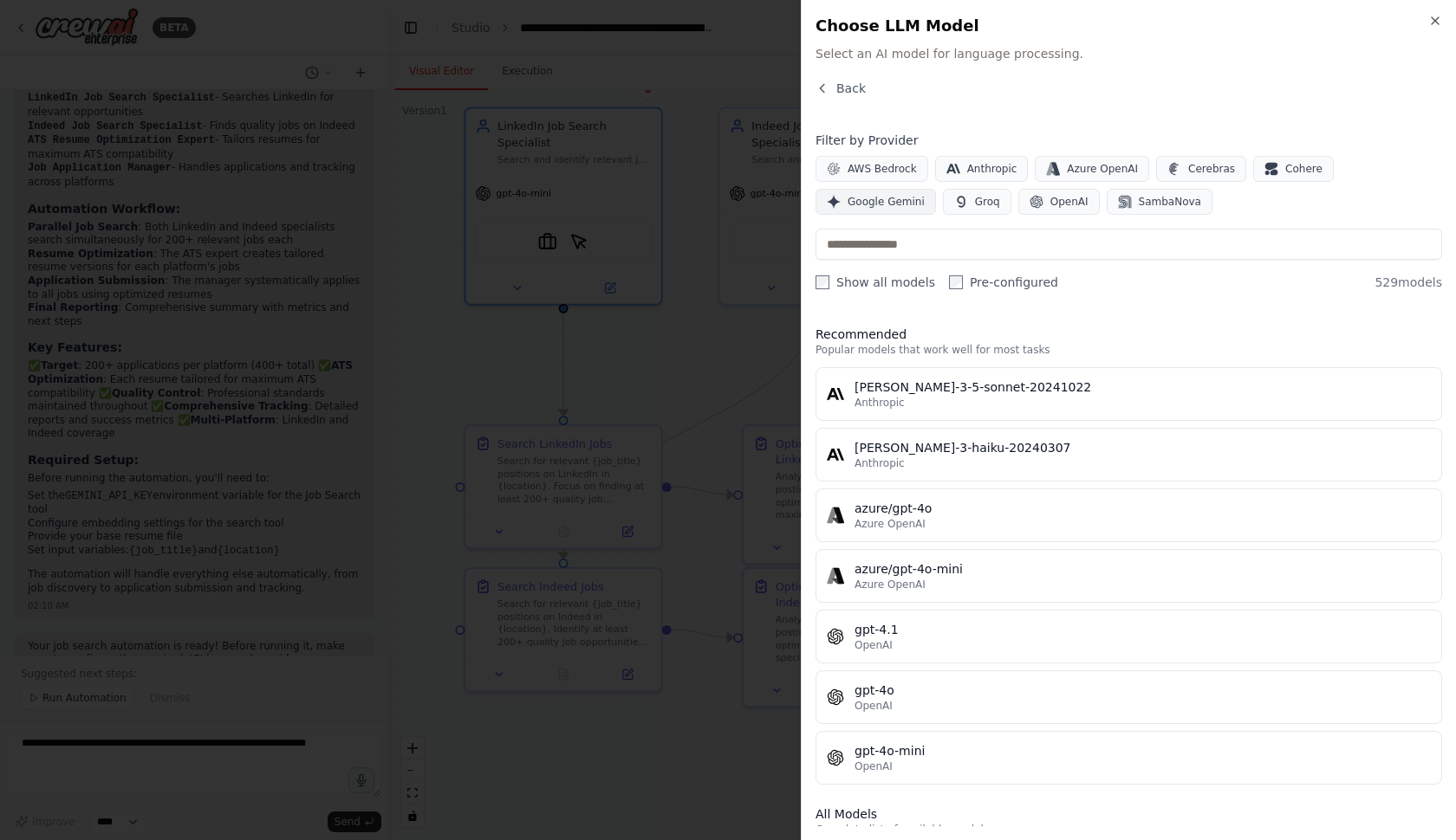
click at [850, 201] on span "Google Gemini" at bounding box center [886, 201] width 77 height 14
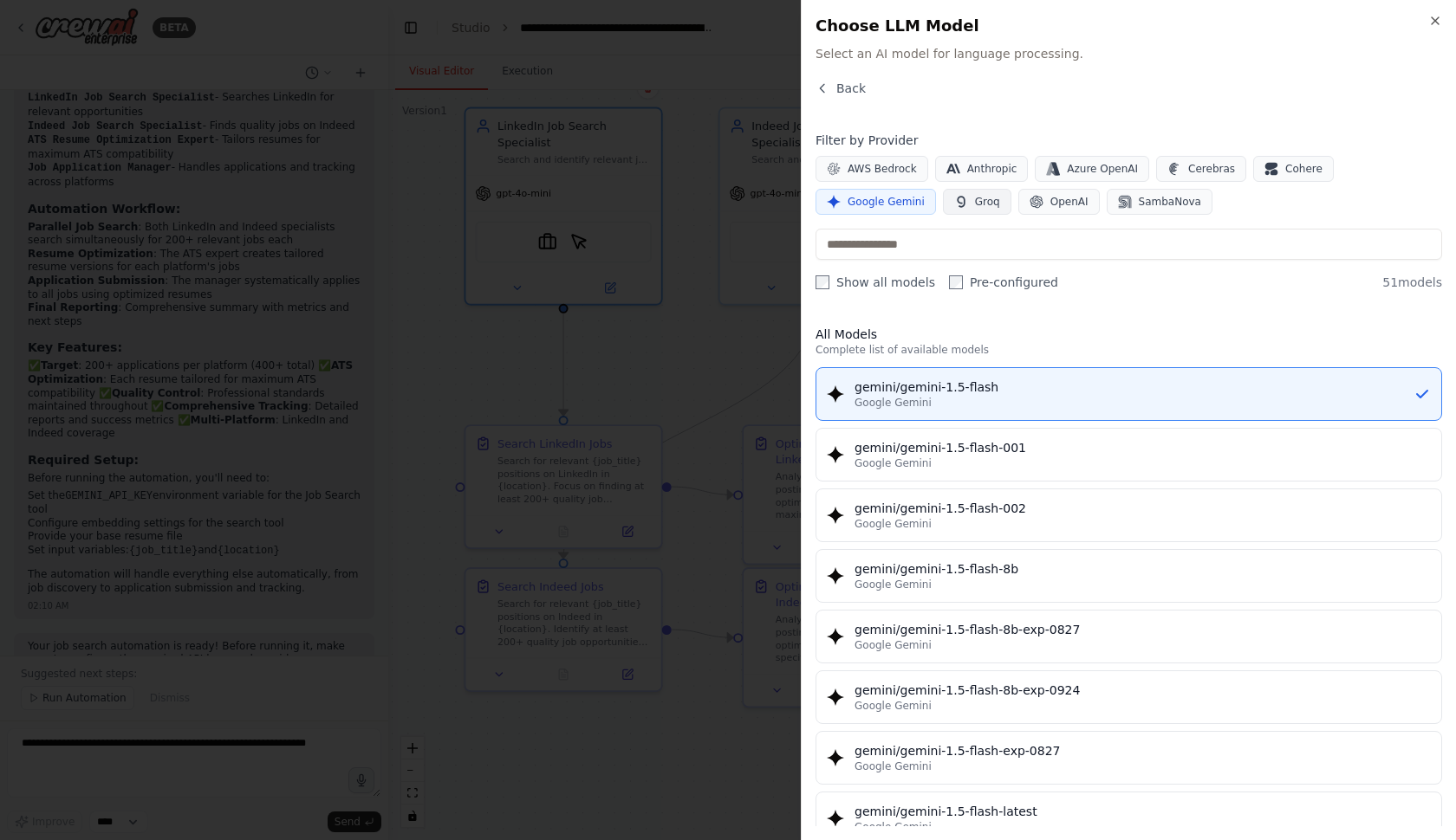
scroll to position [0, 0]
click at [969, 265] on div "Filter by Provider AWS Bedrock Anthropic Azure OpenAI Cerebras Cohere Google Ge…" at bounding box center [1129, 211] width 627 height 159
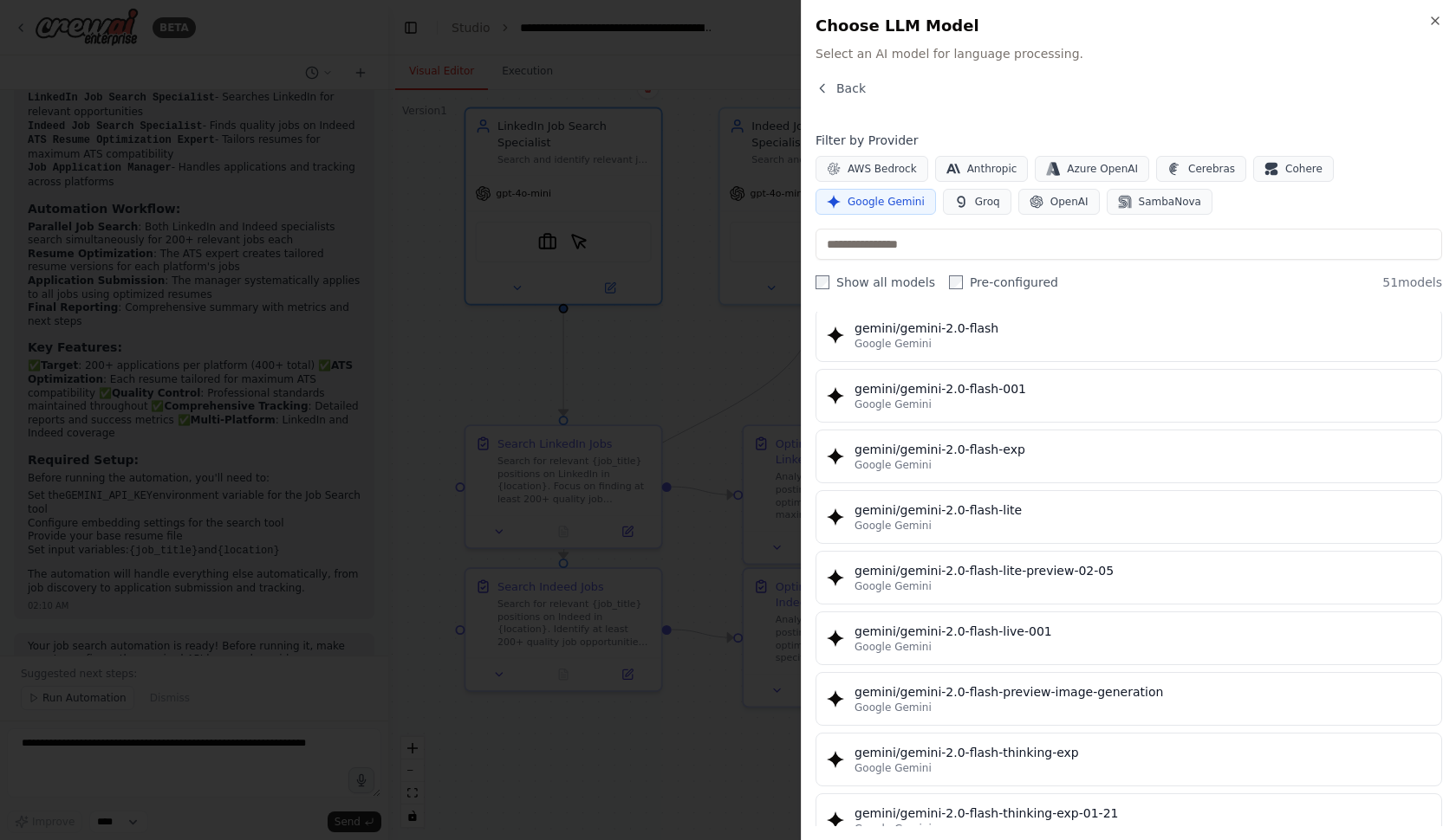
scroll to position [914, 0]
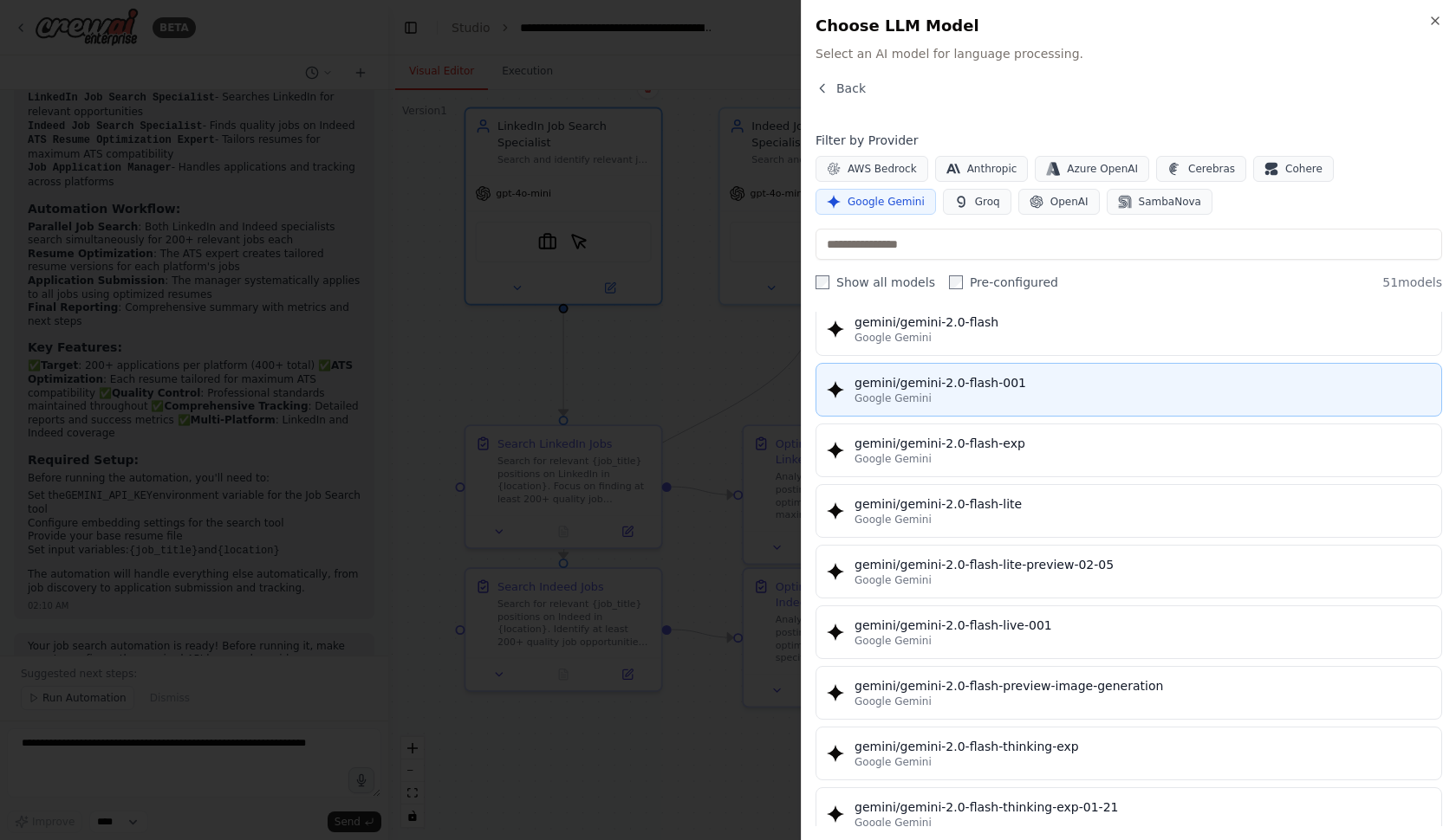
click at [1012, 402] on div "Google Gemini" at bounding box center [1142, 398] width 576 height 14
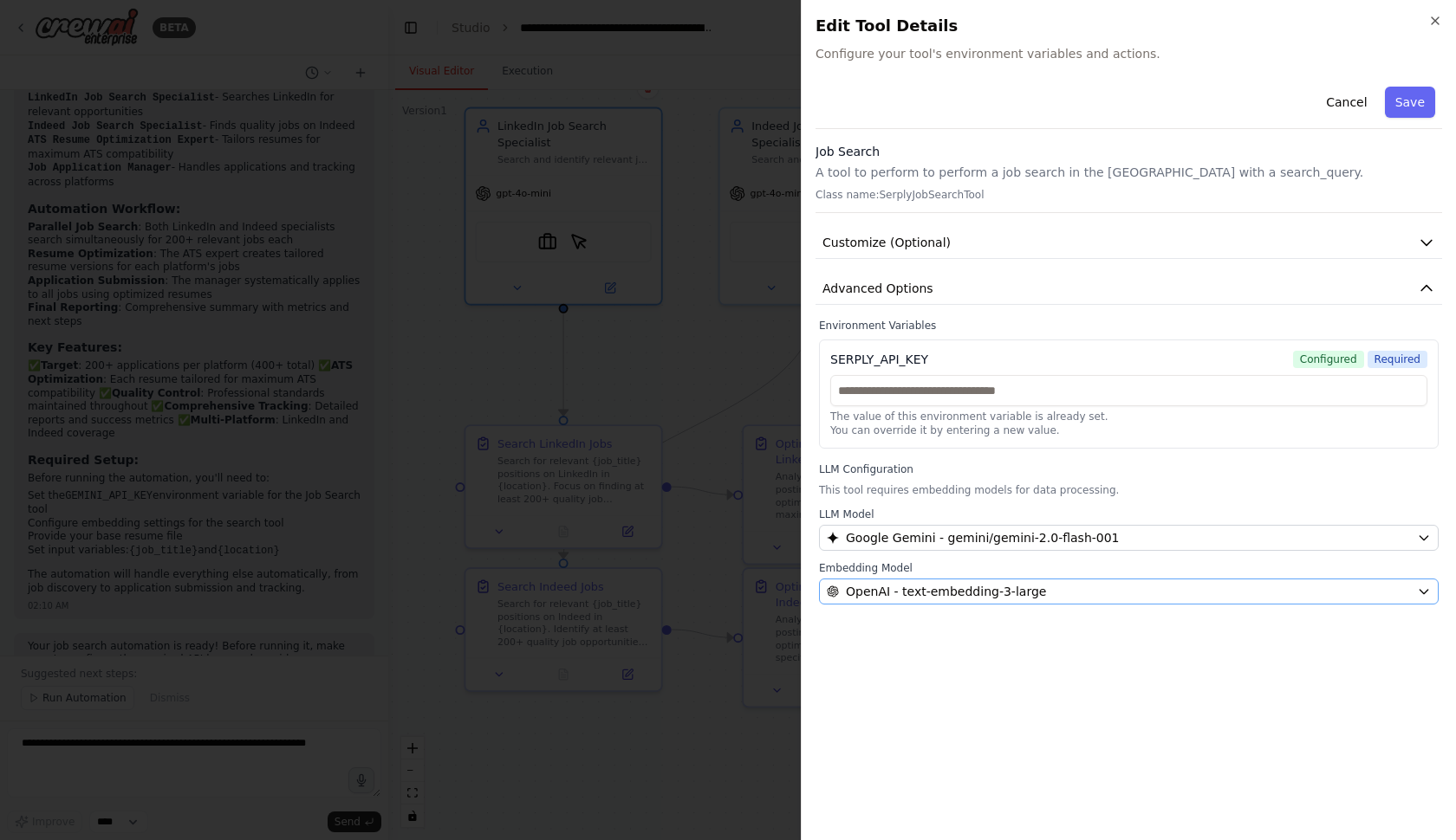
click at [905, 584] on span "OpenAI - text-embedding-3-large" at bounding box center [946, 592] width 200 height 18
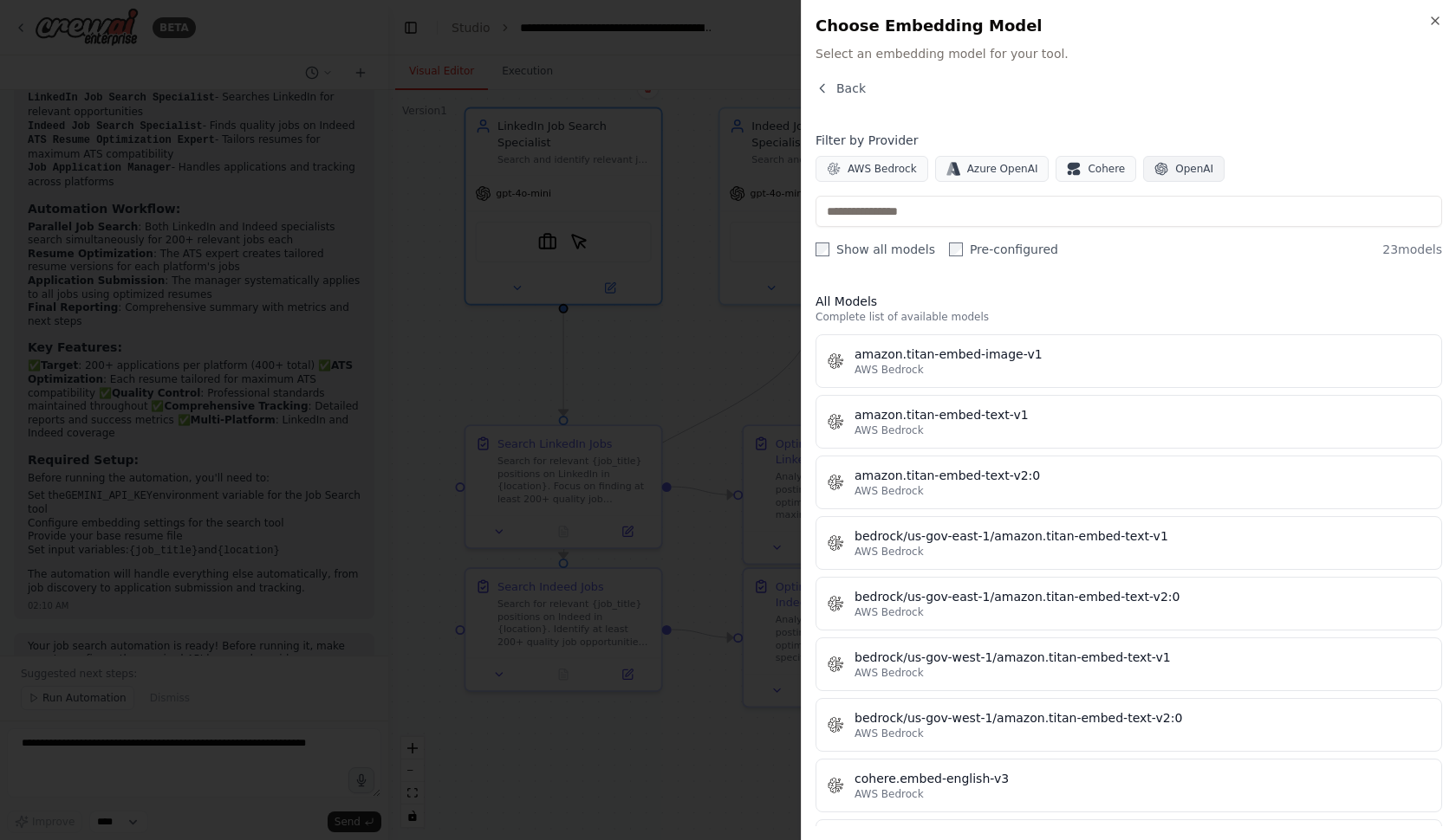
click at [1159, 171] on icon "button" at bounding box center [1161, 170] width 13 height 13
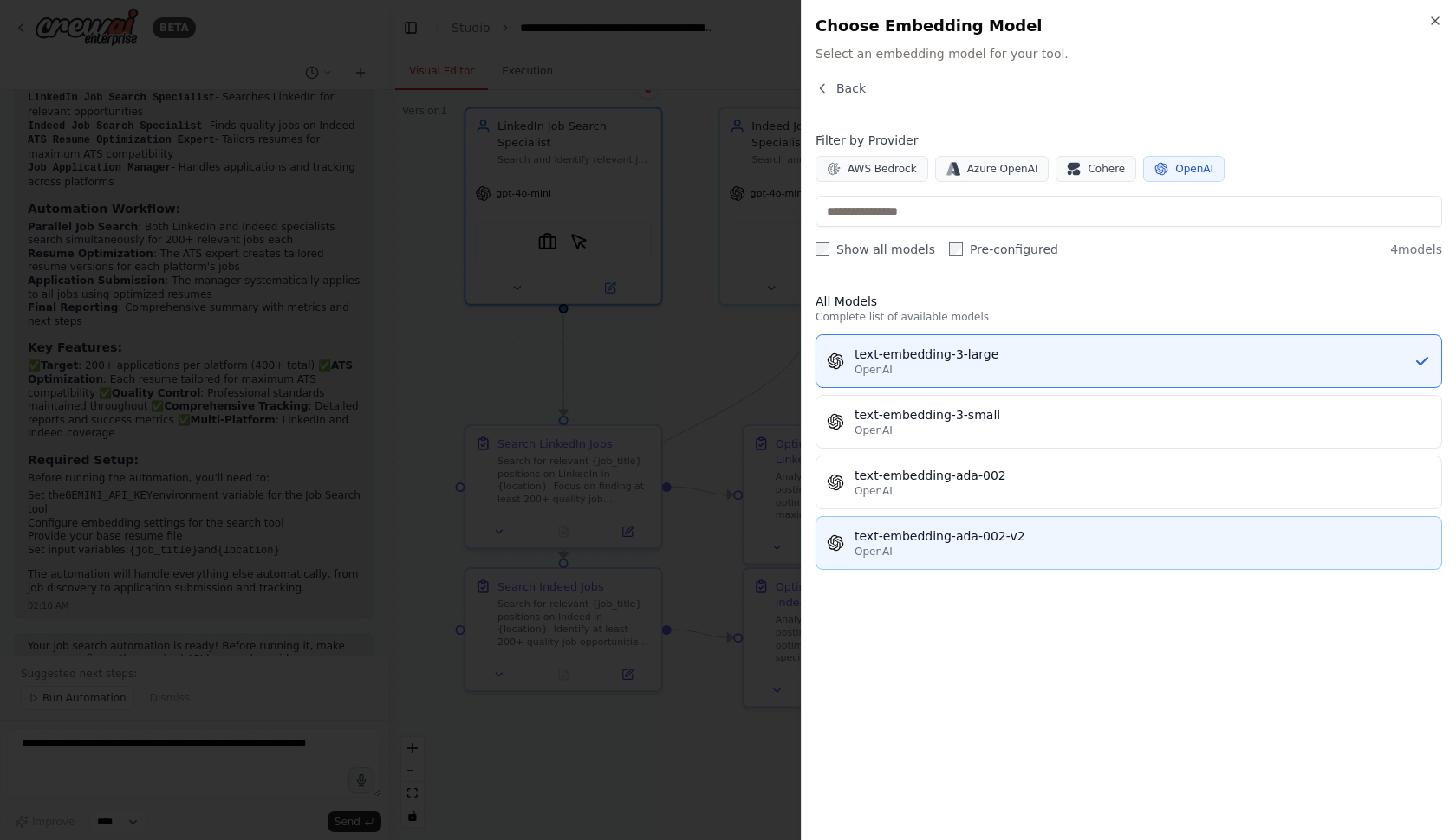
click at [916, 549] on div "OpenAI" at bounding box center [1142, 552] width 576 height 14
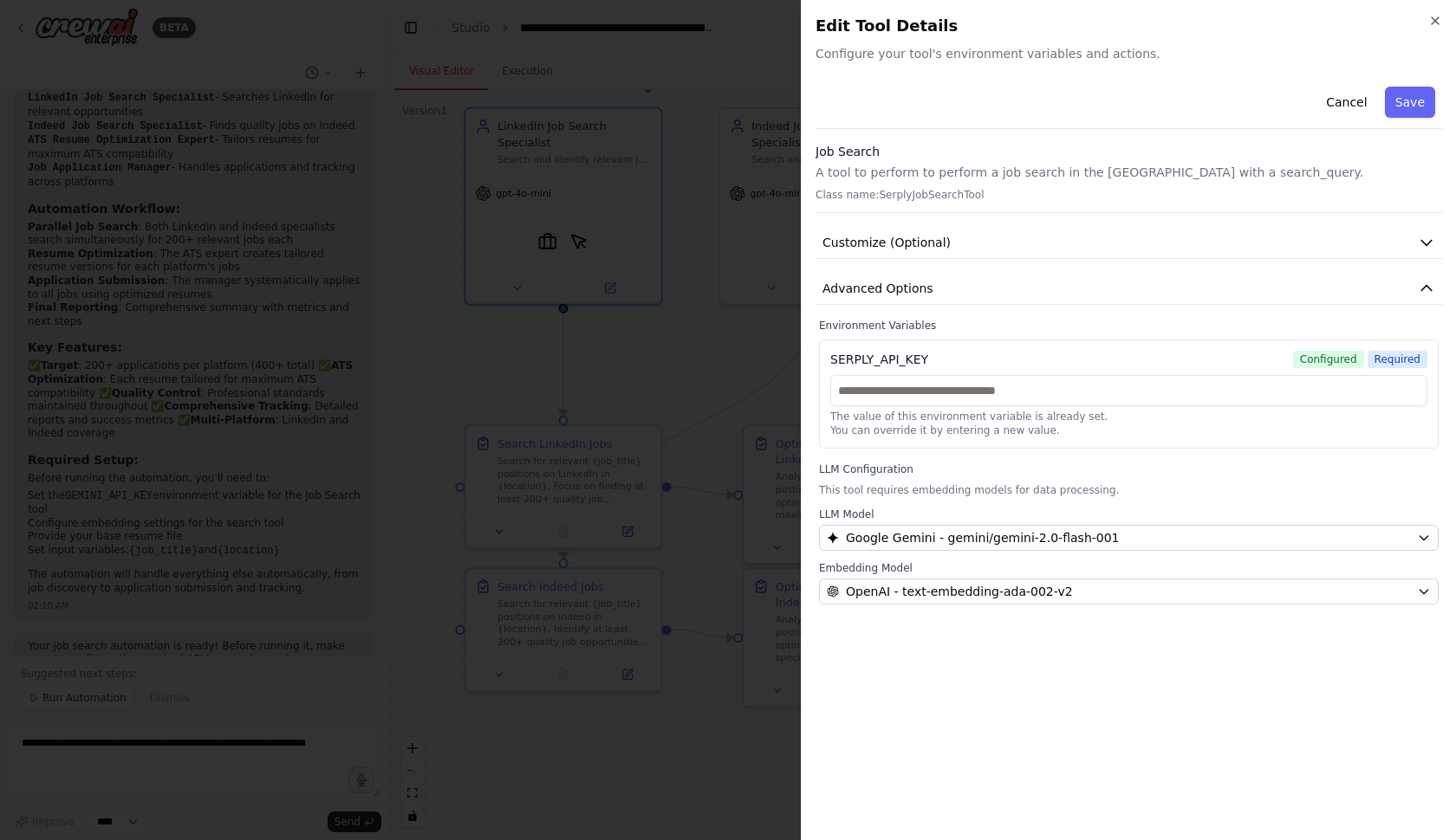
click at [780, 657] on div at bounding box center [728, 420] width 1456 height 840
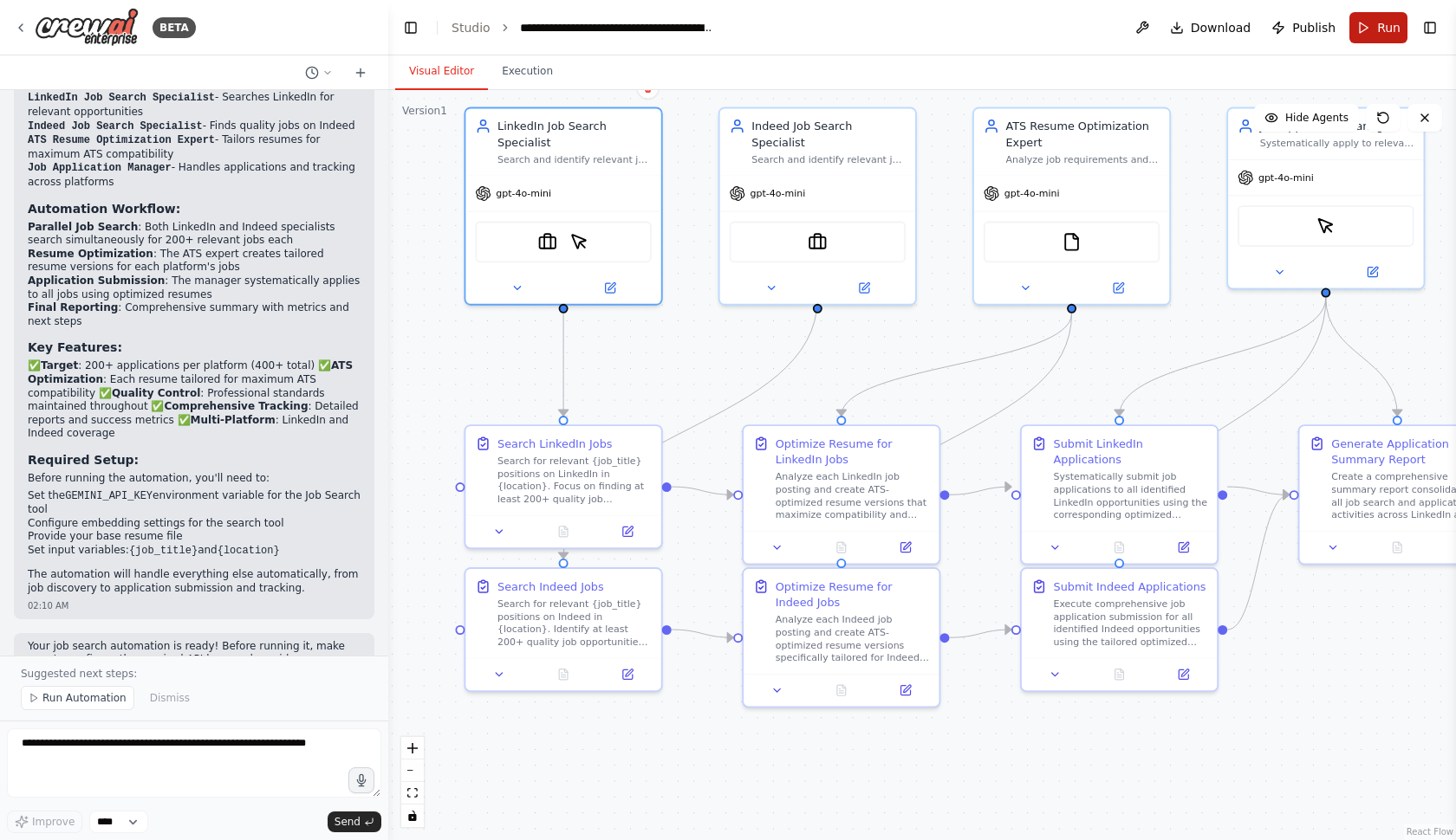
click at [1377, 19] on button "Run" at bounding box center [1378, 28] width 58 height 32
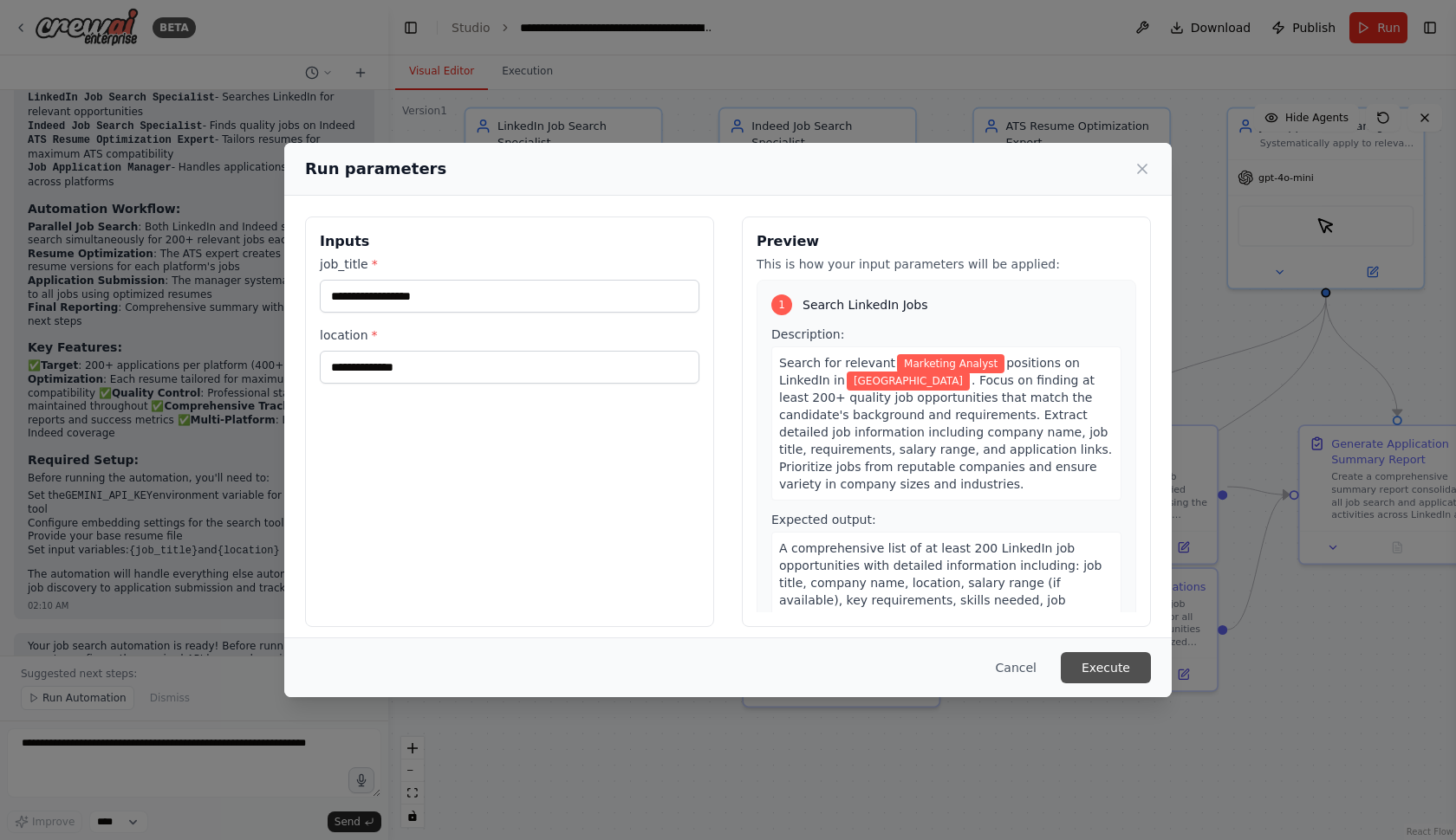
click at [1098, 664] on button "Execute" at bounding box center [1105, 668] width 90 height 32
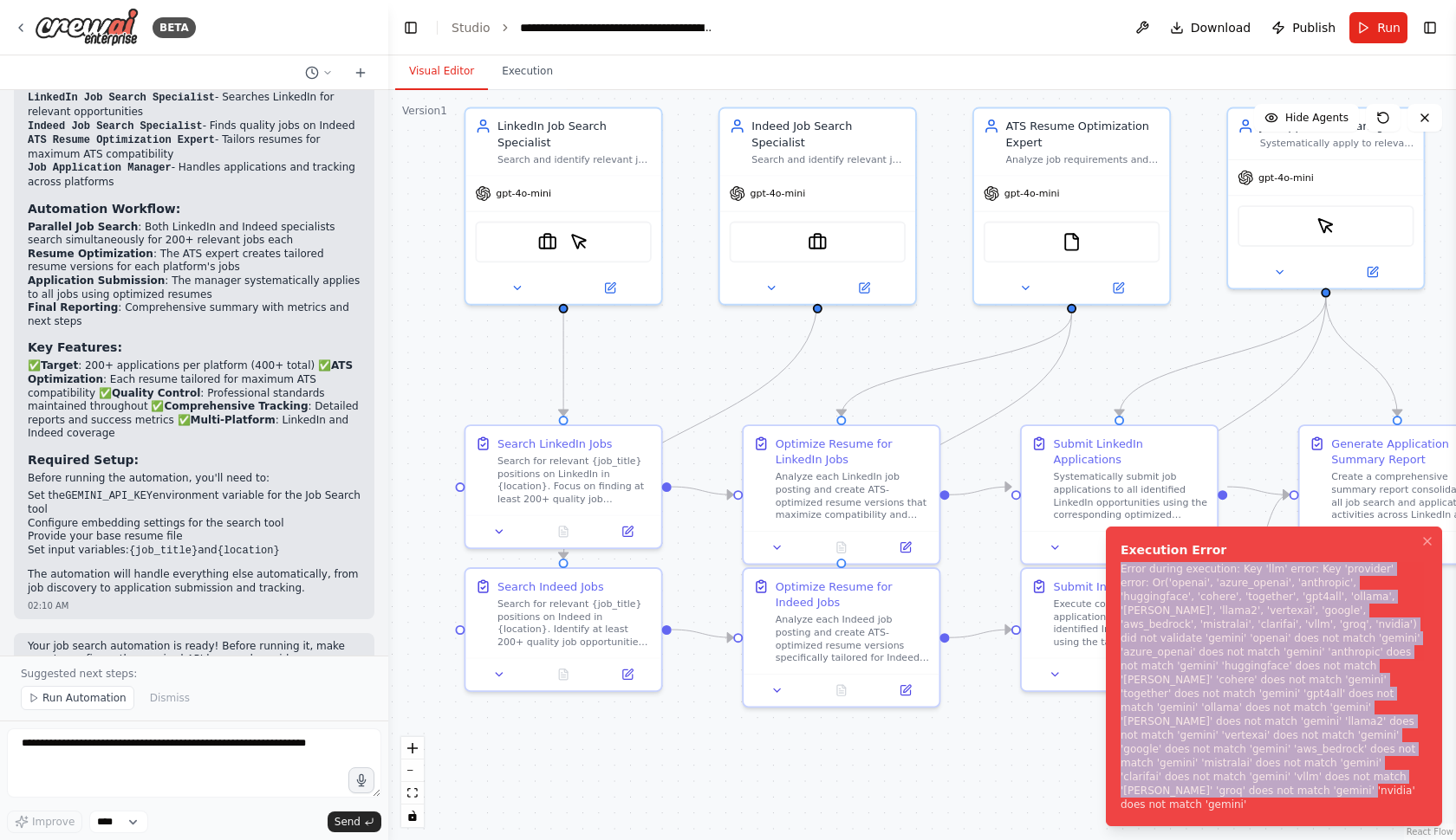
drag, startPoint x: 1118, startPoint y: 598, endPoint x: 1296, endPoint y: 803, distance: 271.5
click at [1297, 805] on li "Execution Error Error during execution: Key 'llm' error: Key 'provider' error: …" at bounding box center [1273, 676] width 337 height 299
copy div "Error during execution: Key 'llm' error: Key 'provider' error: Or('openai', 'az…"
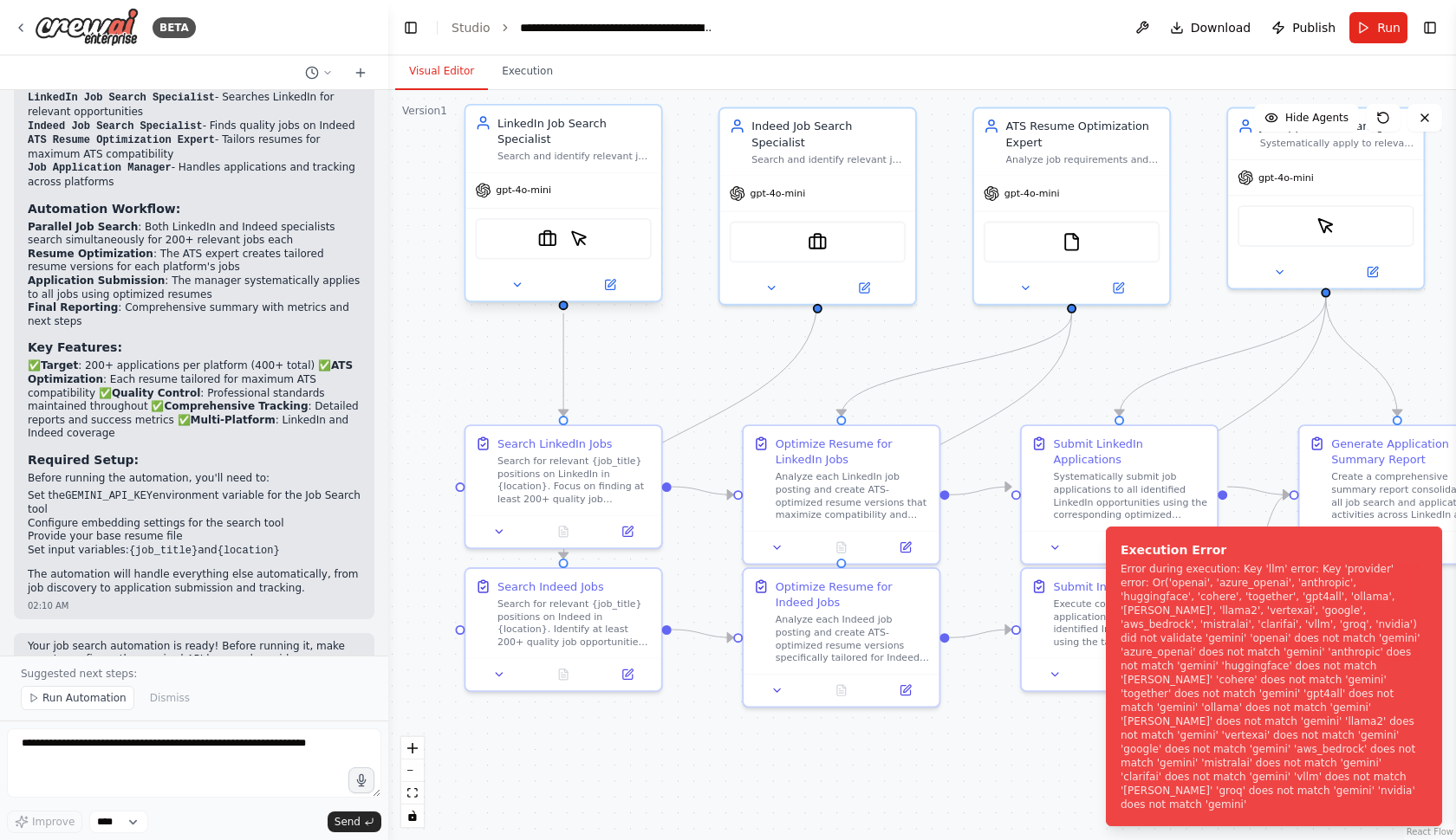
click at [546, 194] on span "gpt-4o-mini" at bounding box center [523, 190] width 56 height 13
click at [553, 248] on img at bounding box center [547, 239] width 19 height 19
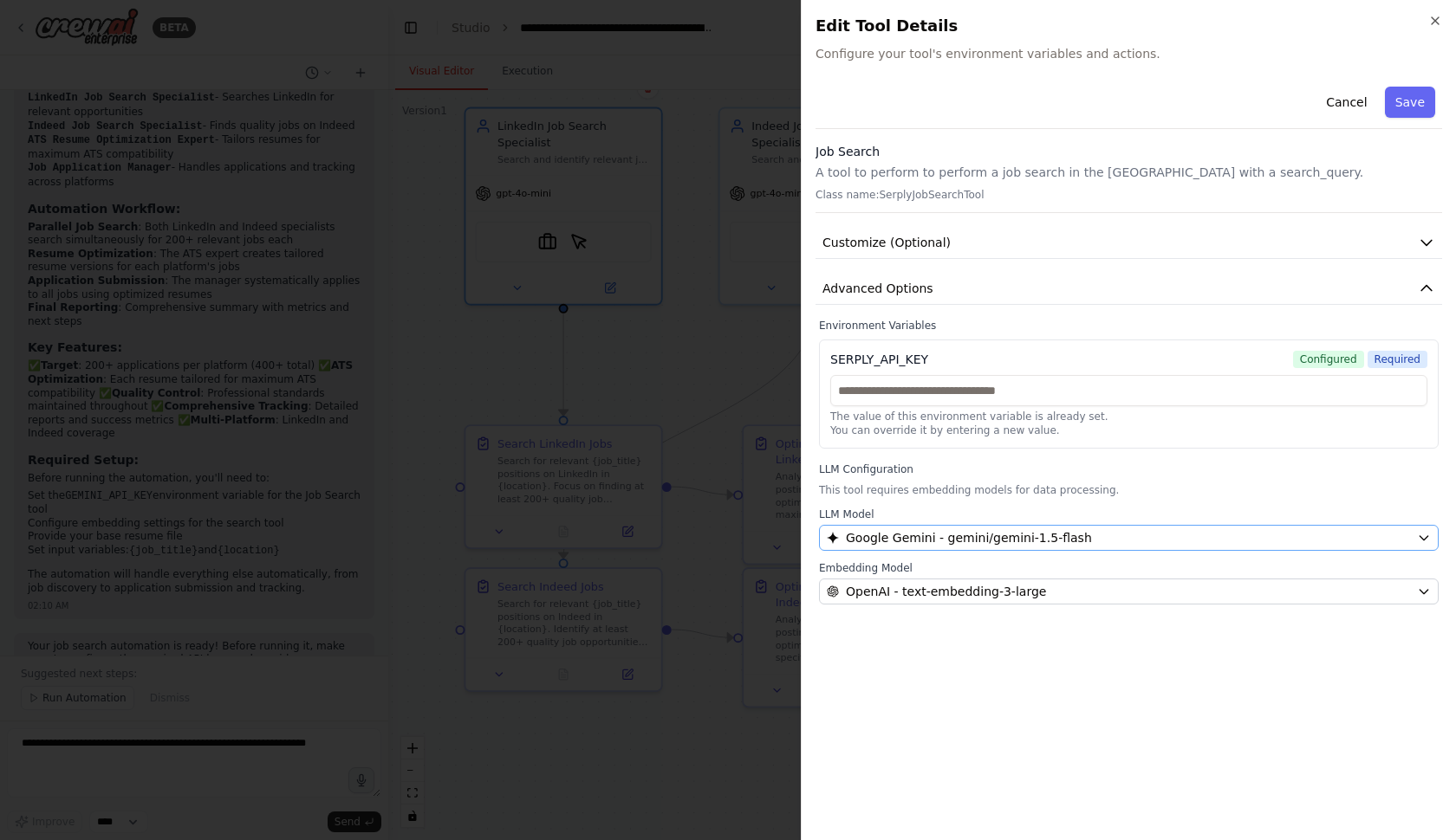
click at [934, 532] on span "Google Gemini - gemini/gemini-1.5-flash" at bounding box center [968, 538] width 246 height 18
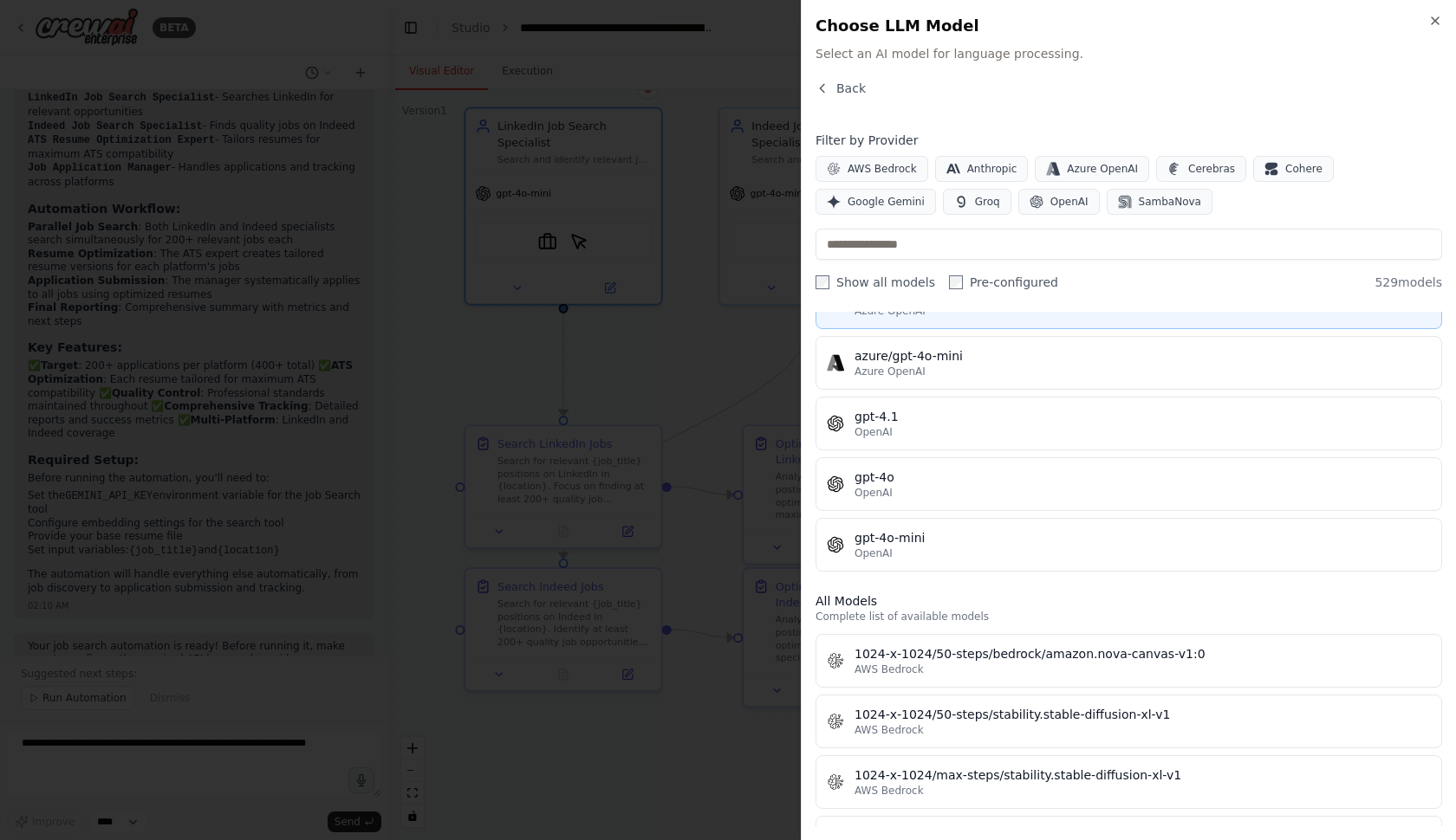
scroll to position [243, 0]
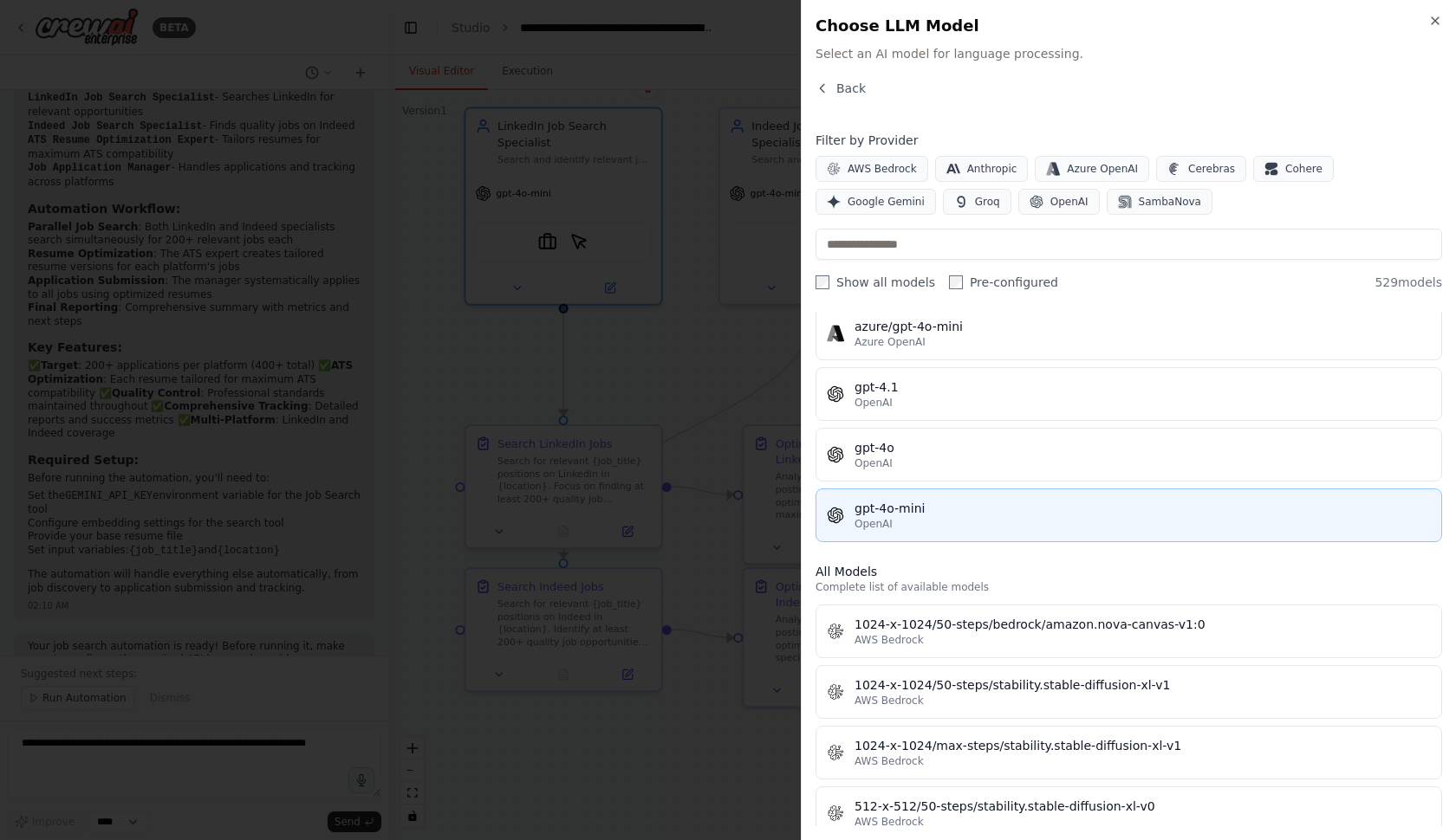
click at [916, 522] on div "OpenAI" at bounding box center [1142, 524] width 576 height 14
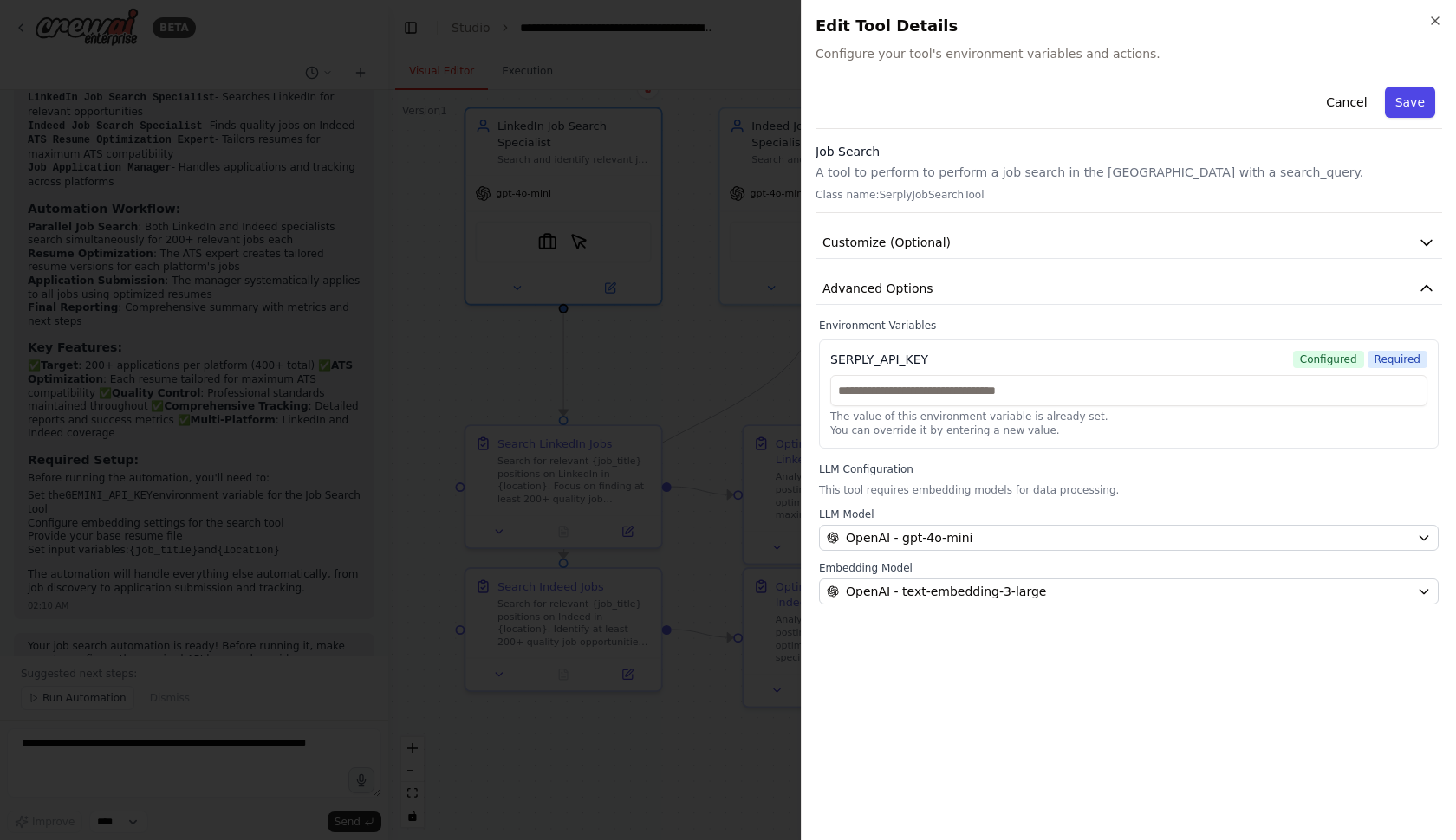
click at [1413, 106] on button "Save" at bounding box center [1410, 102] width 50 height 32
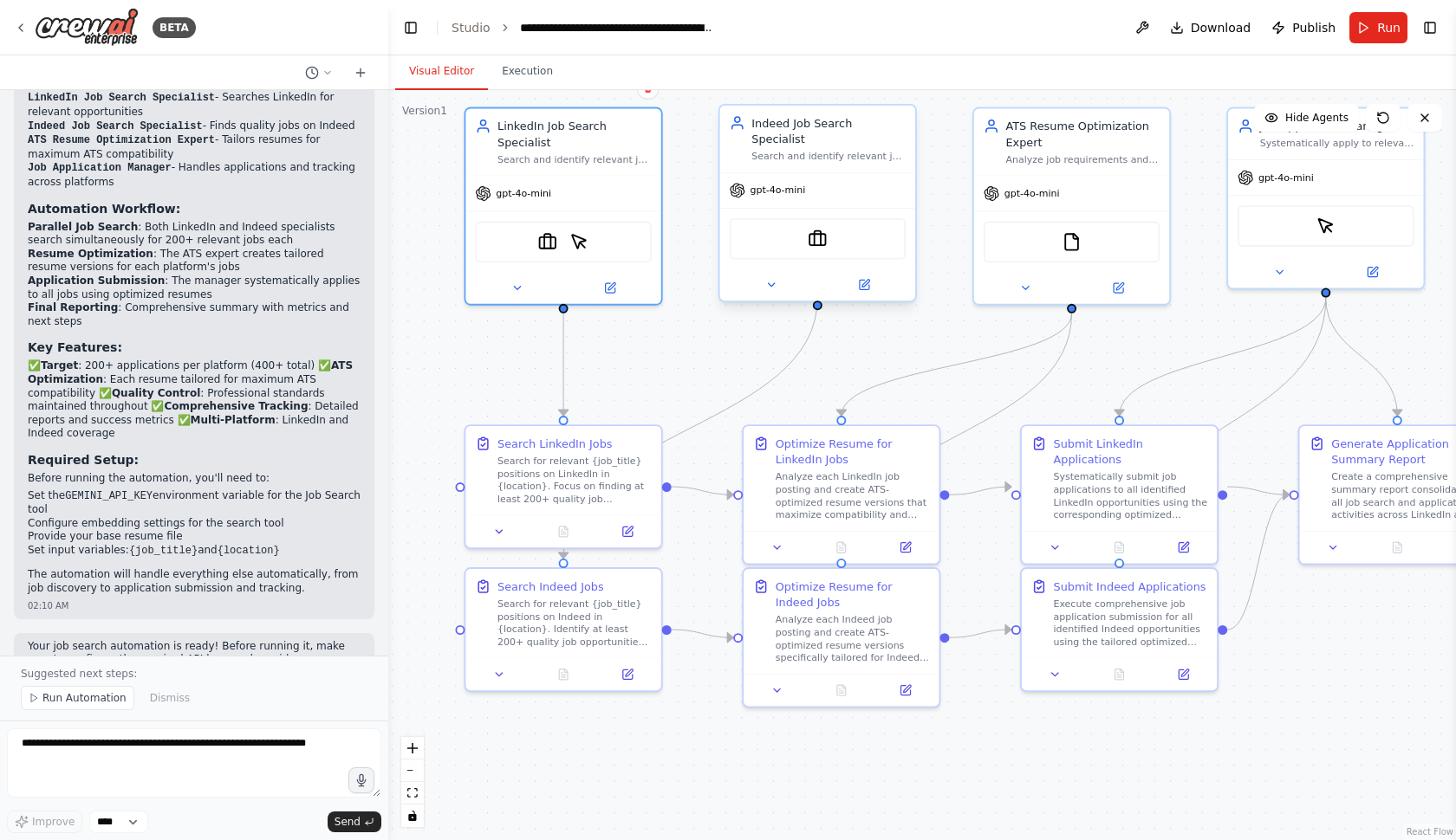
click at [875, 228] on div "SerplyJobSearchTool" at bounding box center [818, 238] width 176 height 42
click at [808, 227] on div "SerplyJobSearchTool" at bounding box center [818, 238] width 176 height 42
click at [822, 233] on div "SerplyJobSearchTool" at bounding box center [818, 238] width 176 height 42
click at [1367, 33] on button "Run" at bounding box center [1378, 28] width 58 height 32
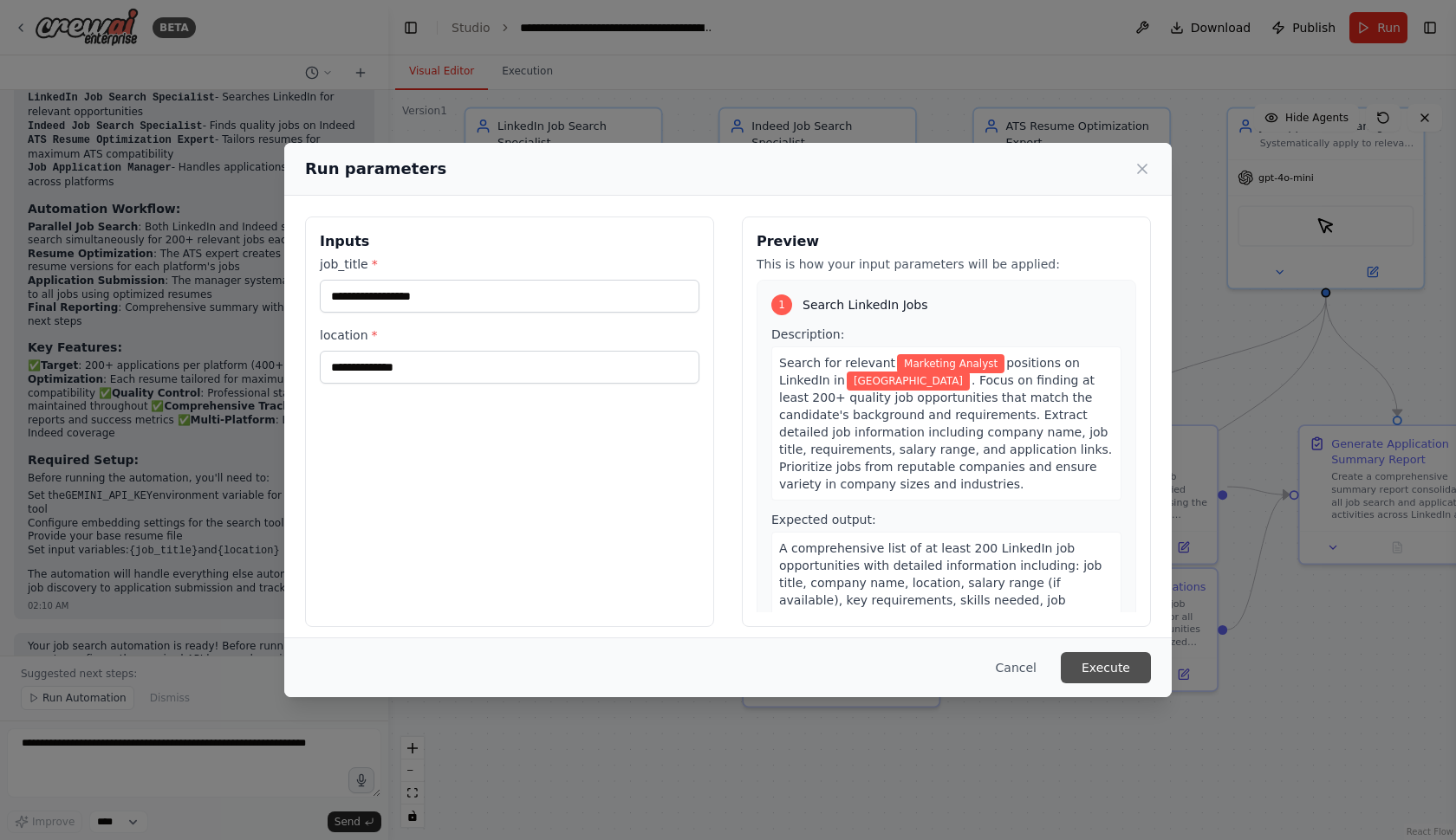
click at [1093, 660] on button "Execute" at bounding box center [1105, 668] width 90 height 32
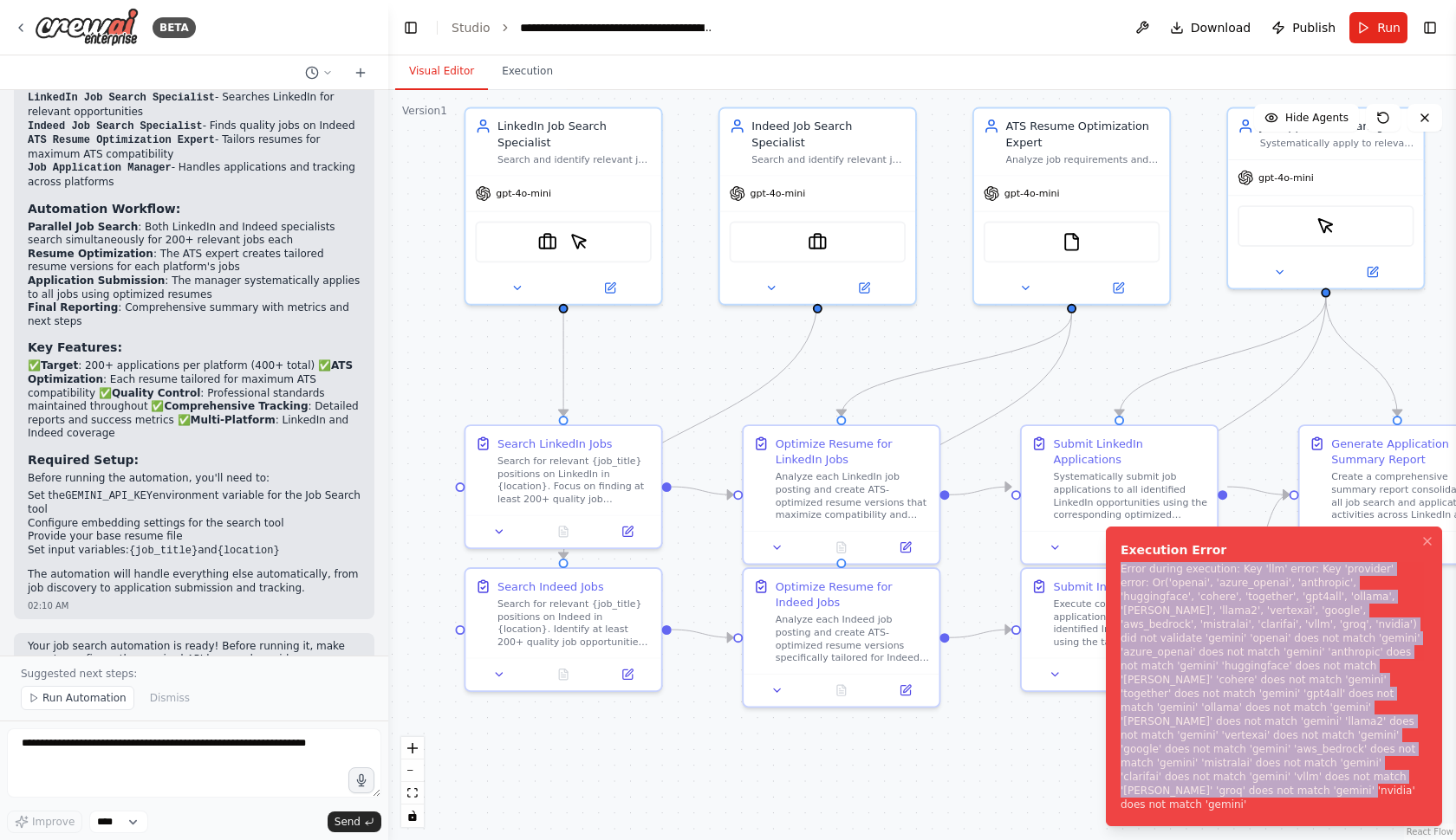
drag, startPoint x: 1121, startPoint y: 597, endPoint x: 1309, endPoint y: 798, distance: 275.2
click at [1309, 799] on div "Error during execution: Key 'llm' error: Key 'provider' error: Or('openai', 'az…" at bounding box center [1270, 686] width 300 height 249
copy div "Error during execution: Key 'llm' error: Key 'provider' error: Or('openai', 'az…"
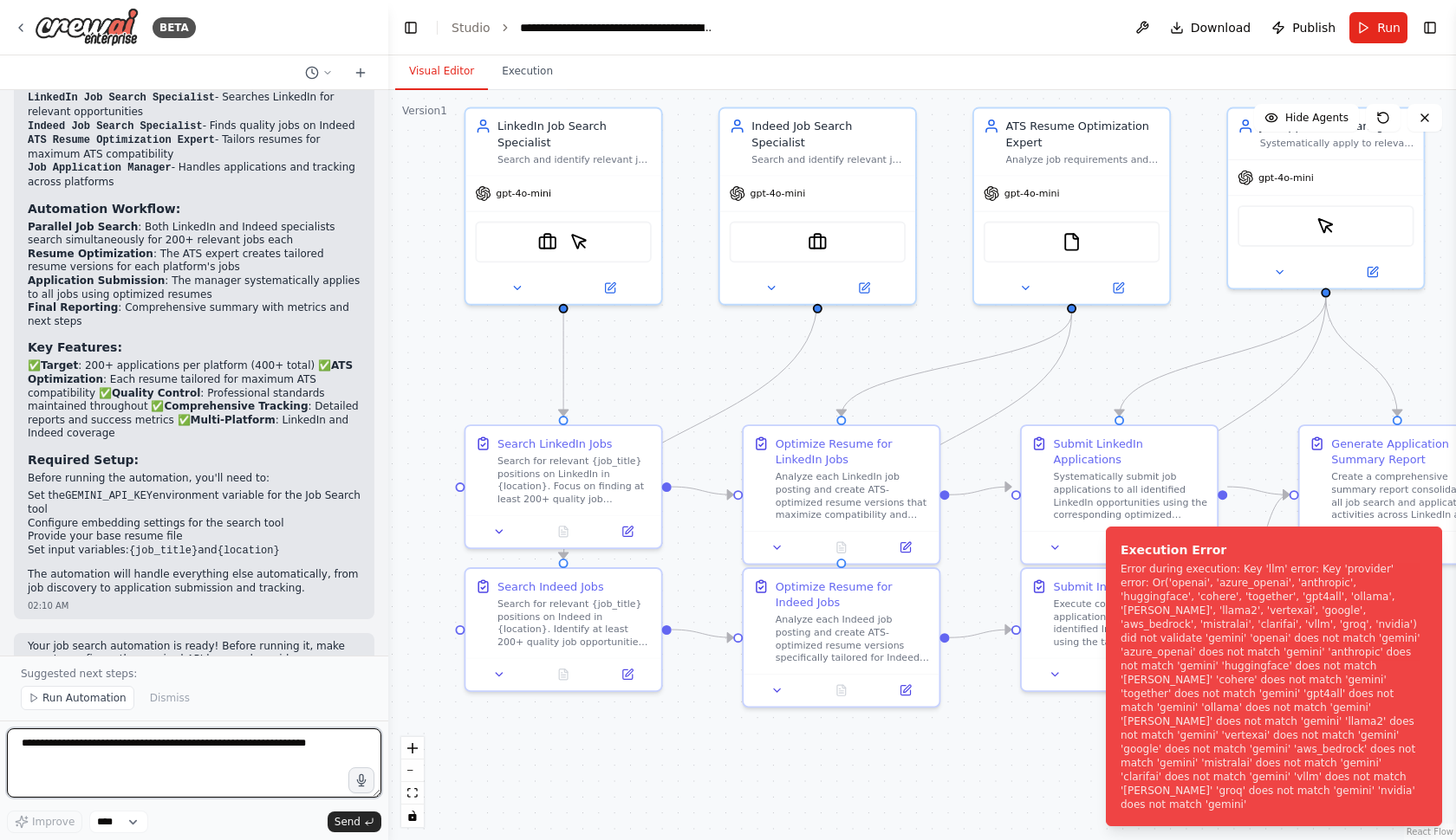
click at [156, 770] on textarea at bounding box center [194, 763] width 375 height 70
paste textarea "**********"
type textarea "**********"
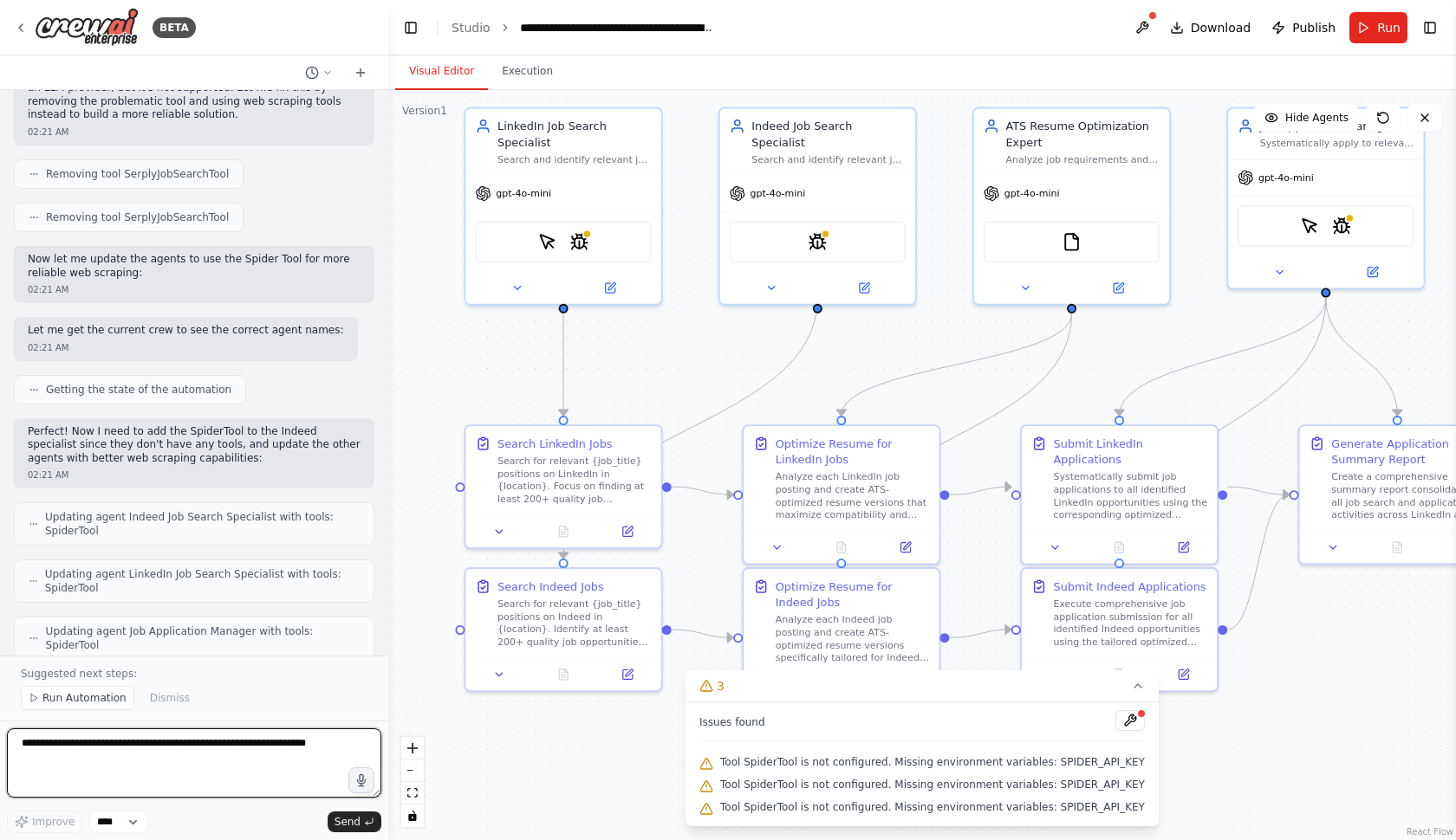
scroll to position [2668, 0]
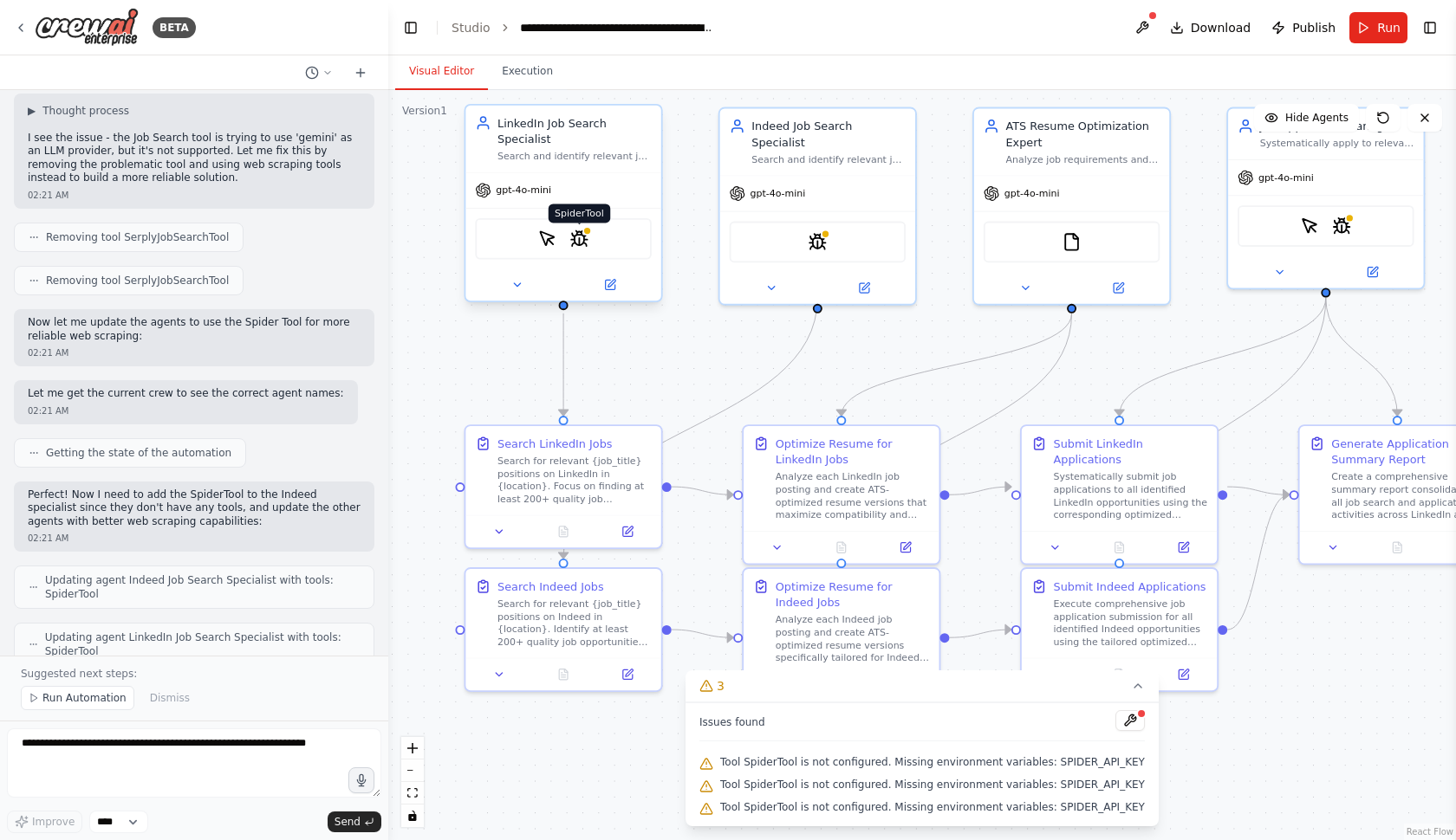
click at [581, 244] on img at bounding box center [579, 239] width 19 height 19
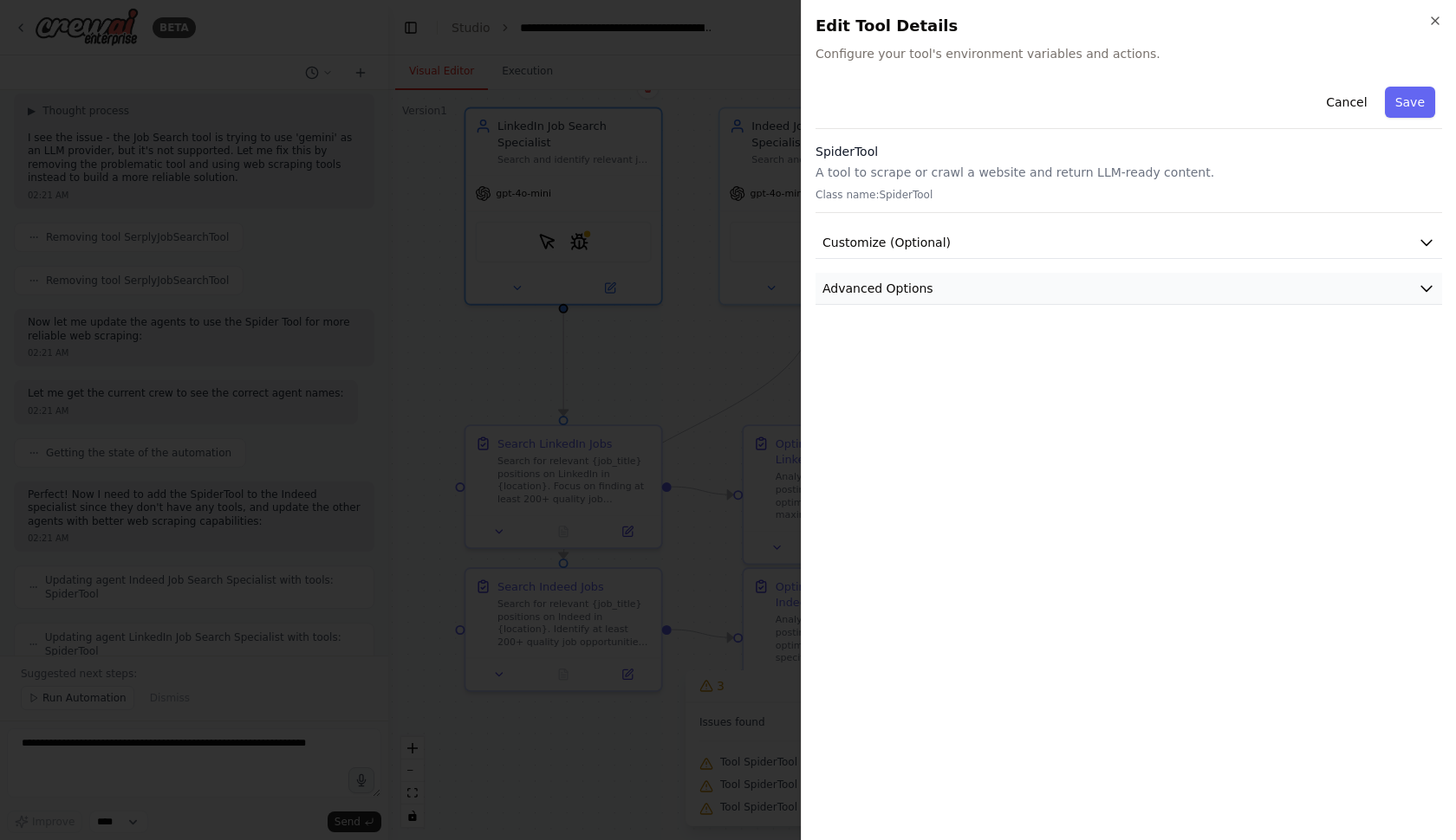
click at [984, 277] on button "Advanced Options" at bounding box center [1129, 288] width 627 height 32
click at [995, 240] on button "Customize (Optional)" at bounding box center [1129, 243] width 627 height 32
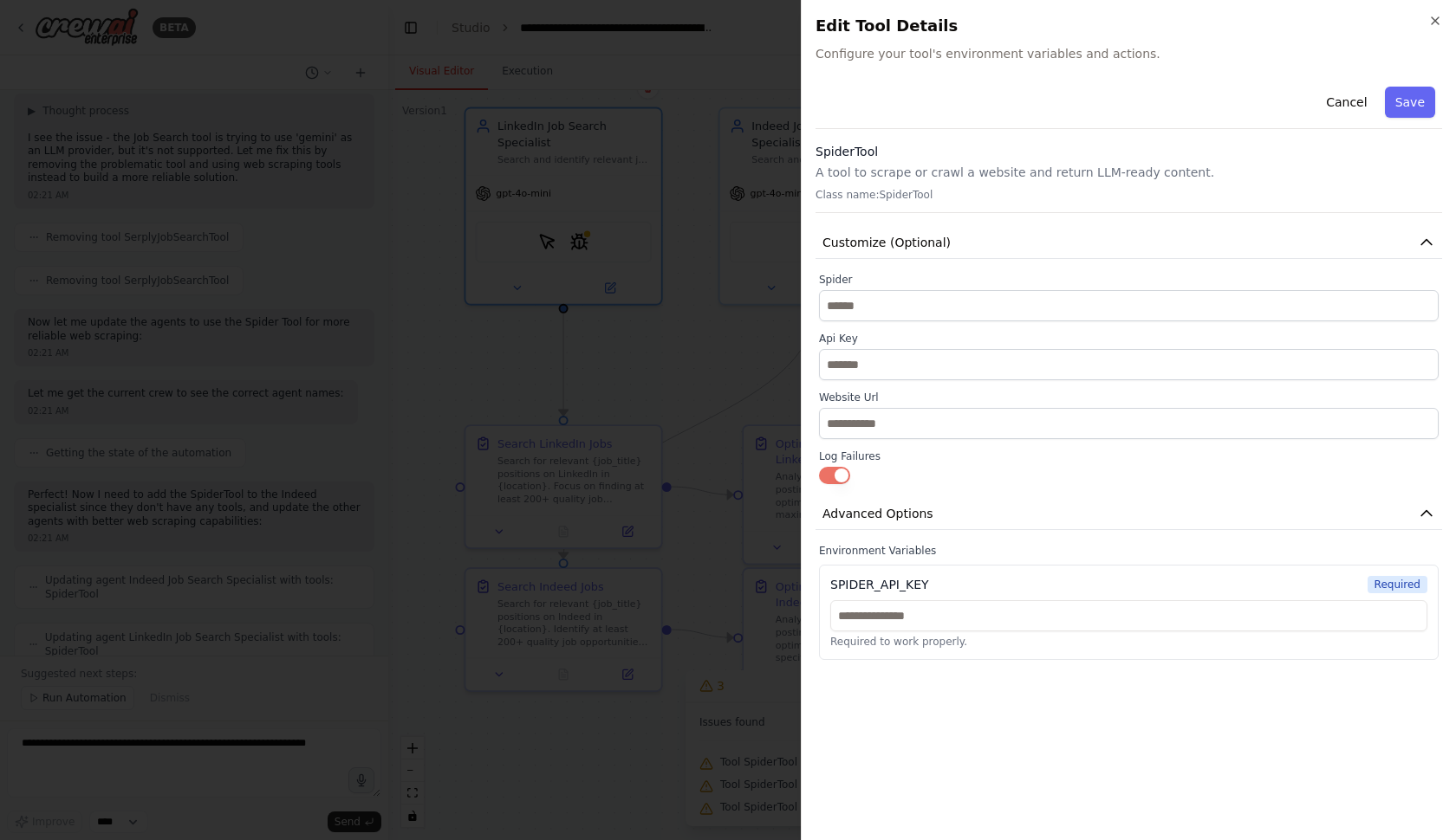
click at [1113, 108] on div "Cancel Save" at bounding box center [1129, 104] width 627 height 49
